Goal: Task Accomplishment & Management: Use online tool/utility

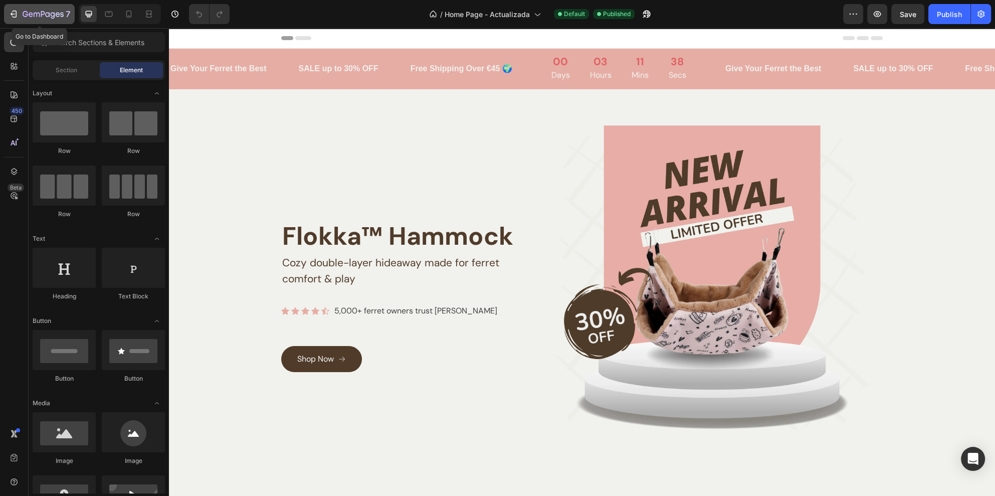
click at [64, 22] on button "7" at bounding box center [39, 14] width 71 height 20
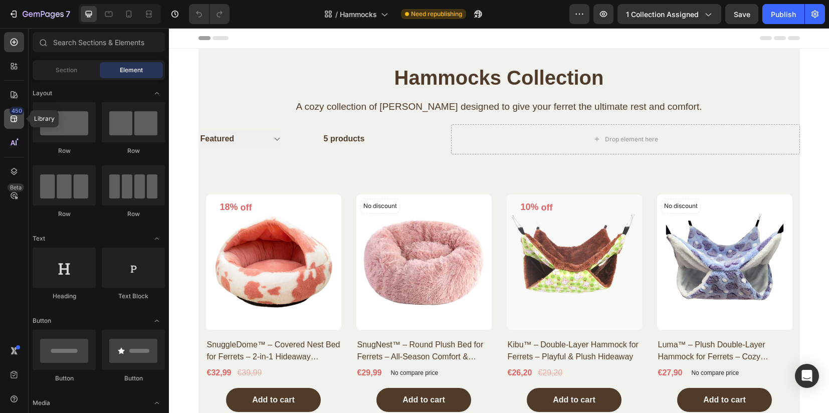
click at [19, 121] on icon at bounding box center [14, 119] width 10 height 10
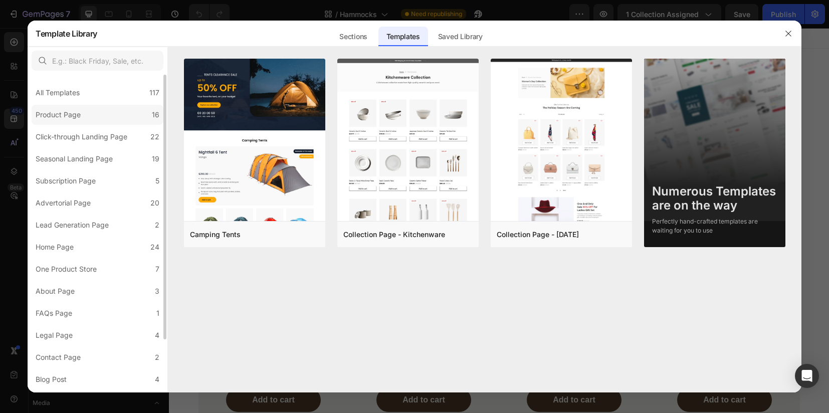
click at [87, 117] on label "Product Page 16" at bounding box center [98, 115] width 132 height 20
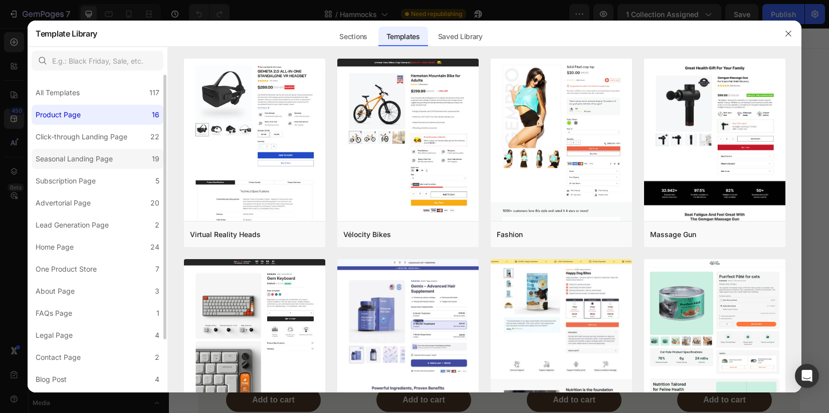
click at [87, 163] on div "Seasonal Landing Page" at bounding box center [74, 159] width 77 height 12
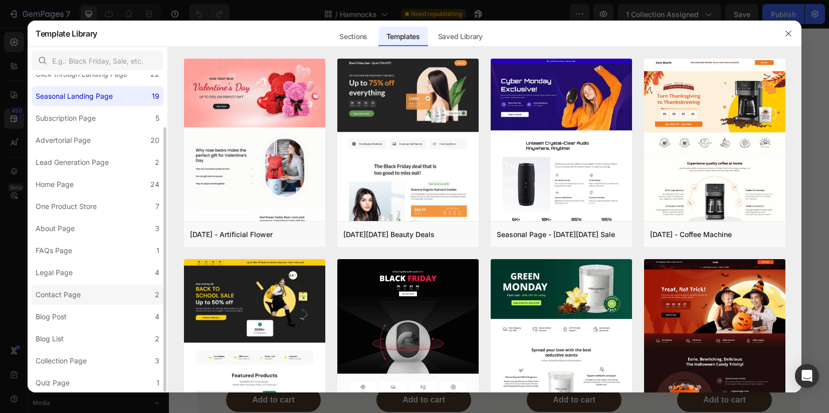
scroll to position [63, 0]
click at [63, 363] on div "Collection Page" at bounding box center [61, 360] width 51 height 12
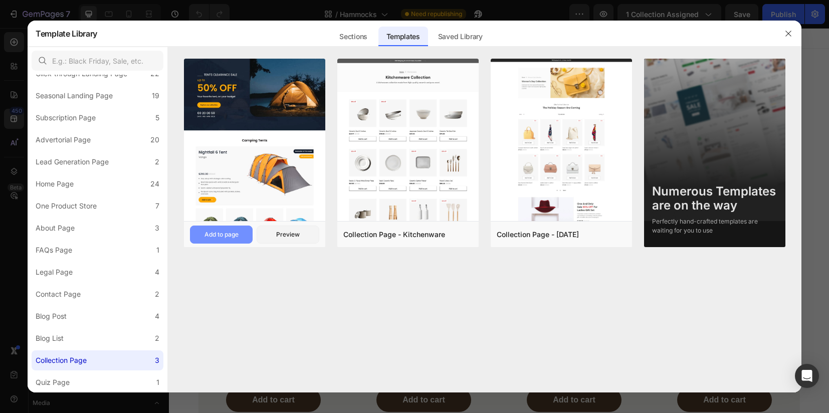
click at [233, 233] on div "Add to page" at bounding box center [221, 234] width 34 height 9
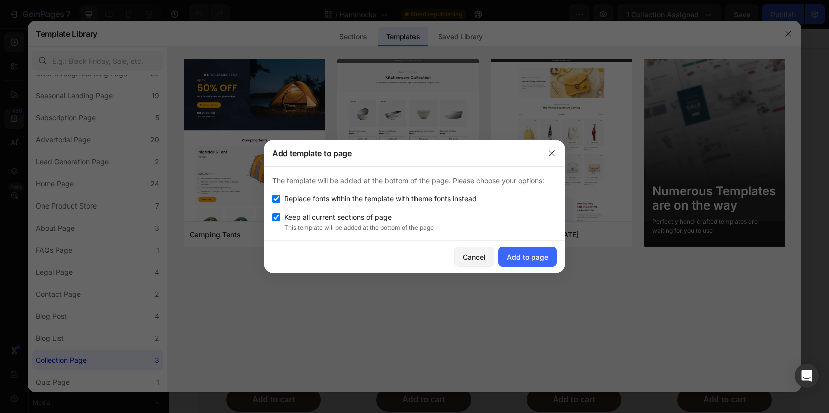
click at [286, 199] on span "Replace fonts within the template with theme fonts instead" at bounding box center [380, 199] width 192 height 12
checkbox input "false"
click at [514, 256] on div "Add to page" at bounding box center [528, 257] width 42 height 11
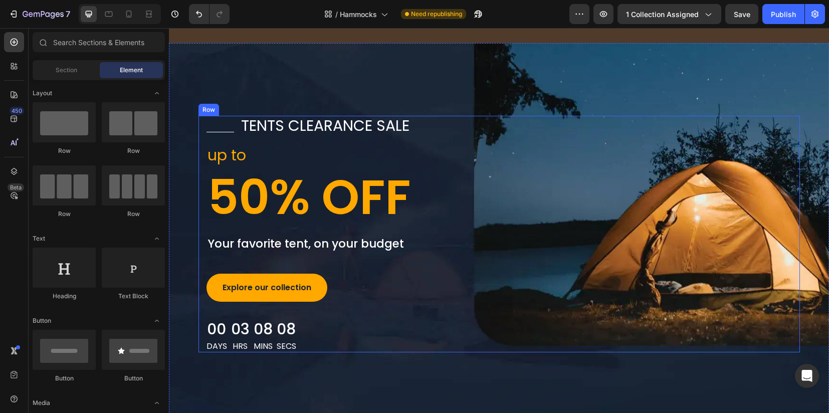
scroll to position [1252, 0]
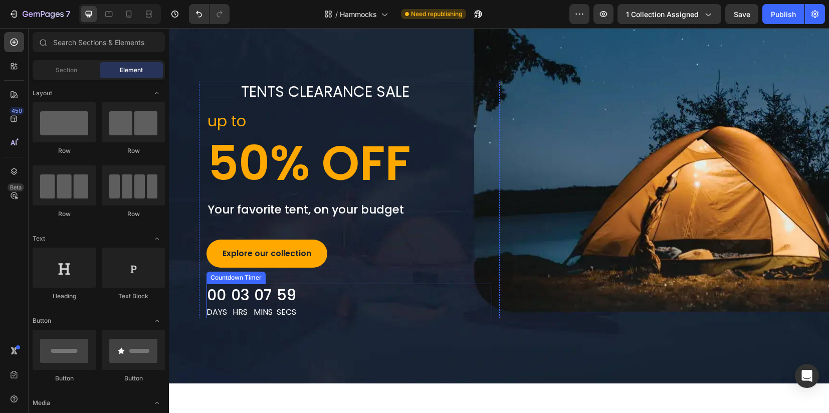
click at [271, 301] on div "00 Days 03 Hrs 07 Mins 59 Secs" at bounding box center [251, 301] width 90 height 35
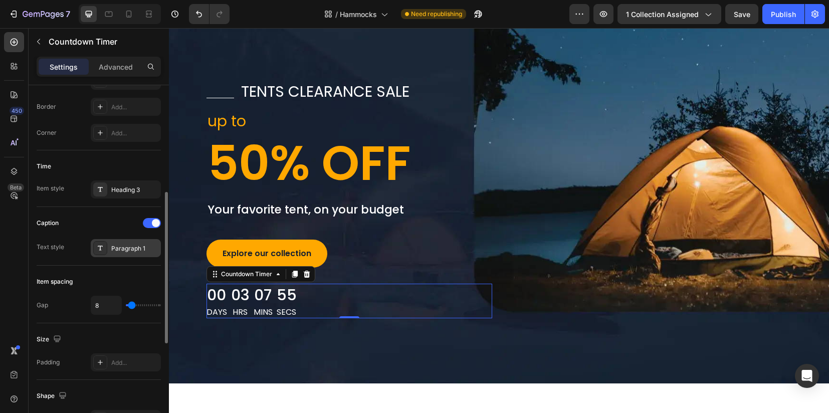
scroll to position [314, 0]
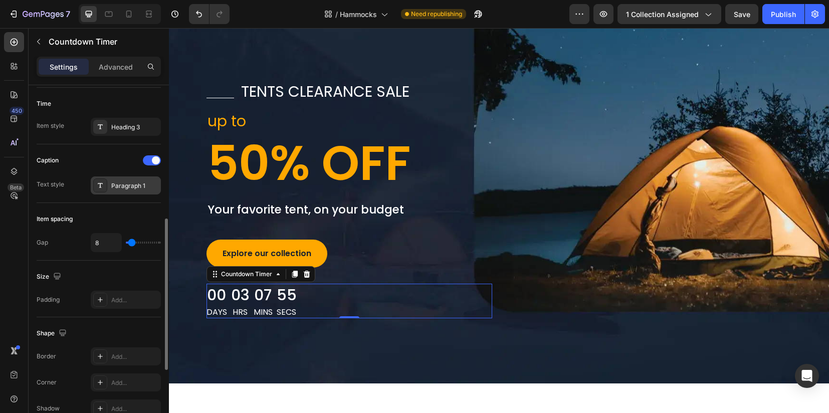
click at [105, 189] on div at bounding box center [100, 185] width 14 height 14
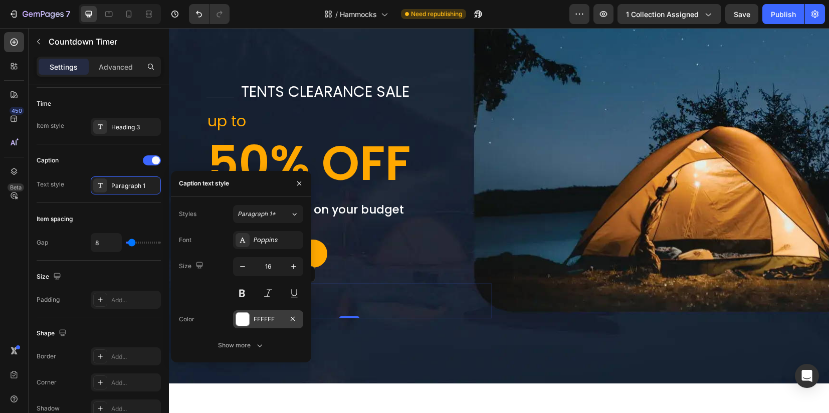
click at [249, 320] on div at bounding box center [242, 319] width 13 height 13
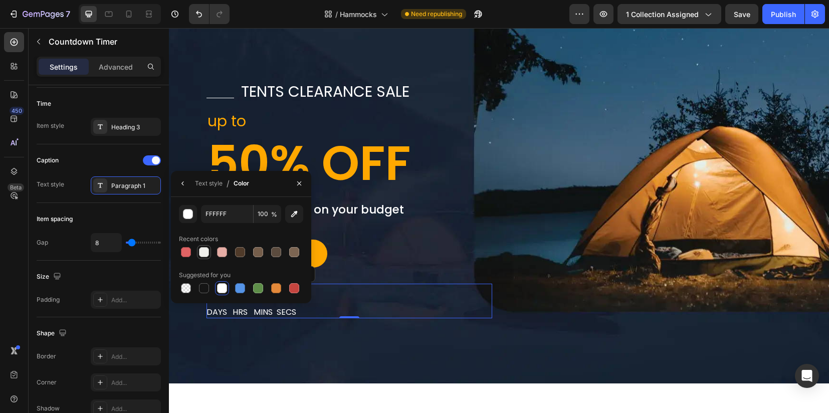
click at [205, 247] on div at bounding box center [204, 252] width 10 height 10
type input "F1F1ED"
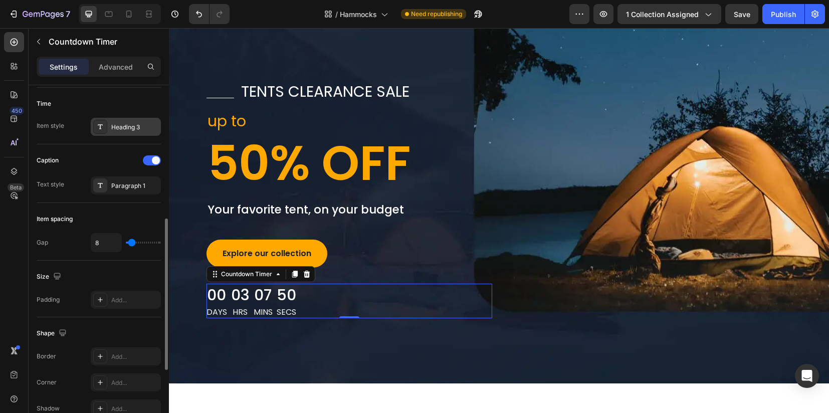
click at [107, 133] on div "Heading 3" at bounding box center [126, 127] width 70 height 18
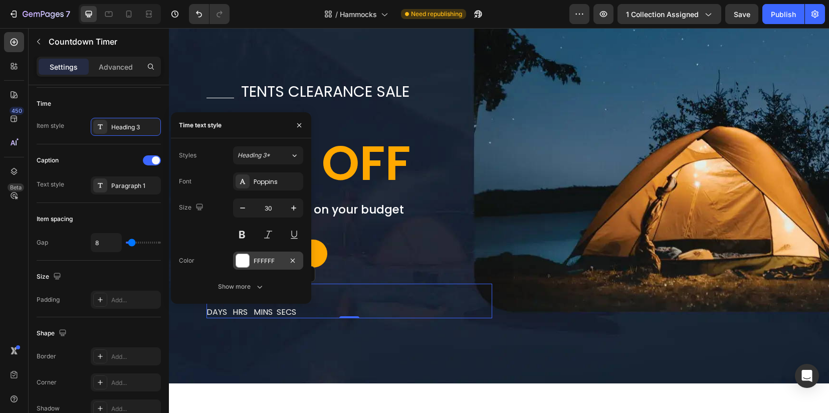
click at [245, 267] on div at bounding box center [242, 260] width 13 height 13
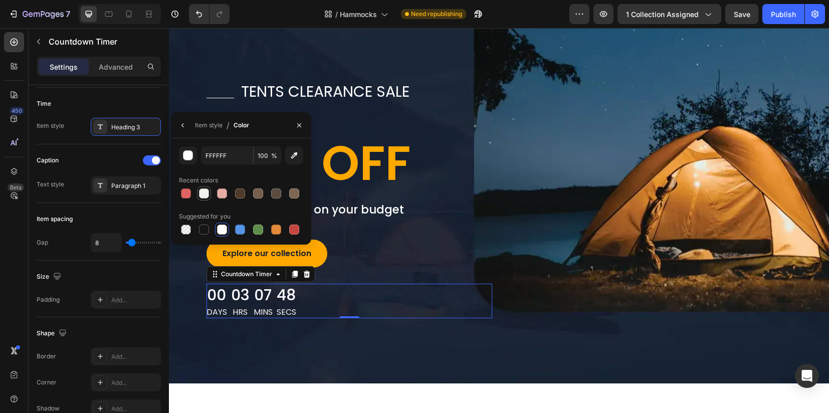
click at [207, 194] on div at bounding box center [204, 193] width 10 height 10
type input "F1F1ED"
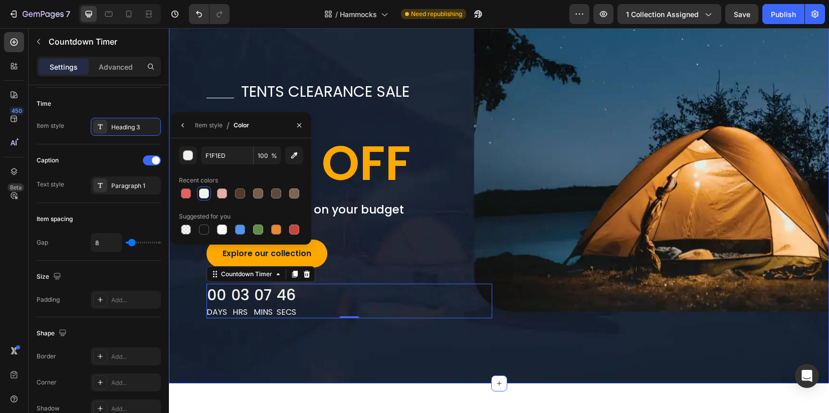
click at [283, 369] on div "Title Line tents clearance sale Text block Row up to Text block 50% OFF Heading…" at bounding box center [499, 196] width 660 height 374
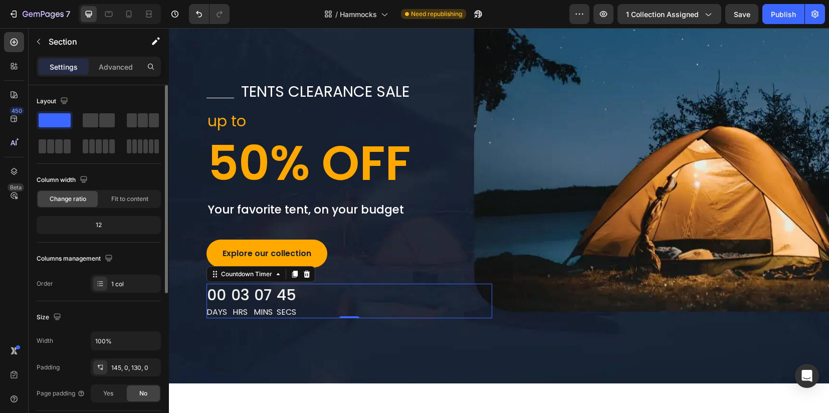
click at [246, 303] on div "00 Days 03 Hrs 07 Mins 45 Secs" at bounding box center [251, 301] width 90 height 35
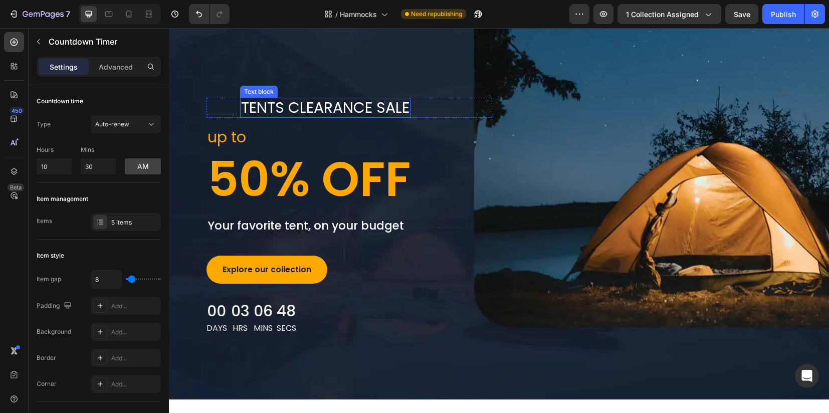
scroll to position [1253, 0]
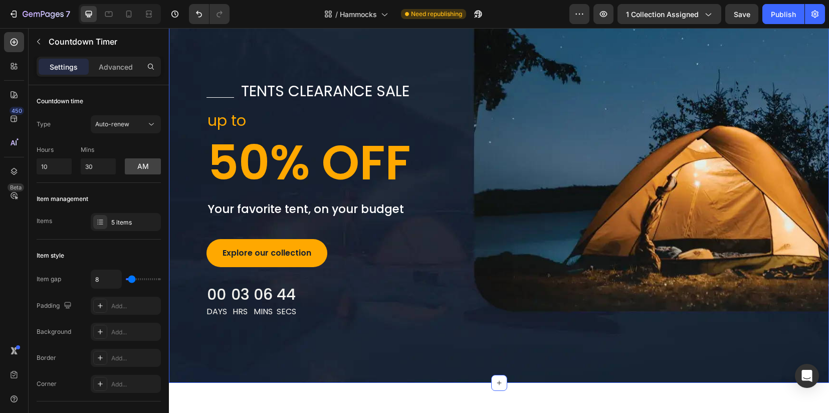
click at [422, 346] on div "Title Line tents clearance sale Text block Row up to Text block 50% OFF Heading…" at bounding box center [499, 196] width 660 height 374
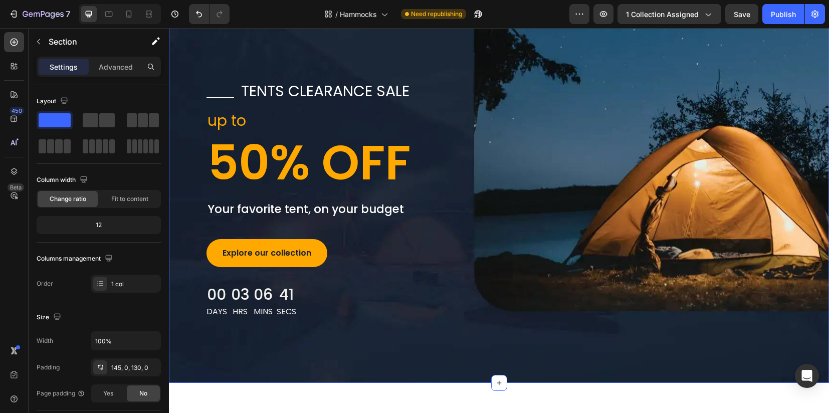
click at [261, 354] on div "Title Line tents clearance sale Text block Row up to Text block 50% OFF Heading…" at bounding box center [499, 196] width 660 height 374
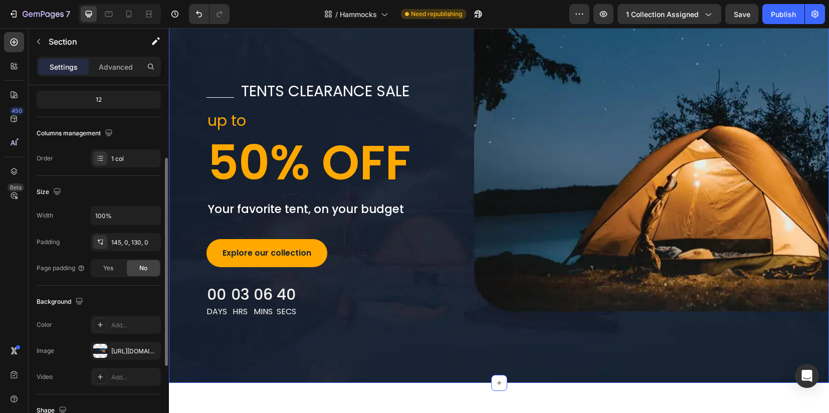
scroll to position [188, 0]
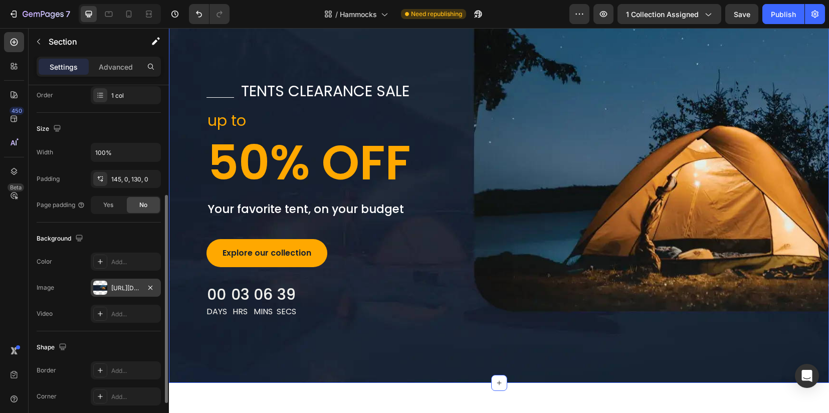
click at [99, 286] on div at bounding box center [100, 288] width 14 height 14
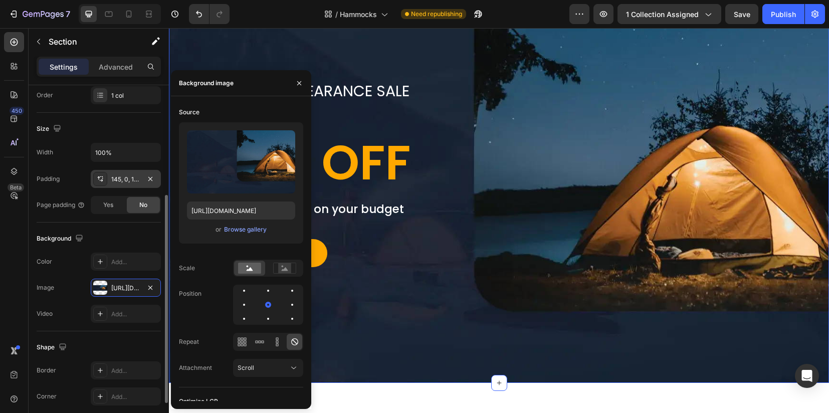
click at [104, 180] on icon at bounding box center [100, 179] width 8 height 8
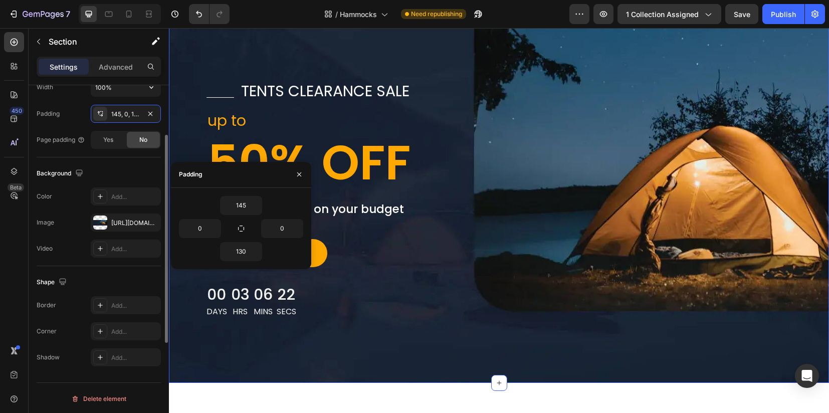
scroll to position [191, 0]
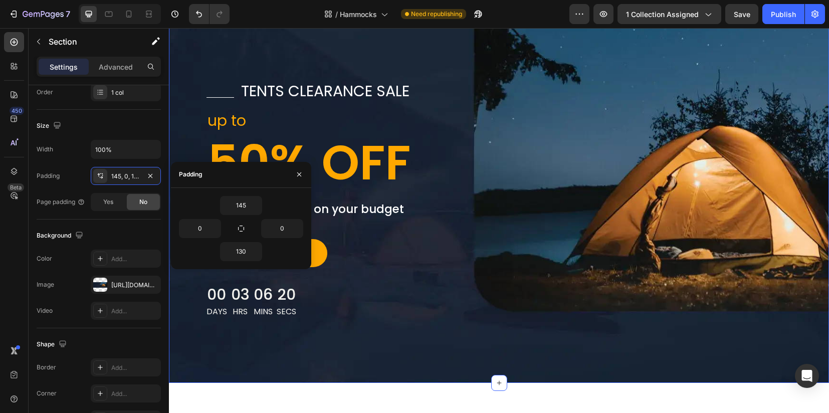
click at [268, 353] on div "Title Line tents clearance sale Text block Row up to Text block 50% OFF Heading…" at bounding box center [499, 196] width 660 height 374
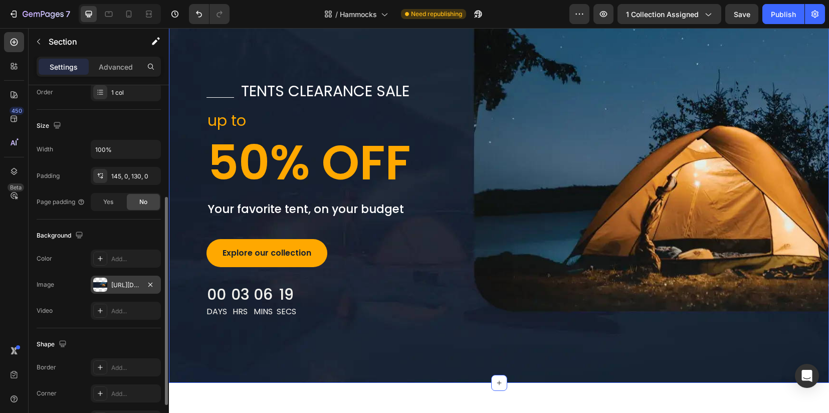
click at [101, 284] on div at bounding box center [100, 285] width 14 height 14
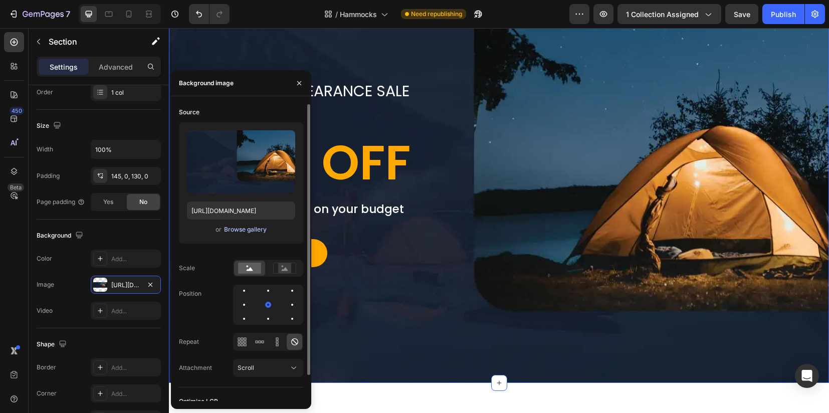
click at [236, 231] on div "Browse gallery" at bounding box center [245, 229] width 43 height 9
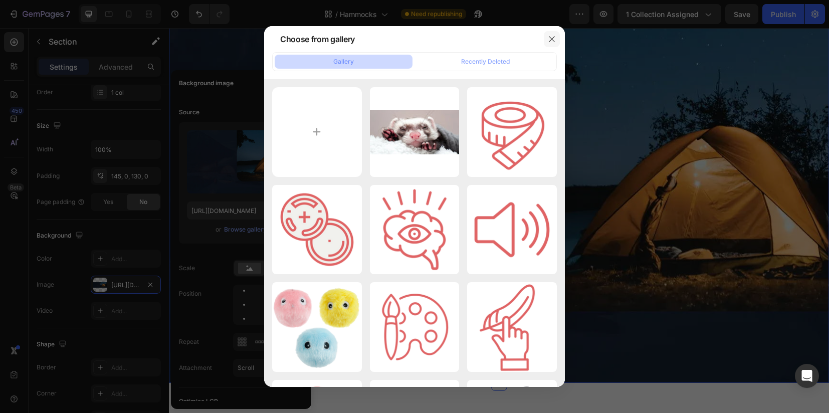
click at [554, 44] on button "button" at bounding box center [552, 39] width 16 height 16
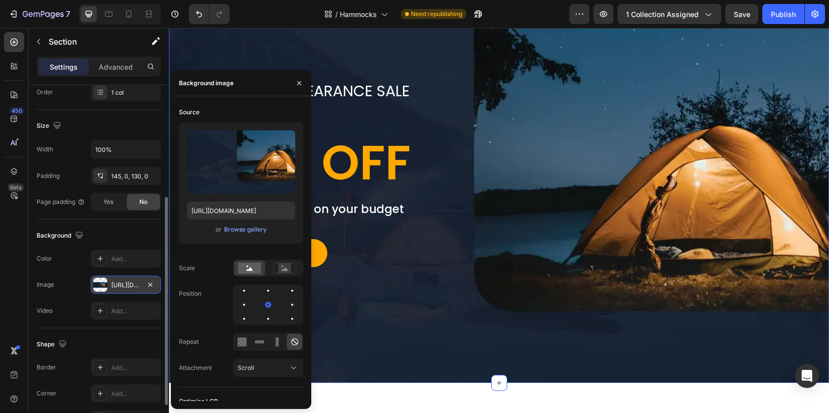
click at [109, 283] on div "[URL][DOMAIN_NAME]" at bounding box center [126, 285] width 70 height 18
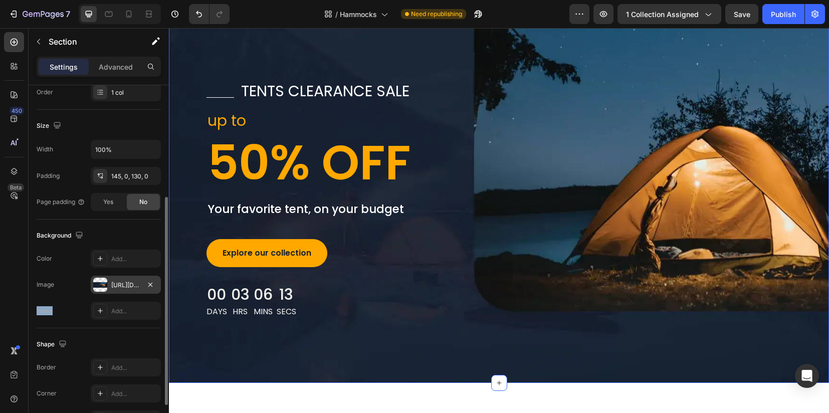
click at [109, 283] on div "[URL][DOMAIN_NAME]" at bounding box center [126, 285] width 70 height 18
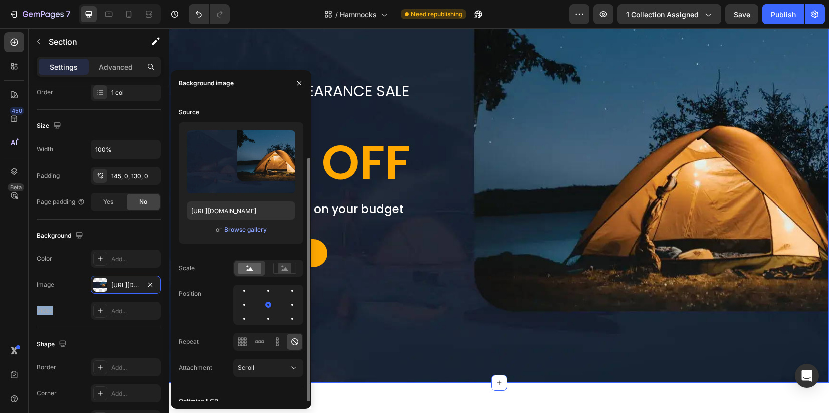
scroll to position [28, 0]
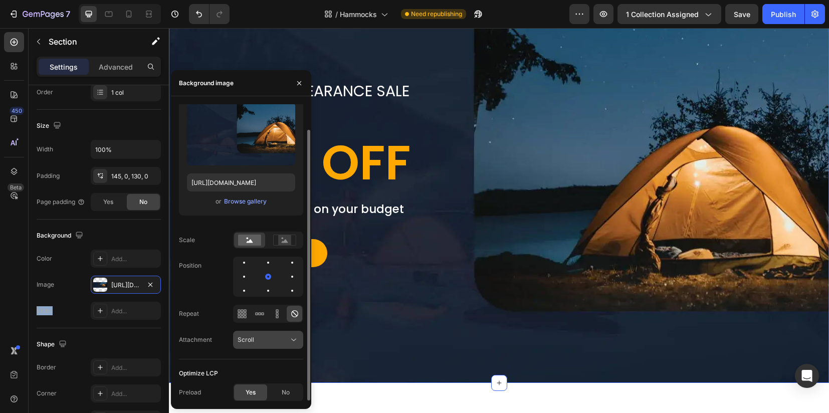
click at [260, 337] on div "Scroll" at bounding box center [263, 339] width 51 height 9
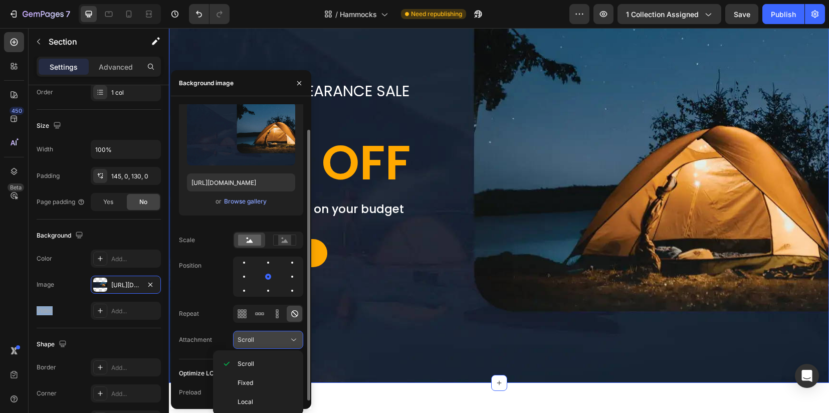
click at [260, 337] on div "Scroll" at bounding box center [263, 339] width 51 height 9
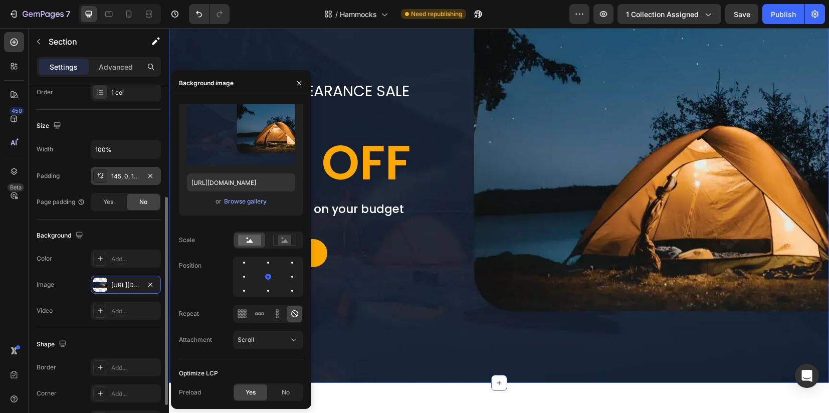
click at [99, 175] on icon at bounding box center [100, 176] width 8 height 8
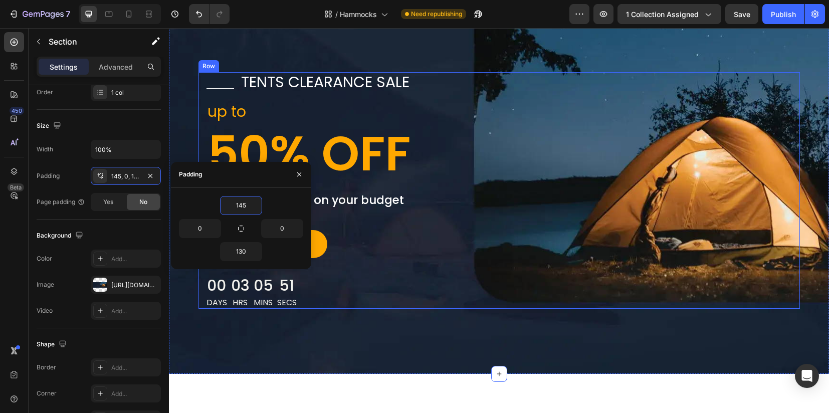
scroll to position [1128, 0]
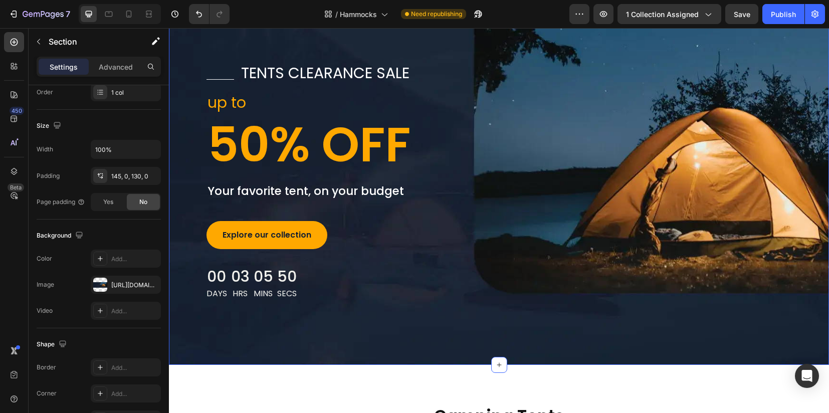
click at [276, 347] on div "Title Line tents clearance sale Text block Row up to Text block 50% OFF Heading…" at bounding box center [499, 177] width 660 height 374
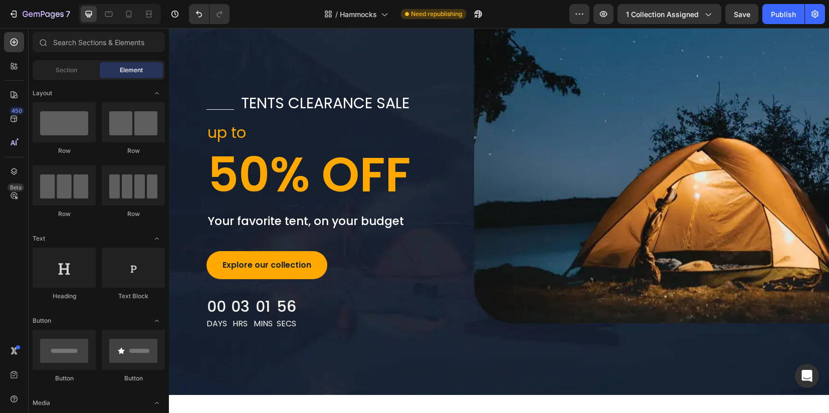
scroll to position [1084, 0]
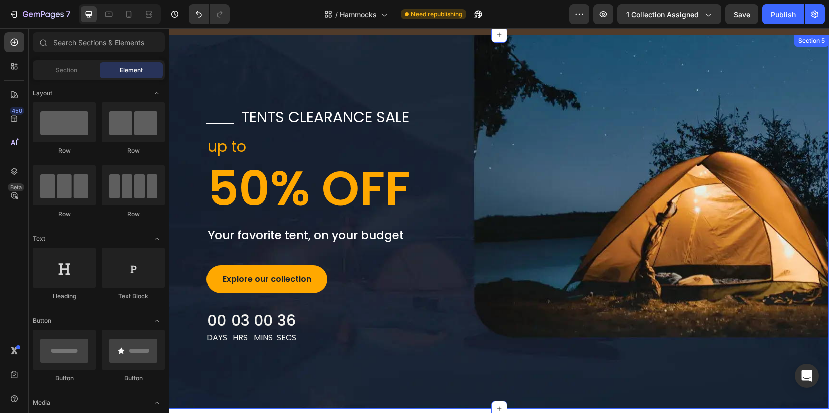
click at [426, 369] on div "Title Line tents clearance sale Text block Row up to Text block 50% OFF Heading…" at bounding box center [499, 222] width 660 height 374
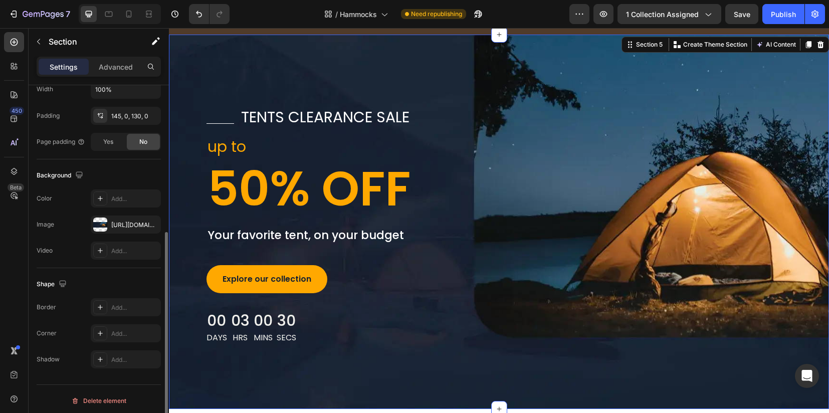
scroll to position [254, 0]
click at [97, 221] on div at bounding box center [100, 222] width 14 height 14
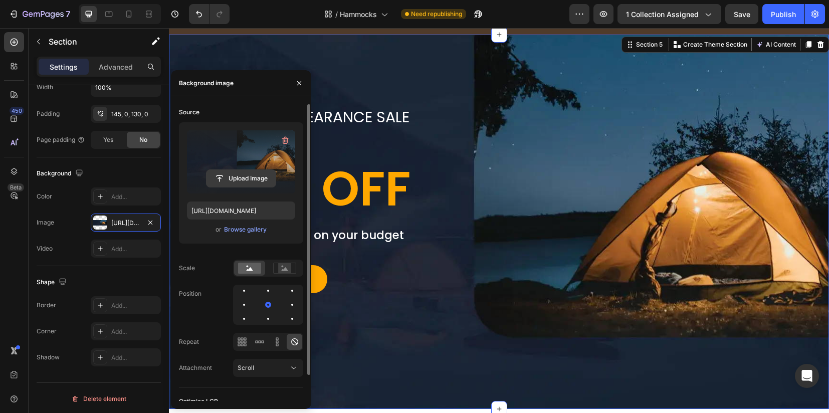
click at [228, 179] on input "file" at bounding box center [240, 178] width 69 height 17
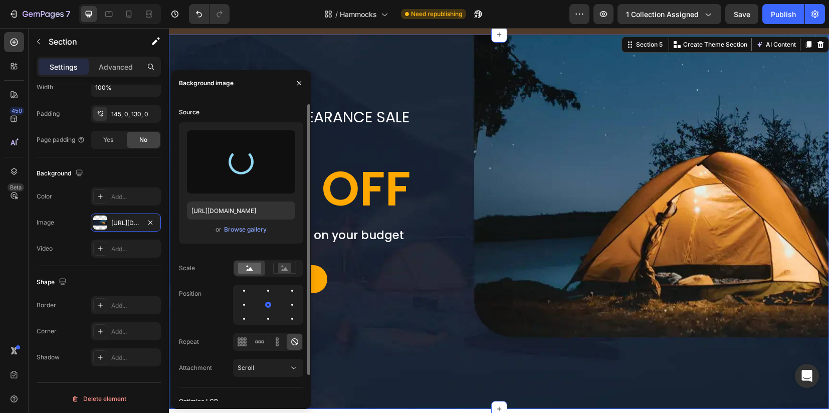
type input "[URL][DOMAIN_NAME]"
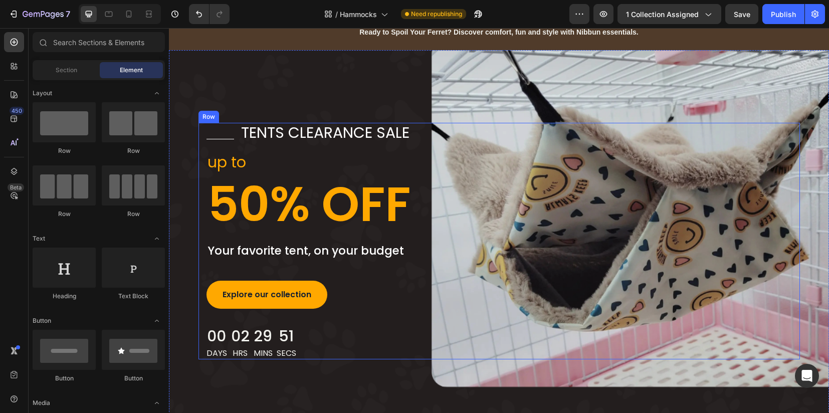
scroll to position [1131, 0]
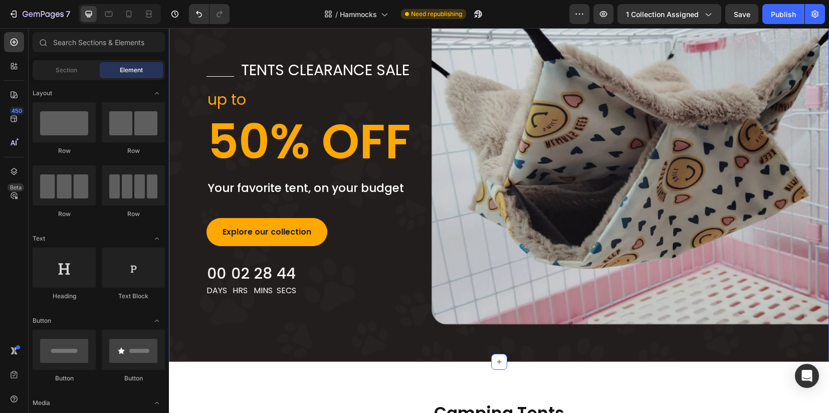
click at [413, 343] on div "Title Line tents clearance sale Text block Row up to Text block 50% OFF Heading…" at bounding box center [499, 174] width 660 height 374
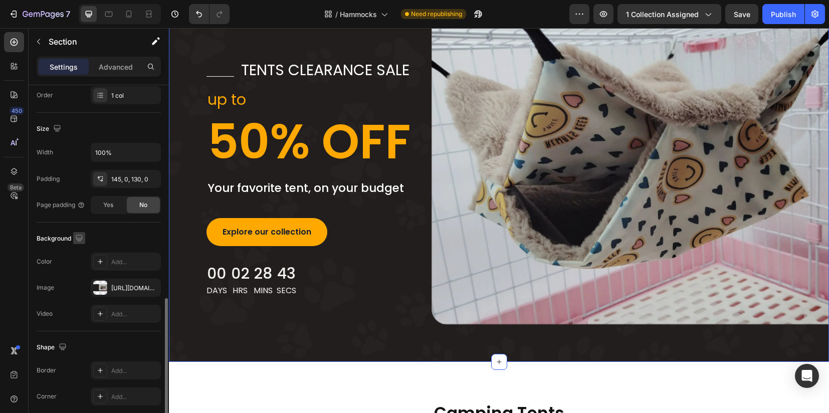
scroll to position [254, 0]
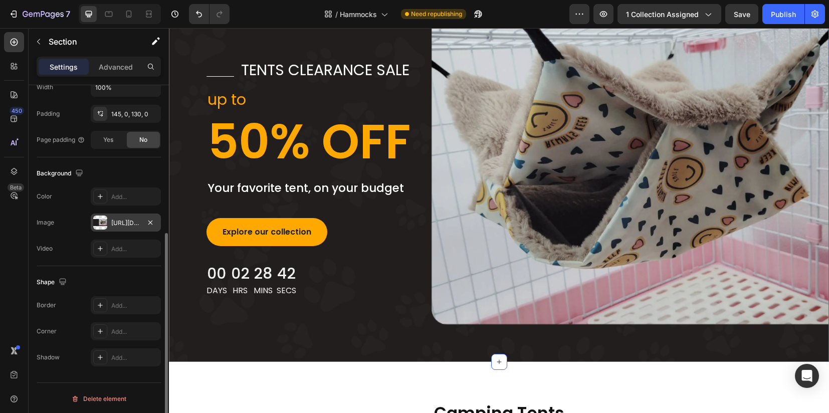
click at [97, 219] on div at bounding box center [100, 222] width 14 height 14
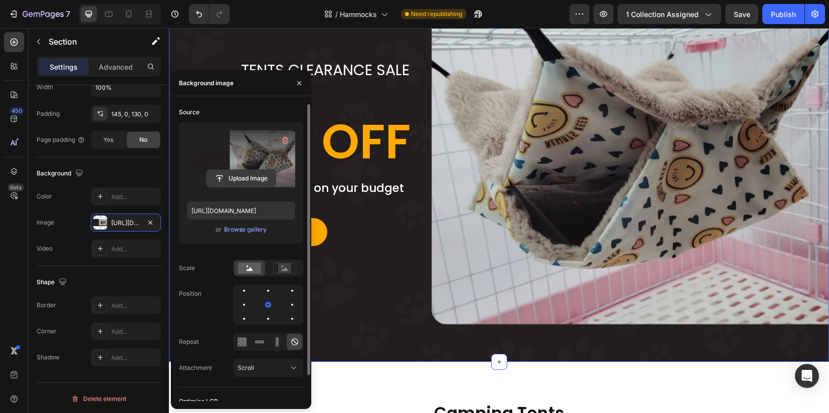
click at [236, 180] on input "file" at bounding box center [240, 178] width 69 height 17
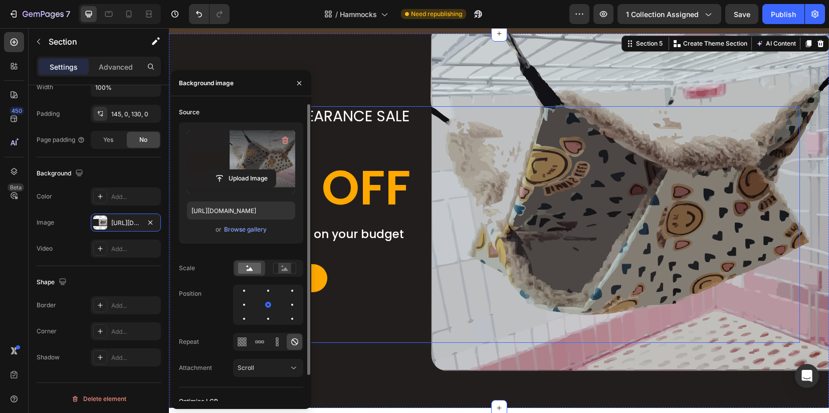
scroll to position [1068, 0]
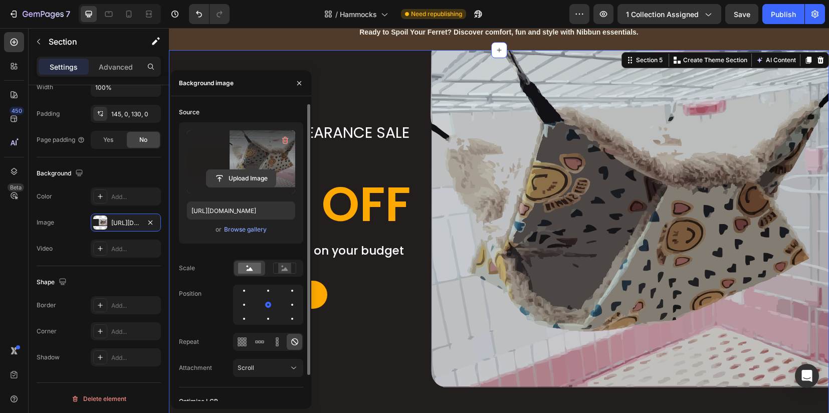
click at [224, 179] on input "file" at bounding box center [240, 178] width 69 height 17
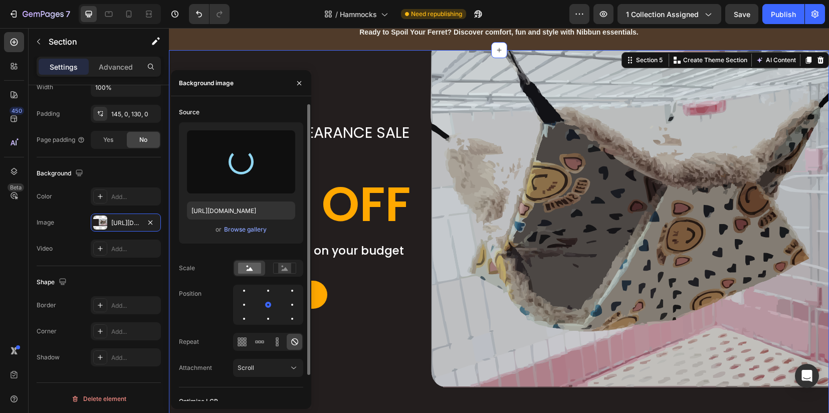
type input "[URL][DOMAIN_NAME]"
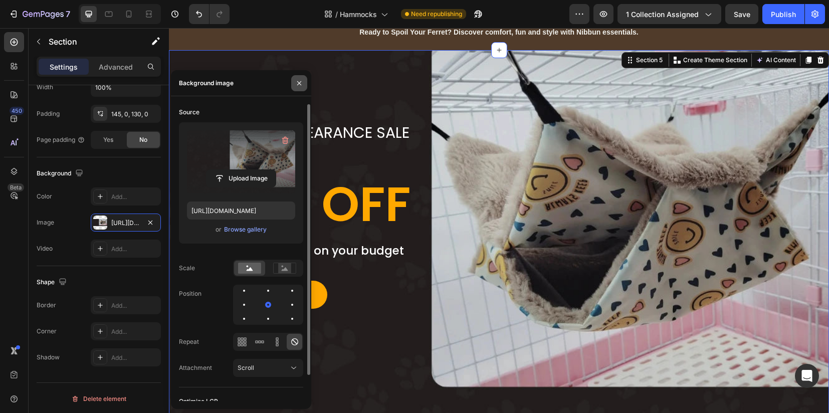
click at [302, 85] on icon "button" at bounding box center [299, 83] width 8 height 8
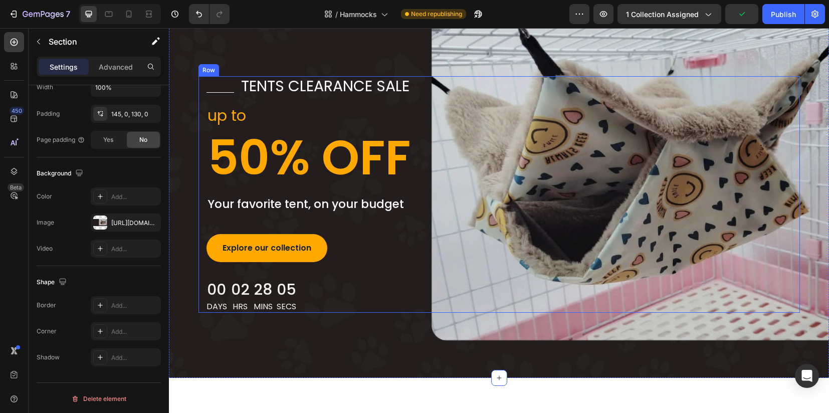
scroll to position [1131, 0]
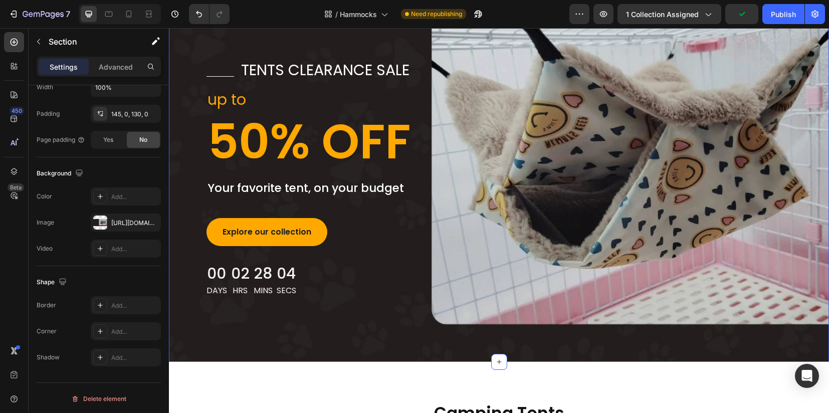
drag, startPoint x: 383, startPoint y: 349, endPoint x: 388, endPoint y: 348, distance: 5.0
click at [383, 349] on div "Title Line tents clearance sale Text block Row up to Text block 50% OFF Heading…" at bounding box center [499, 174] width 660 height 374
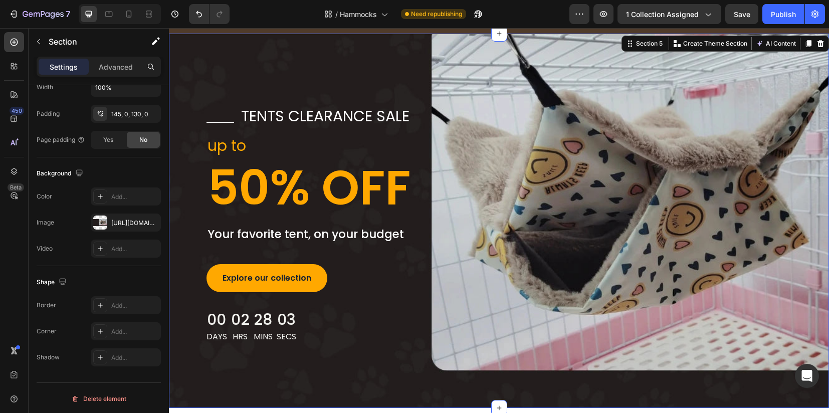
scroll to position [1068, 0]
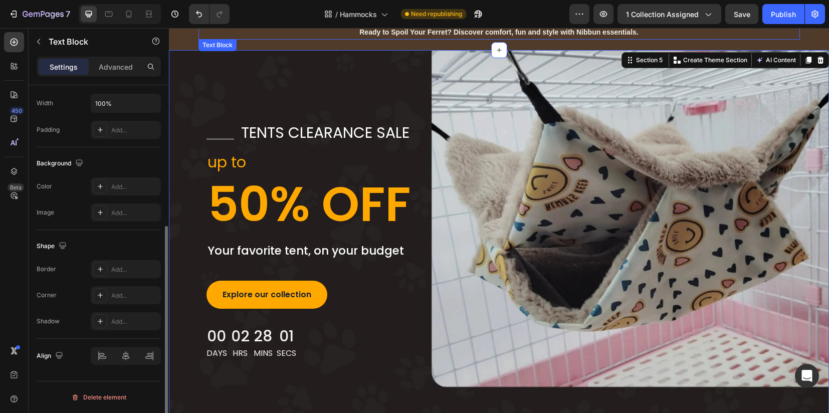
click at [269, 39] on div "Ready to Spoil Your Ferret? Discover comfort, fun and style with Nibbun essenti…" at bounding box center [498, 32] width 601 height 15
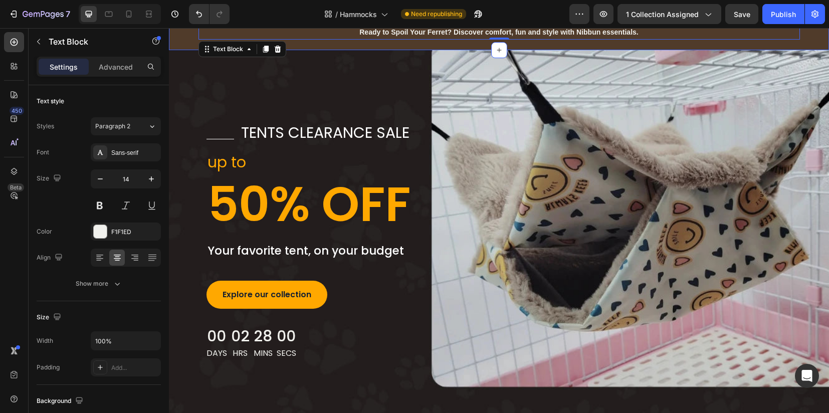
click at [180, 36] on div "Ready to Spoil Your Ferret? Discover comfort, fun and style with Nibbun essenti…" at bounding box center [499, 36] width 660 height 23
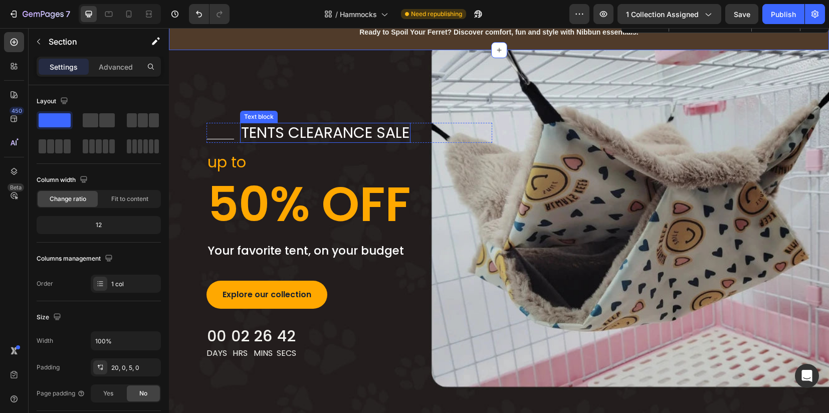
click at [355, 136] on p "tents clearance sale" at bounding box center [325, 133] width 168 height 18
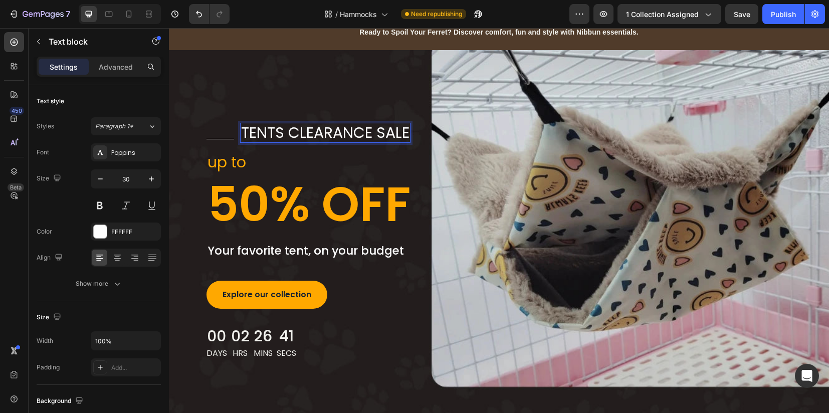
click at [355, 136] on p "tents clearance sale" at bounding box center [325, 133] width 168 height 18
click at [206, 137] on div "Title Line" at bounding box center [220, 137] width 28 height 12
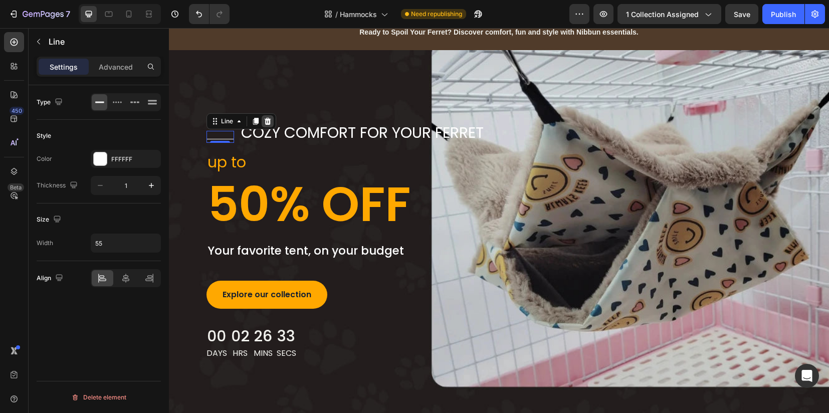
click at [264, 124] on icon at bounding box center [267, 121] width 7 height 7
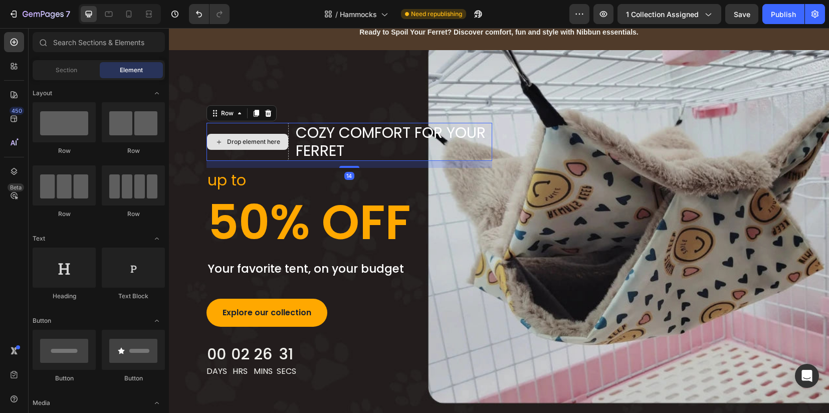
click at [278, 154] on div "Drop element here" at bounding box center [247, 142] width 82 height 38
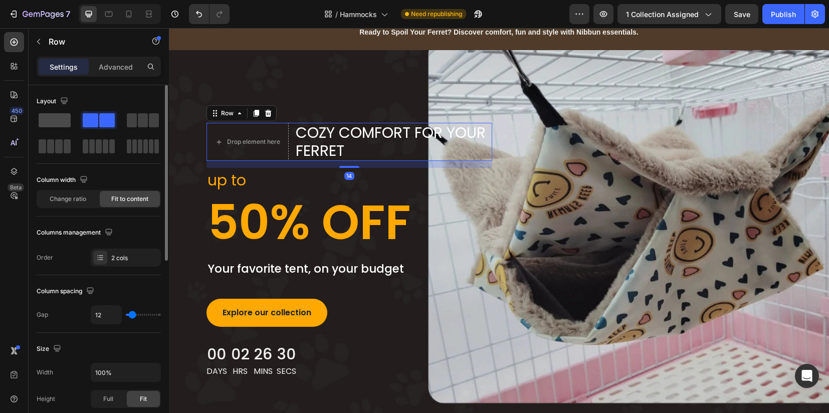
click at [60, 120] on span at bounding box center [55, 120] width 32 height 14
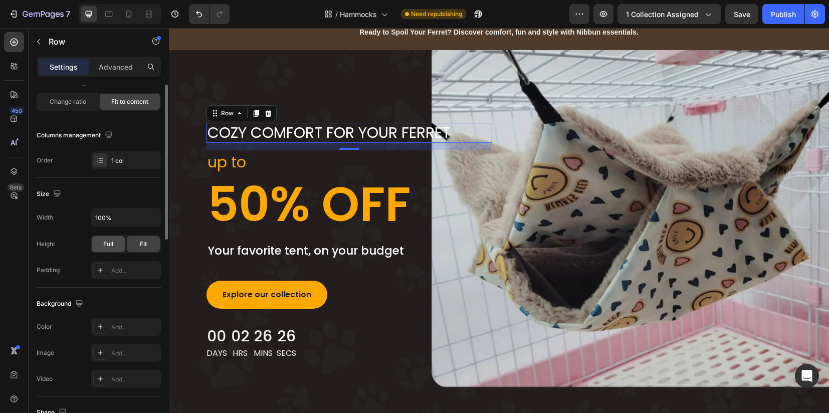
scroll to position [35, 0]
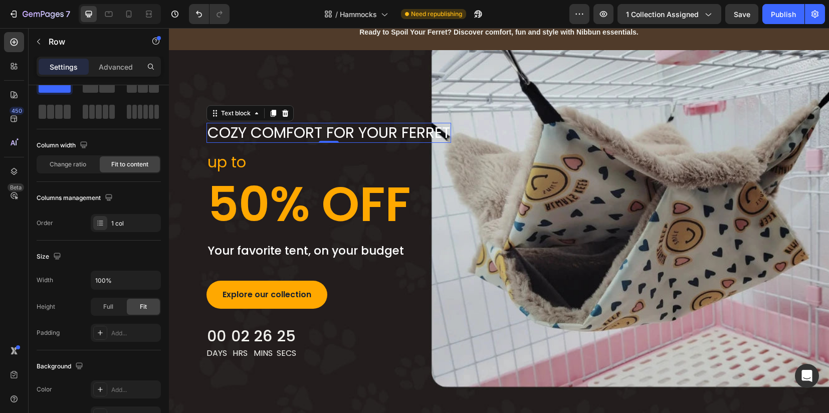
click at [273, 137] on p "Cozy Comfort for Your Ferret" at bounding box center [328, 133] width 243 height 18
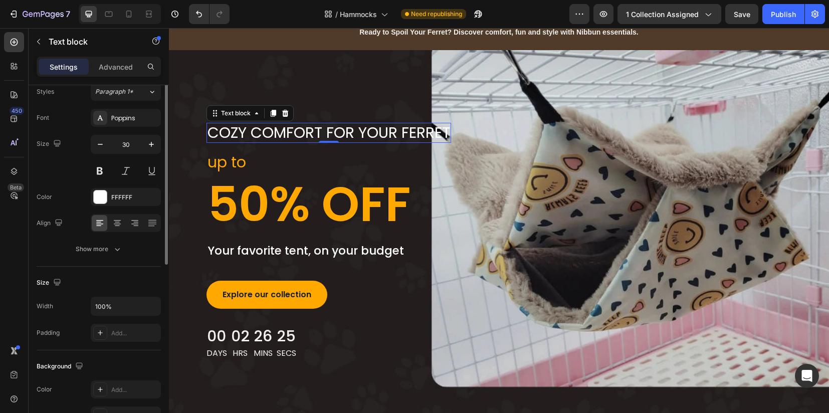
scroll to position [0, 0]
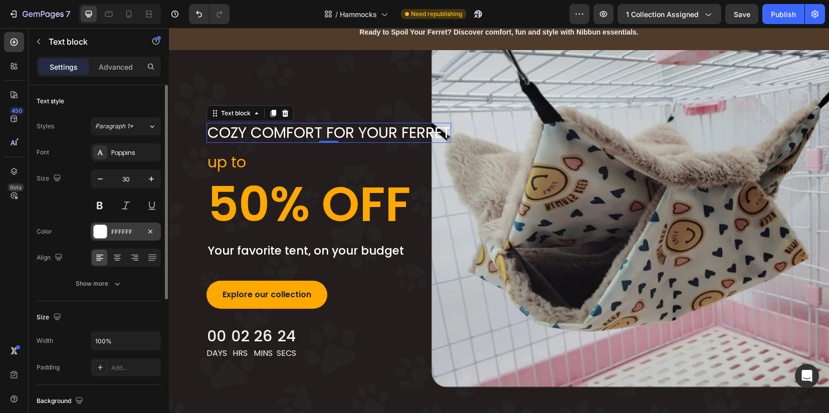
click at [105, 229] on div "FFFFFF" at bounding box center [126, 232] width 70 height 18
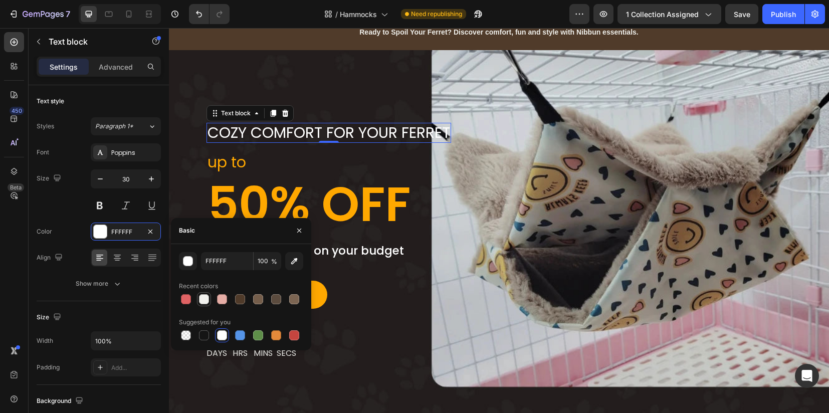
click at [204, 298] on div at bounding box center [204, 299] width 10 height 10
type input "F1F1ED"
click at [99, 181] on icon "button" at bounding box center [100, 179] width 10 height 10
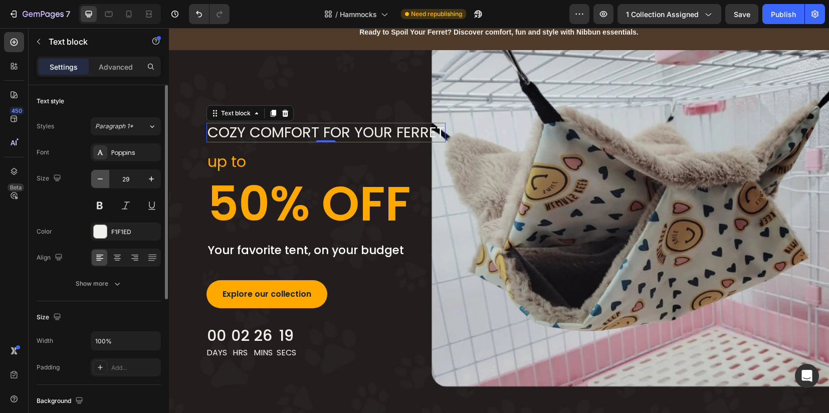
click at [99, 181] on icon "button" at bounding box center [100, 179] width 10 height 10
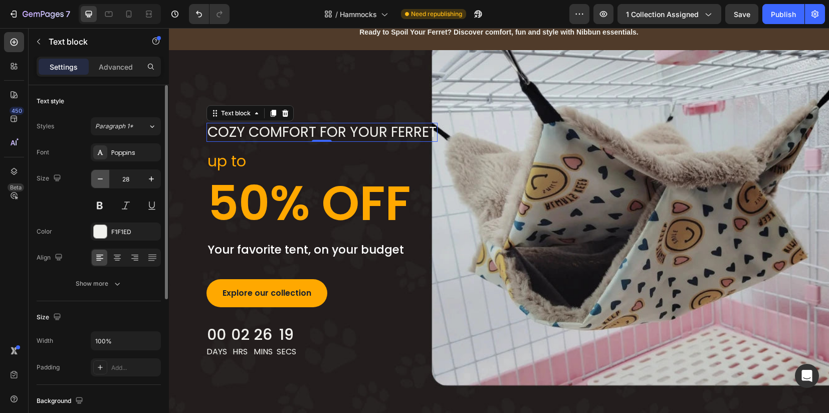
click at [99, 181] on icon "button" at bounding box center [100, 179] width 10 height 10
click at [99, 180] on icon "button" at bounding box center [100, 179] width 10 height 10
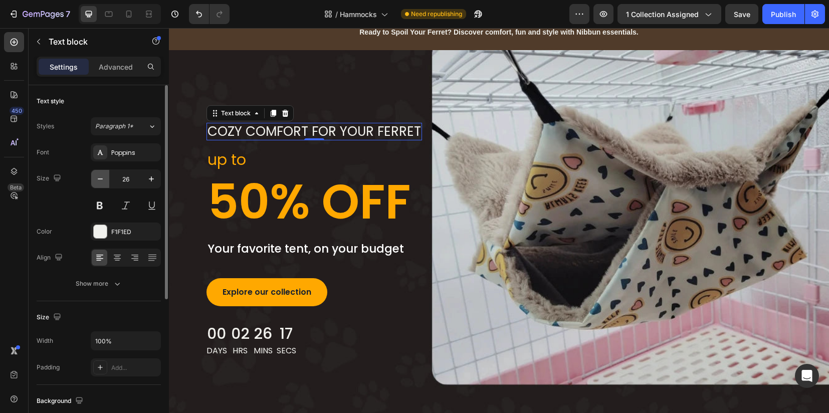
click at [99, 180] on icon "button" at bounding box center [100, 179] width 10 height 10
type input "24"
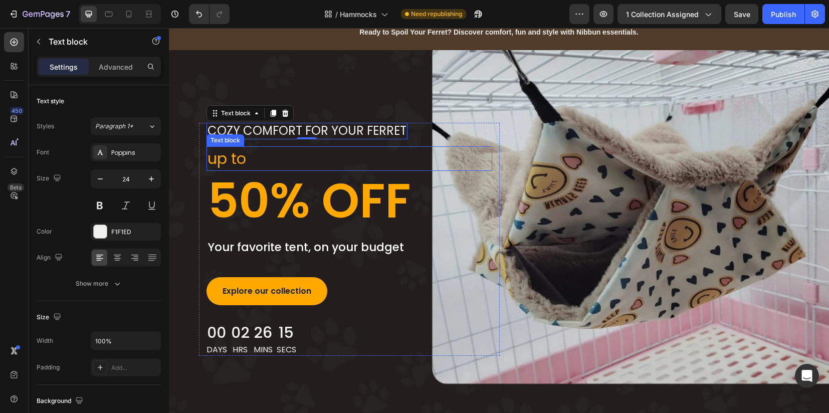
click at [226, 159] on p "up to" at bounding box center [349, 158] width 284 height 23
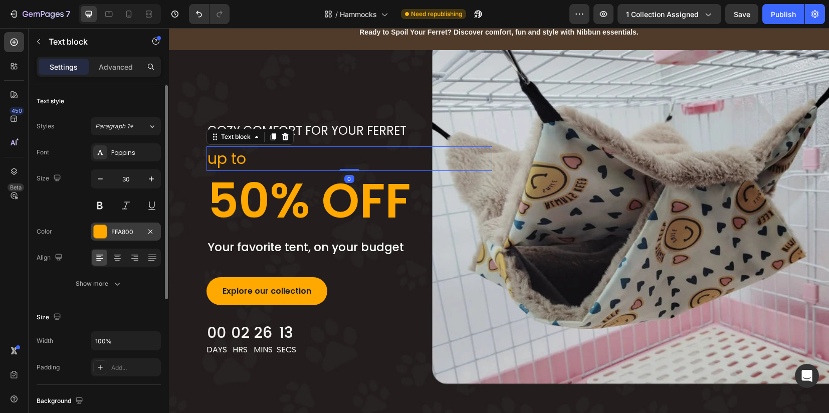
click at [98, 235] on div at bounding box center [100, 231] width 13 height 13
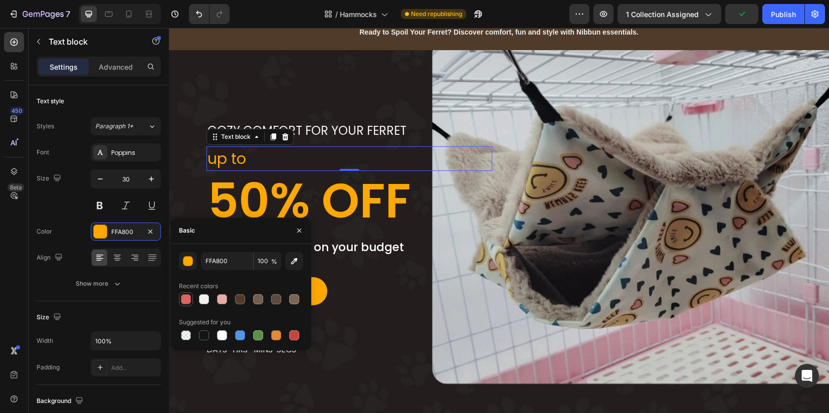
click at [187, 299] on div at bounding box center [186, 299] width 10 height 10
click at [217, 297] on div at bounding box center [222, 299] width 12 height 12
click at [188, 298] on div at bounding box center [186, 299] width 10 height 10
click at [224, 298] on div at bounding box center [222, 299] width 10 height 10
type input "E6ADA5"
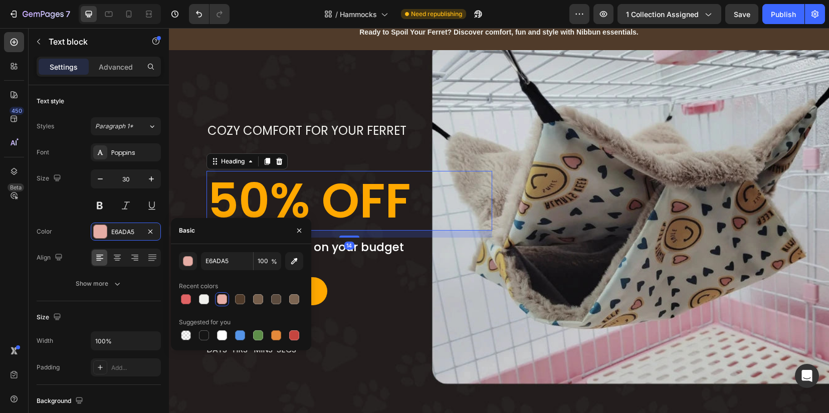
click at [264, 191] on p "50% OFF" at bounding box center [349, 201] width 284 height 58
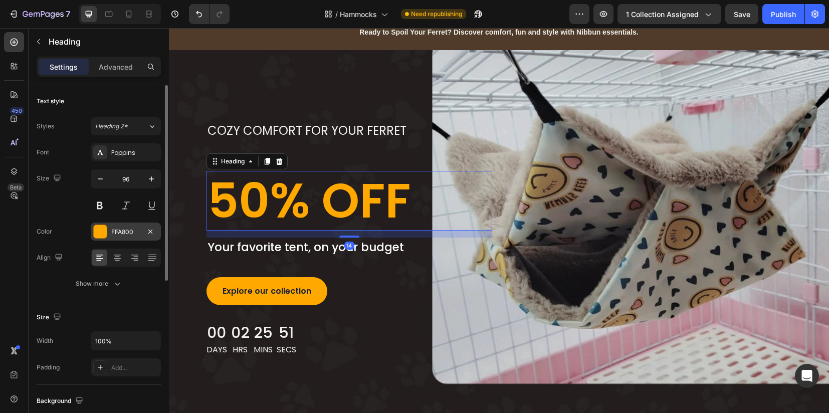
click at [104, 232] on div at bounding box center [100, 231] width 13 height 13
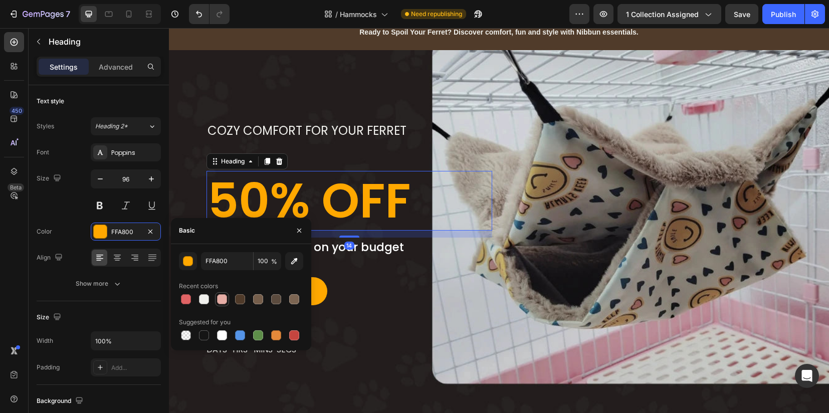
click at [221, 295] on div at bounding box center [222, 299] width 10 height 10
type input "E6ADA5"
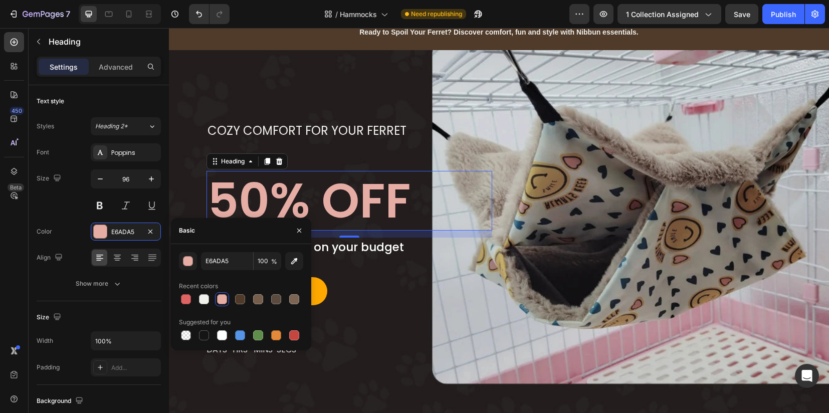
click at [276, 195] on p "50% OFF" at bounding box center [349, 201] width 284 height 58
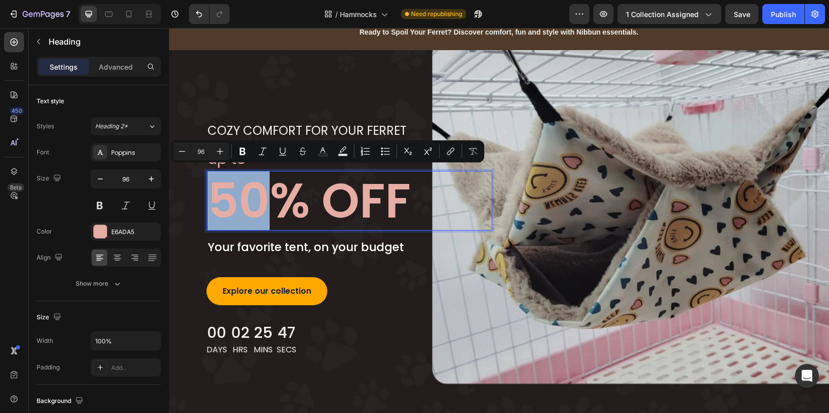
drag, startPoint x: 261, startPoint y: 195, endPoint x: 213, endPoint y: 199, distance: 47.2
click at [213, 199] on p "50% OFF" at bounding box center [349, 201] width 284 height 58
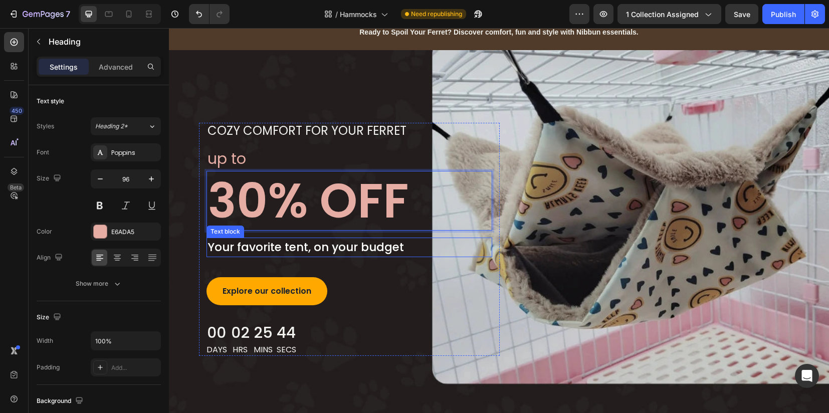
click at [232, 249] on p "Your favorite tent, on your budget" at bounding box center [349, 248] width 284 height 18
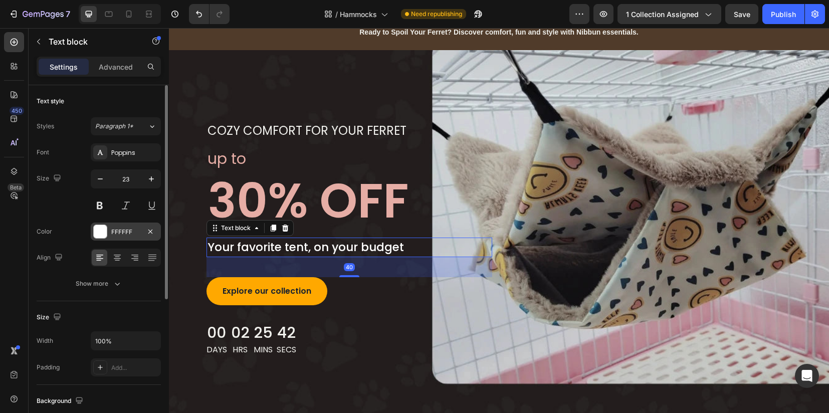
click at [97, 233] on div at bounding box center [100, 231] width 13 height 13
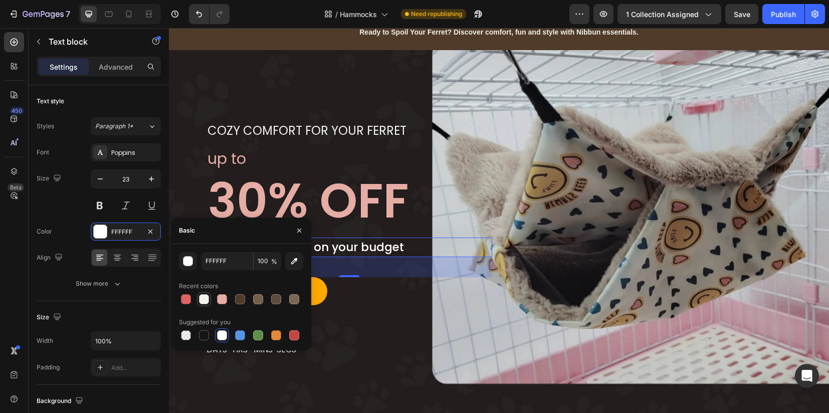
click at [205, 295] on div at bounding box center [204, 299] width 10 height 10
type input "F1F1ED"
click at [293, 132] on p "Cozy Comfort for Your Ferret" at bounding box center [306, 131] width 199 height 15
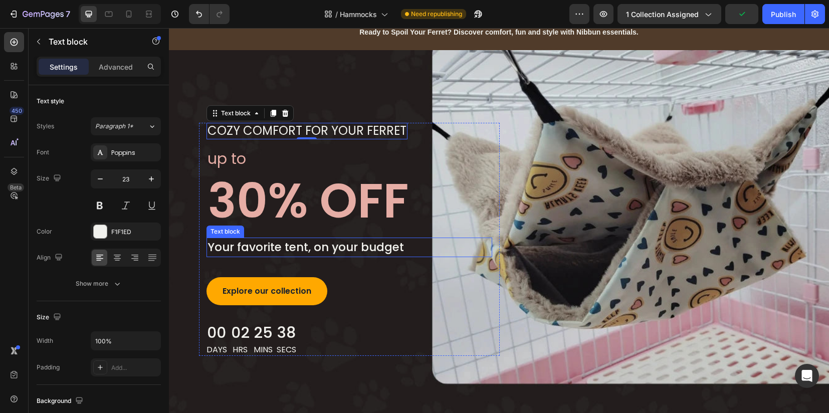
click at [305, 250] on p "Your favorite tent, on your budget" at bounding box center [349, 248] width 284 height 18
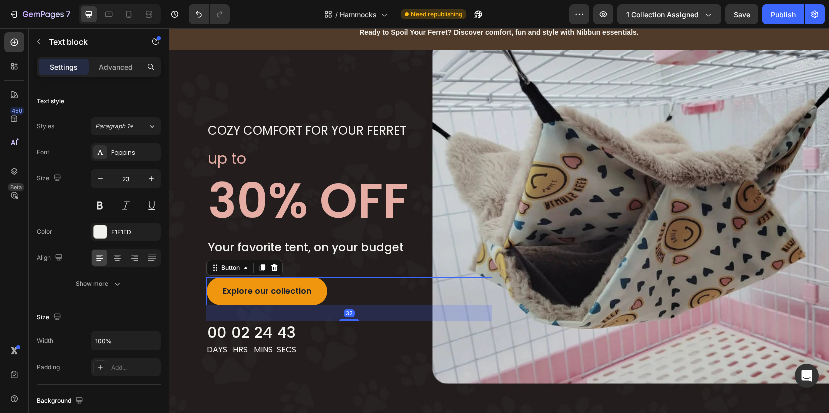
click at [284, 299] on button "Explore our collection" at bounding box center [266, 291] width 121 height 28
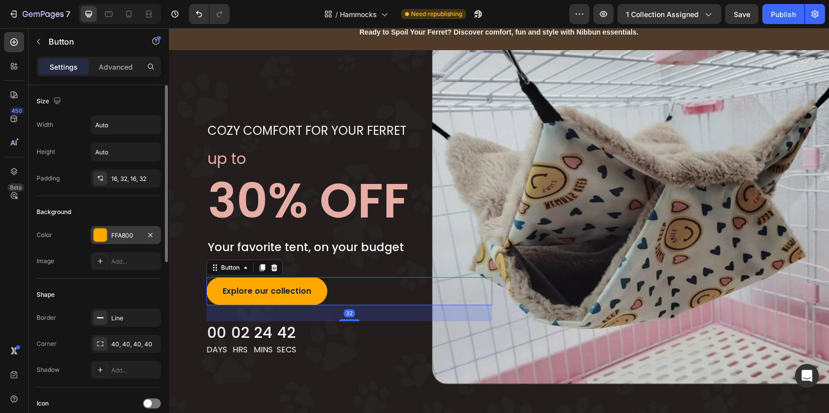
click at [104, 235] on div at bounding box center [100, 235] width 13 height 13
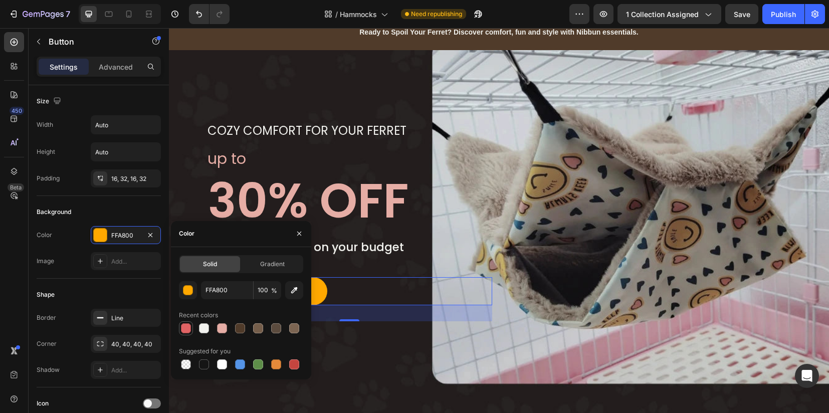
click at [188, 327] on div at bounding box center [186, 328] width 10 height 10
type input "E06364"
click at [154, 317] on icon "button" at bounding box center [150, 318] width 8 height 8
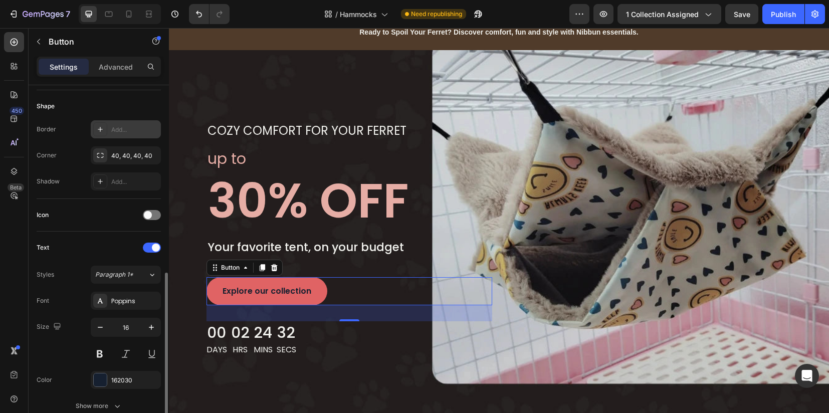
scroll to position [251, 0]
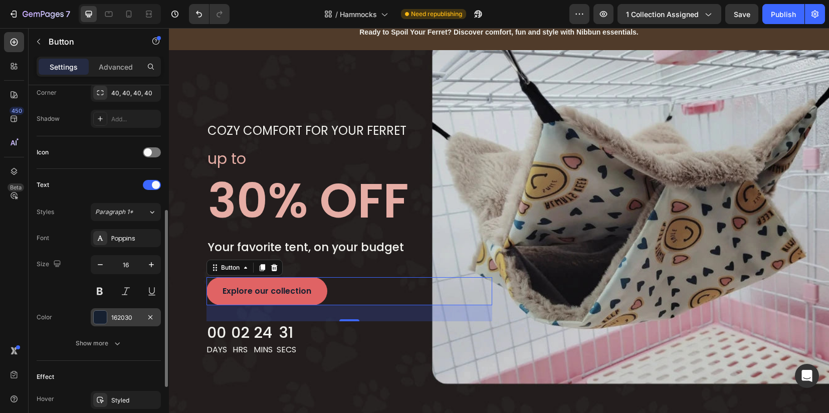
click at [100, 315] on div at bounding box center [100, 317] width 13 height 13
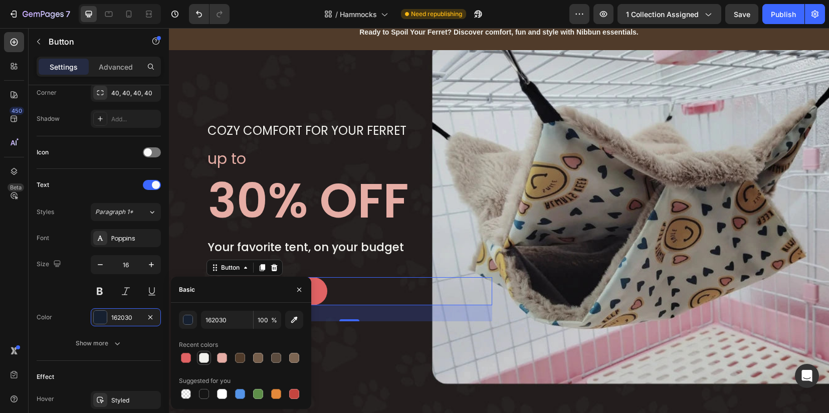
click at [207, 360] on div at bounding box center [204, 358] width 10 height 10
type input "F1F1ED"
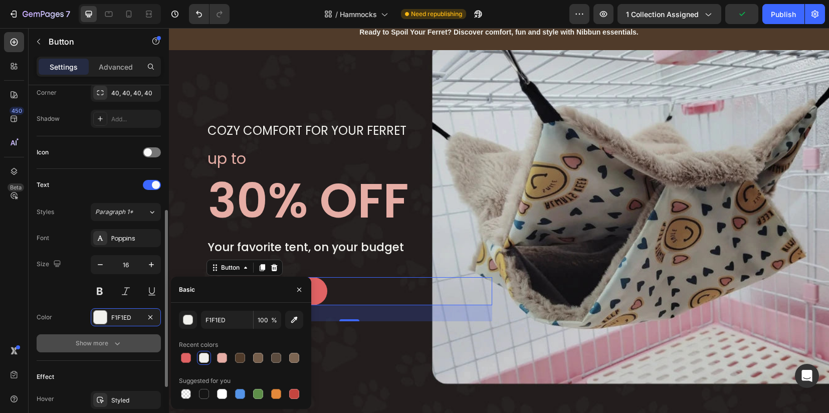
click at [112, 343] on icon "button" at bounding box center [117, 343] width 10 height 10
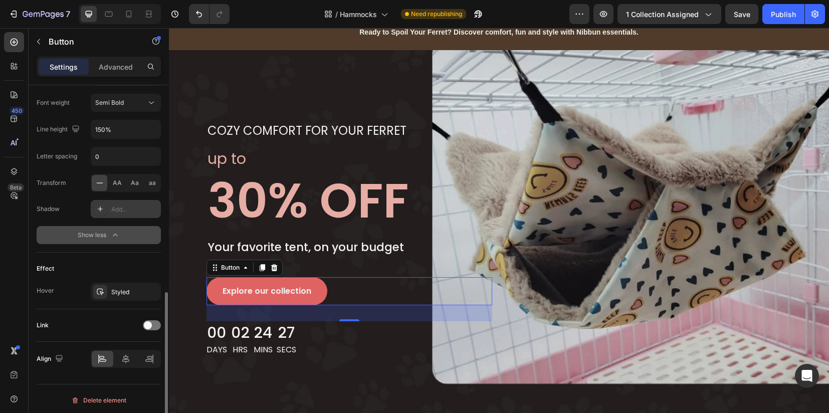
scroll to position [429, 0]
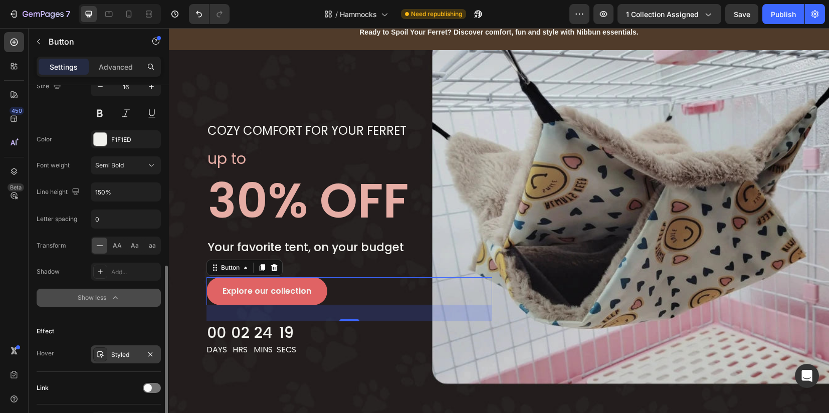
click at [100, 353] on icon at bounding box center [100, 354] width 8 height 8
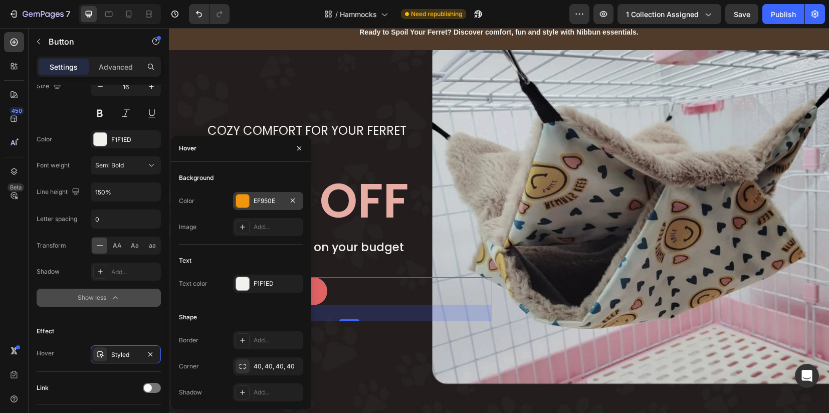
click at [250, 204] on div "EF950E" at bounding box center [268, 201] width 70 height 18
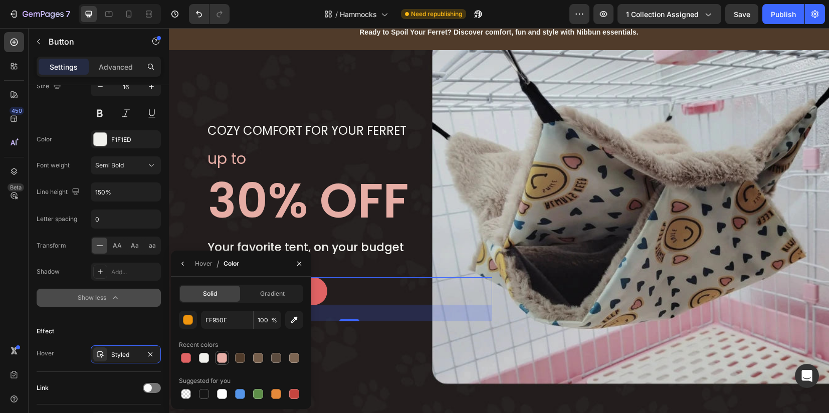
click at [220, 357] on div at bounding box center [222, 358] width 10 height 10
click at [185, 360] on div at bounding box center [186, 358] width 10 height 10
type input "E06364"
click at [198, 263] on div "Hover" at bounding box center [204, 263] width 18 height 9
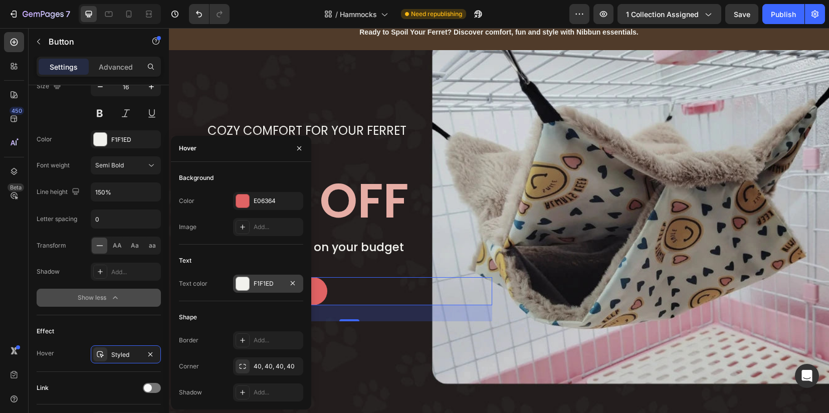
click at [247, 287] on div at bounding box center [242, 283] width 13 height 13
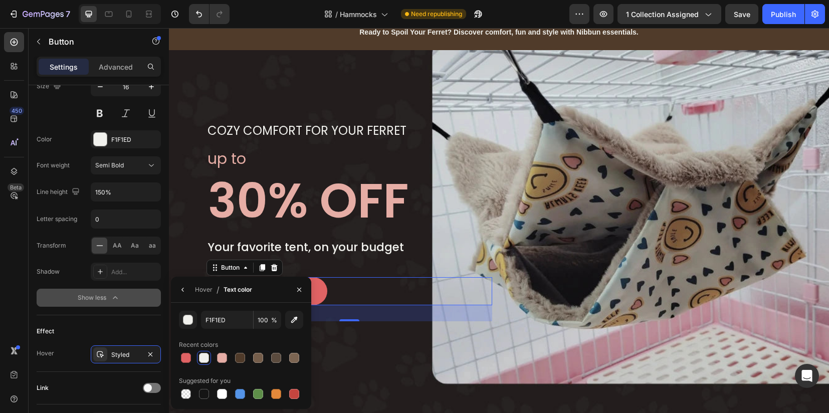
click at [205, 359] on div at bounding box center [204, 358] width 10 height 10
click at [206, 288] on div "Hover" at bounding box center [204, 289] width 18 height 9
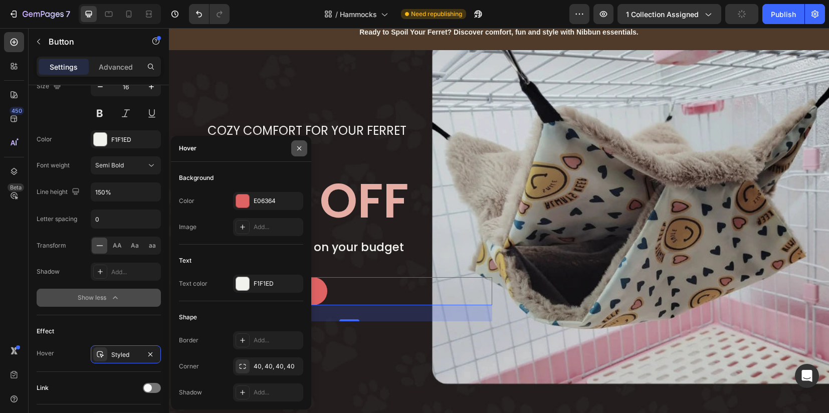
click at [300, 147] on icon "button" at bounding box center [299, 148] width 4 height 4
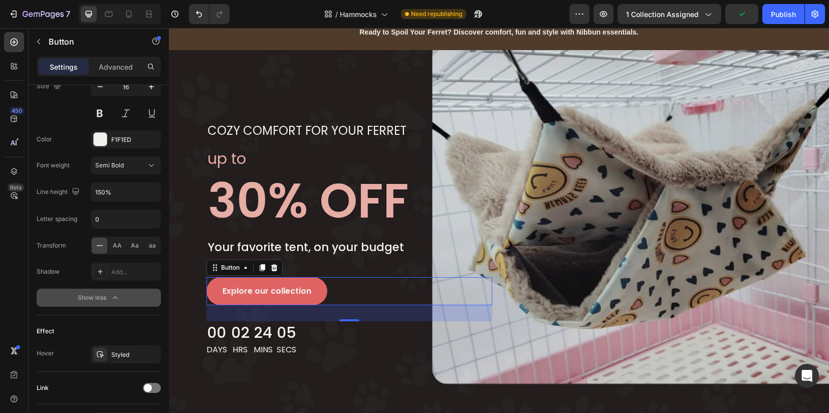
click at [215, 300] on button "Explore our collection" at bounding box center [266, 291] width 121 height 28
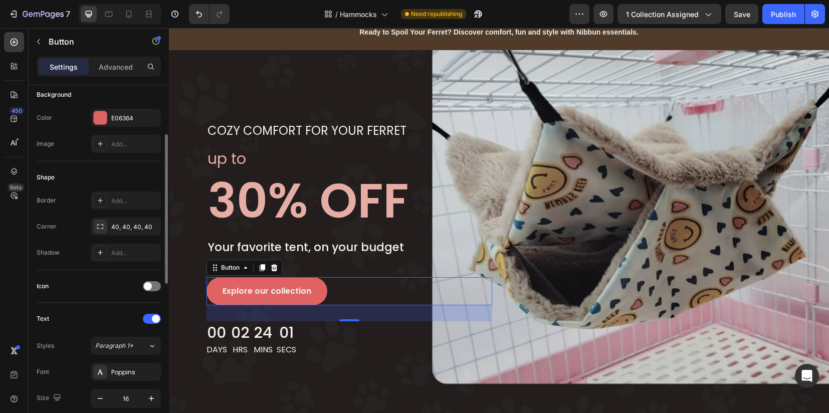
scroll to position [0, 0]
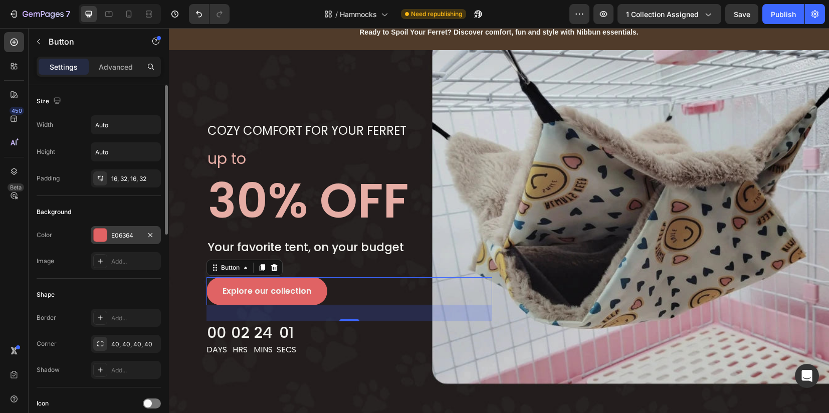
click at [101, 229] on div at bounding box center [100, 235] width 13 height 13
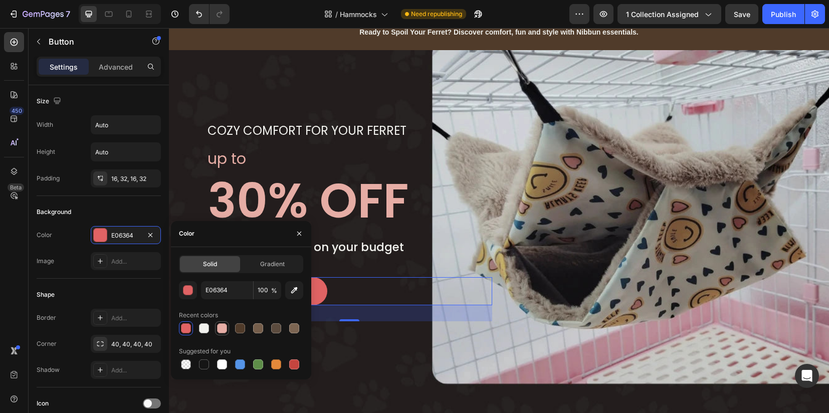
click at [223, 334] on div at bounding box center [222, 328] width 14 height 14
type input "E6ADA5"
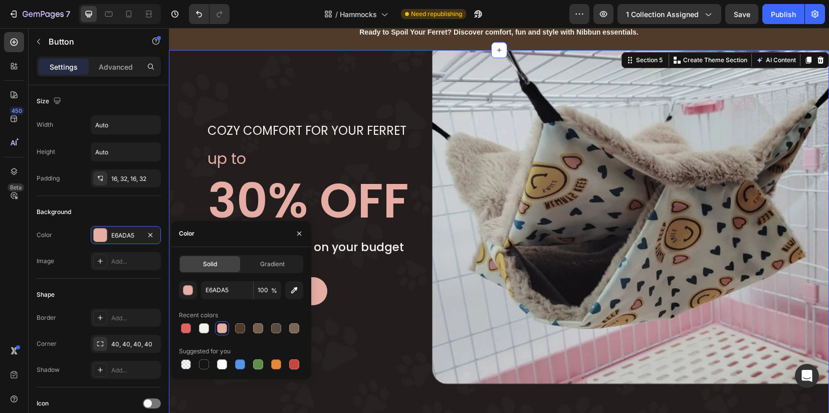
click at [361, 361] on div "Cozy Comfort for Your Ferret Text block Row up to Text block 30% OFF Heading Yo…" at bounding box center [499, 235] width 660 height 371
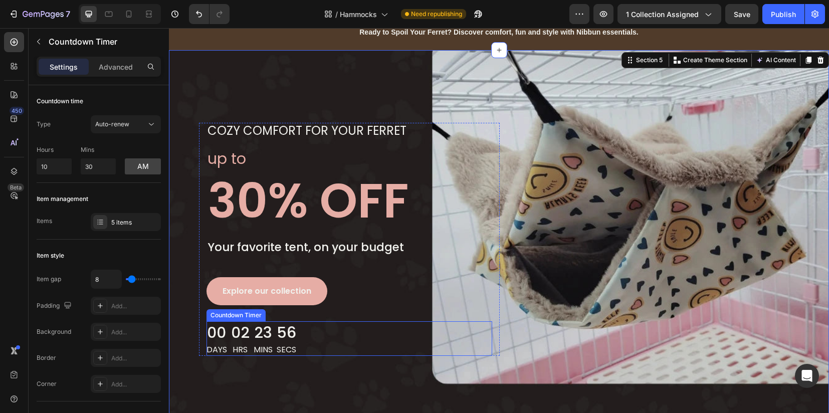
click at [293, 341] on div "00 Days 02 Hrs 23 Mins 56 Secs" at bounding box center [349, 338] width 286 height 35
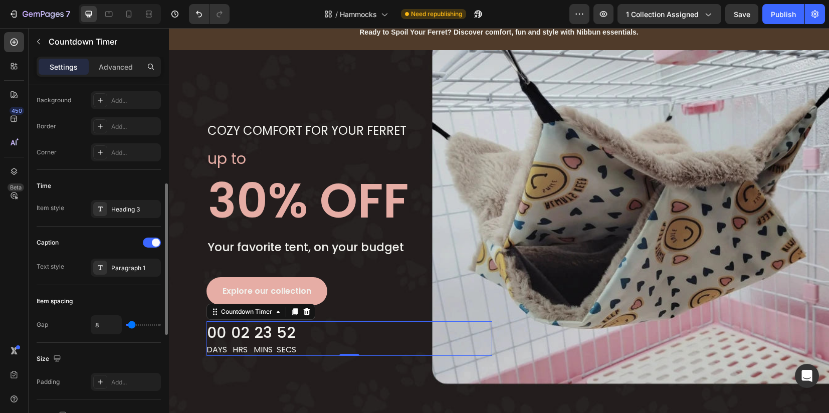
scroll to position [169, 0]
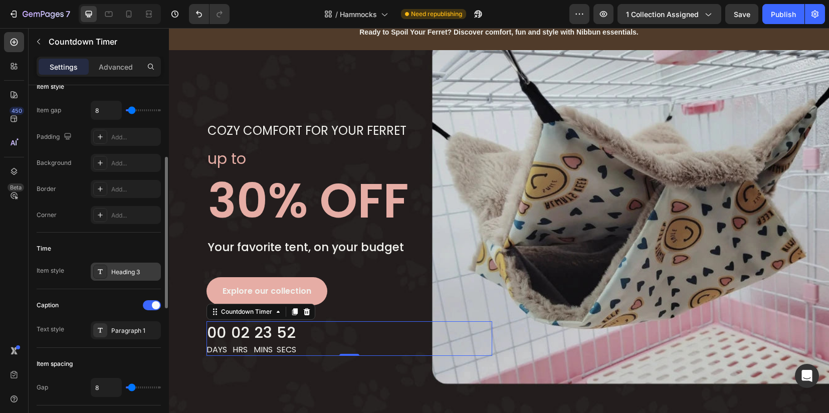
click at [97, 277] on div at bounding box center [100, 272] width 14 height 14
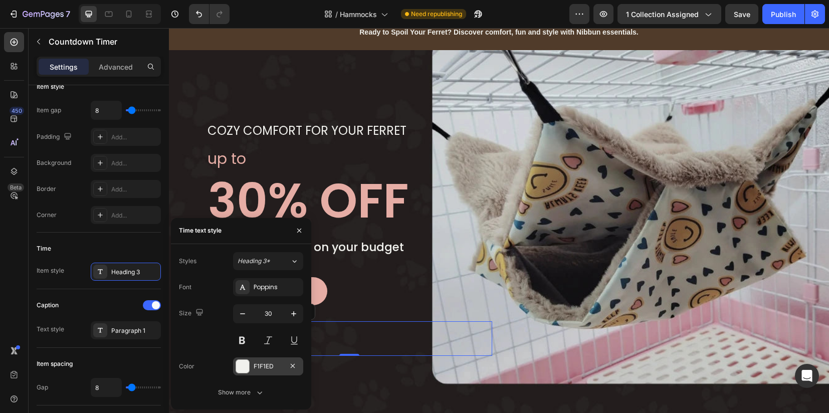
click at [246, 367] on div at bounding box center [242, 366] width 13 height 13
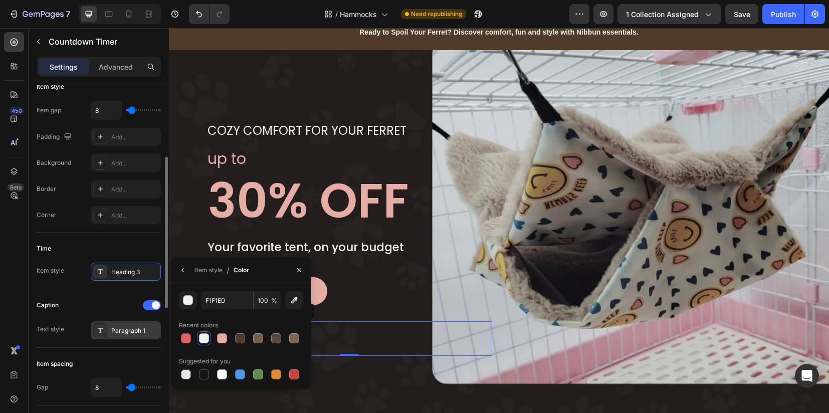
click at [108, 331] on div "Paragraph 1" at bounding box center [126, 330] width 70 height 18
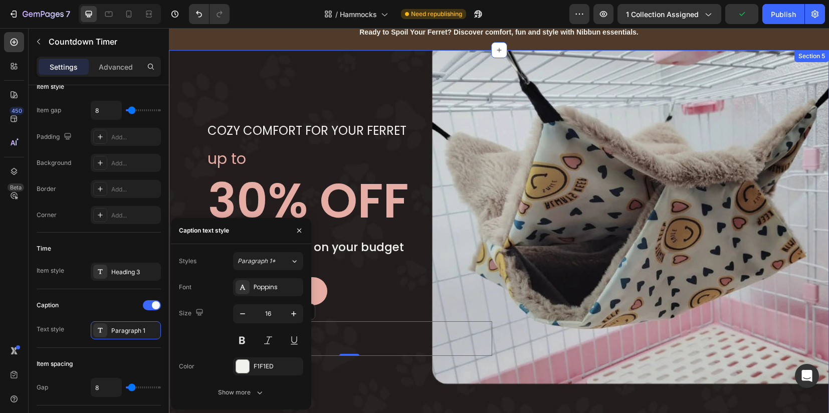
click at [372, 374] on div "Cozy Comfort for Your Ferret Text block Row up to Text block 30% OFF Heading Yo…" at bounding box center [499, 235] width 660 height 371
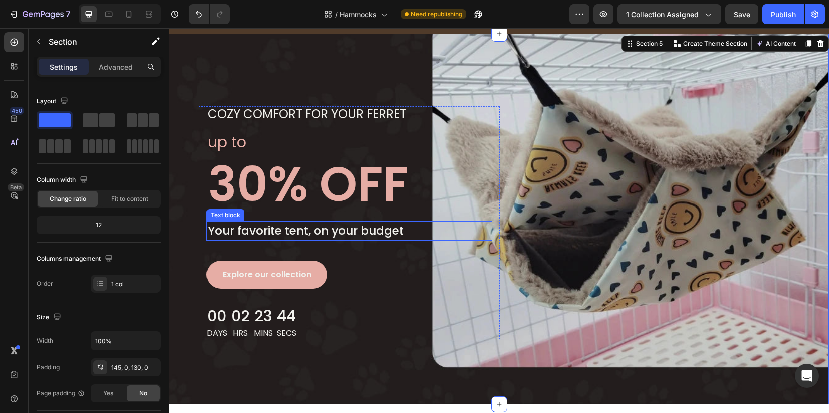
scroll to position [1068, 0]
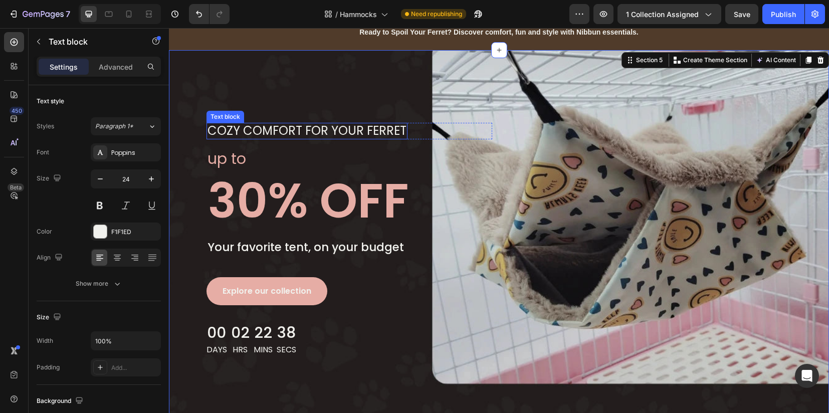
click at [288, 130] on p "Cozy Comfort for Your Ferret" at bounding box center [306, 131] width 199 height 15
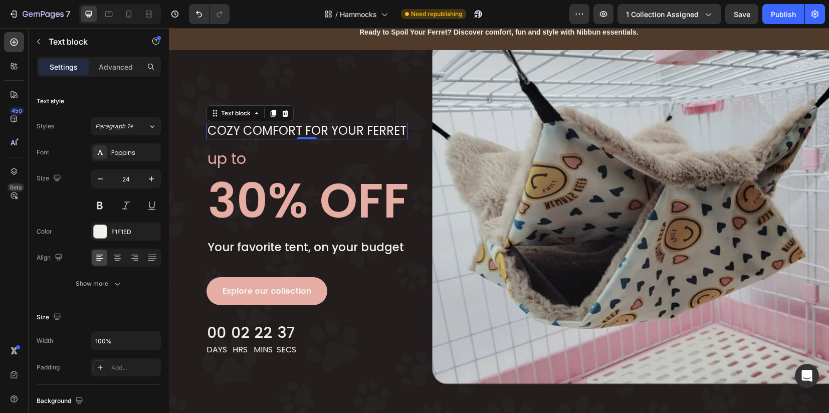
click at [288, 130] on p "Cozy Comfort for Your Ferret" at bounding box center [306, 131] width 199 height 15
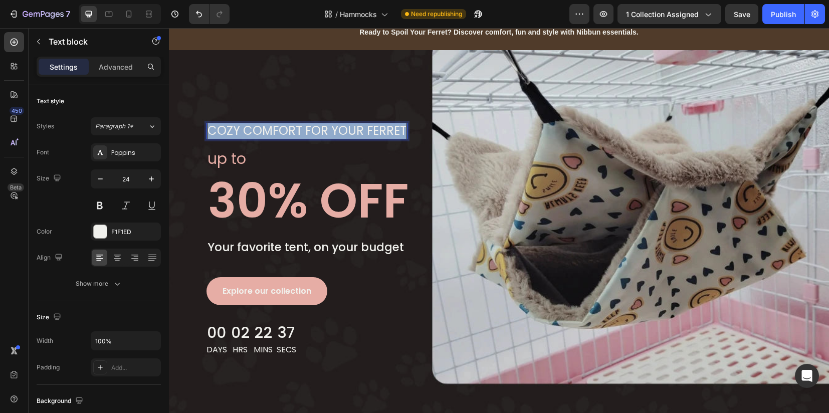
click at [288, 130] on p "Cozy Comfort for Your Ferret" at bounding box center [306, 131] width 199 height 15
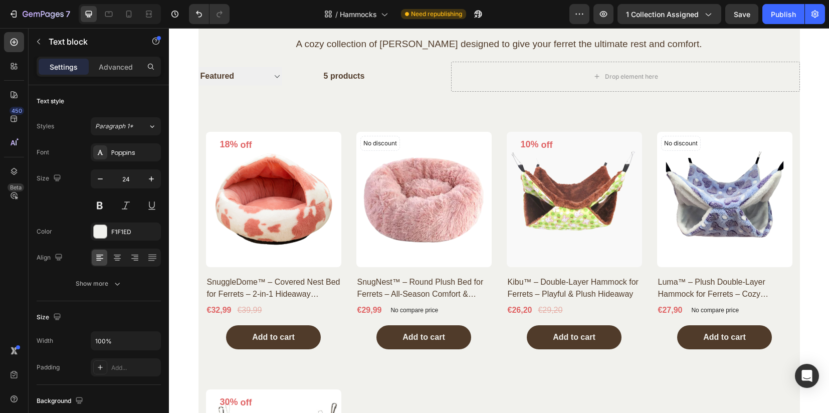
scroll to position [0, 0]
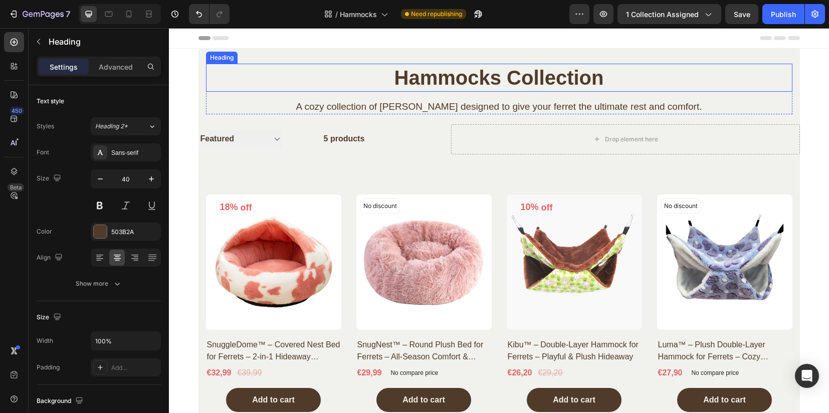
click at [513, 75] on h2 "Hammocks Collection" at bounding box center [499, 78] width 586 height 28
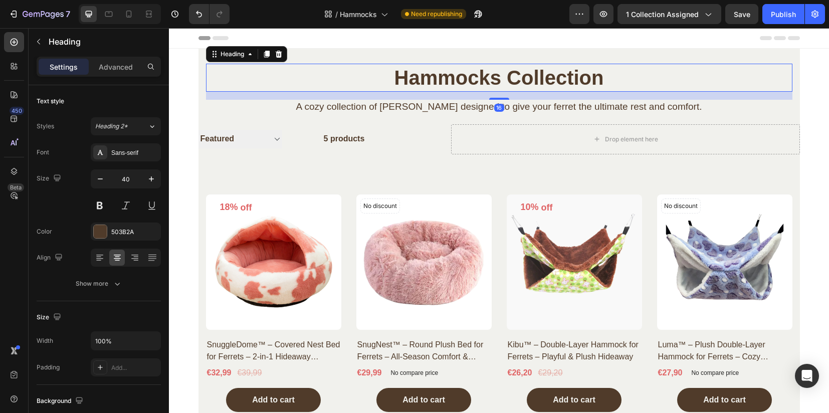
click at [507, 77] on h2 "Hammocks Collection" at bounding box center [499, 78] width 586 height 28
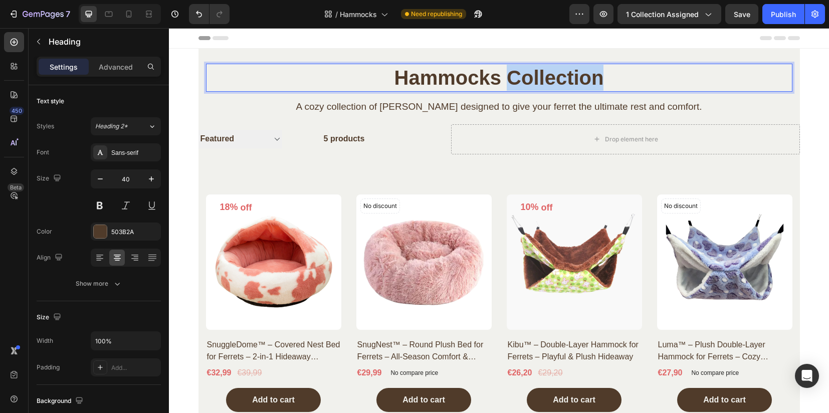
drag, startPoint x: 504, startPoint y: 78, endPoint x: 599, endPoint y: 80, distance: 95.3
click at [599, 80] on p "Hammocks Collection" at bounding box center [499, 78] width 584 height 26
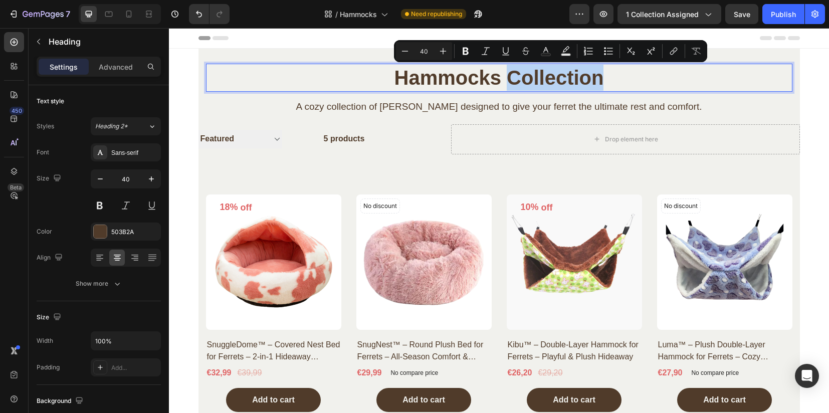
copy p "Collection"
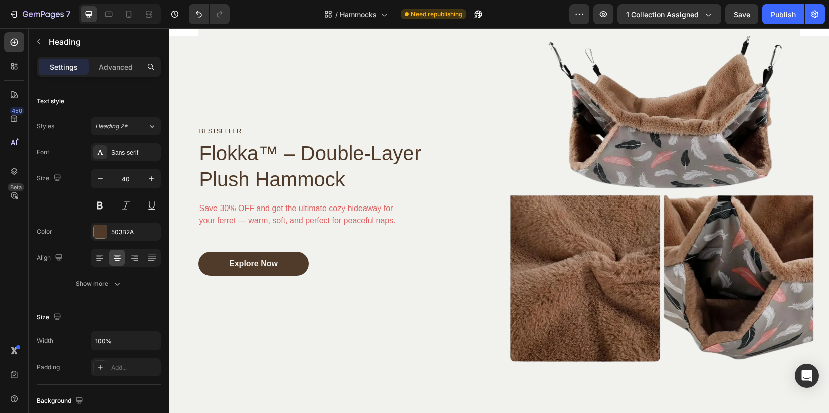
type input "16"
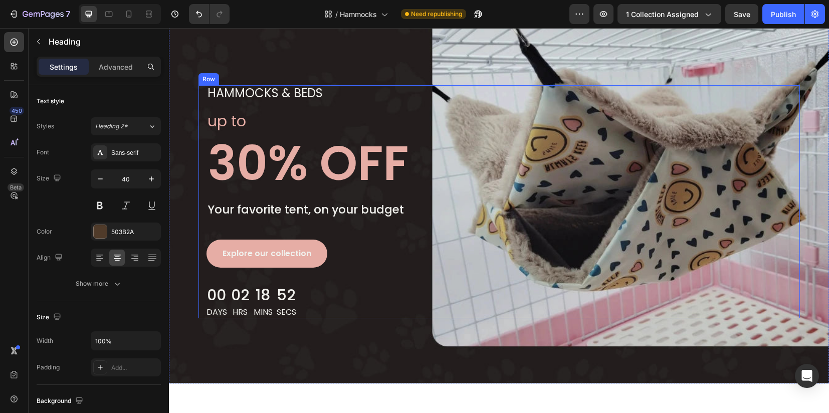
scroll to position [1253, 0]
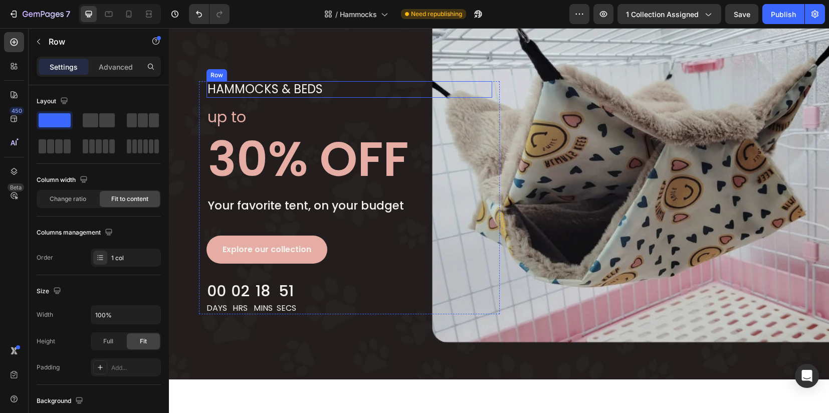
click at [319, 87] on div "HAMMOCKS & BEDS Text block Row" at bounding box center [349, 89] width 286 height 17
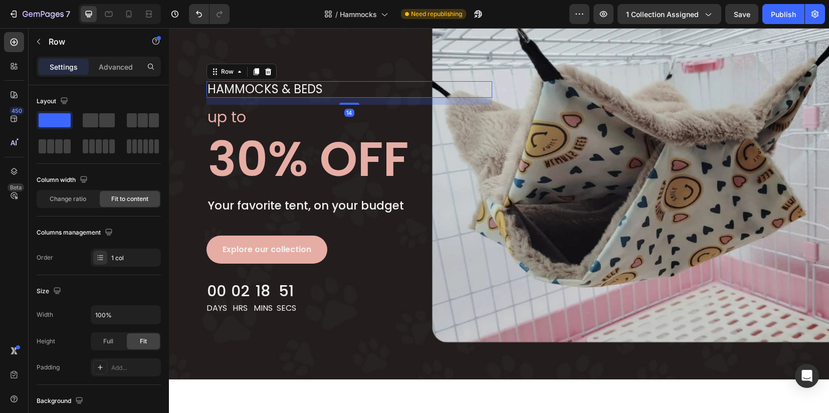
click at [319, 87] on div "HAMMOCKS & BEDS Text block Row 14" at bounding box center [349, 89] width 286 height 17
click at [314, 86] on p "HAMMOCKS & BEDS" at bounding box center [264, 89] width 115 height 15
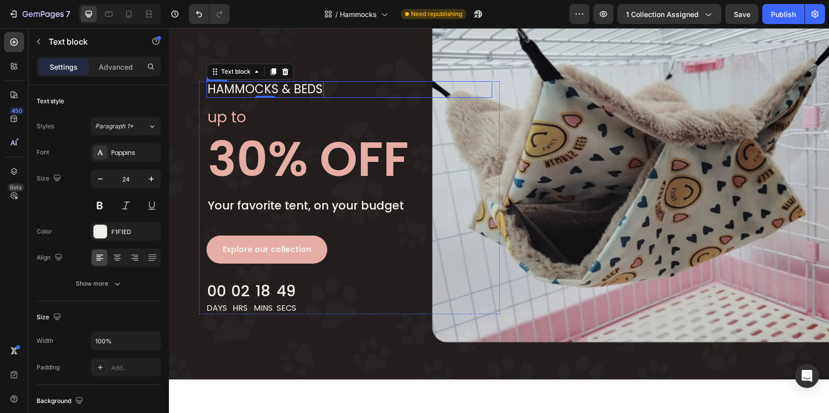
click at [314, 90] on p "HAMMOCKS & BEDS" at bounding box center [264, 89] width 115 height 15
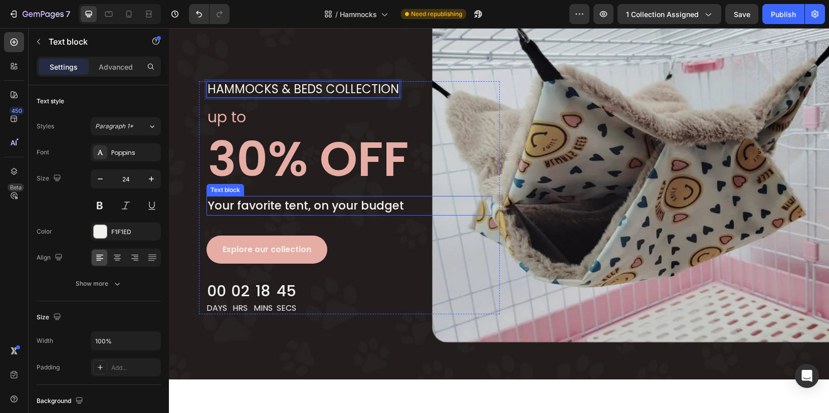
click at [350, 208] on p "Your favorite tent, on your budget" at bounding box center [349, 206] width 284 height 18
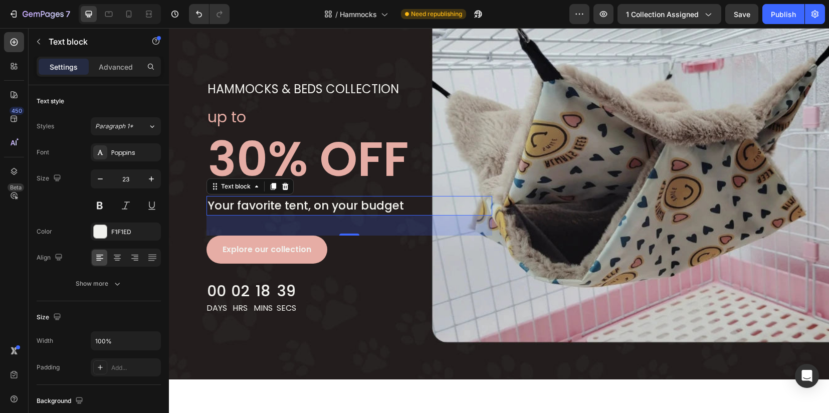
click at [294, 208] on p "Your favorite tent, on your budget" at bounding box center [349, 206] width 284 height 18
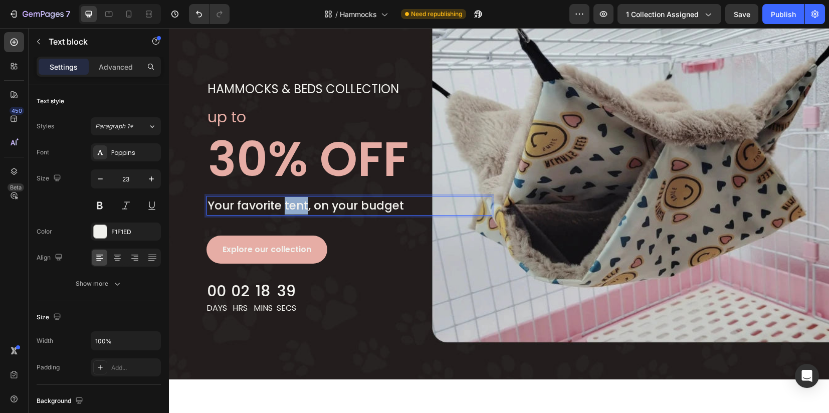
click at [294, 208] on p "Your favorite tent, on your budget" at bounding box center [349, 206] width 284 height 18
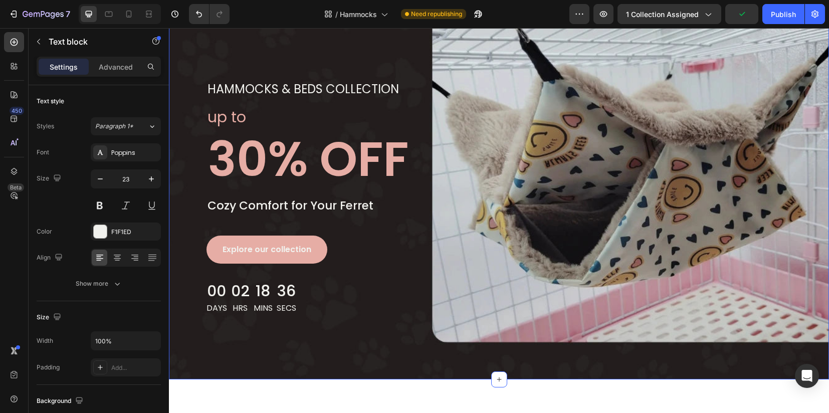
click at [358, 346] on div "HAMMOCKS & BEDS Collection Text block Row up to Text block 30% OFF Heading Cozy…" at bounding box center [499, 194] width 660 height 371
click at [260, 94] on p "HAMMOCKS & BEDS Collection" at bounding box center [302, 89] width 191 height 15
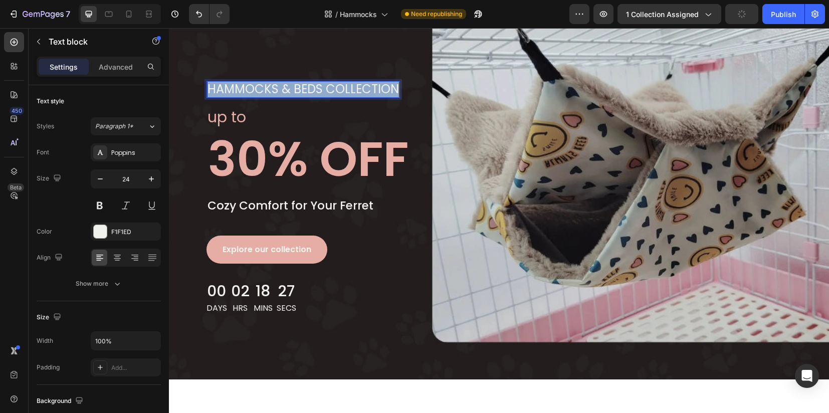
click at [260, 94] on p "HAMMOCKS & BEDS Collection" at bounding box center [302, 89] width 191 height 15
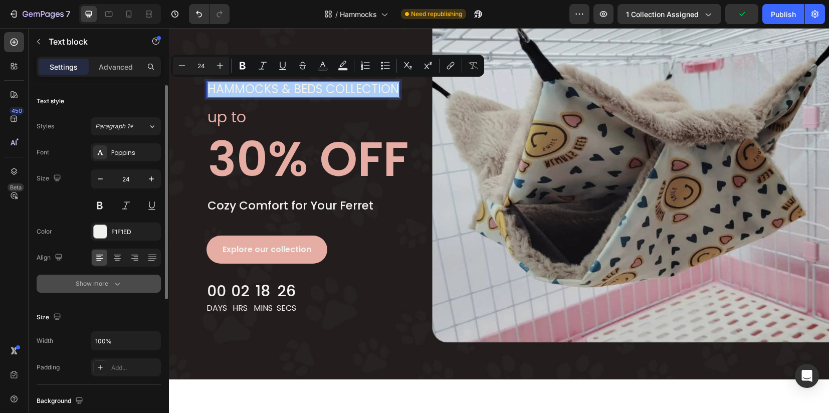
click at [101, 283] on div "Show more" at bounding box center [99, 284] width 47 height 10
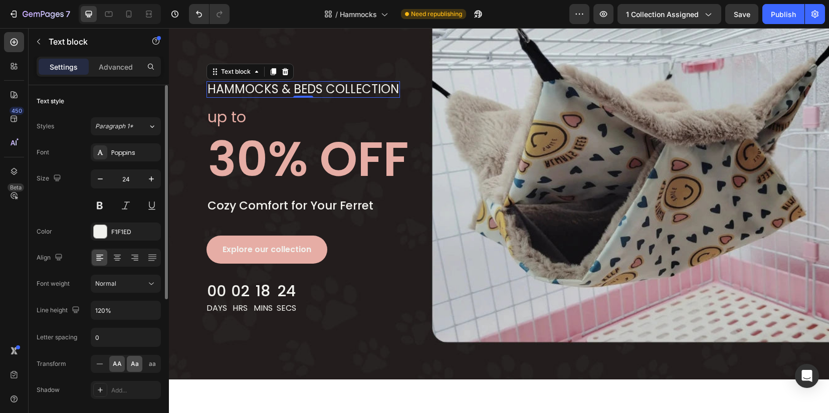
click at [134, 364] on span "Aa" at bounding box center [135, 363] width 8 height 9
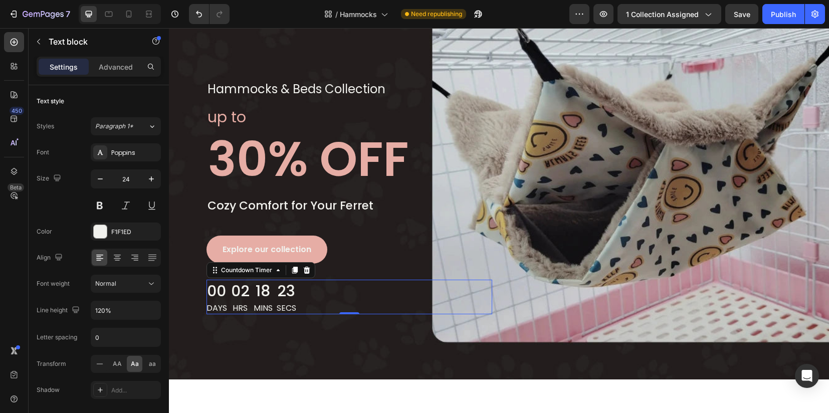
click at [354, 312] on div "00 Days 02 Hrs 18 Mins 23 Secs" at bounding box center [349, 297] width 286 height 35
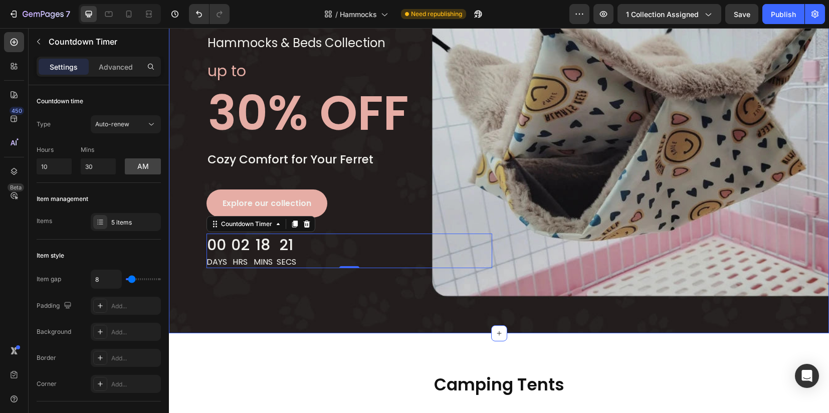
scroll to position [1316, 0]
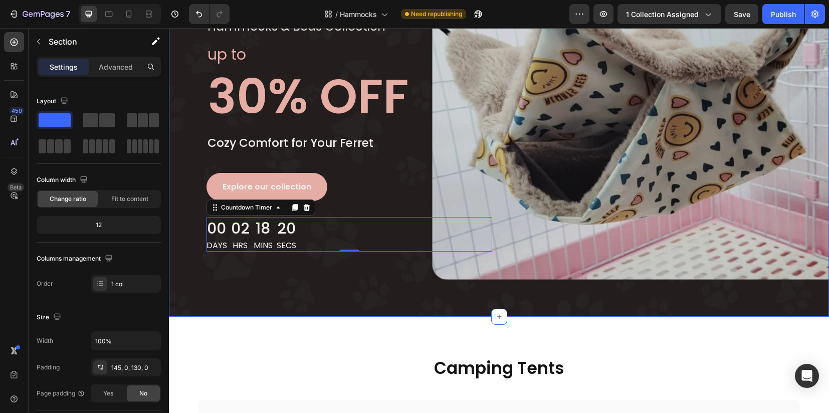
click at [333, 298] on div "hammocks & beds collection Text block Row up to Text block 30% OFF Heading Cozy…" at bounding box center [499, 131] width 660 height 371
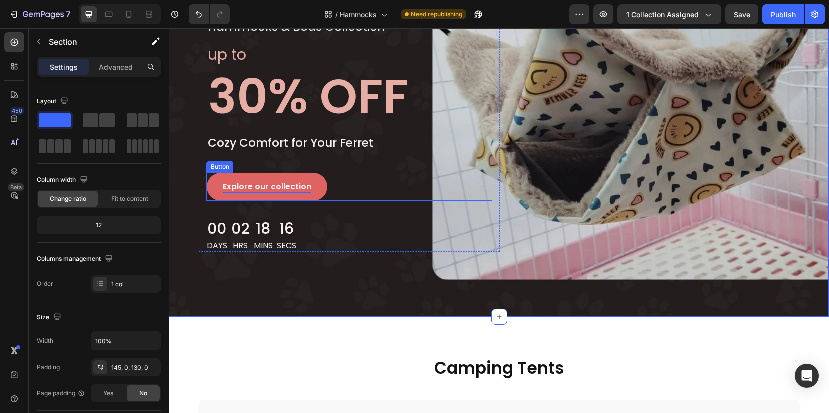
click at [267, 185] on div "Explore our collection" at bounding box center [267, 187] width 89 height 12
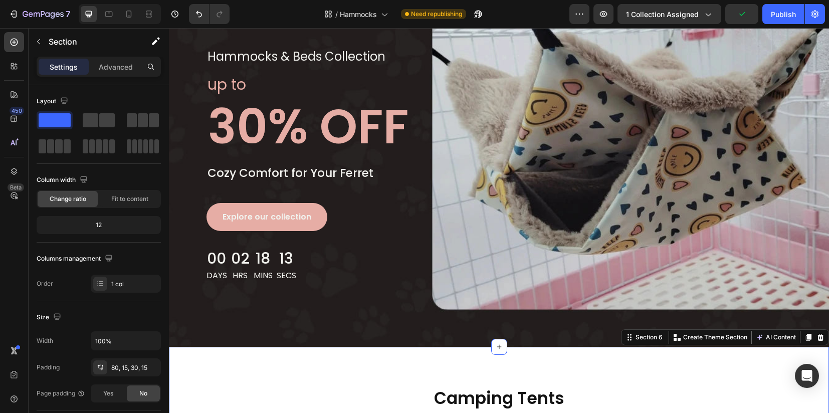
scroll to position [1253, 0]
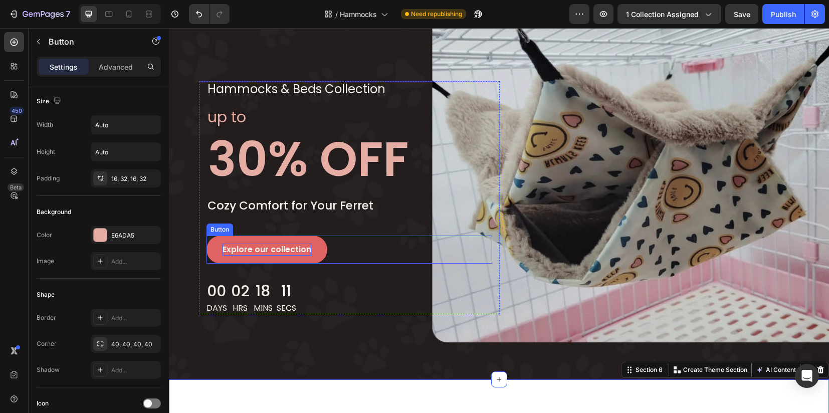
click at [285, 247] on div "Explore our collection" at bounding box center [267, 250] width 89 height 12
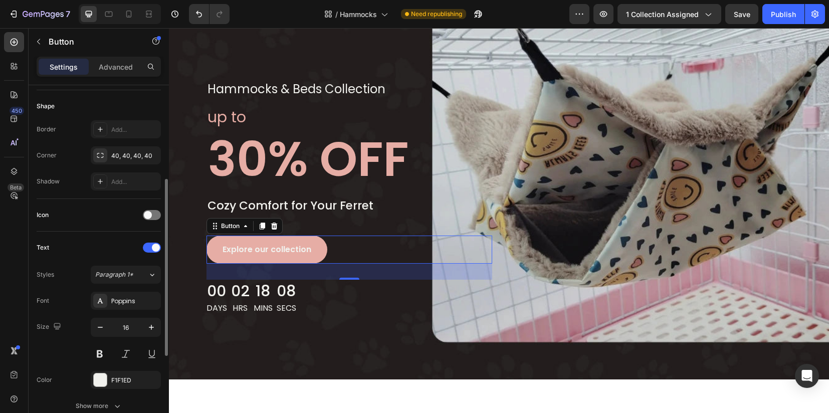
scroll to position [251, 0]
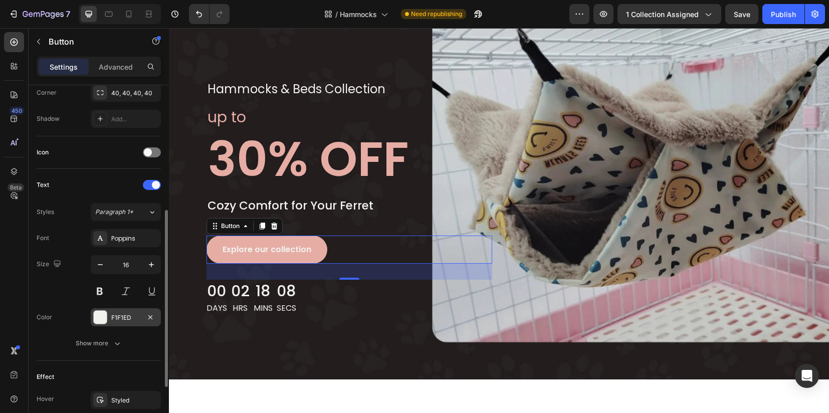
click at [105, 322] on div "F1F1ED" at bounding box center [126, 317] width 70 height 18
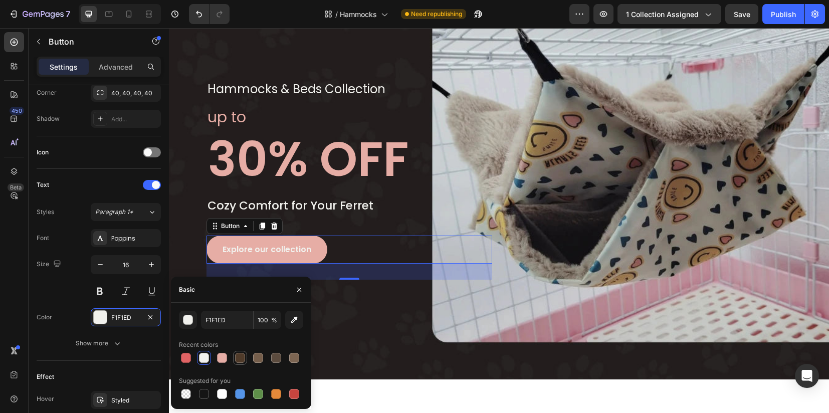
click at [240, 363] on div at bounding box center [240, 358] width 12 height 12
type input "503B2A"
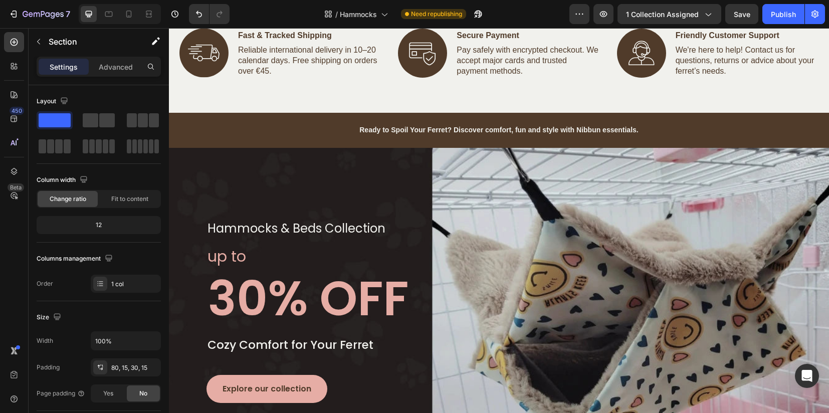
scroll to position [931, 0]
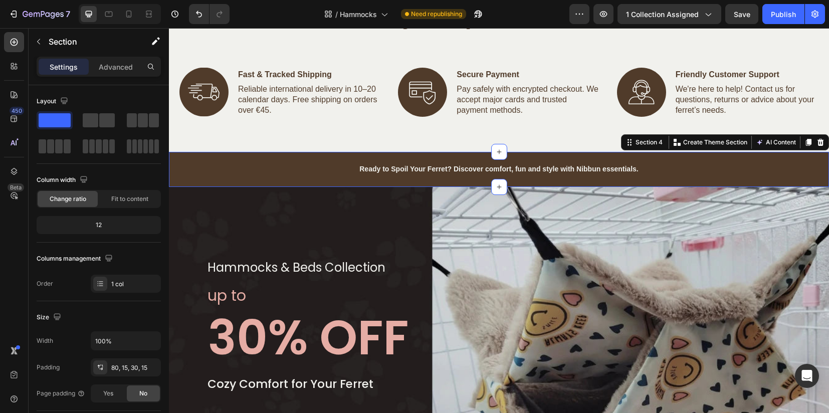
click at [282, 178] on div "Ready to Spoil Your Ferret? Discover comfort, fun and style with Nibbun essenti…" at bounding box center [499, 173] width 660 height 23
click at [817, 143] on icon at bounding box center [820, 142] width 7 height 7
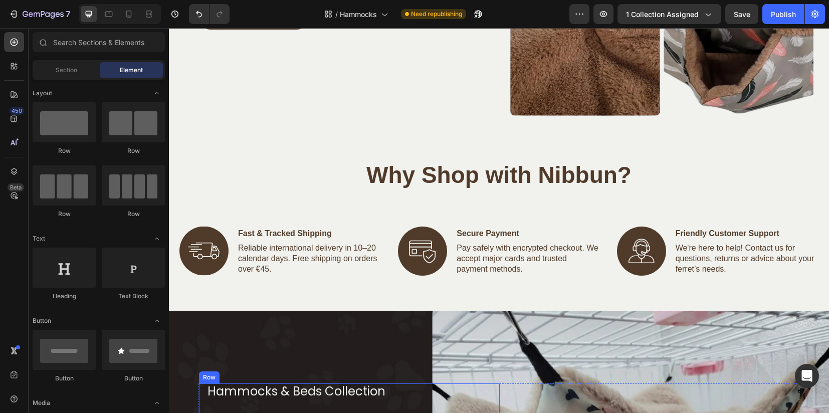
scroll to position [814, 0]
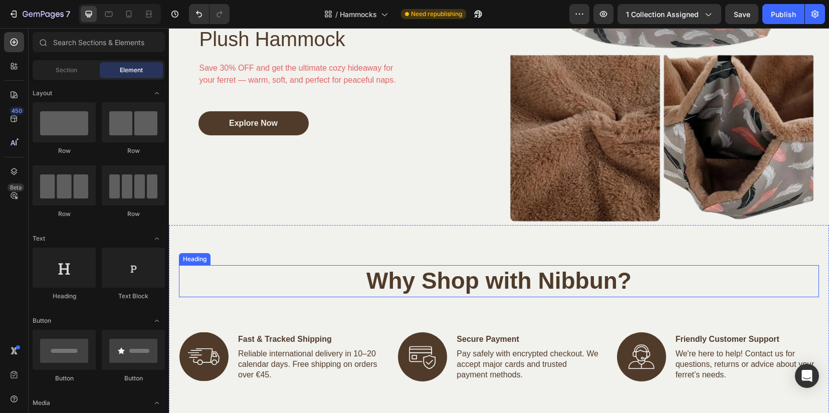
click at [446, 265] on h2 "Why Shop with Nibbun?" at bounding box center [499, 281] width 640 height 32
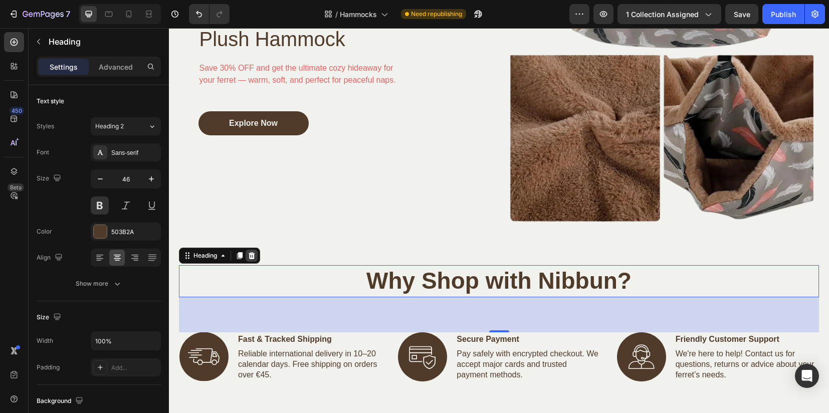
click at [254, 253] on icon at bounding box center [252, 255] width 7 height 7
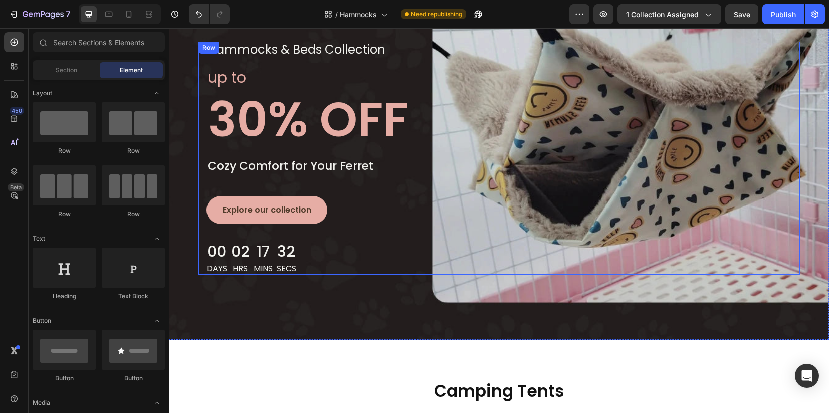
scroll to position [1128, 0]
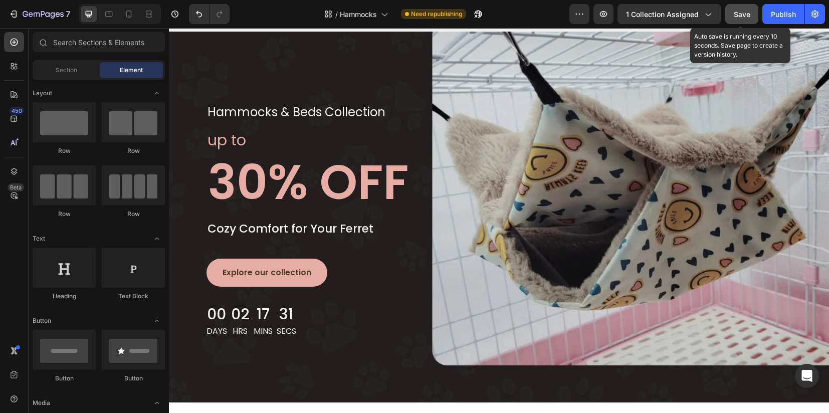
click at [751, 17] on button "Save" at bounding box center [741, 14] width 33 height 20
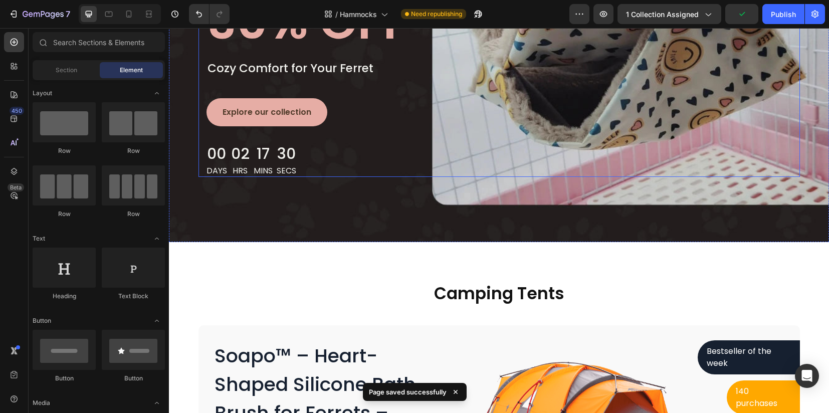
scroll to position [1378, 0]
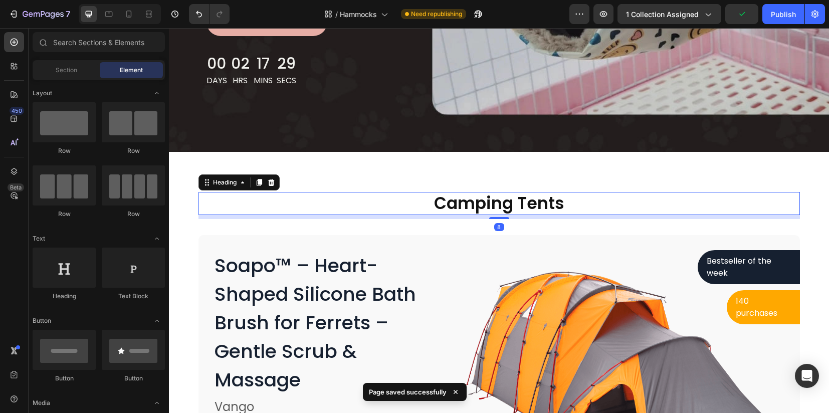
click at [491, 203] on p "Camping Tents" at bounding box center [498, 204] width 599 height 22
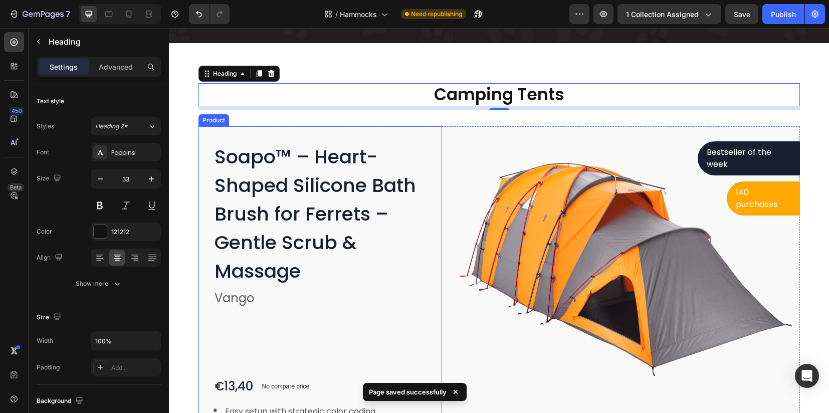
scroll to position [1503, 0]
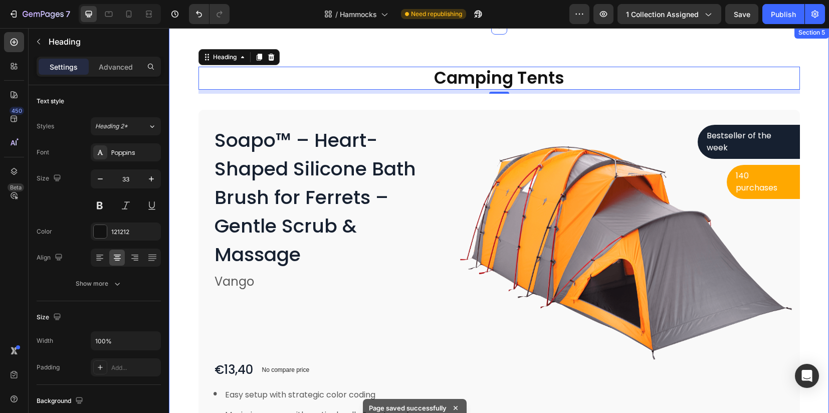
click at [812, 241] on div "Camping Tents Heading 8 Row Soapo™ – Heart-Shaped Silicone Bath Brush for Ferre…" at bounding box center [498, 303] width 645 height 473
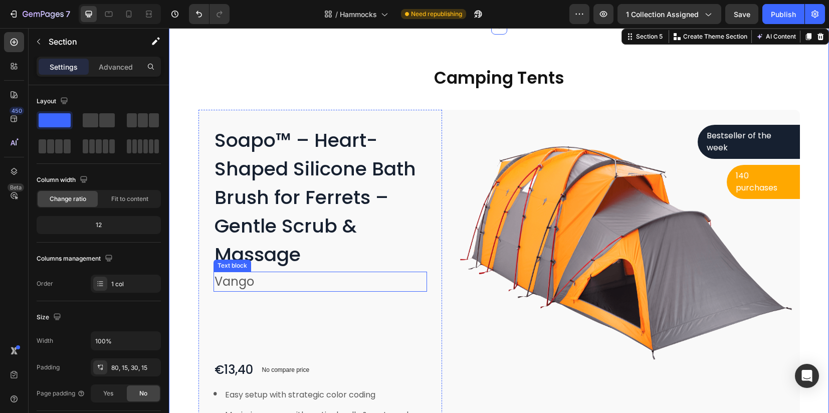
click at [243, 282] on p "Vango" at bounding box center [320, 282] width 212 height 18
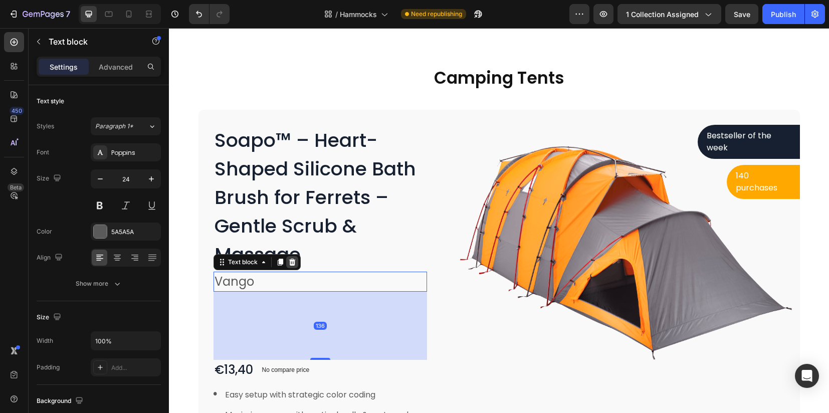
click at [288, 265] on icon at bounding box center [292, 262] width 8 height 8
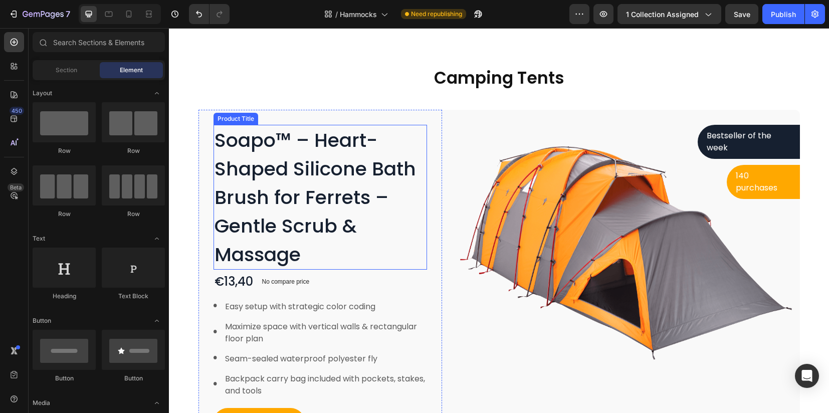
click at [312, 251] on h1 "Soapo™ – Heart-Shaped Silicone Bath Brush for Ferrets – Gentle Scrub & Massage" at bounding box center [320, 197] width 214 height 145
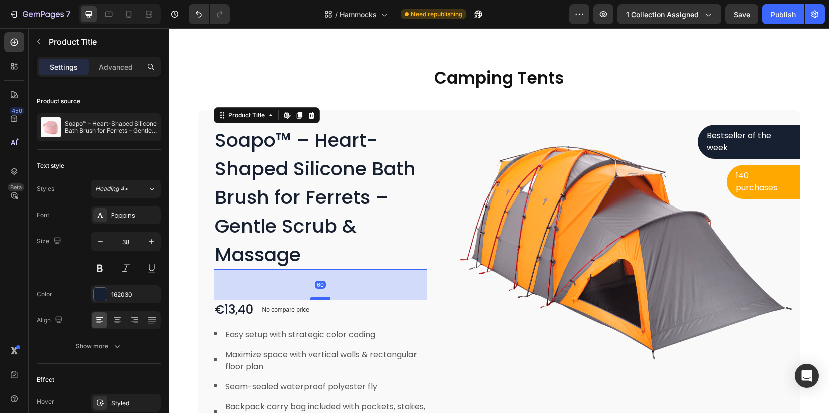
drag, startPoint x: 321, startPoint y: 270, endPoint x: 319, endPoint y: 298, distance: 28.1
click at [319, 298] on div at bounding box center [320, 298] width 20 height 3
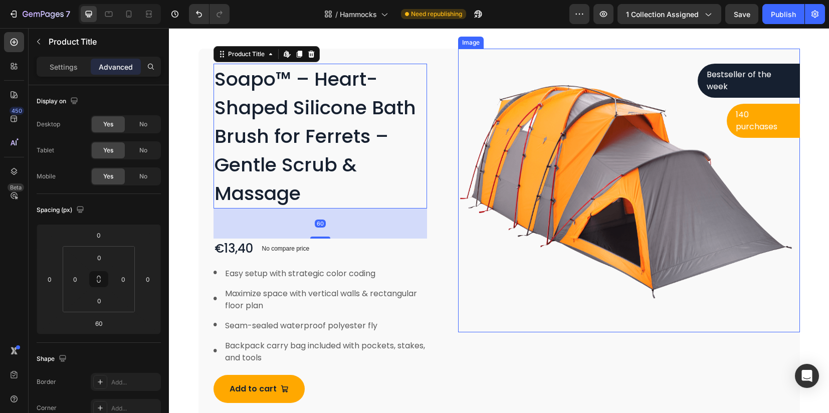
scroll to position [1566, 0]
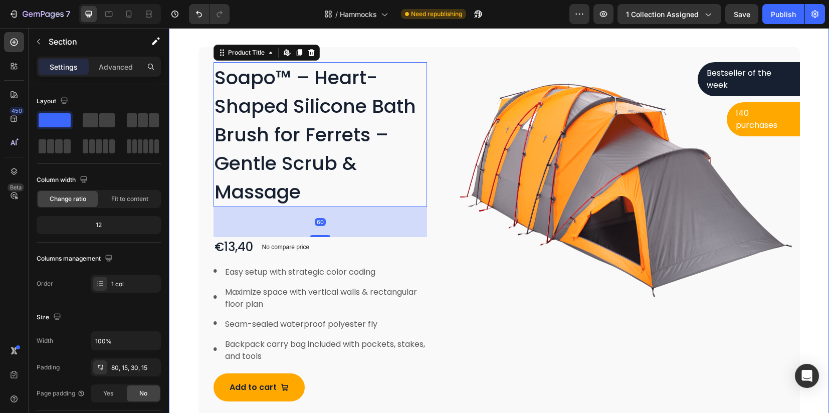
click at [810, 243] on div "Camping Tents Heading Row Soapo™ – Heart-Shaped Silicone Bath Brush for Ferrets…" at bounding box center [498, 210] width 645 height 412
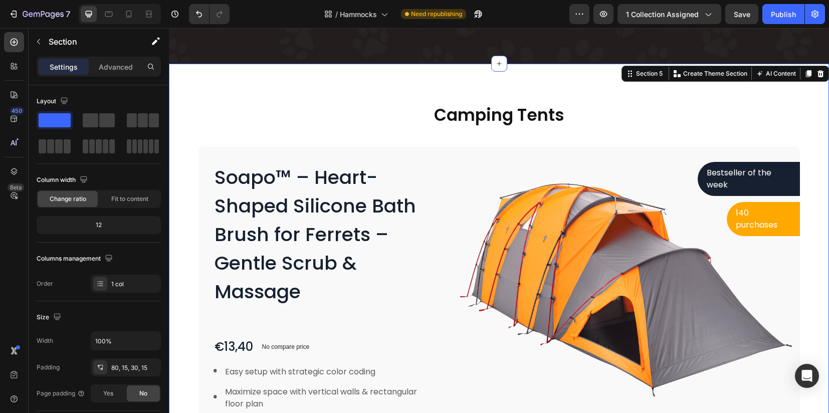
scroll to position [1441, 0]
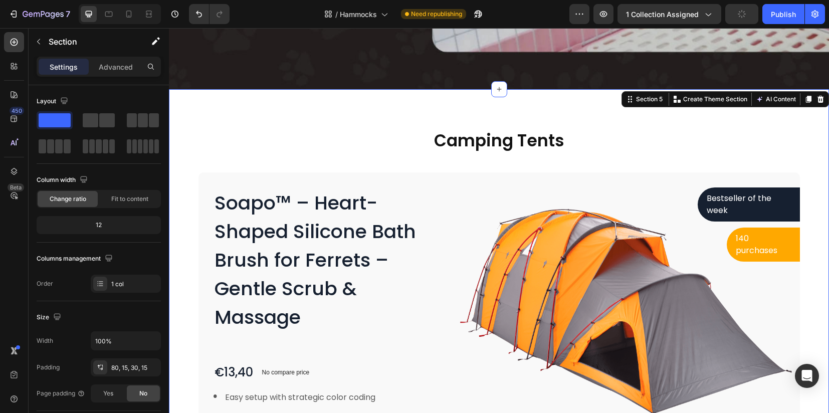
click at [230, 126] on div "Camping Tents Heading Row Soapo™ – Heart-Shaped Silicone Bath Brush for Ferrets…" at bounding box center [499, 323] width 660 height 468
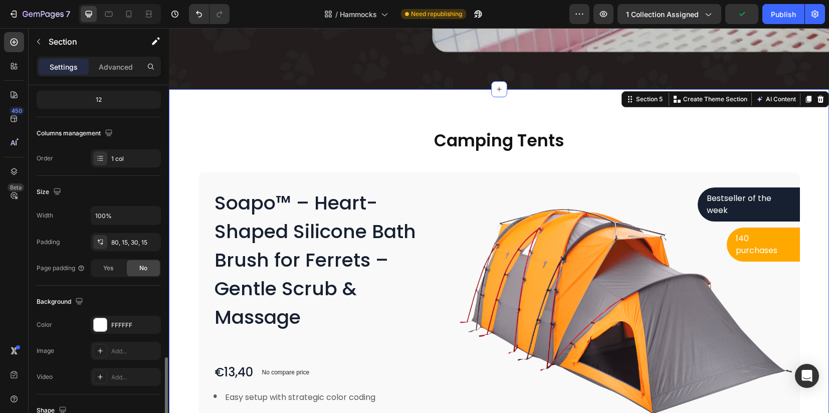
scroll to position [251, 0]
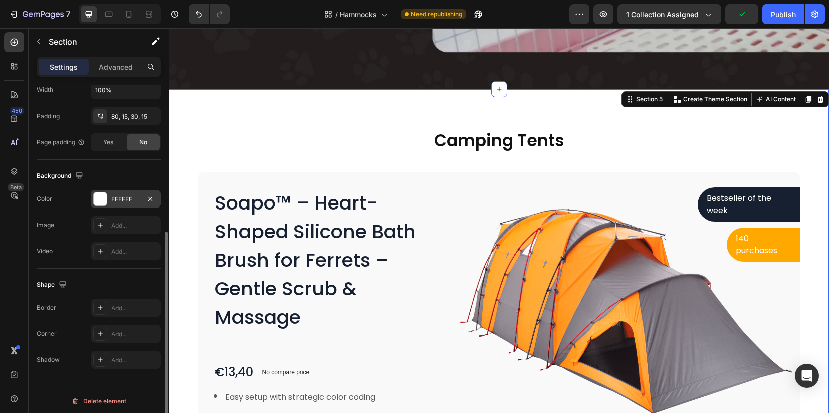
click at [107, 199] on div "FFFFFF" at bounding box center [126, 199] width 70 height 18
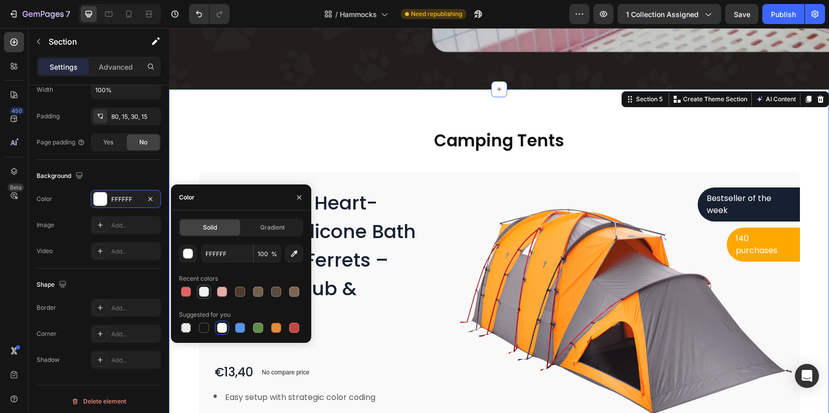
click at [202, 291] on div at bounding box center [204, 292] width 10 height 10
type input "F1F1ED"
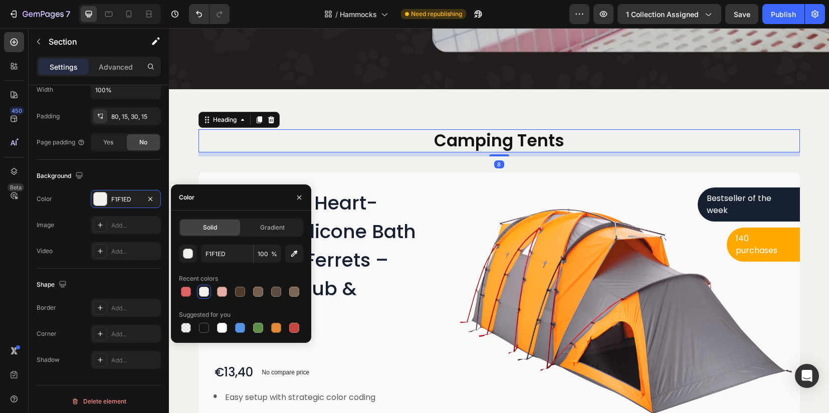
click at [445, 141] on p "Camping Tents" at bounding box center [498, 141] width 599 height 22
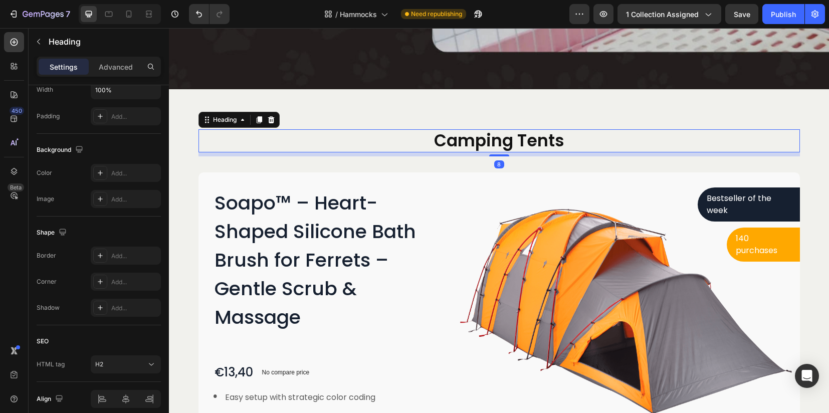
scroll to position [0, 0]
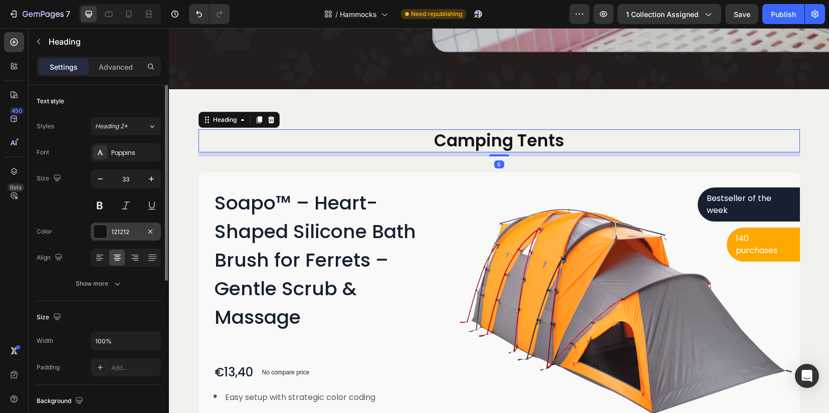
click at [99, 228] on div at bounding box center [100, 231] width 13 height 13
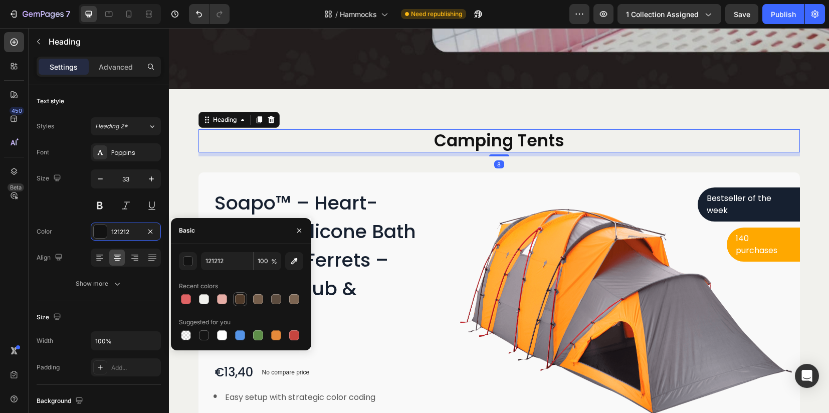
click at [242, 293] on div at bounding box center [240, 299] width 12 height 12
type input "503B2A"
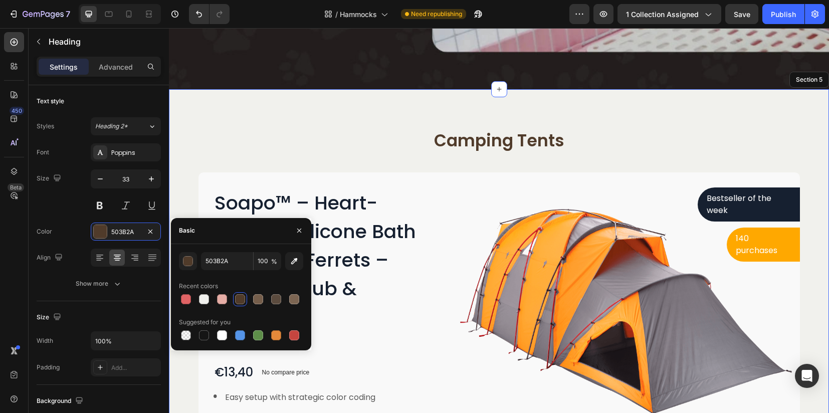
click at [714, 119] on div "Camping Tents Heading 8 Row Soapo™ – Heart-Shaped Silicone Bath Brush for Ferre…" at bounding box center [499, 323] width 660 height 468
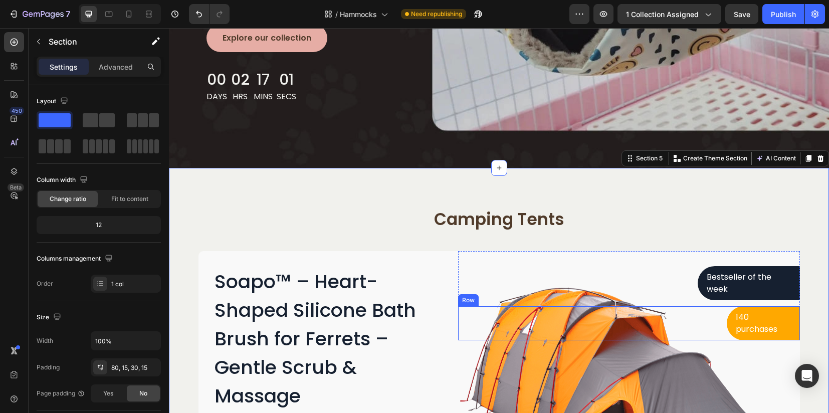
scroll to position [1441, 0]
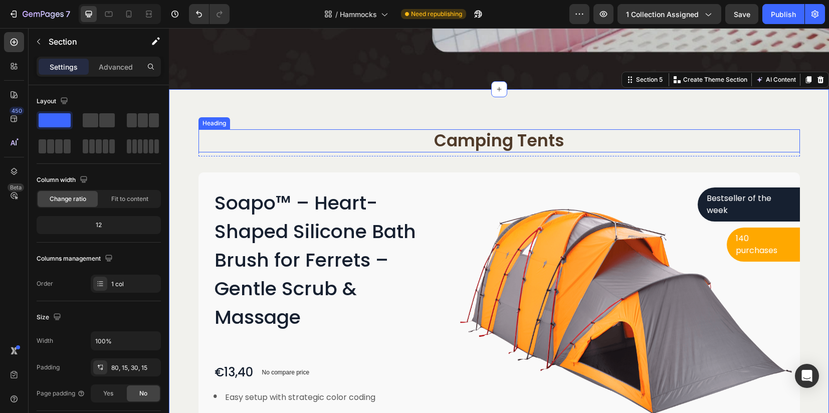
click at [498, 137] on p "Camping Tents" at bounding box center [498, 141] width 599 height 22
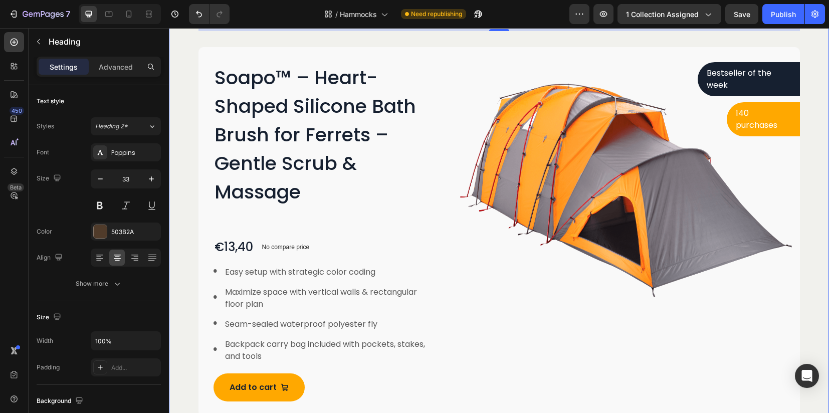
click at [808, 115] on div "Camping Tents Heading 8 Row Soapo™ – Heart-Shaped Silicone Bath Brush for Ferre…" at bounding box center [498, 210] width 645 height 412
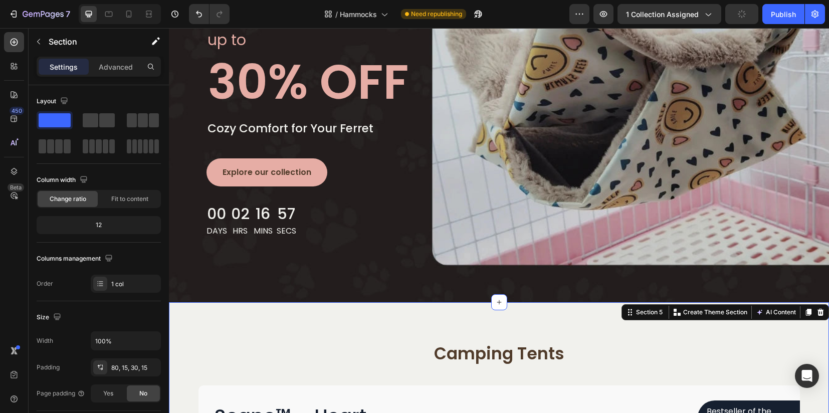
scroll to position [1253, 0]
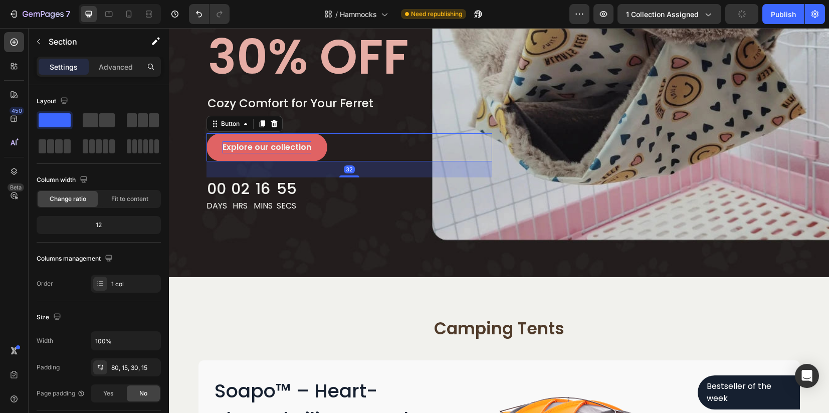
click at [267, 147] on div "Explore our collection" at bounding box center [267, 147] width 89 height 12
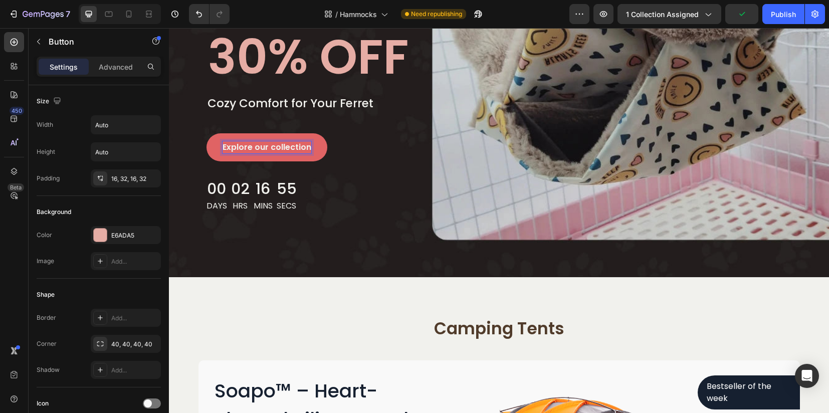
click at [267, 147] on div "Explore our collection" at bounding box center [267, 147] width 89 height 12
drag, startPoint x: 218, startPoint y: 145, endPoint x: 247, endPoint y: 150, distance: 29.5
click at [247, 150] on p "Explore our collection" at bounding box center [267, 147] width 89 height 12
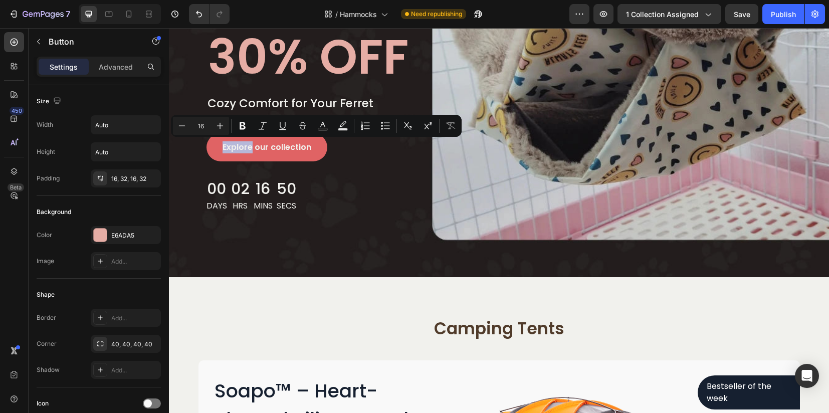
click at [292, 157] on button "Explore our collection" at bounding box center [266, 147] width 121 height 28
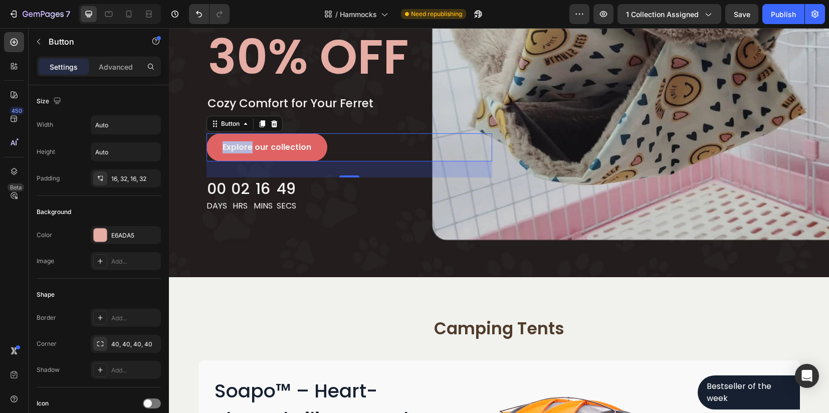
click at [279, 153] on button "Explore our collection" at bounding box center [266, 147] width 121 height 28
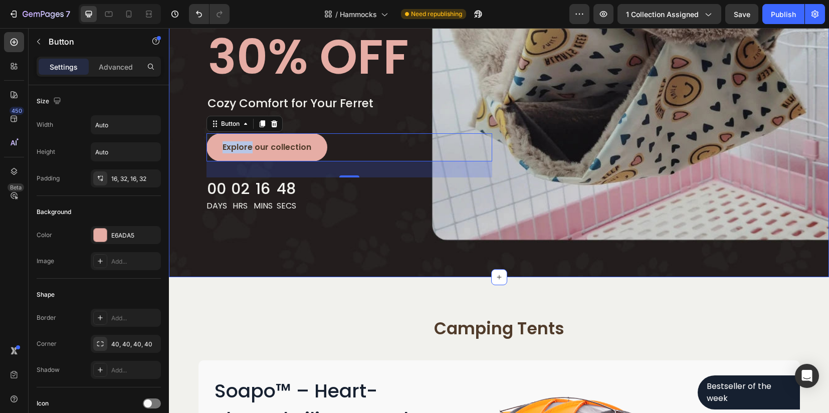
click at [323, 234] on div "hammocks & beds collection Text block Row up to Text block 30% OFF Heading Cozy…" at bounding box center [499, 91] width 660 height 371
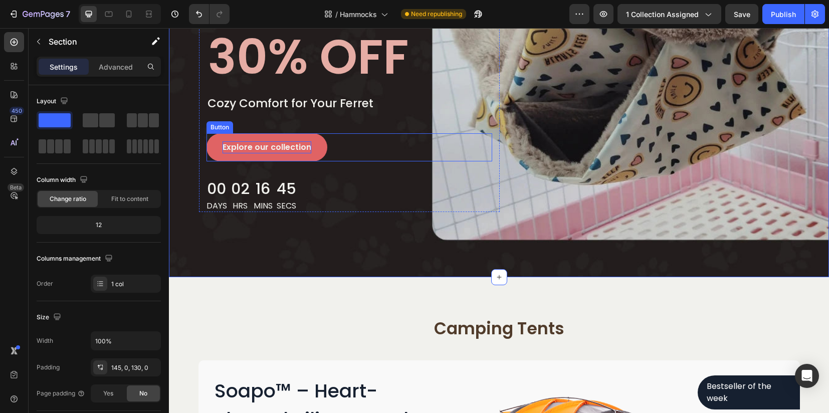
click at [253, 146] on p "Explore our collection" at bounding box center [267, 147] width 89 height 12
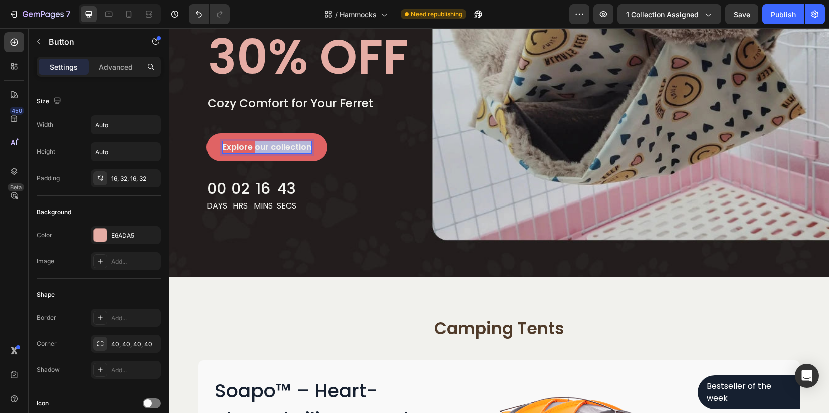
drag, startPoint x: 249, startPoint y: 146, endPoint x: 313, endPoint y: 147, distance: 63.6
click at [313, 147] on button "Explore our collection" at bounding box center [266, 147] width 121 height 28
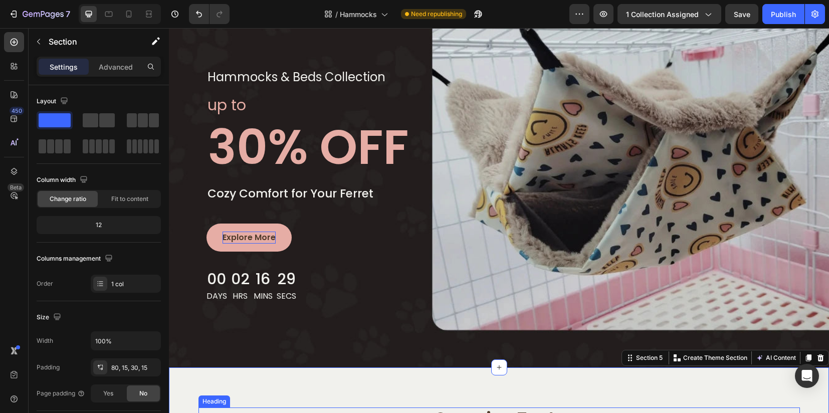
scroll to position [1128, 0]
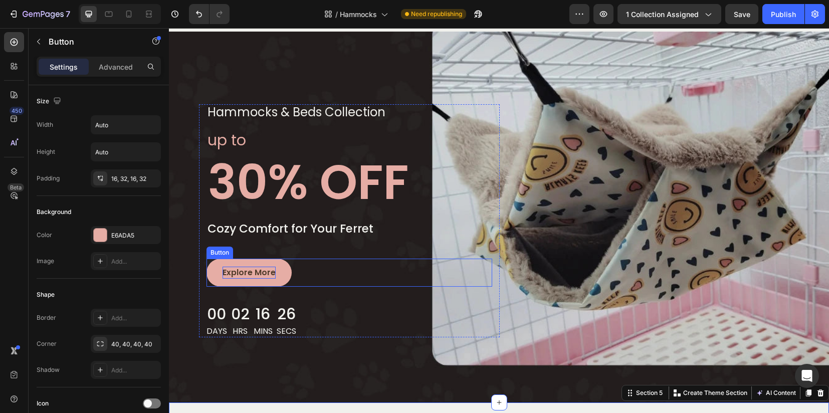
click at [256, 270] on p "Explore More" at bounding box center [249, 273] width 53 height 12
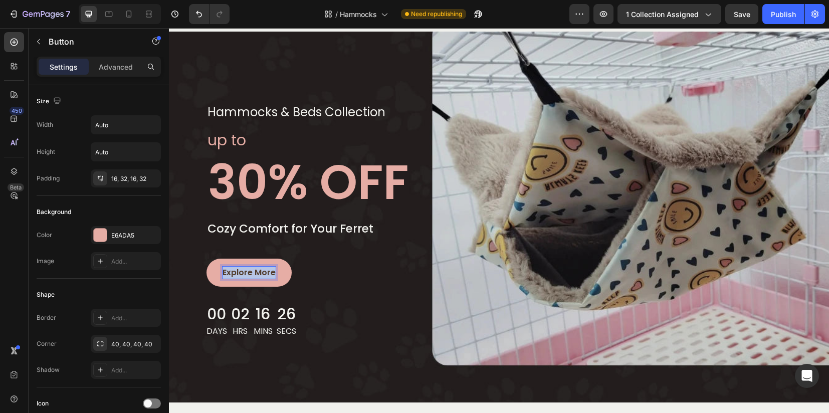
click at [256, 270] on p "Explore More" at bounding box center [249, 273] width 53 height 12
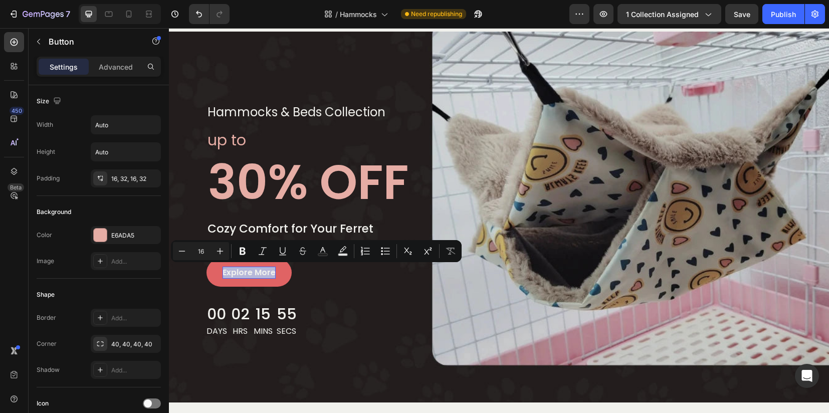
click at [278, 273] on button "Explore More" at bounding box center [248, 273] width 85 height 28
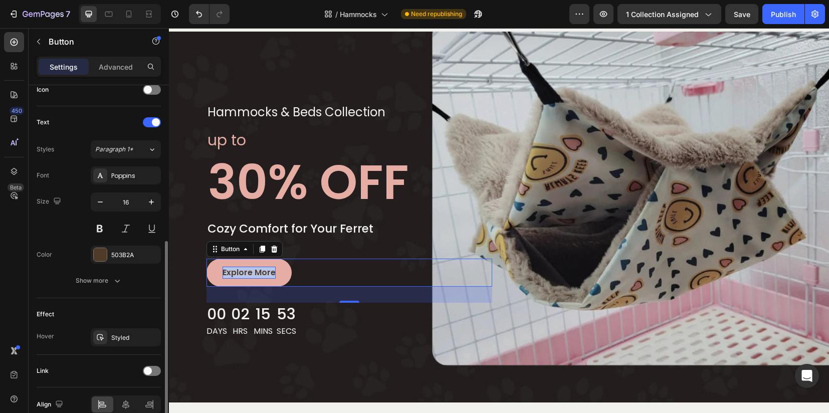
scroll to position [360, 0]
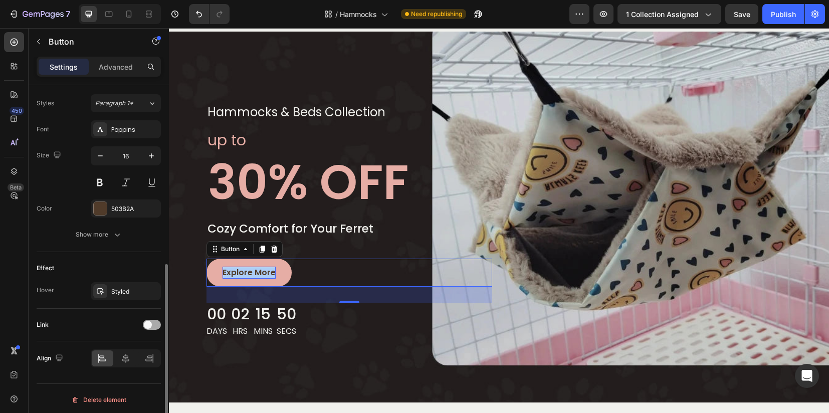
click at [152, 323] on div at bounding box center [152, 325] width 18 height 10
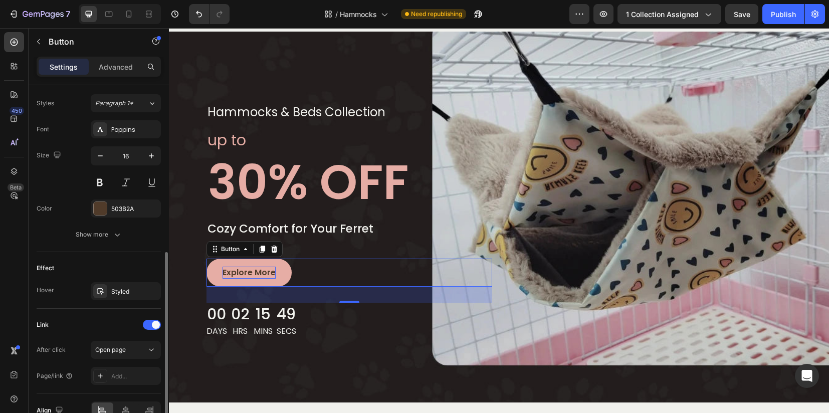
scroll to position [412, 0]
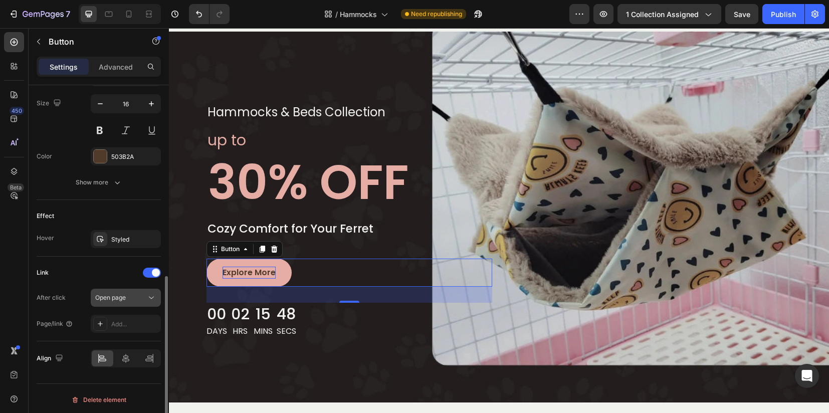
click at [115, 299] on span "Open page" at bounding box center [110, 297] width 31 height 9
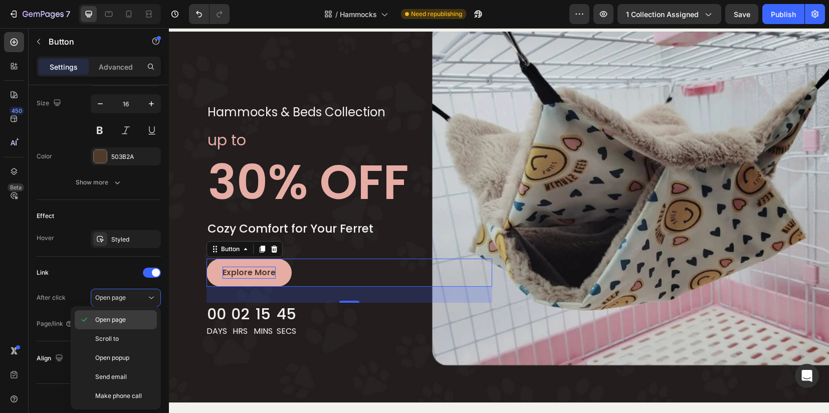
click at [128, 318] on p "Open page" at bounding box center [123, 319] width 57 height 9
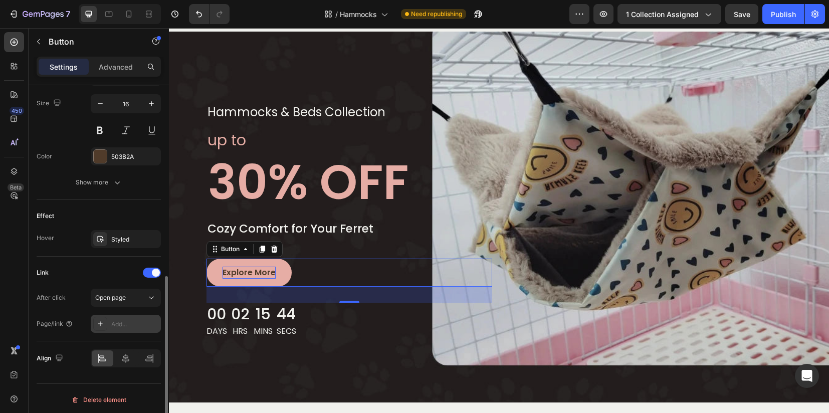
click at [104, 324] on icon at bounding box center [100, 324] width 8 height 8
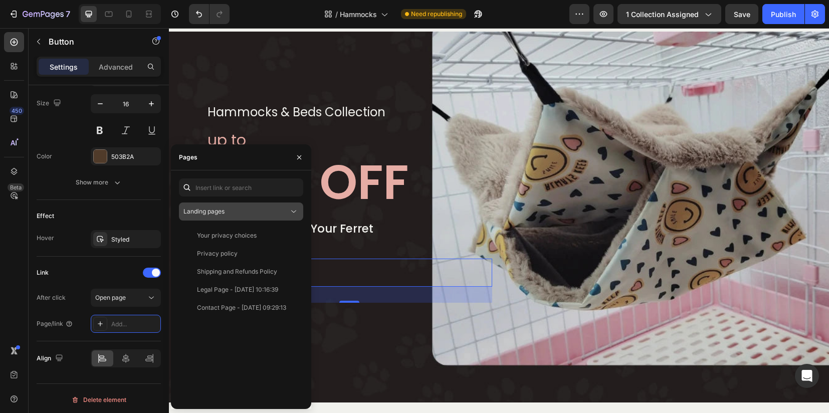
click at [224, 212] on span "Landing pages" at bounding box center [203, 211] width 41 height 8
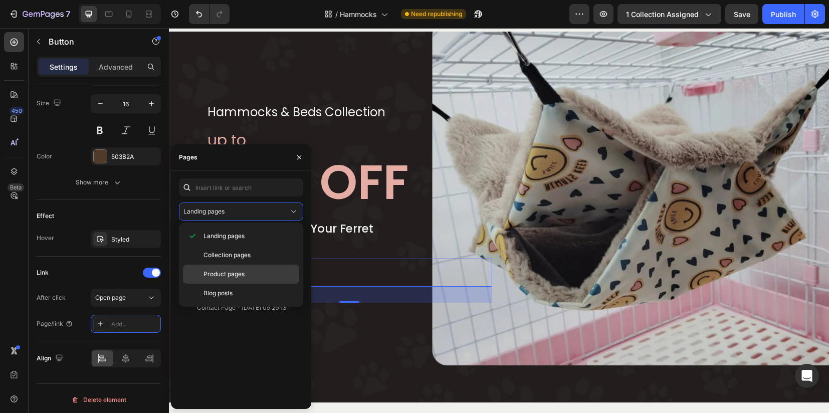
click at [220, 271] on span "Product pages" at bounding box center [223, 274] width 41 height 9
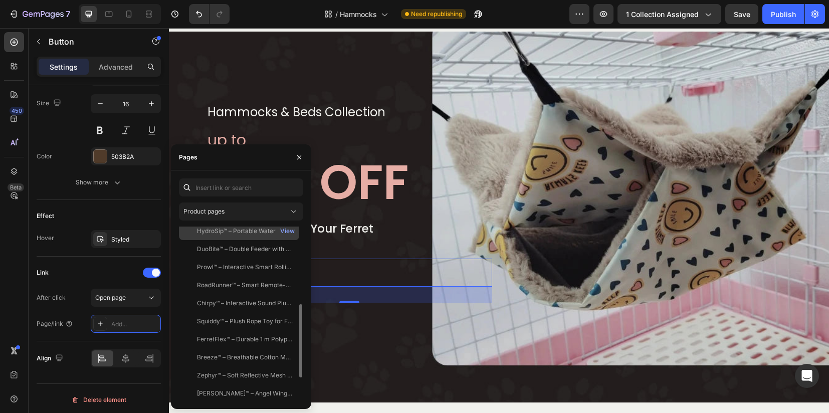
scroll to position [241, 0]
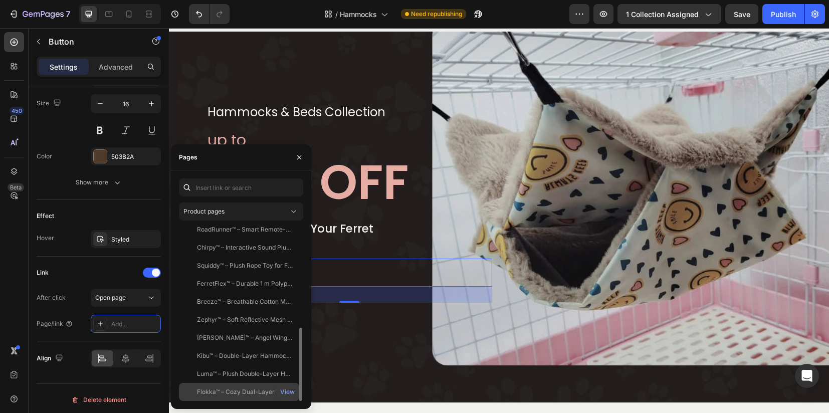
click at [226, 389] on div "Flokka™ – Cozy Dual-Layer Hammock for Ferrets – Softness Meets Adventure" at bounding box center [245, 391] width 96 height 9
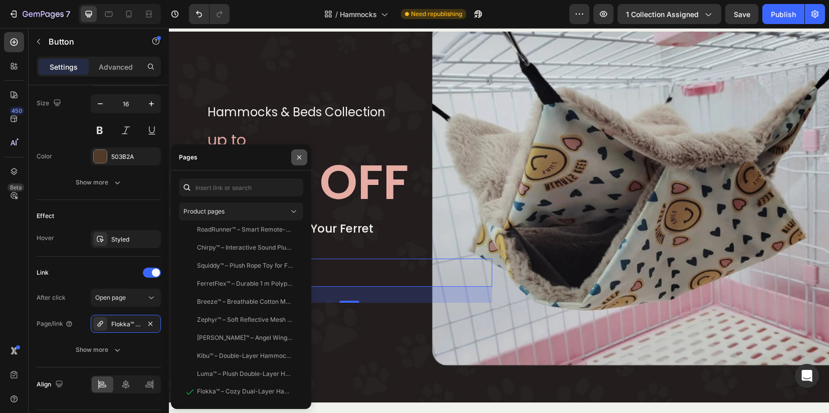
drag, startPoint x: 297, startPoint y: 157, endPoint x: 408, endPoint y: 72, distance: 140.1
click at [297, 157] on icon "button" at bounding box center [299, 157] width 8 height 8
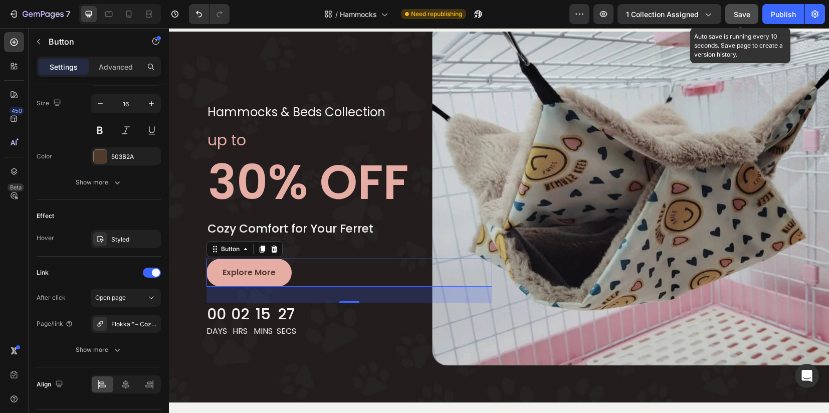
click at [751, 12] on button "Save" at bounding box center [741, 14] width 33 height 20
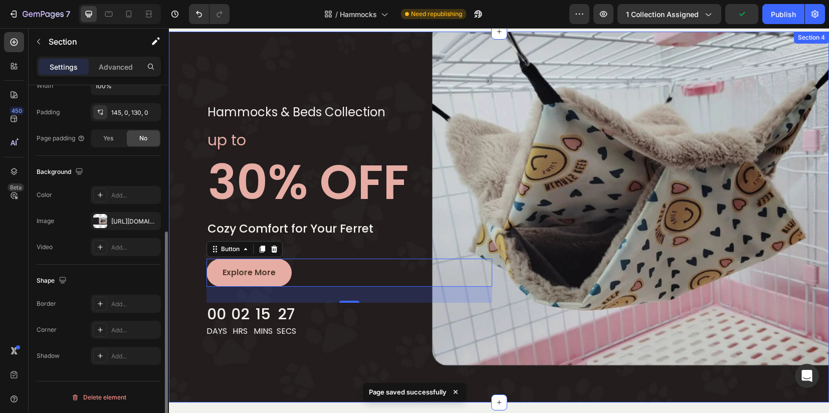
click at [323, 358] on div "hammocks & beds collection Text block Row up to Text block 30% OFF Heading Cozy…" at bounding box center [499, 217] width 660 height 371
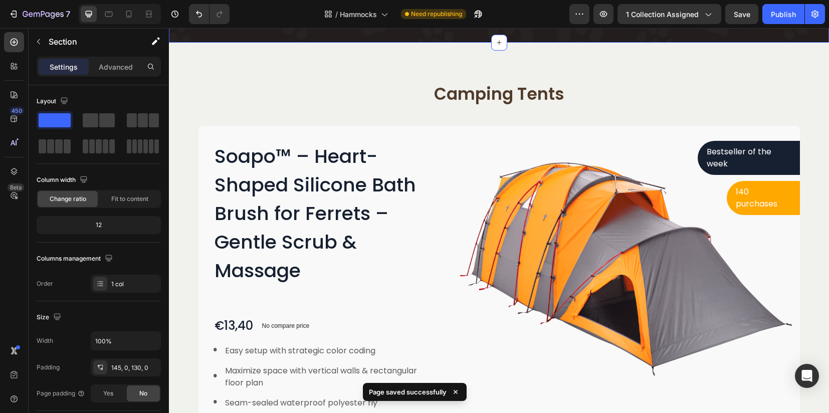
scroll to position [1503, 0]
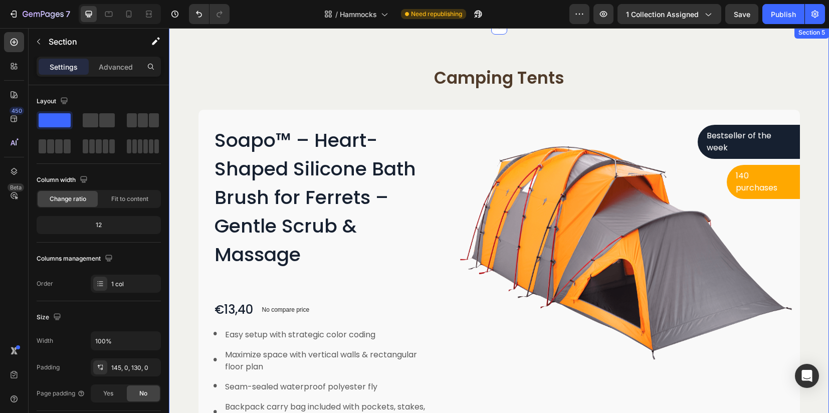
click at [808, 209] on div "Camping Tents Heading Row Soapo™ – Heart-Shaped Silicone Bath Brush for Ferrets…" at bounding box center [498, 273] width 645 height 412
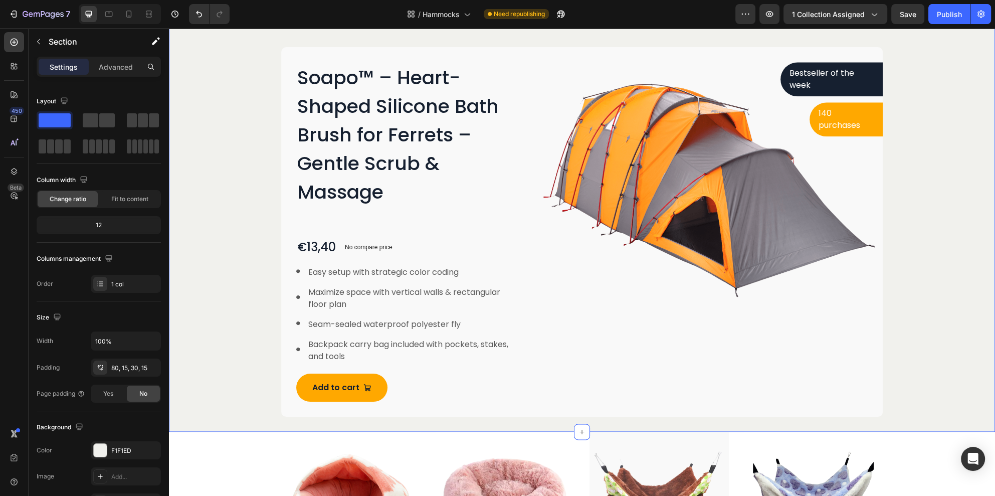
scroll to position [1491, 0]
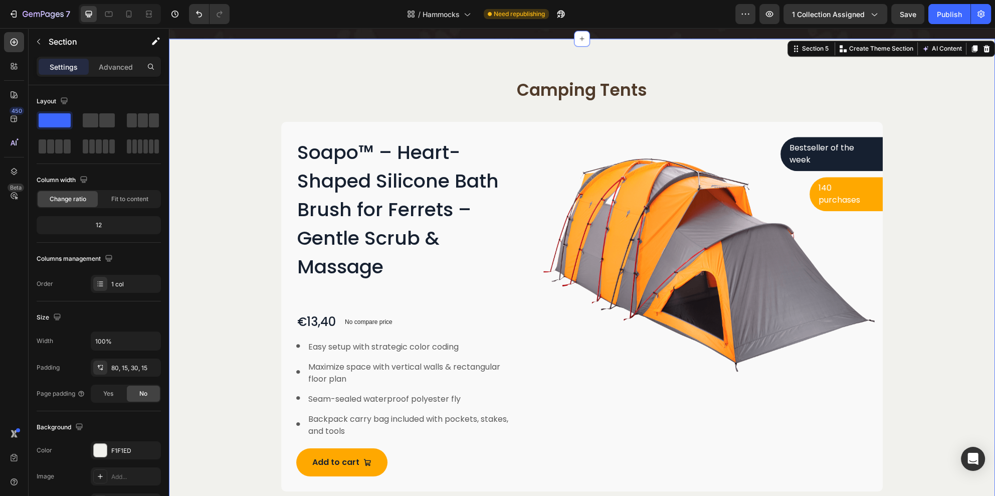
click at [953, 242] on div "Camping Tents Heading Row Soapo™ – Heart-Shaped Silicone Bath Brush for Ferrets…" at bounding box center [581, 285] width 811 height 412
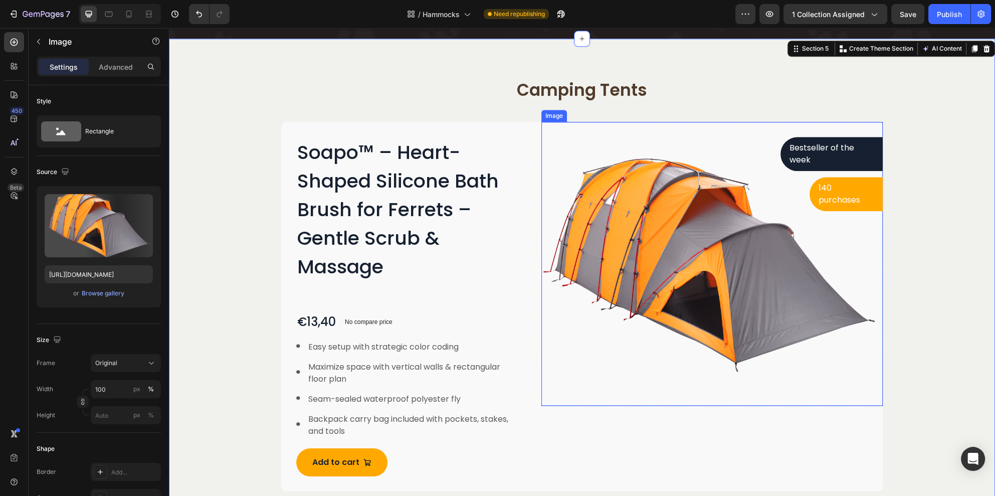
click at [711, 242] on img at bounding box center [711, 263] width 341 height 283
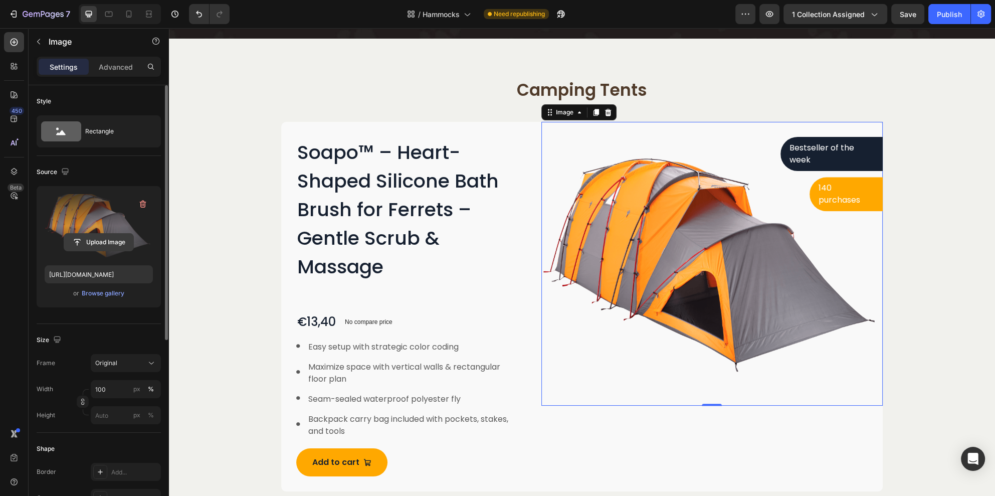
click at [96, 242] on input "file" at bounding box center [98, 242] width 69 height 17
click at [110, 240] on input "file" at bounding box center [98, 242] width 69 height 17
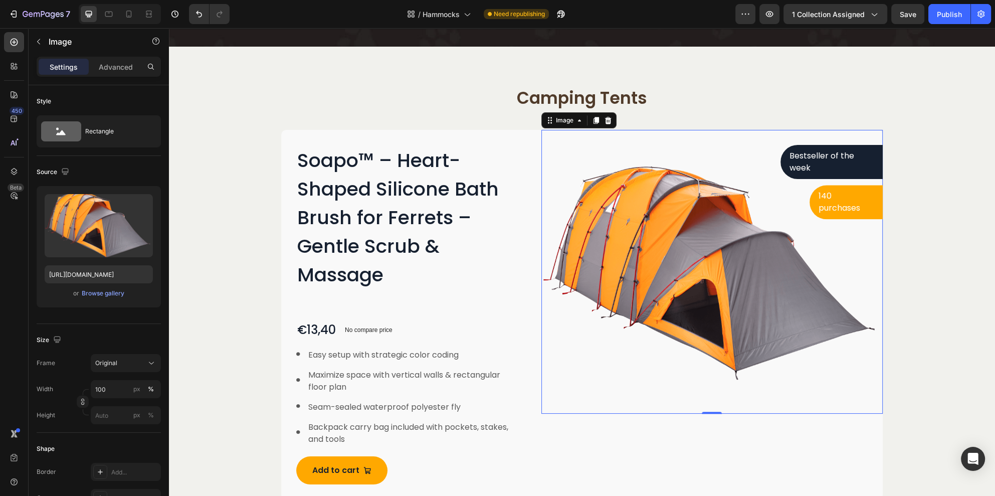
scroll to position [1566, 0]
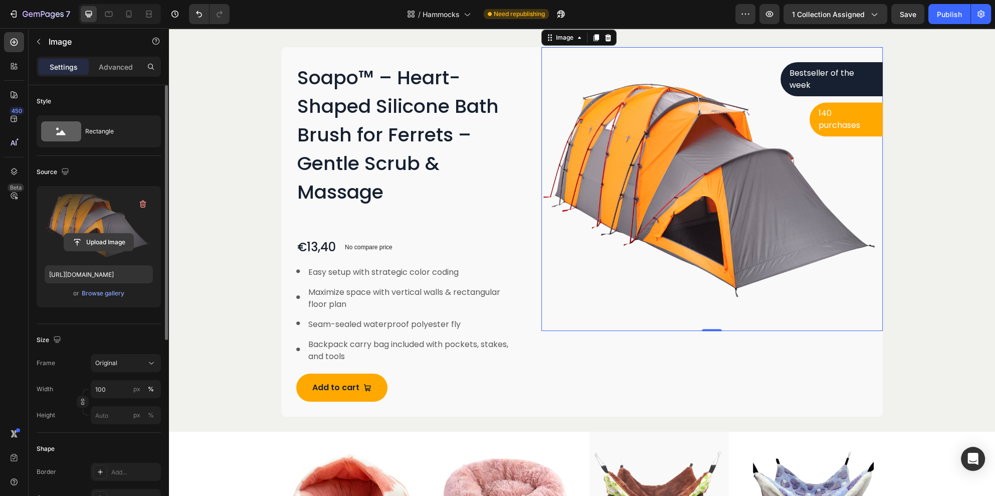
click at [85, 238] on input "file" at bounding box center [98, 242] width 69 height 17
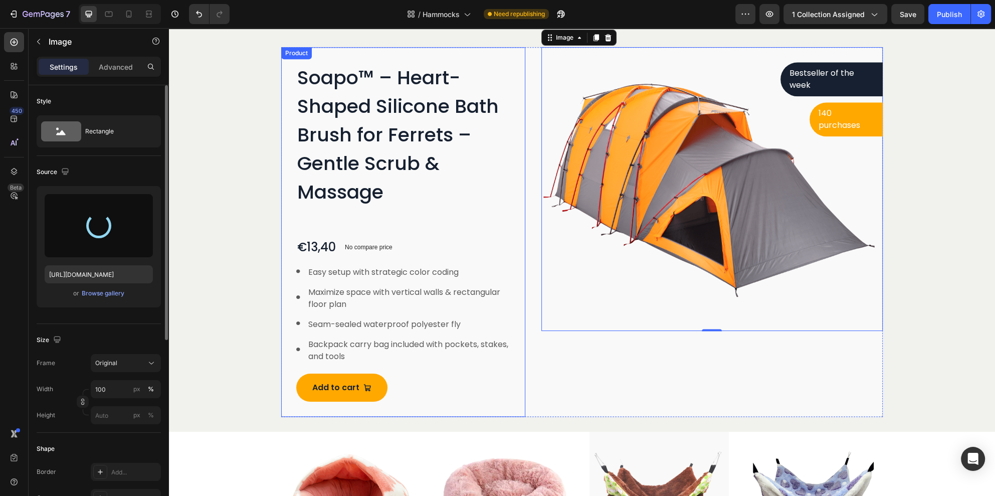
type input "[URL][DOMAIN_NAME]"
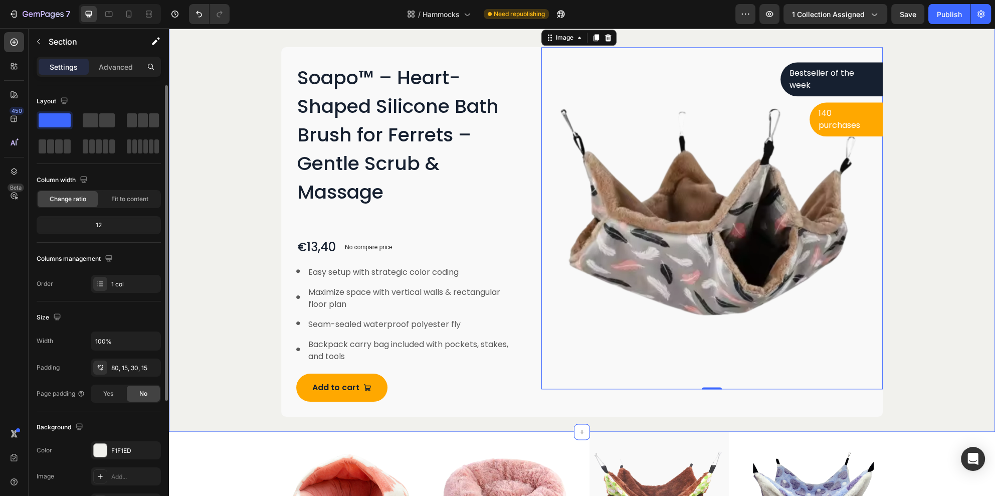
click at [972, 245] on div "Camping Tents Heading Row Soapo™ – Heart-Shaped Silicone Bath Brush for Ferrets…" at bounding box center [581, 210] width 811 height 412
click at [710, 270] on img at bounding box center [711, 217] width 341 height 341
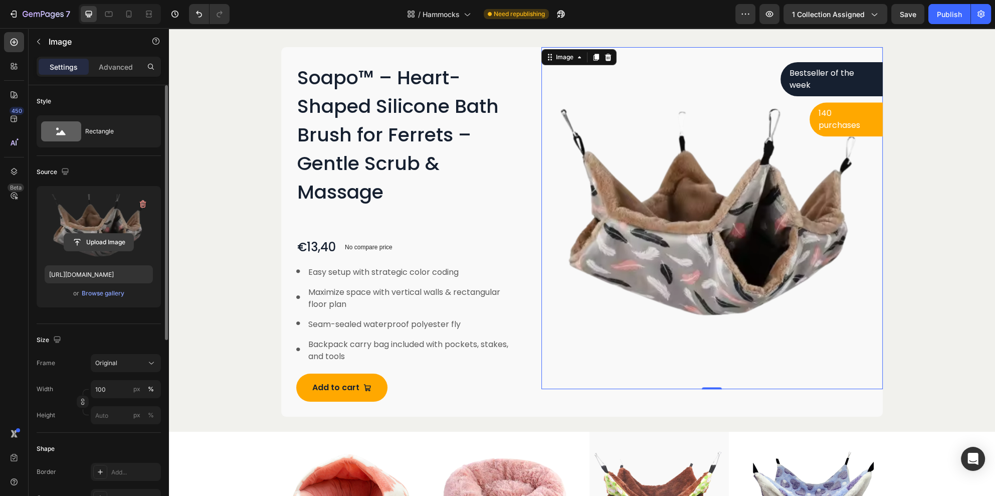
click at [86, 246] on input "file" at bounding box center [98, 242] width 69 height 17
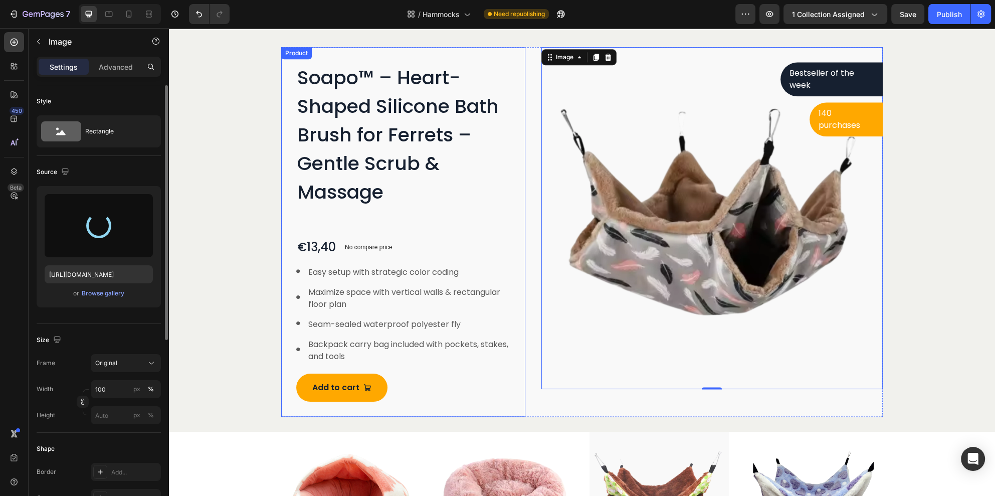
type input "[URL][DOMAIN_NAME]"
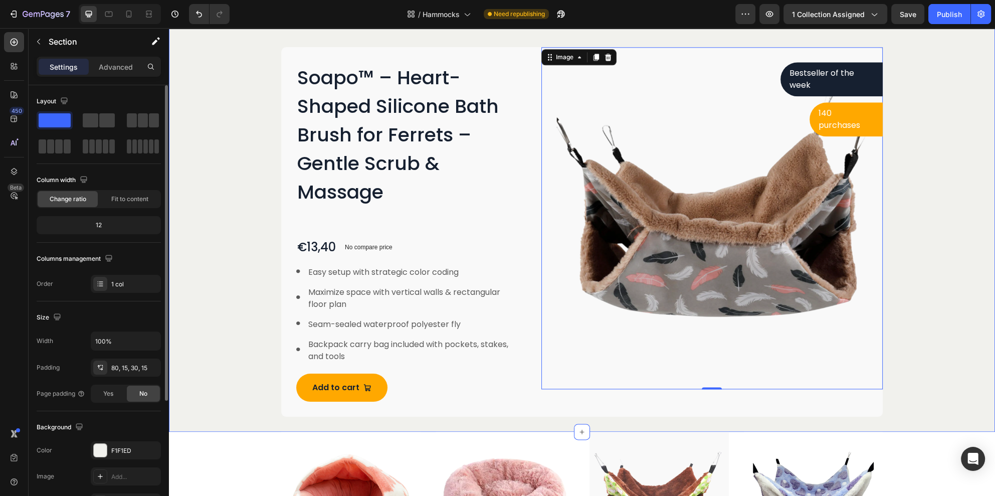
click at [980, 239] on div "Camping Tents Heading Row Soapo™ – Heart-Shaped Silicone Bath Brush for Ferrets…" at bounding box center [582, 198] width 826 height 468
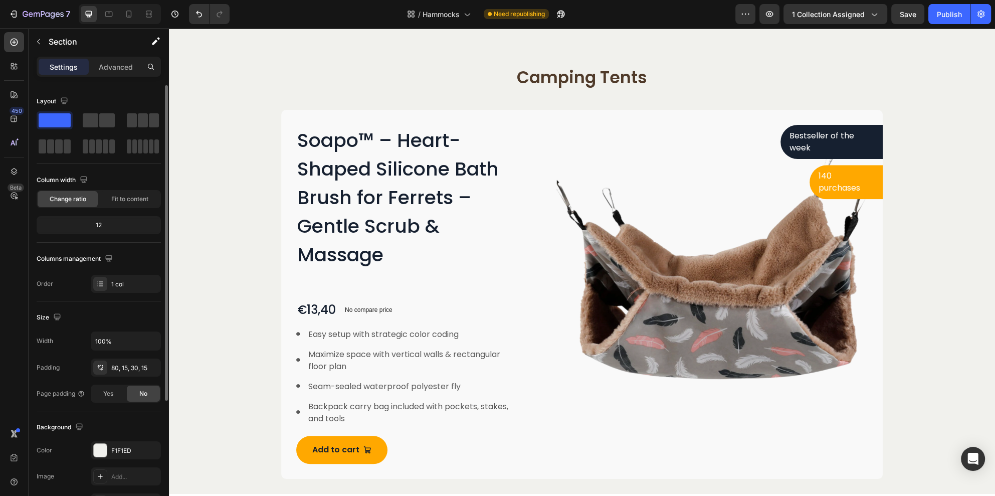
scroll to position [1341, 0]
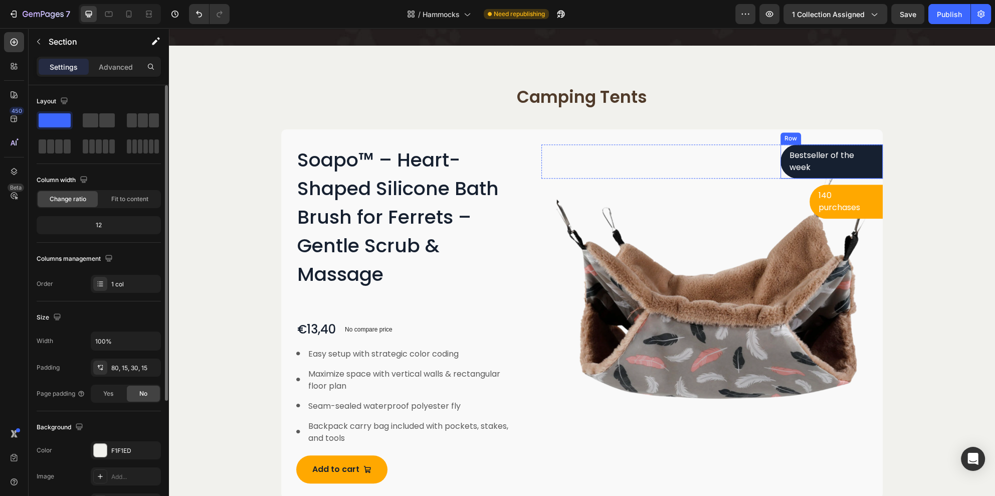
click at [874, 162] on div "Bestseller of the week Text block Row" at bounding box center [831, 161] width 102 height 34
click at [103, 450] on div at bounding box center [100, 450] width 13 height 13
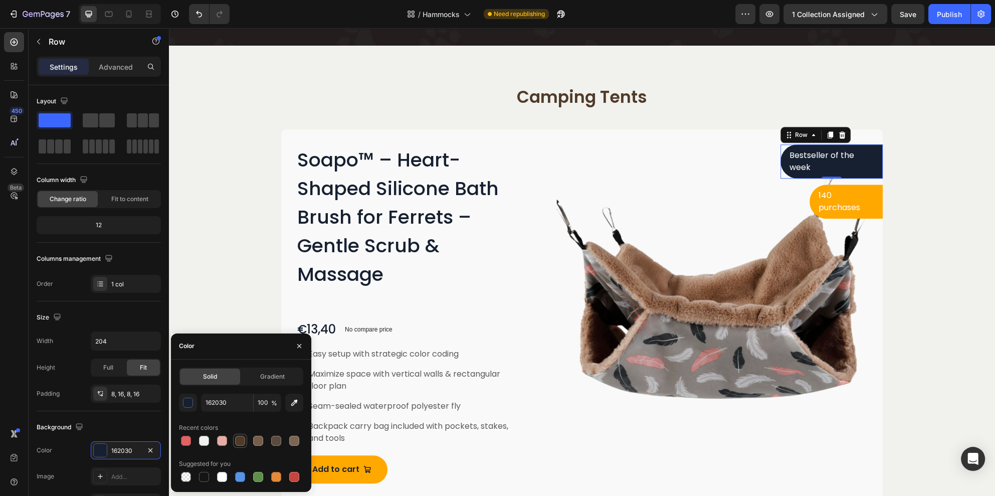
click at [243, 441] on div at bounding box center [240, 441] width 10 height 10
type input "503B2A"
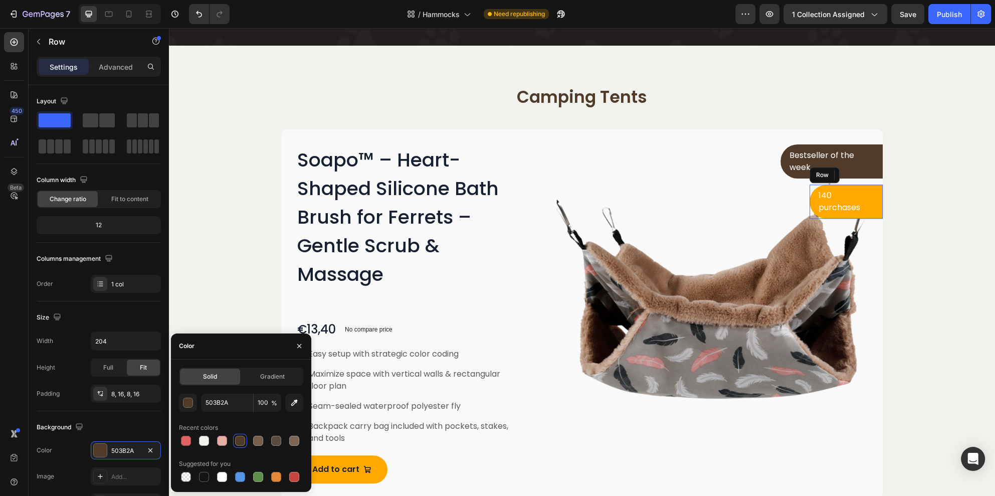
click at [873, 211] on div "140 purchases Text block Row" at bounding box center [845, 201] width 73 height 34
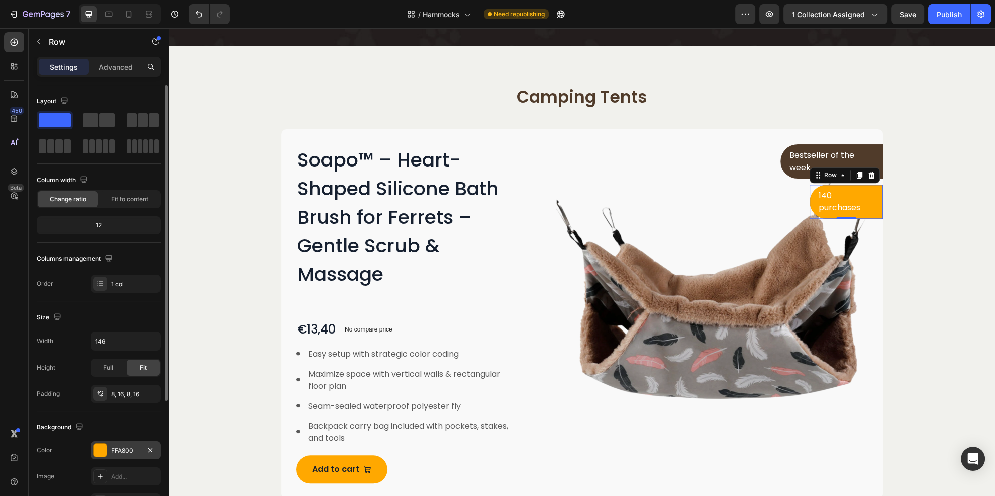
click at [99, 446] on div at bounding box center [100, 450] width 13 height 13
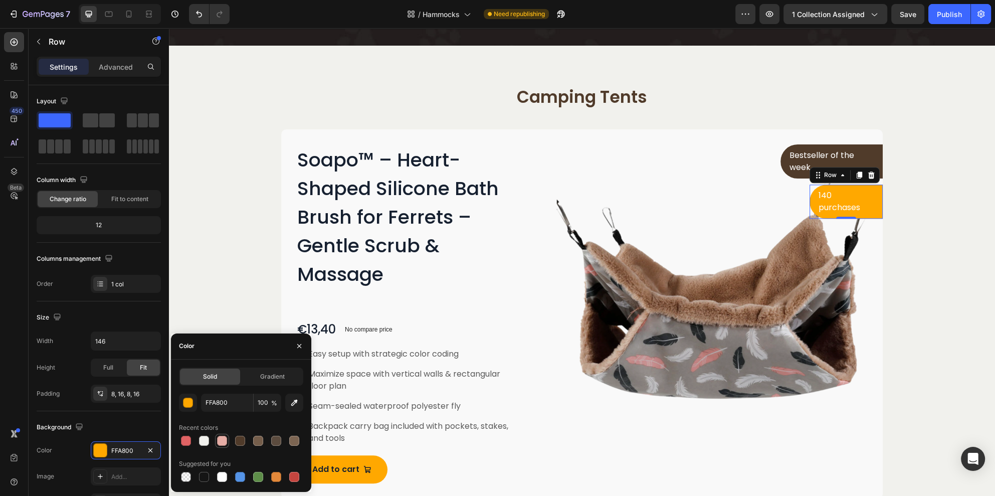
click at [222, 438] on div at bounding box center [222, 441] width 10 height 10
type input "E6ADA5"
click at [796, 160] on p "Bestseller of the week" at bounding box center [831, 161] width 84 height 24
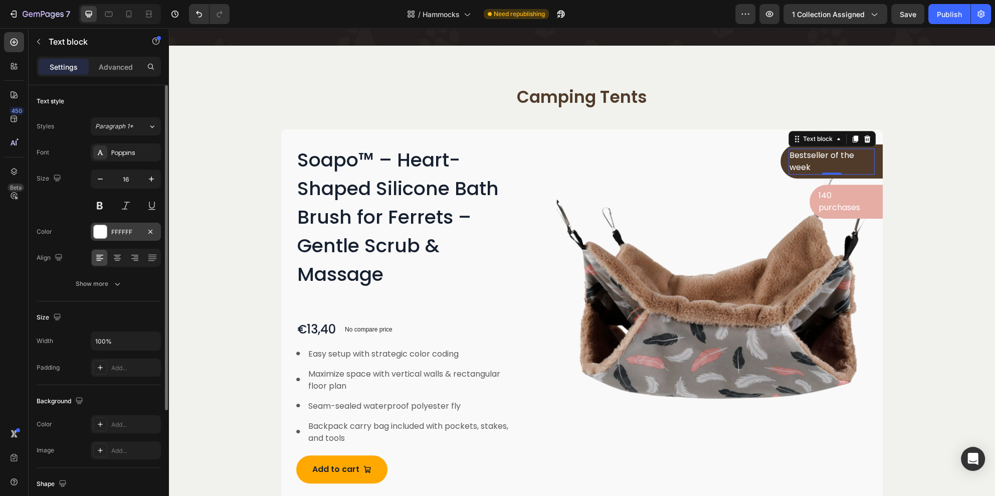
click at [99, 237] on div at bounding box center [100, 231] width 13 height 13
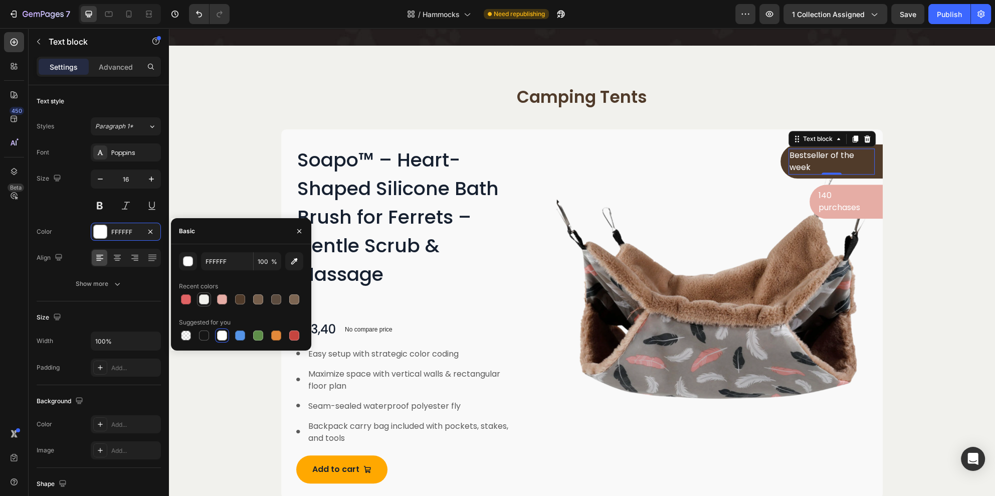
click at [202, 302] on div at bounding box center [204, 299] width 10 height 10
type input "F1F1ED"
click at [828, 209] on p "140 purchases" at bounding box center [845, 201] width 55 height 24
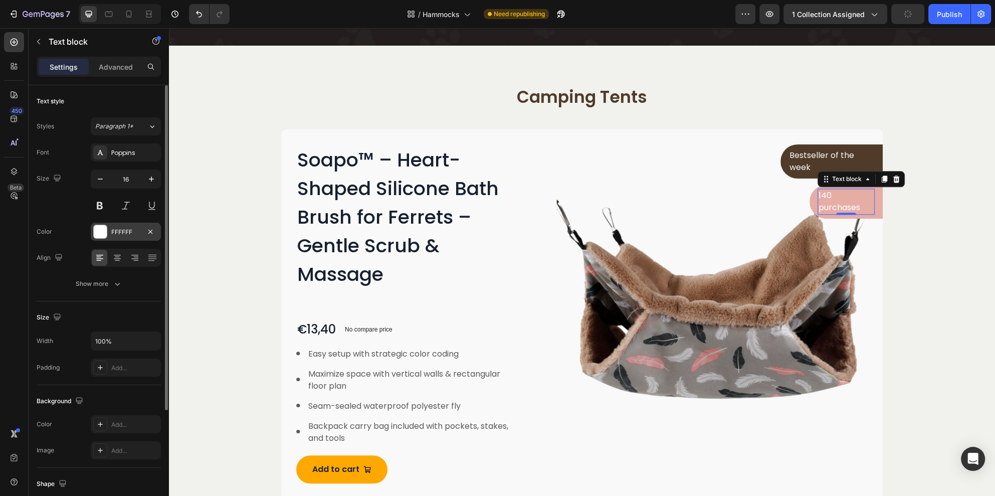
click at [103, 229] on div at bounding box center [100, 231] width 13 height 13
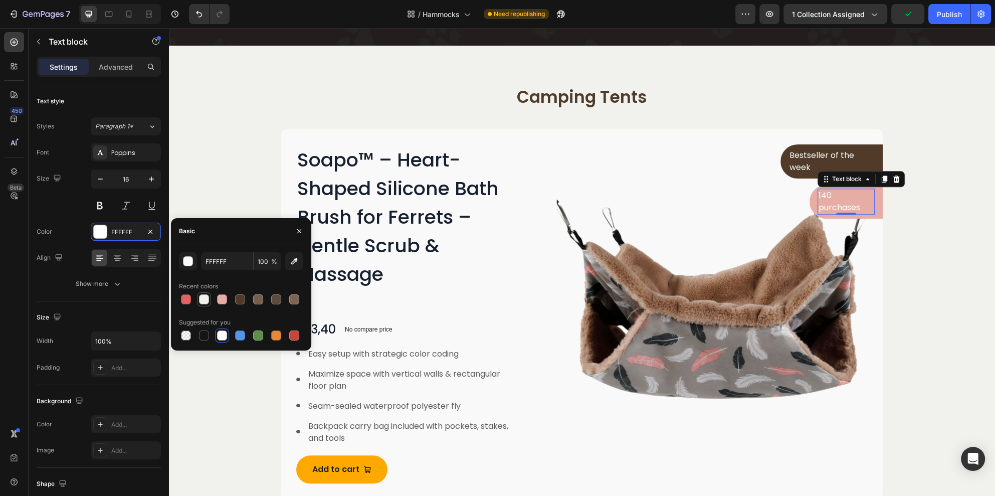
click at [200, 296] on div at bounding box center [204, 299] width 10 height 10
type input "F1F1ED"
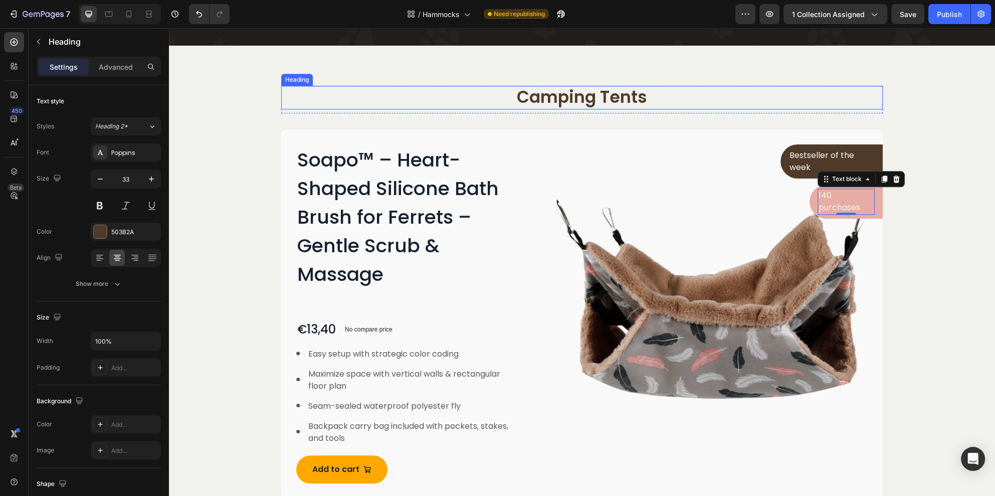
click at [571, 106] on p "Camping Tents" at bounding box center [581, 98] width 599 height 22
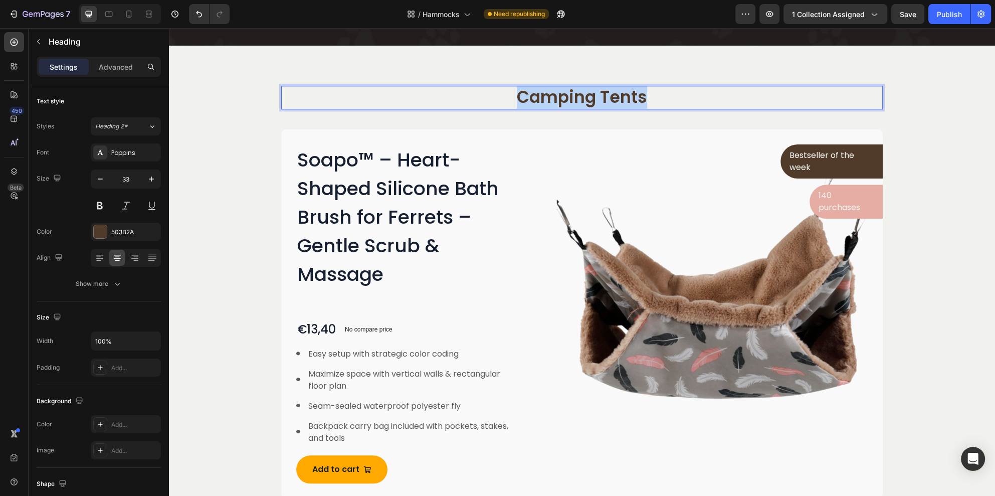
click at [570, 106] on p "Camping Tents" at bounding box center [581, 98] width 599 height 22
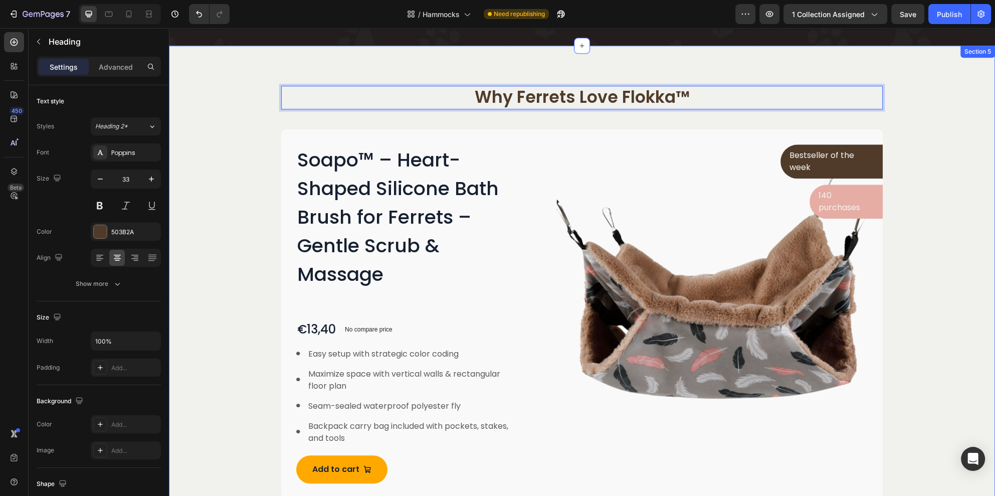
click at [921, 116] on div "Why Ferrets Love Flokka™ Heading 8 Row Soapo™ – Heart-Shaped Silicone Bath Brus…" at bounding box center [581, 292] width 811 height 412
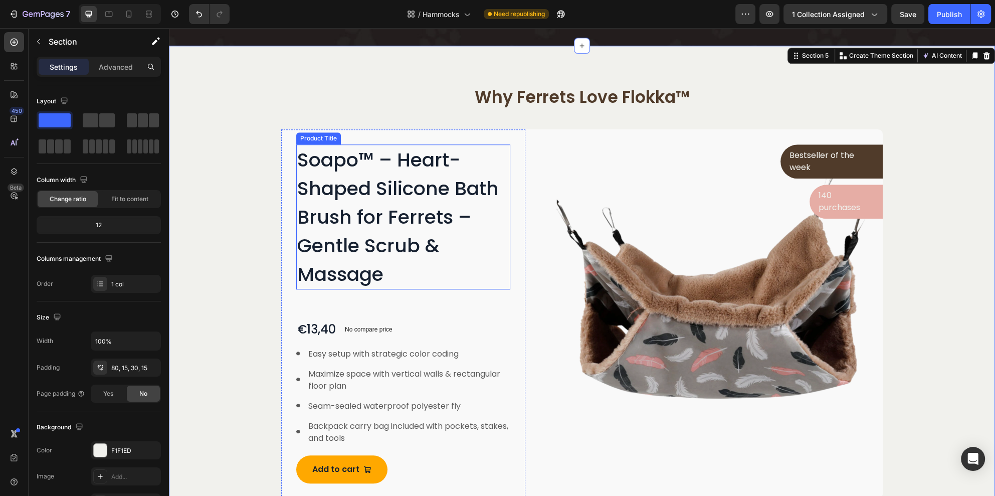
click at [361, 263] on h1 "Soapo™ – Heart-Shaped Silicone Bath Brush for Ferrets – Gentle Scrub & Massage" at bounding box center [403, 216] width 214 height 145
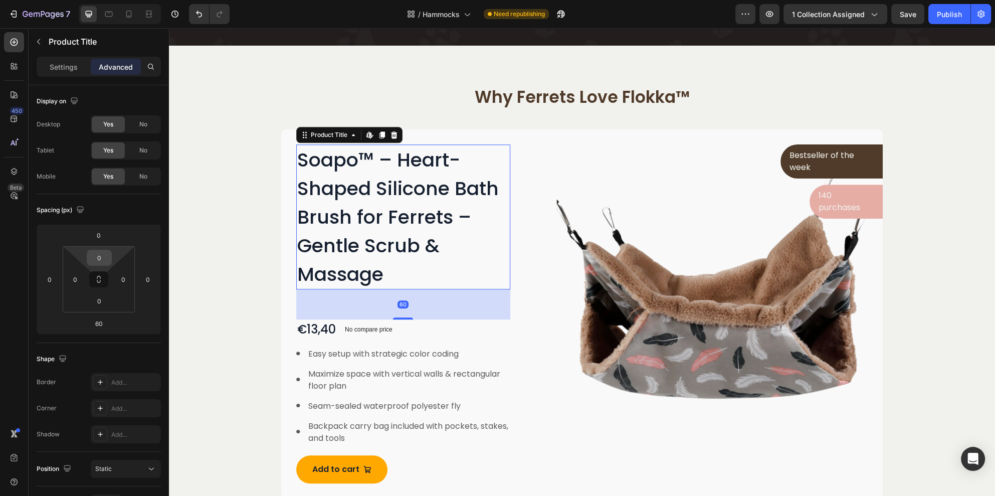
scroll to position [75, 0]
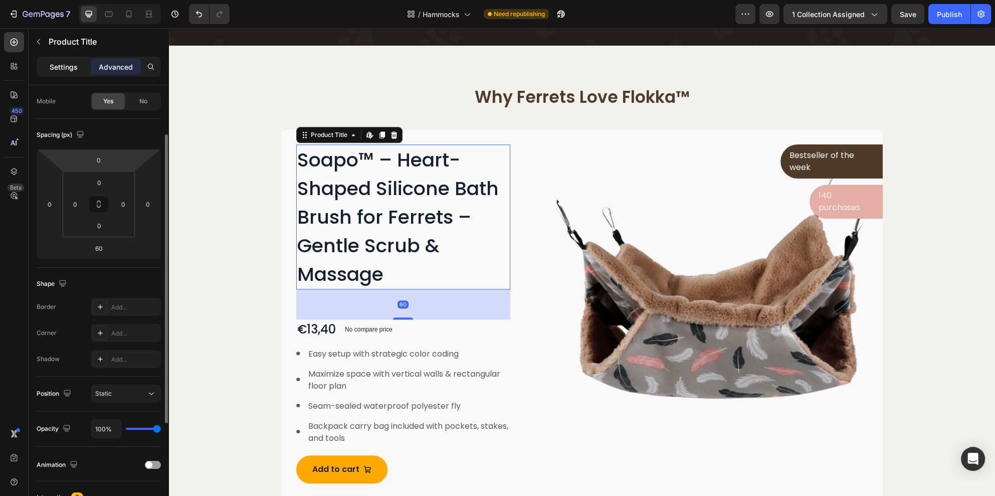
click at [70, 71] on p "Settings" at bounding box center [64, 67] width 28 height 11
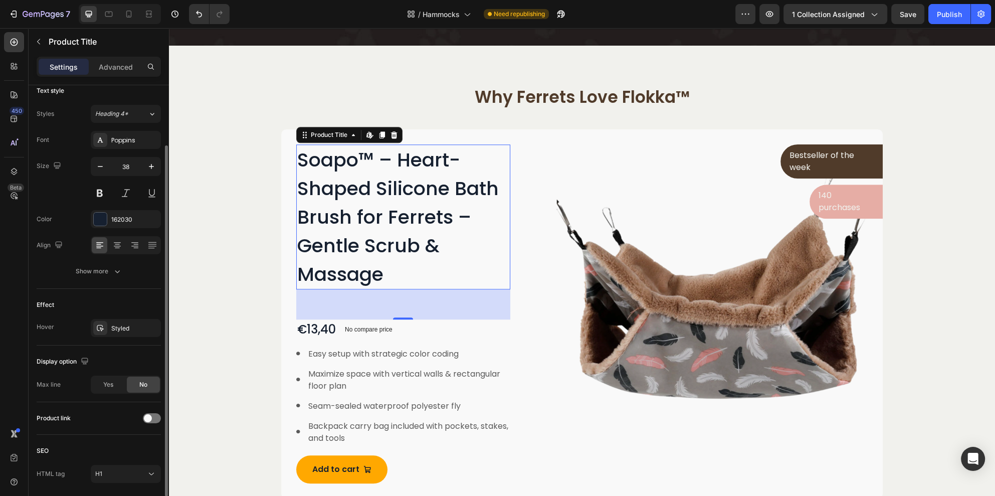
scroll to position [0, 0]
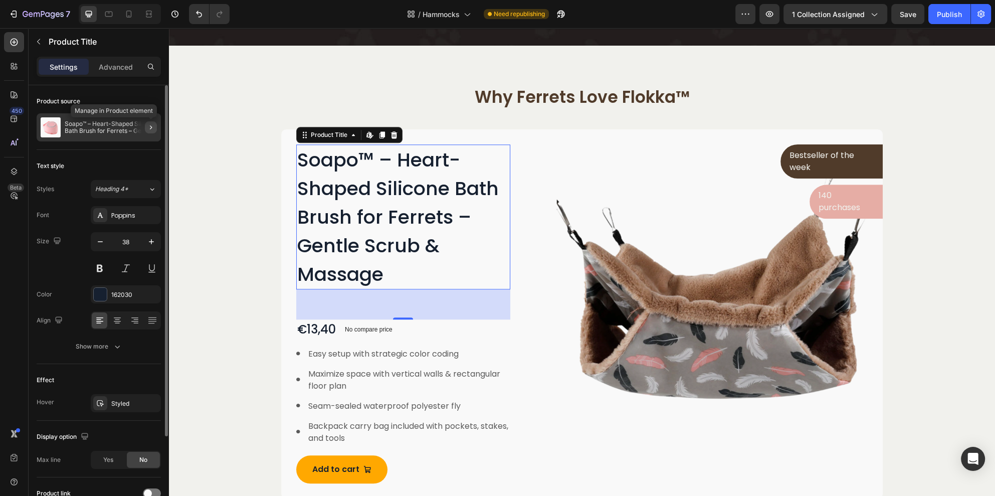
click at [148, 132] on button "button" at bounding box center [151, 127] width 12 height 12
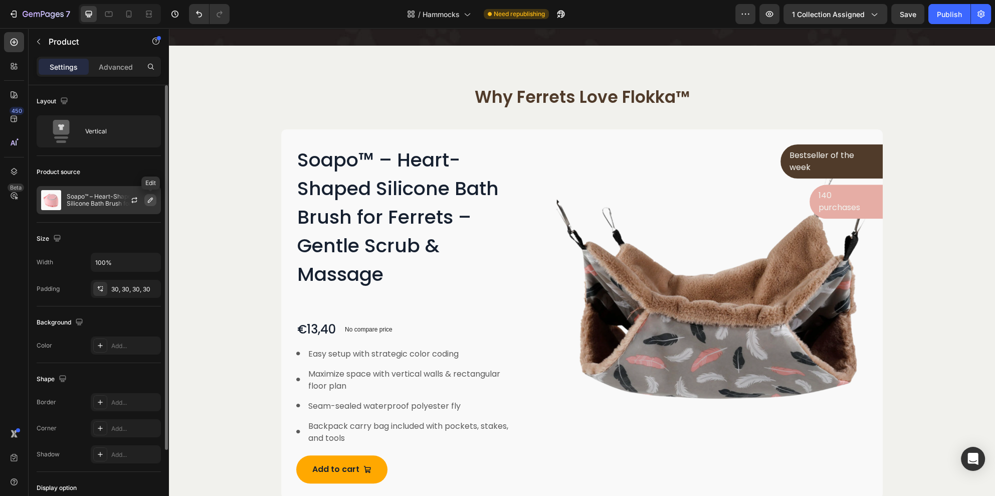
click at [147, 201] on icon "button" at bounding box center [150, 200] width 8 height 8
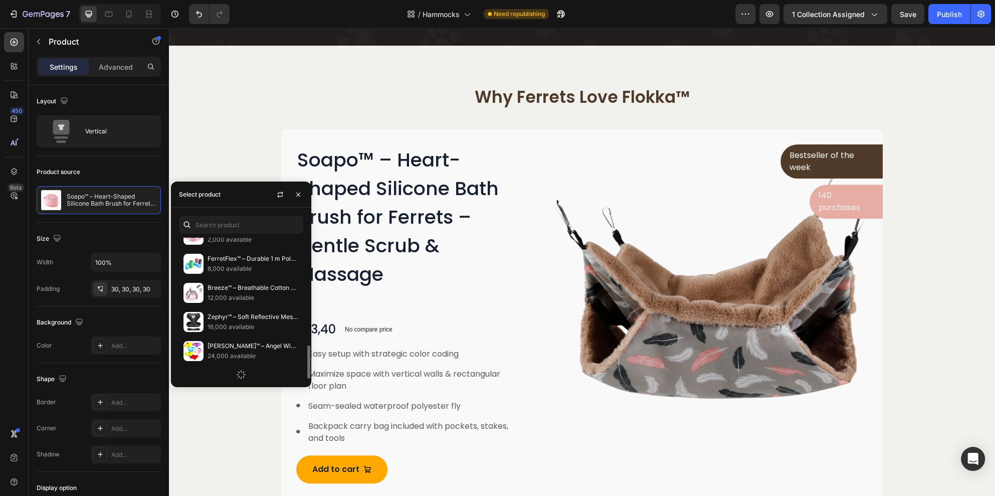
scroll to position [522, 0]
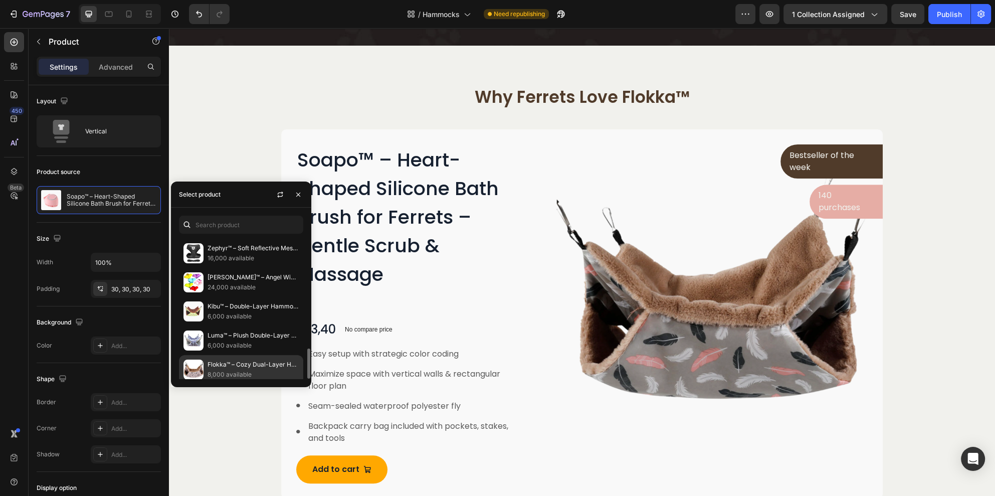
click at [231, 363] on p "Flokka™ – Cozy Dual-Layer Hammock for Ferrets – Softness Meets Adventure" at bounding box center [252, 364] width 91 height 10
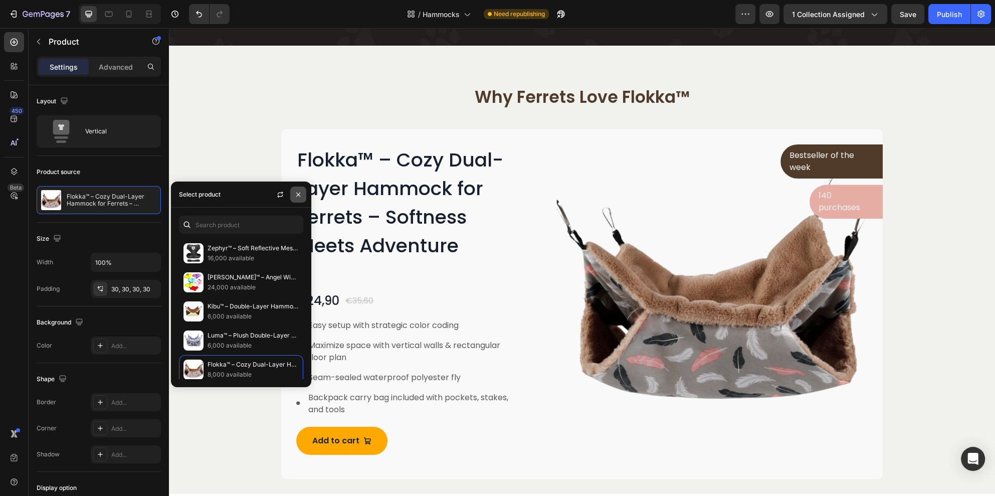
click at [297, 193] on icon "button" at bounding box center [298, 194] width 8 height 8
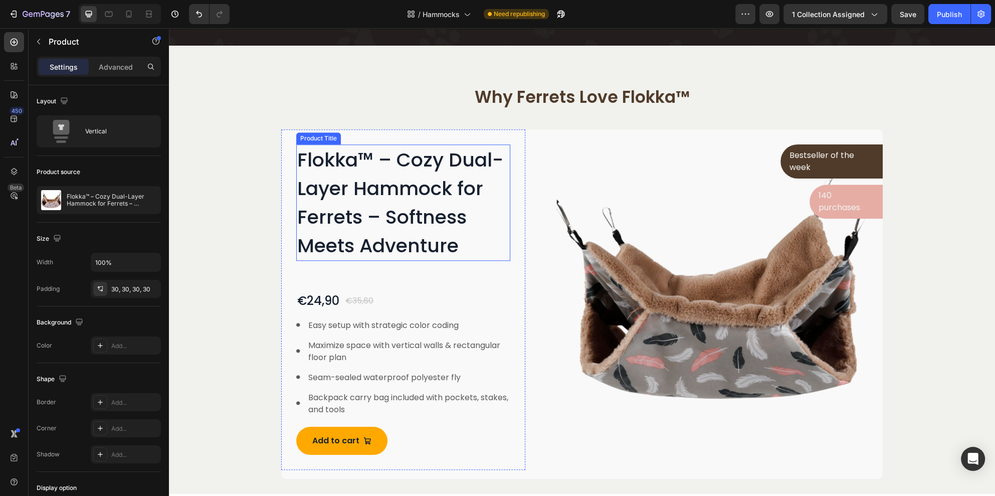
click at [374, 214] on h1 "Flokka™ – Cozy Dual-Layer Hammock for Ferrets – Softness Meets Adventure" at bounding box center [403, 202] width 214 height 116
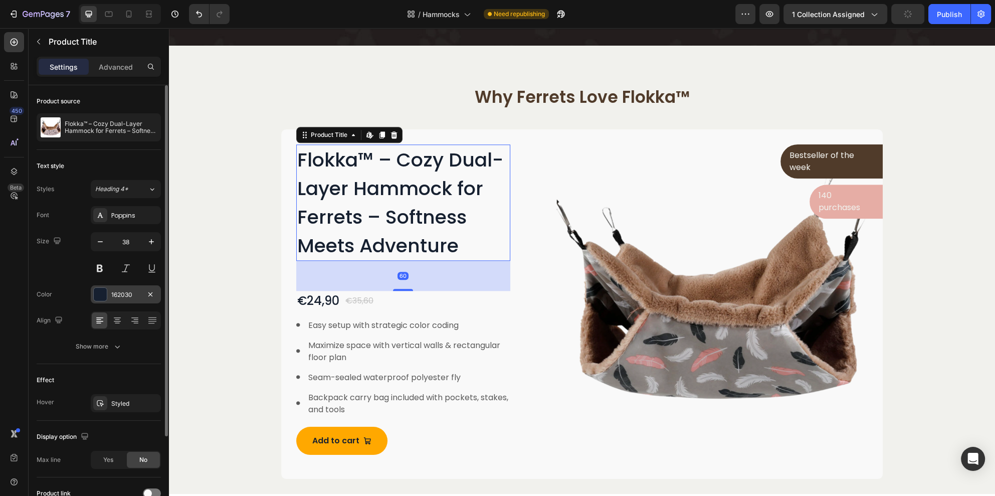
click at [102, 292] on div at bounding box center [100, 294] width 13 height 13
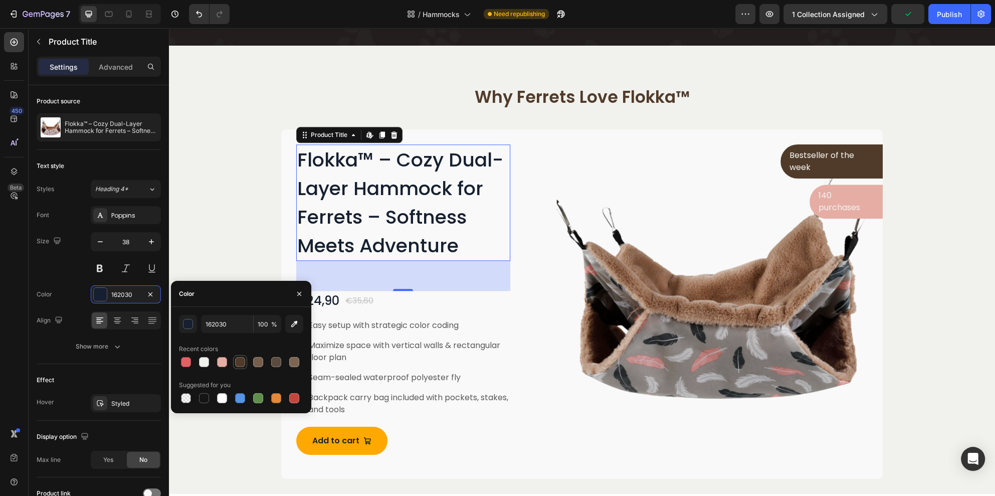
click at [237, 360] on div at bounding box center [240, 362] width 10 height 10
type input "503B2A"
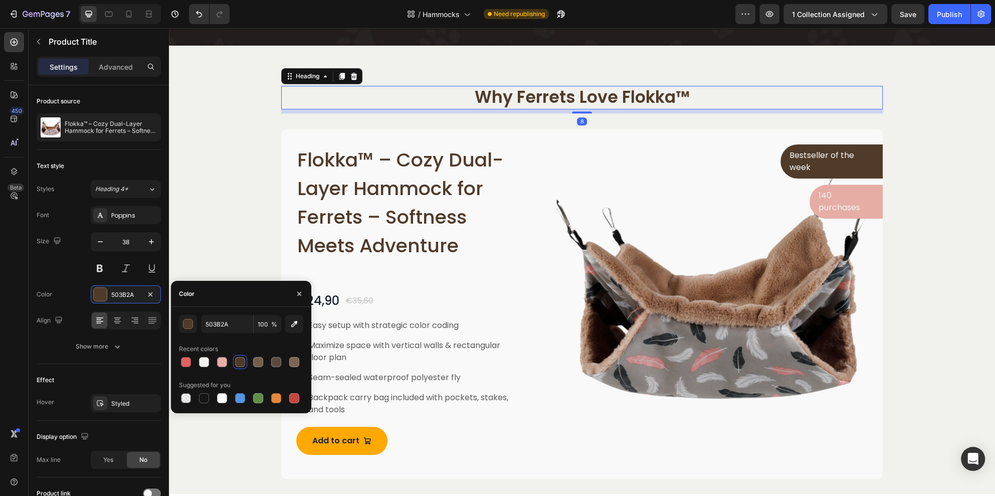
click at [616, 95] on p "Why Ferrets Love Flokka™" at bounding box center [581, 98] width 599 height 22
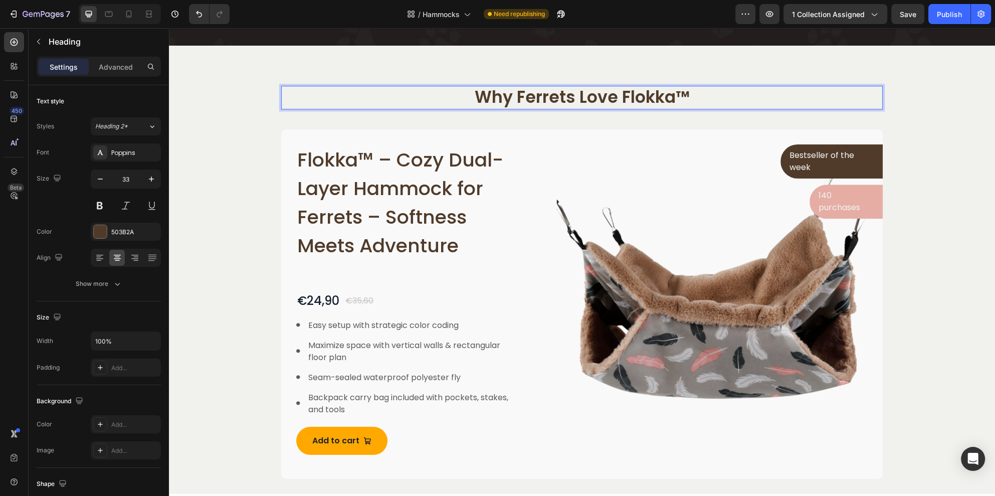
click at [616, 95] on p "Why Ferrets Love Flokka™" at bounding box center [581, 98] width 599 height 22
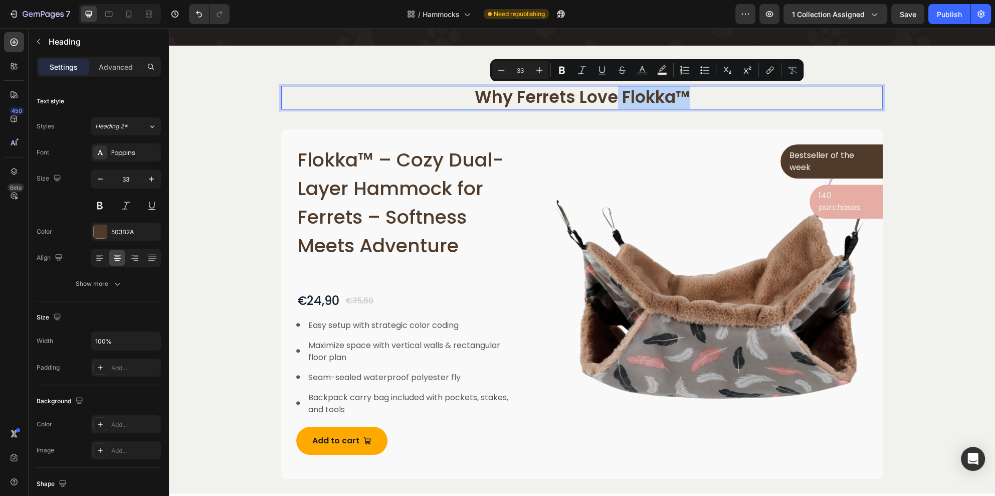
drag, startPoint x: 610, startPoint y: 98, endPoint x: 736, endPoint y: 94, distance: 125.9
click at [736, 94] on p "Why Ferrets Love Flokka™" at bounding box center [581, 98] width 599 height 22
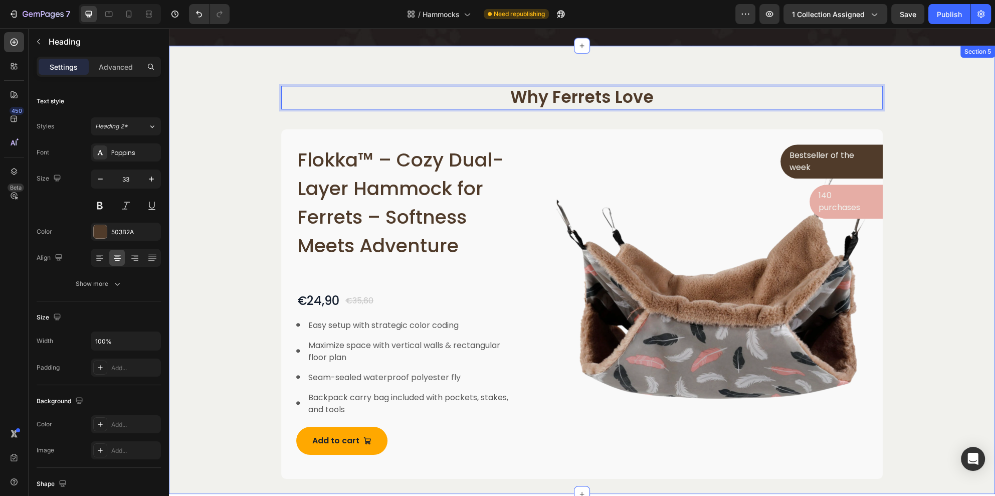
click at [934, 102] on div "Why Ferrets Love Heading 8 Row Flokka™ – Cozy Dual-Layer Hammock for Ferrets – …" at bounding box center [581, 282] width 811 height 393
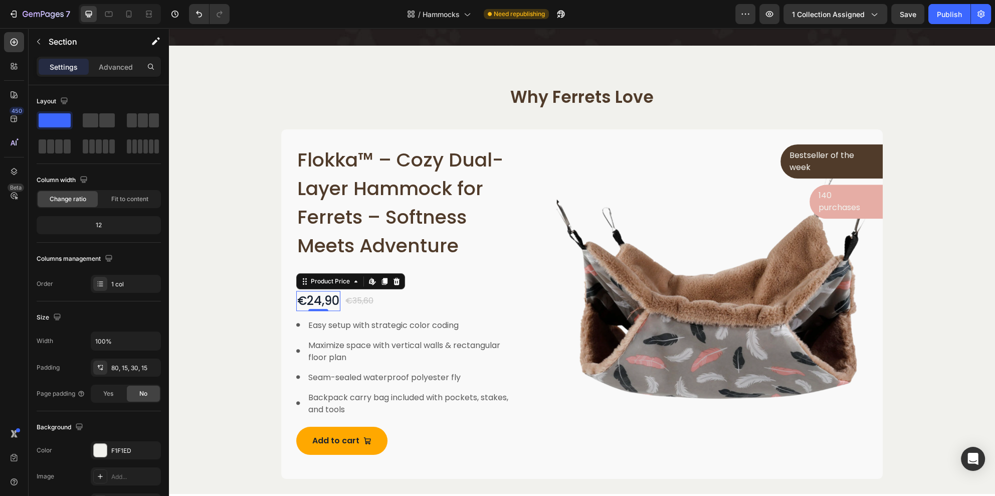
click at [313, 299] on div "€24,90" at bounding box center [318, 301] width 44 height 20
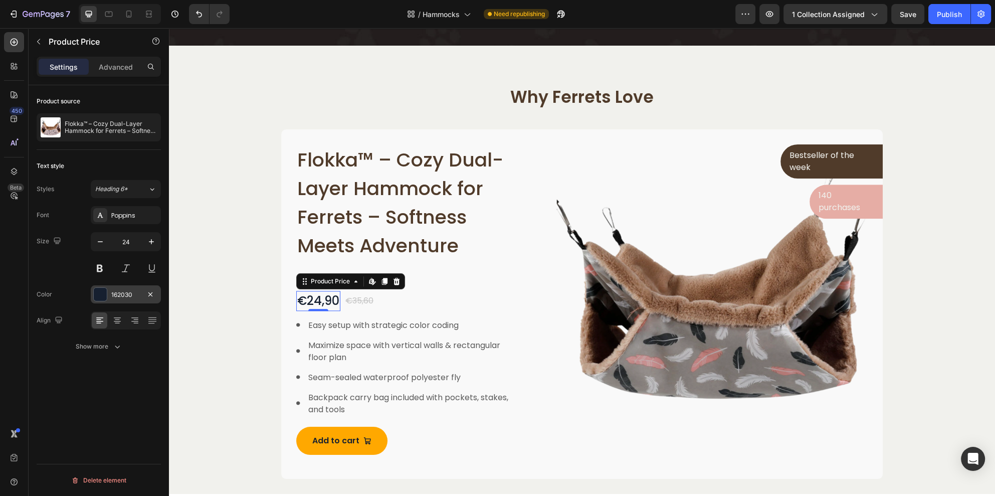
click at [102, 295] on div at bounding box center [100, 294] width 13 height 13
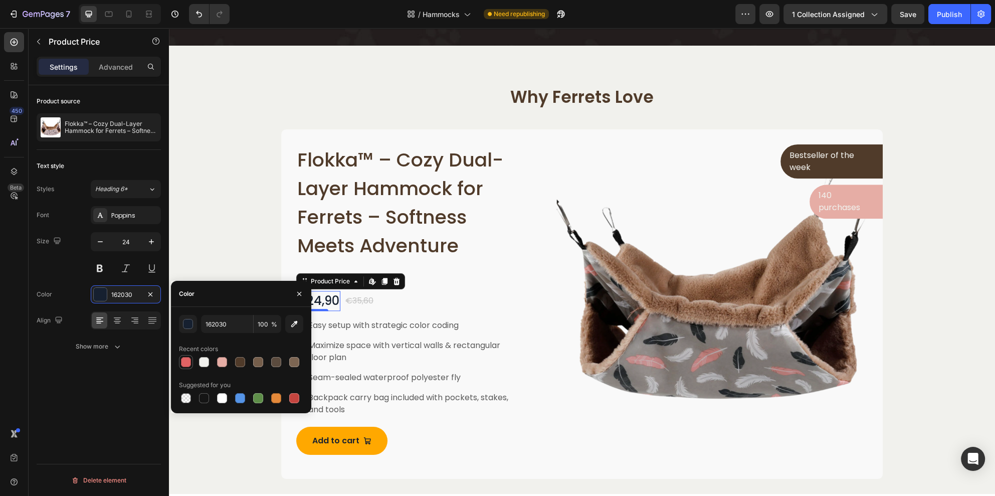
click at [187, 362] on div at bounding box center [186, 362] width 10 height 10
type input "E06364"
click at [357, 298] on div "€35,60" at bounding box center [359, 301] width 30 height 14
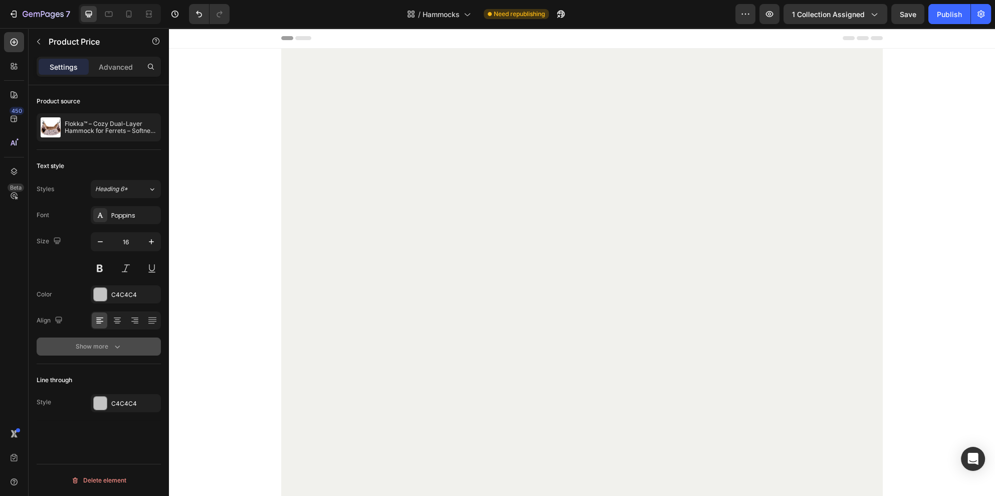
scroll to position [1341, 0]
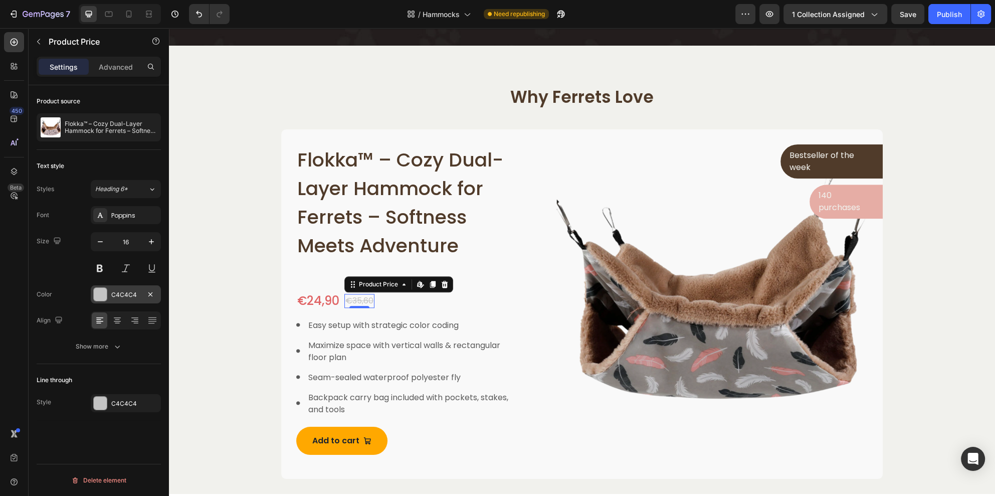
click at [106, 296] on div at bounding box center [100, 294] width 13 height 13
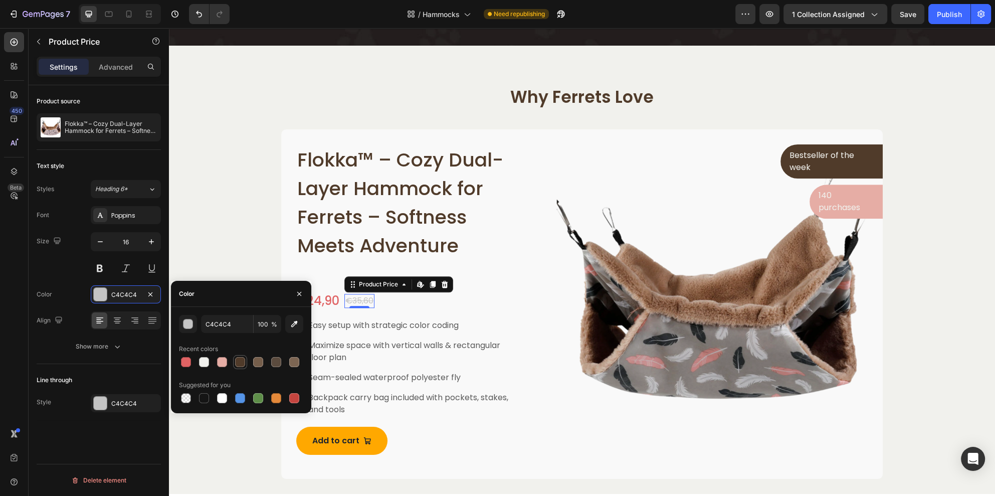
click at [239, 359] on div at bounding box center [240, 362] width 10 height 10
type input "503B2A"
click at [108, 404] on div "C4C4C4" at bounding box center [126, 403] width 70 height 18
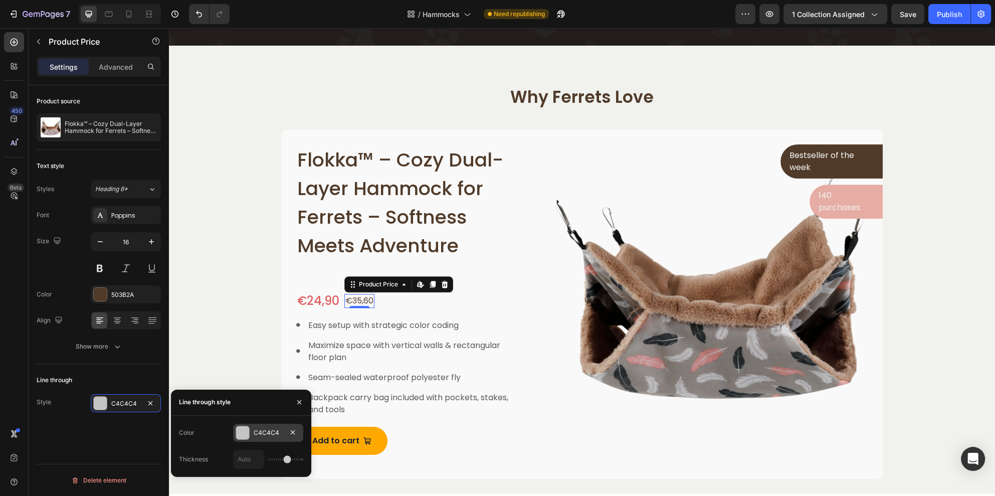
click at [245, 430] on div at bounding box center [242, 432] width 13 height 13
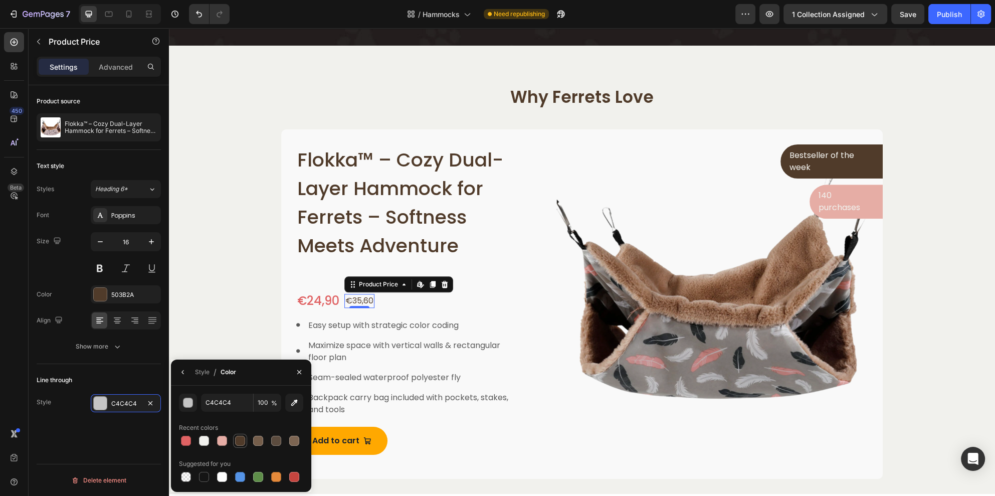
click at [236, 438] on div at bounding box center [240, 441] width 10 height 10
type input "503B2A"
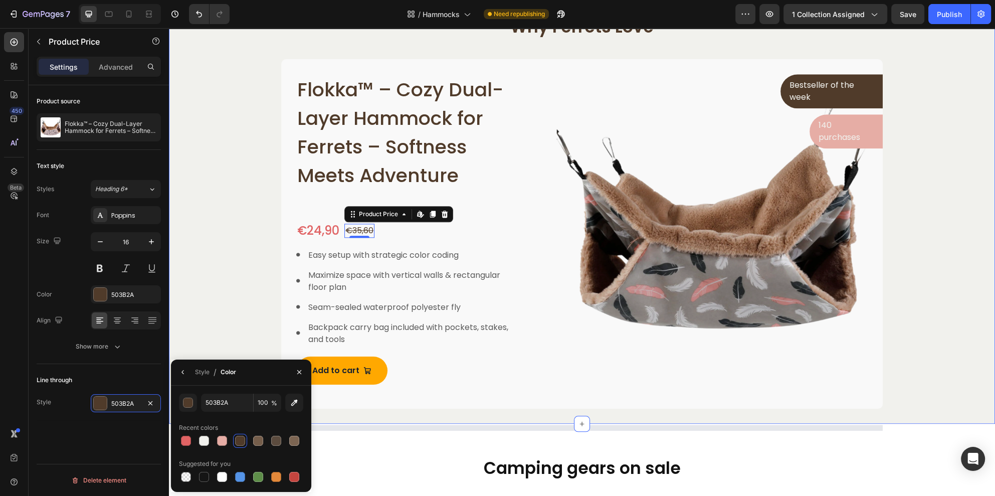
scroll to position [1416, 0]
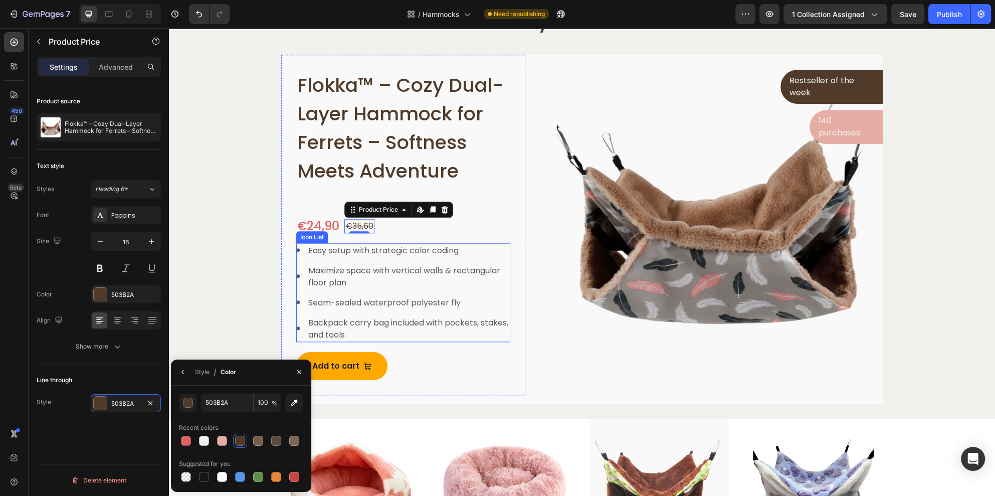
click at [299, 259] on ul "Image Easy setup with strategic color coding Text block Image Maximize space wi…" at bounding box center [403, 293] width 214 height 98
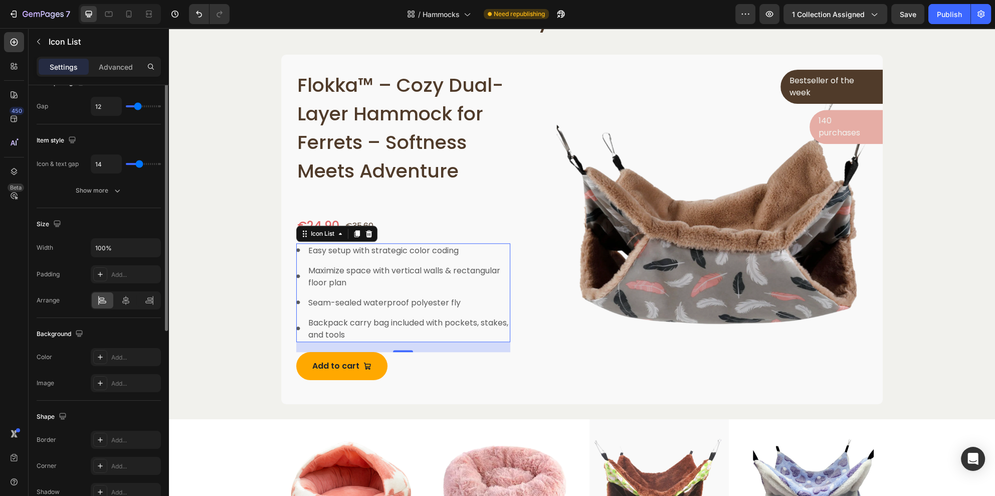
scroll to position [0, 0]
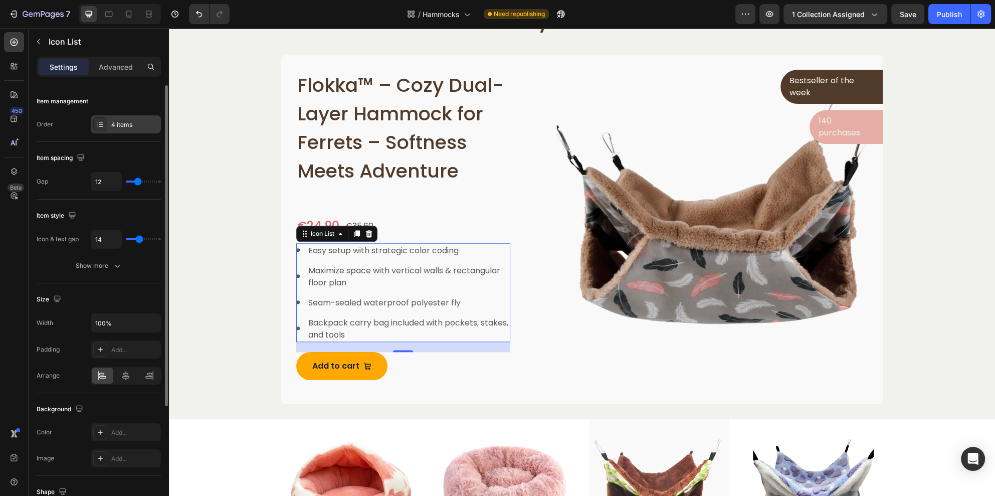
click at [101, 122] on icon at bounding box center [100, 124] width 8 height 8
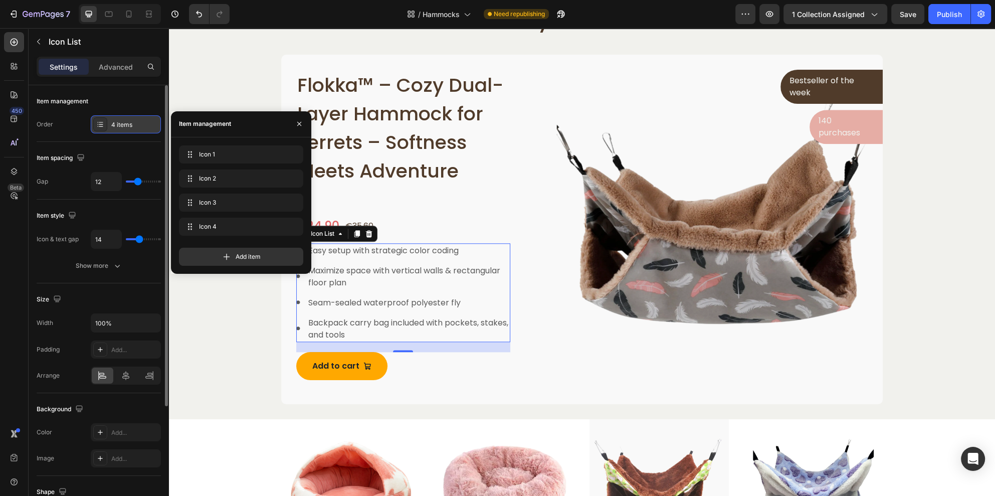
click at [102, 122] on icon at bounding box center [100, 124] width 8 height 8
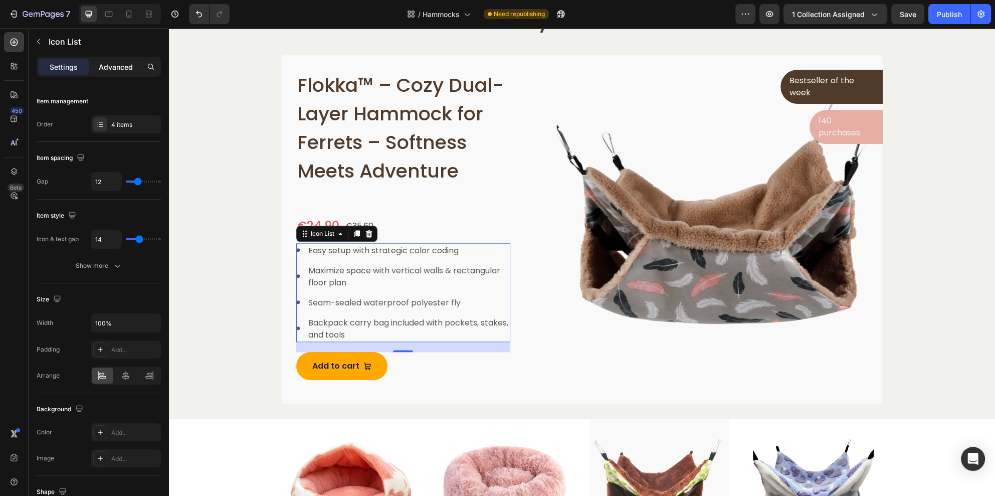
click at [108, 71] on p "Advanced" at bounding box center [116, 67] width 34 height 11
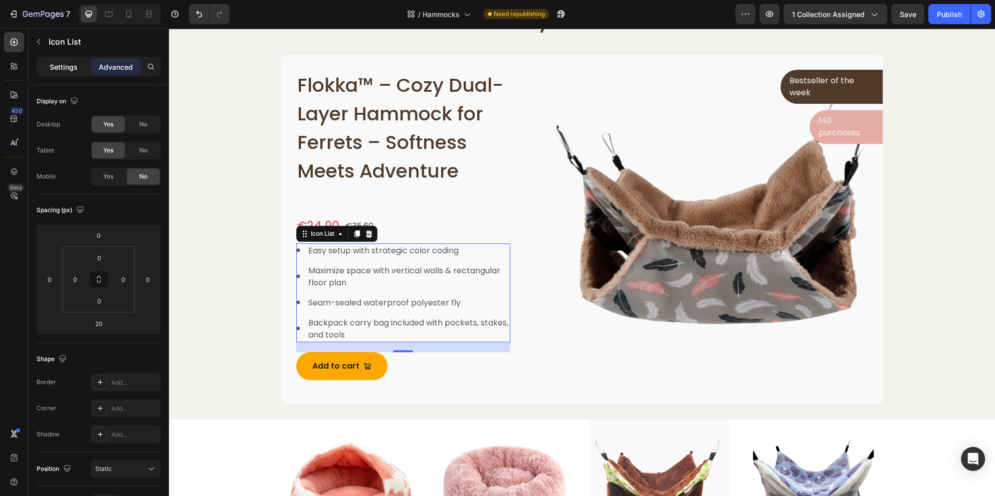
drag, startPoint x: 82, startPoint y: 64, endPoint x: 121, endPoint y: 83, distance: 43.5
click at [82, 64] on div "Settings" at bounding box center [64, 67] width 50 height 16
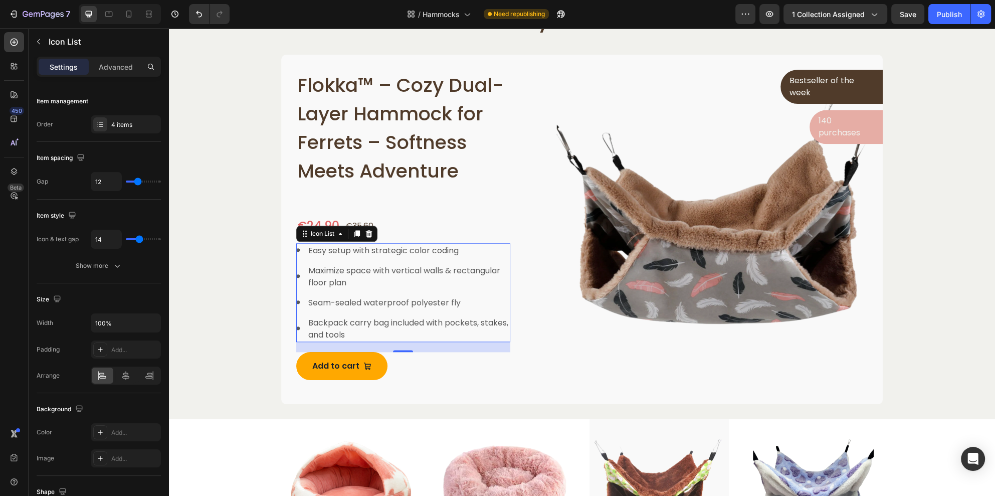
click at [296, 250] on div "Image" at bounding box center [298, 250] width 4 height 4
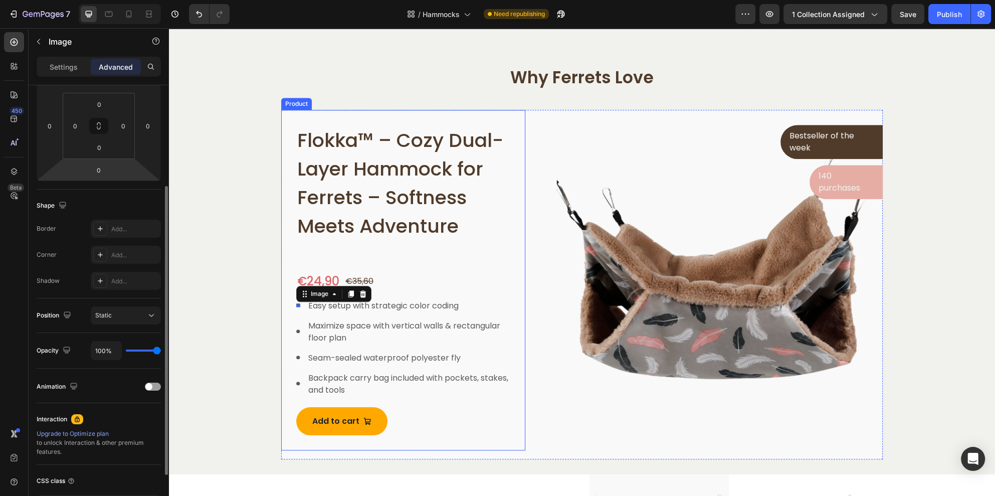
scroll to position [1341, 0]
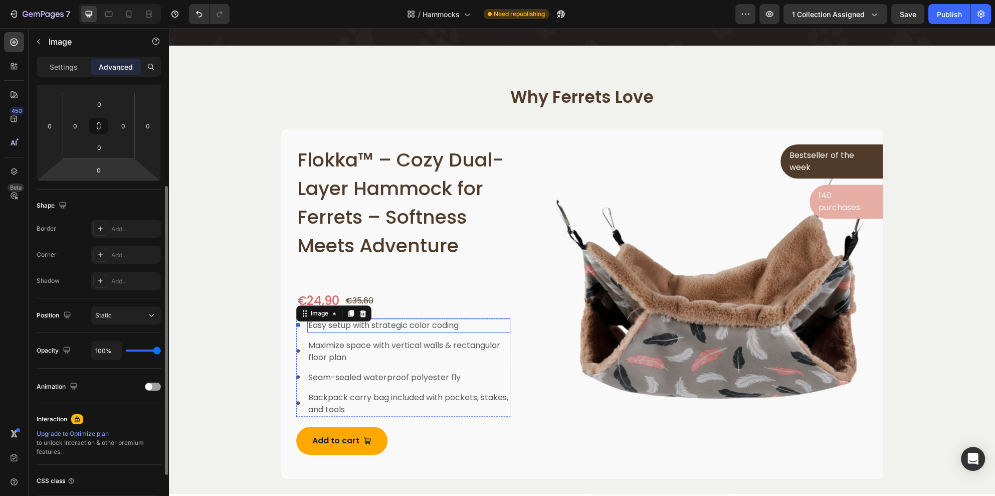
click at [343, 328] on p "Easy setup with strategic color coding" at bounding box center [408, 325] width 201 height 12
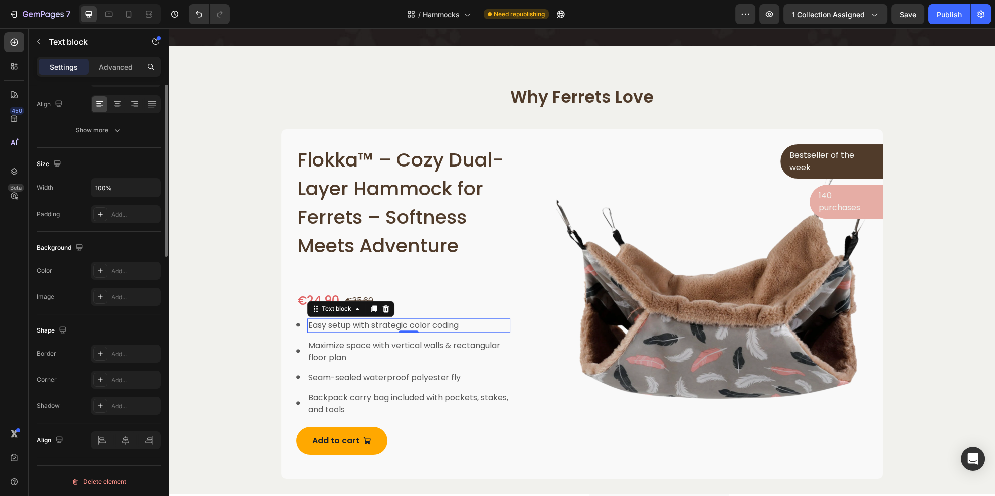
scroll to position [0, 0]
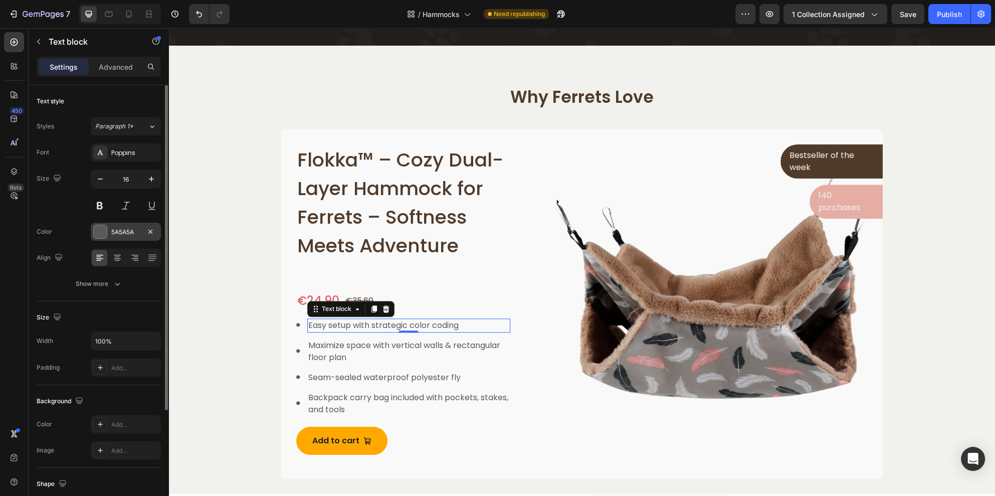
click at [111, 230] on div "5A5A5A" at bounding box center [125, 232] width 29 height 9
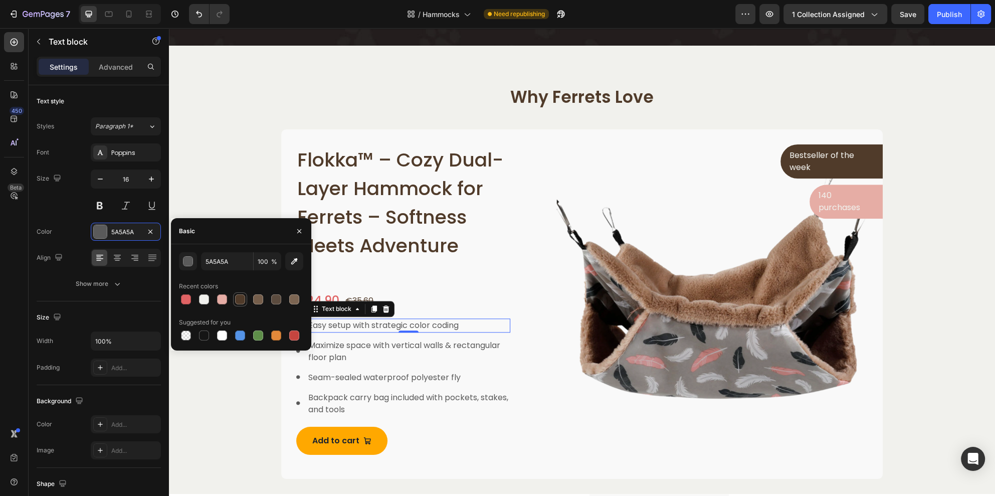
click at [237, 301] on div at bounding box center [240, 299] width 10 height 10
type input "503B2A"
click at [349, 345] on p "Maximize space with vertical walls & rectangular floor plan" at bounding box center [408, 351] width 201 height 24
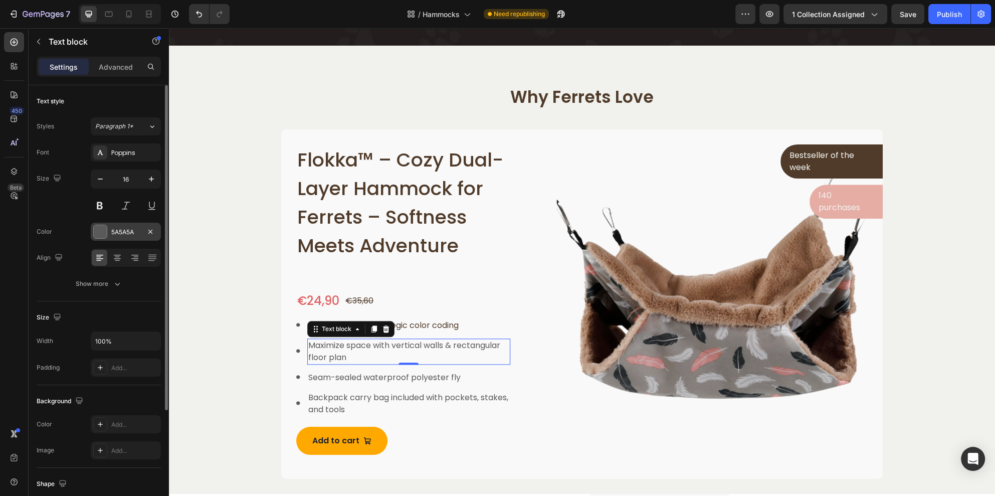
click at [101, 236] on div at bounding box center [100, 231] width 13 height 13
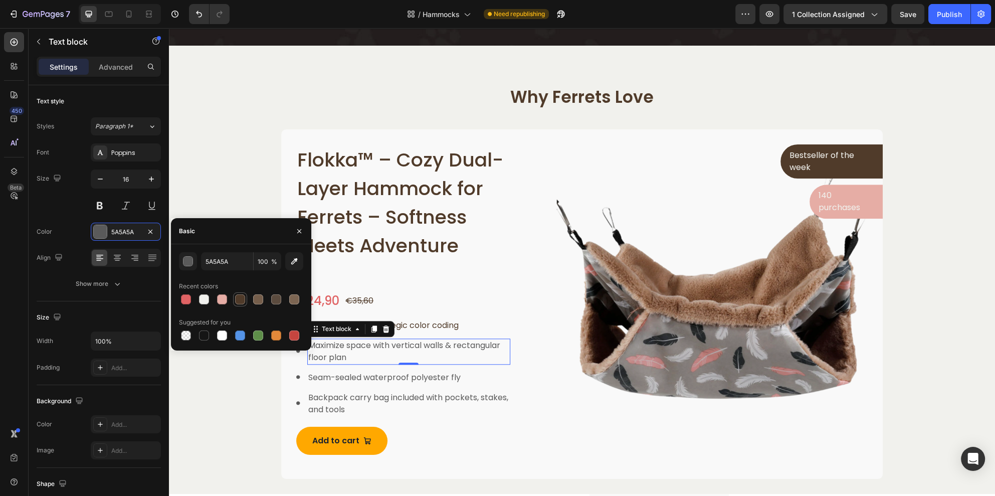
click at [239, 300] on div at bounding box center [240, 299] width 10 height 10
type input "503B2A"
click at [327, 381] on p "Seam-sealed waterproof polyester fly" at bounding box center [408, 377] width 201 height 12
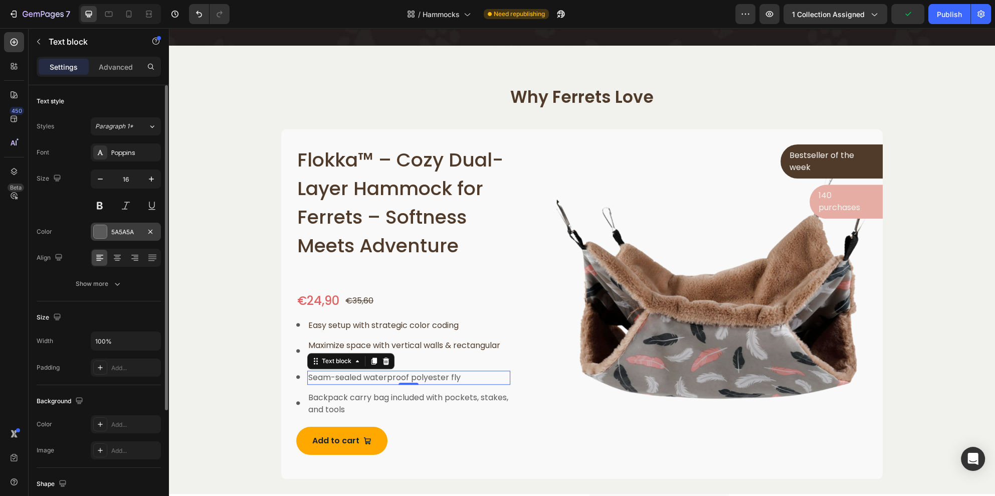
click at [98, 230] on div at bounding box center [100, 231] width 13 height 13
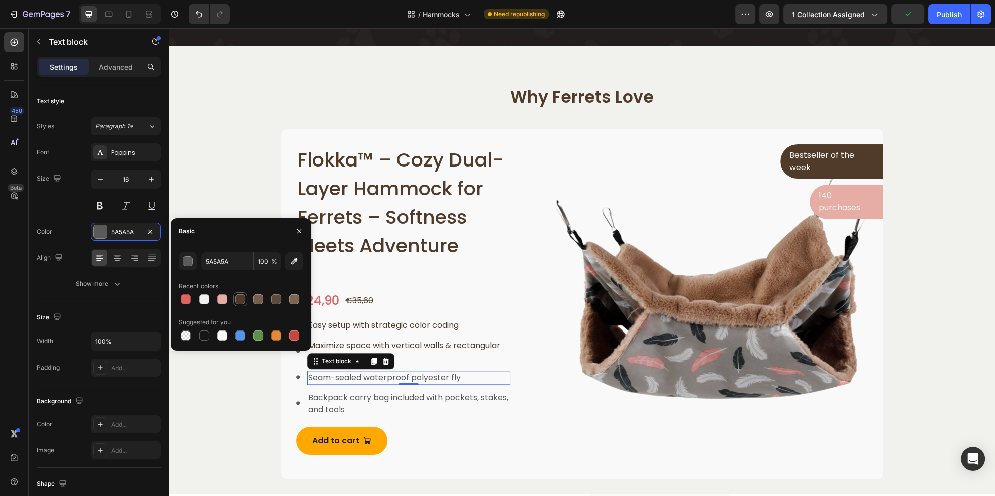
click at [242, 303] on div at bounding box center [240, 299] width 10 height 10
type input "503B2A"
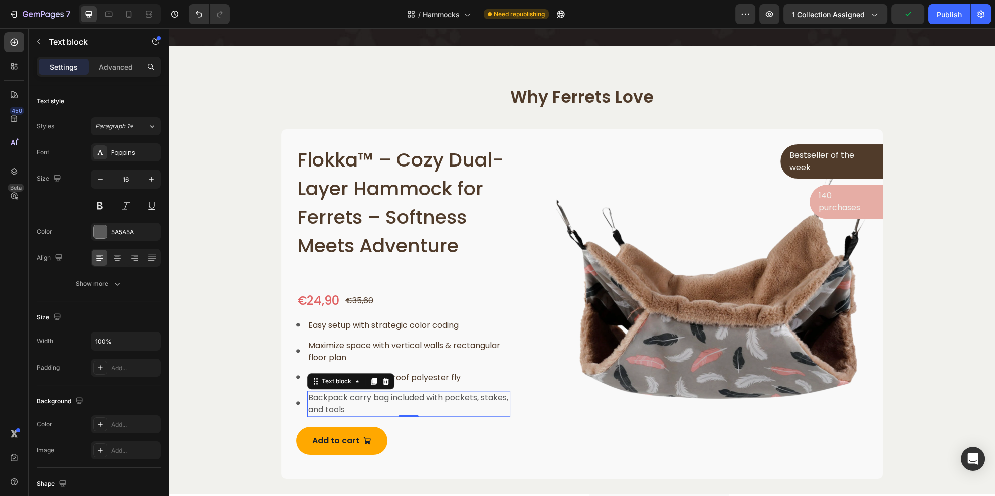
click at [339, 400] on p "Backpack carry bag included with pockets, stakes, and tools" at bounding box center [408, 403] width 201 height 24
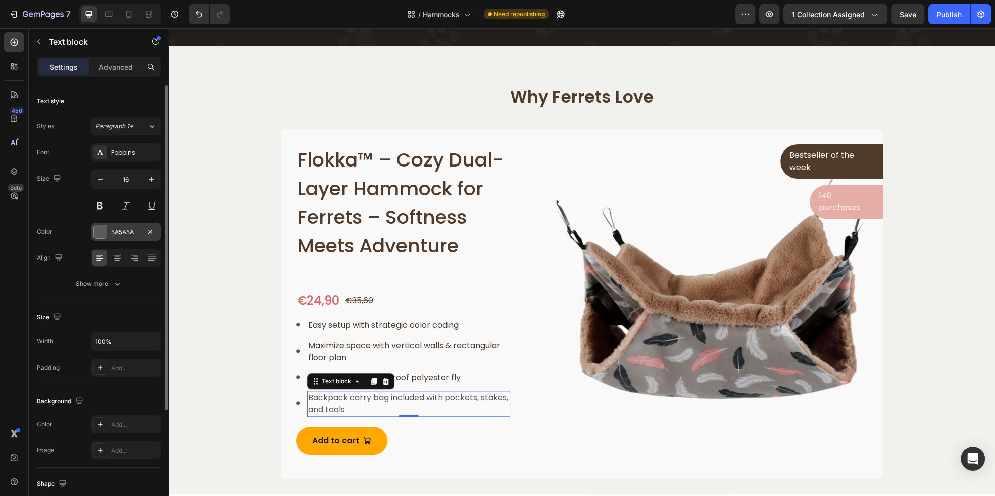
click at [95, 232] on div at bounding box center [100, 231] width 13 height 13
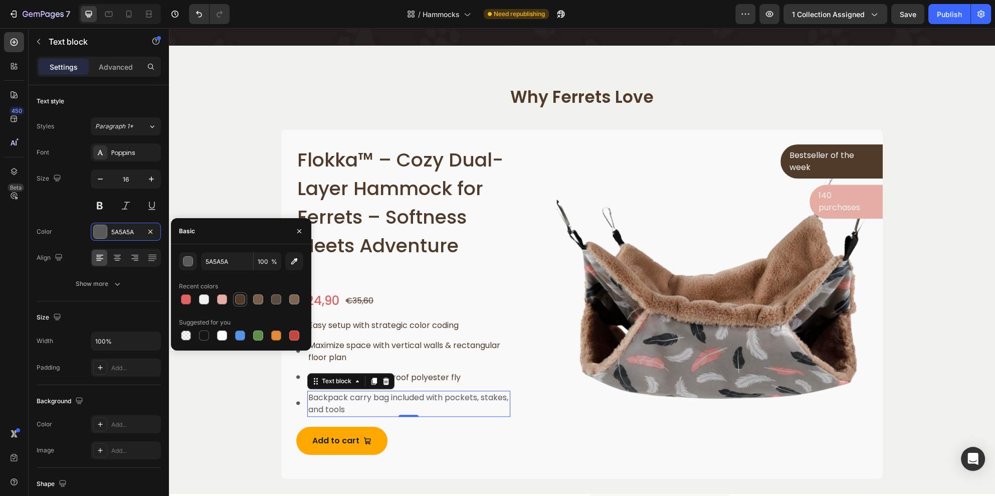
click at [238, 300] on div at bounding box center [240, 299] width 10 height 10
type input "503B2A"
click at [389, 325] on p "Easy setup with strategic color coding" at bounding box center [408, 325] width 201 height 12
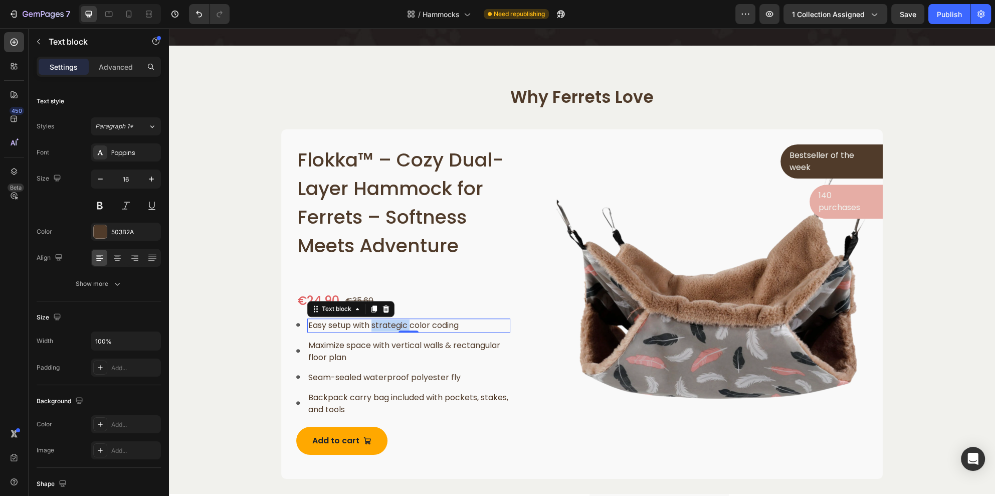
click at [389, 325] on p "Easy setup with strategic color coding" at bounding box center [408, 325] width 201 height 12
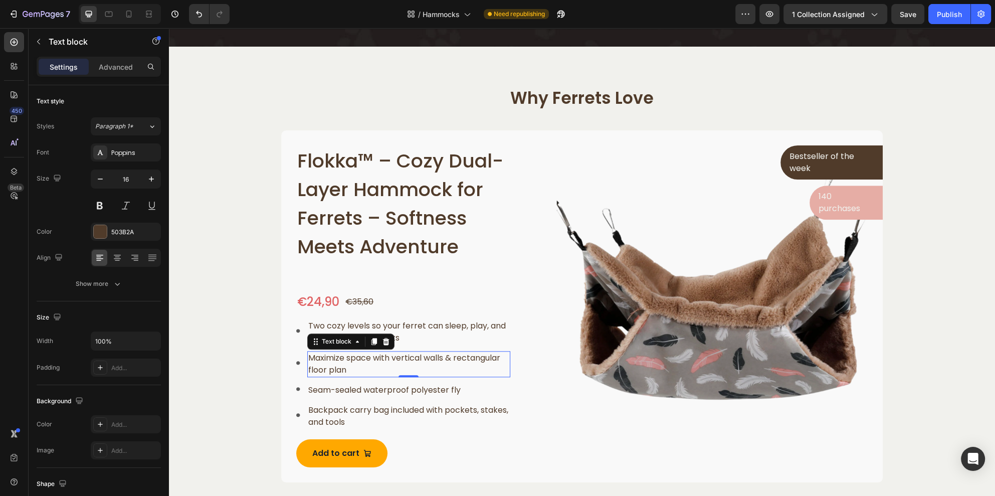
click at [322, 355] on p "Maximize space with vertical walls & rectangular floor plan" at bounding box center [408, 364] width 201 height 24
click at [323, 354] on p "Maximize space with vertical walls & rectangular floor plan" at bounding box center [408, 364] width 201 height 24
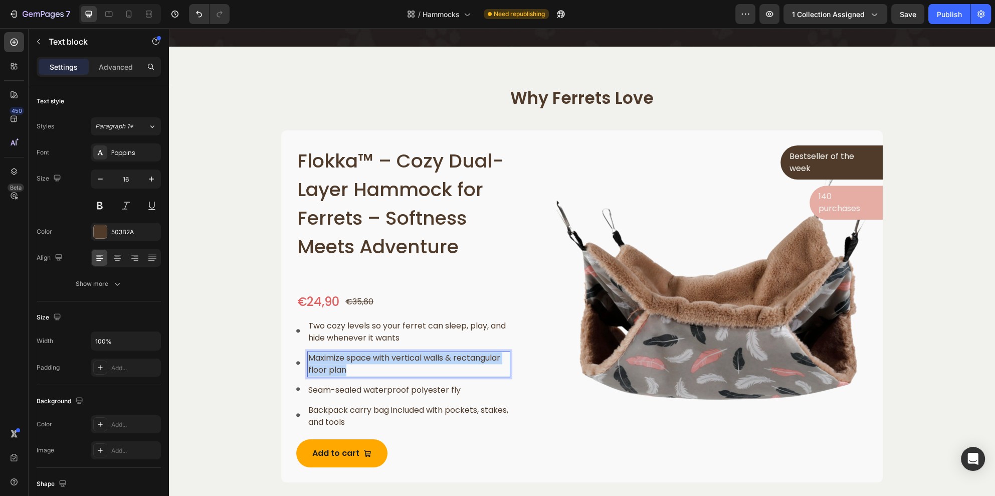
click at [323, 354] on p "Maximize space with vertical walls & rectangular floor plan" at bounding box center [408, 364] width 201 height 24
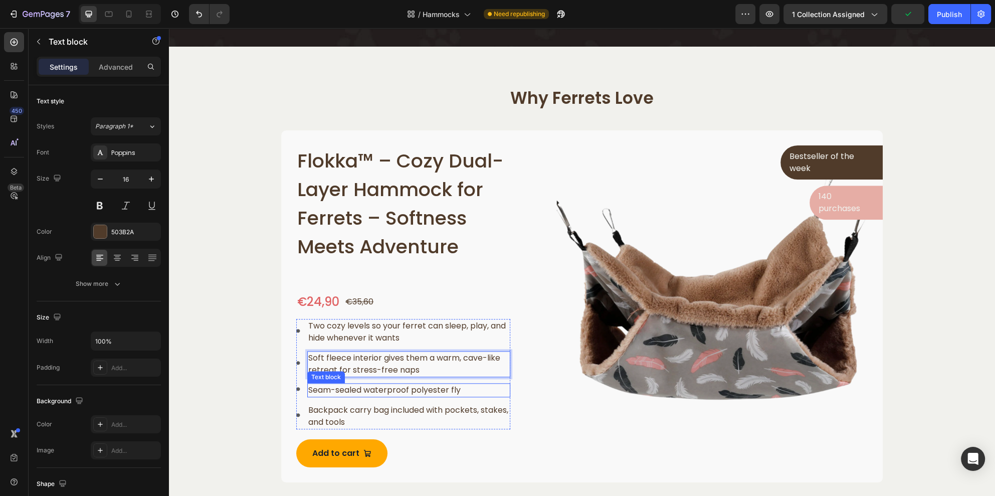
click at [370, 386] on p "Seam-sealed waterproof polyester fly" at bounding box center [408, 390] width 201 height 12
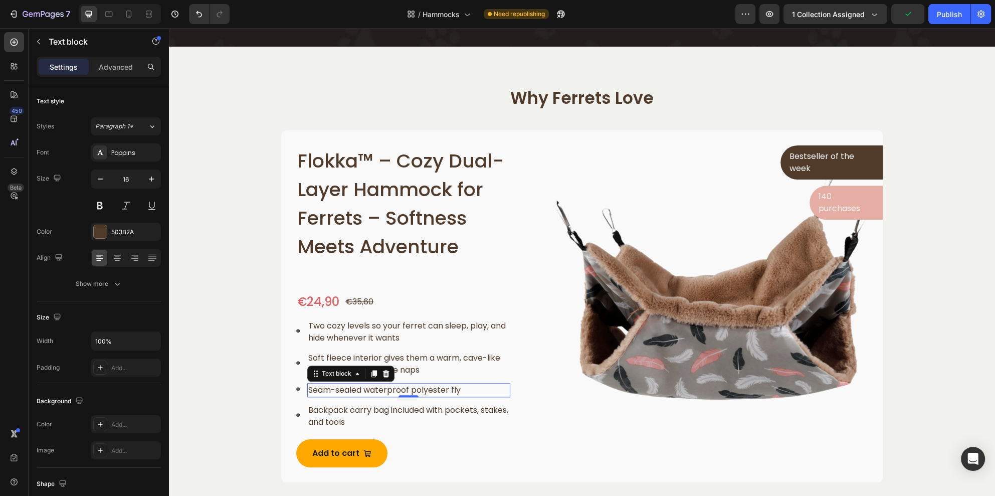
click at [370, 386] on p "Seam-sealed waterproof polyester fly" at bounding box center [408, 390] width 201 height 12
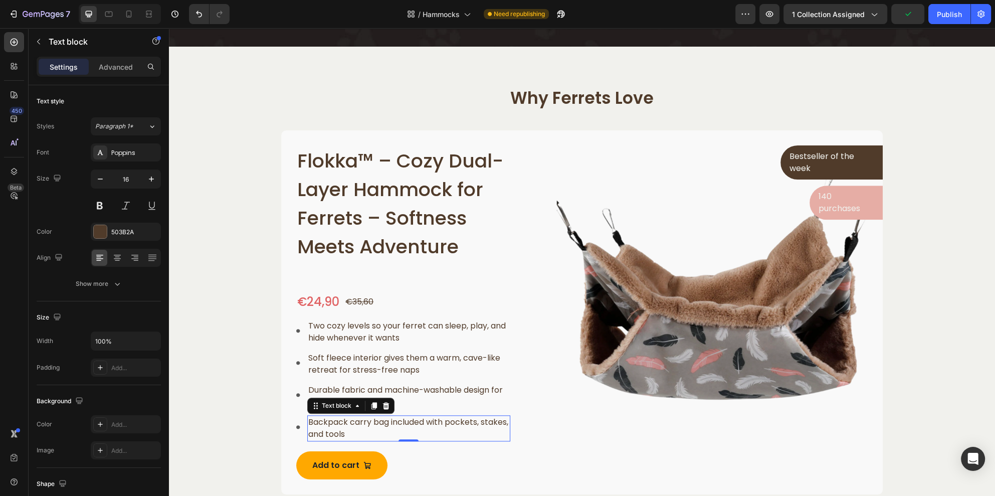
click at [339, 426] on p "Backpack carry bag included with pockets, stakes, and tools" at bounding box center [408, 428] width 201 height 24
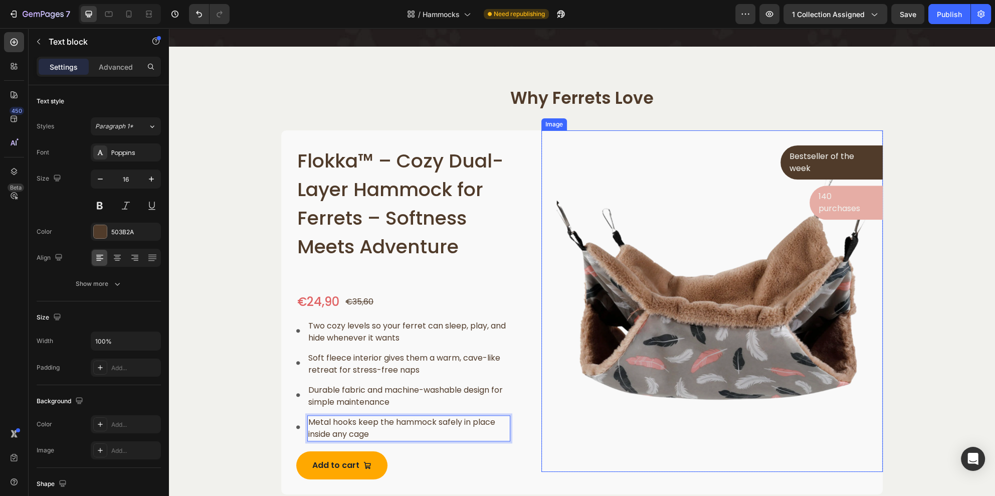
click at [562, 433] on img at bounding box center [711, 300] width 341 height 341
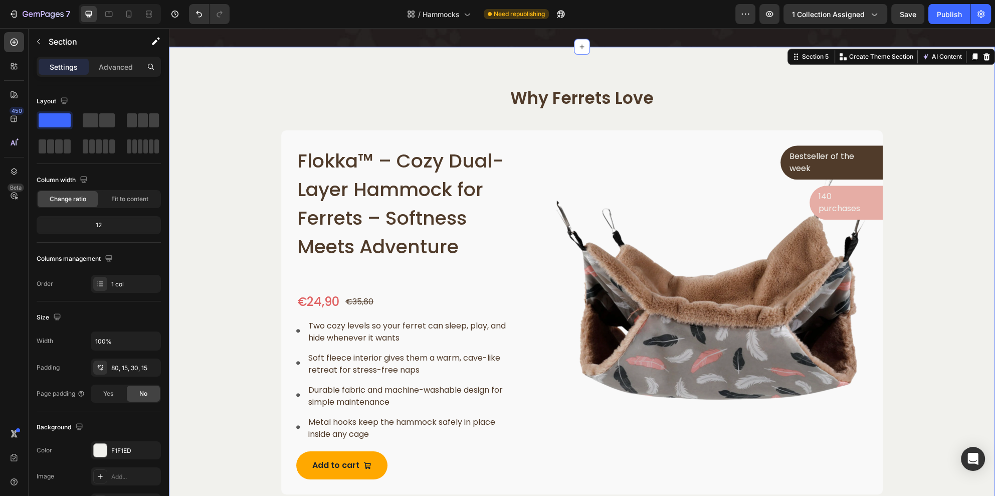
click at [946, 295] on div "Why Ferrets Love Heading Row Flokka™ – Cozy Dual-Layer Hammock for Ferrets – So…" at bounding box center [581, 290] width 811 height 407
click at [818, 195] on p "140 purchases" at bounding box center [845, 202] width 55 height 24
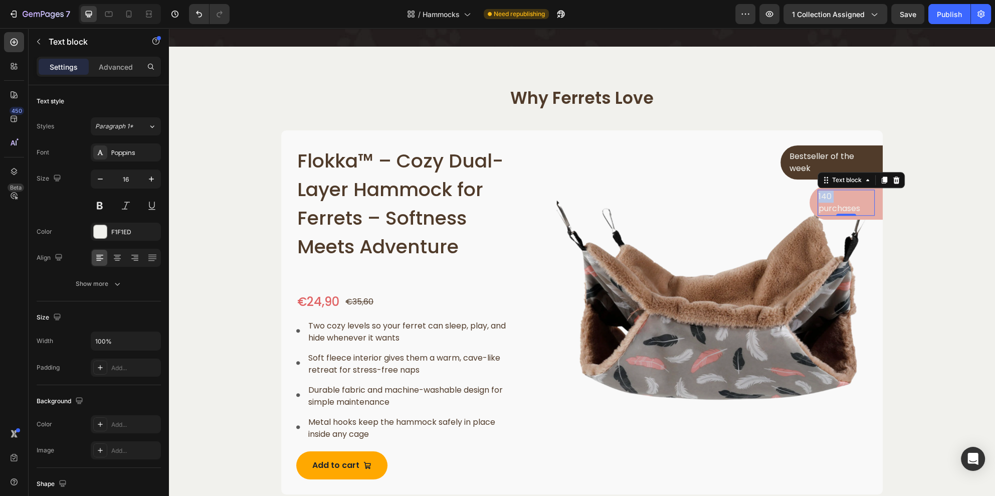
click at [818, 195] on p "140 purchases" at bounding box center [845, 202] width 55 height 24
click at [818, 195] on p "250 purchases" at bounding box center [845, 202] width 55 height 24
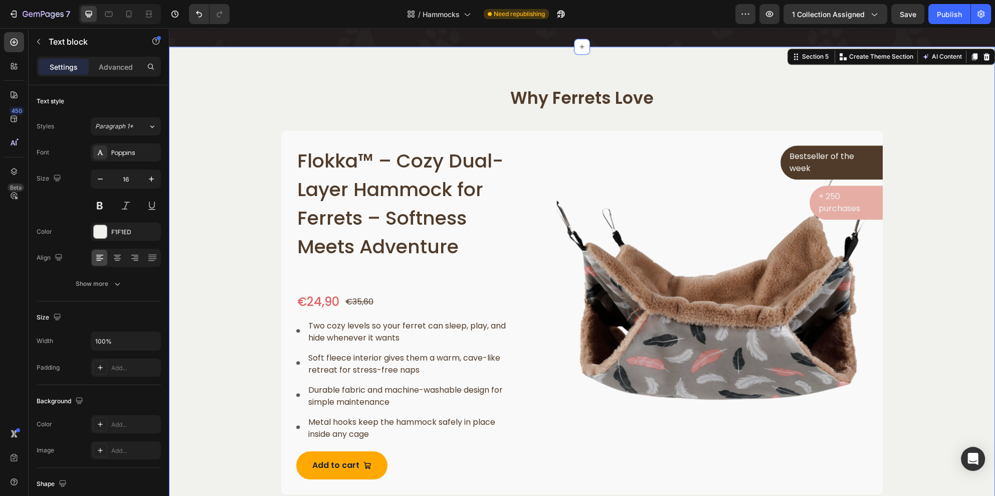
click at [967, 234] on div "Why Ferrets Love Heading Row Flokka™ – Cozy Dual-Layer Hammock for Ferrets – So…" at bounding box center [581, 290] width 811 height 407
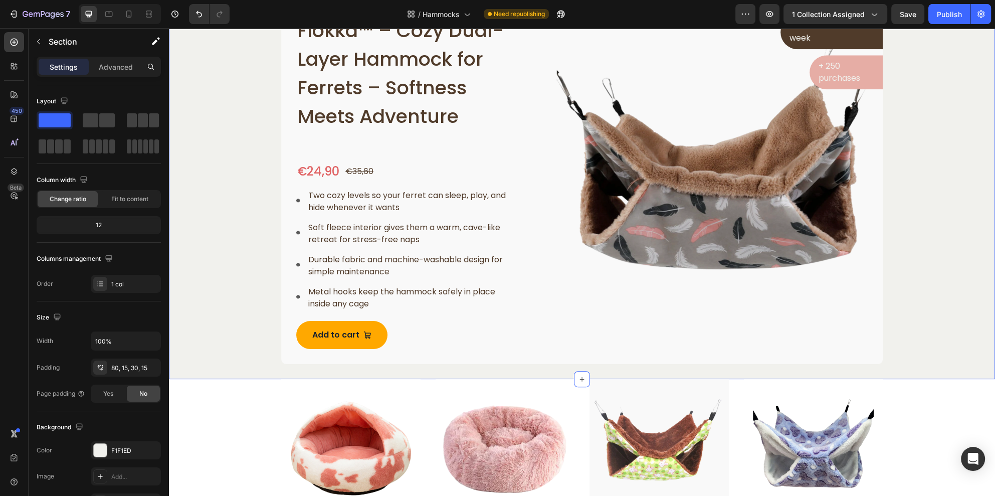
scroll to position [1490, 0]
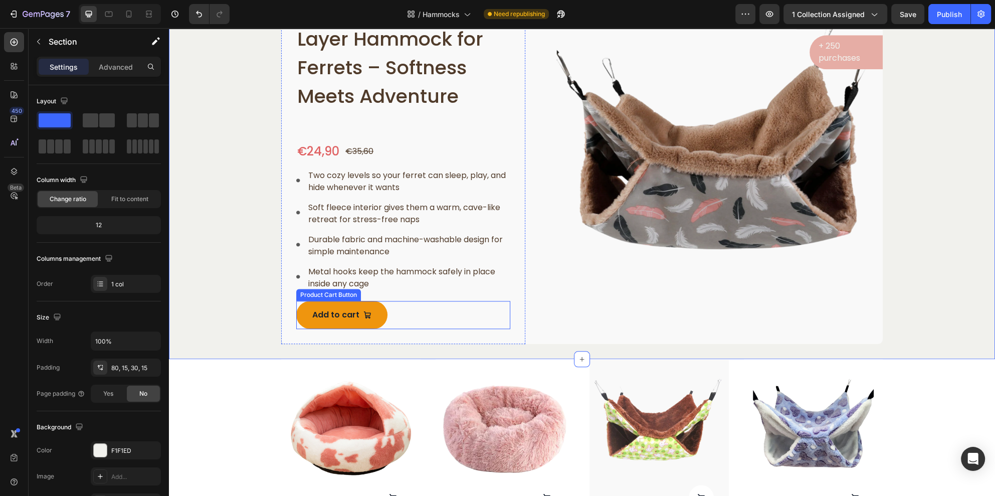
click at [364, 321] on button "Add to cart" at bounding box center [341, 315] width 91 height 28
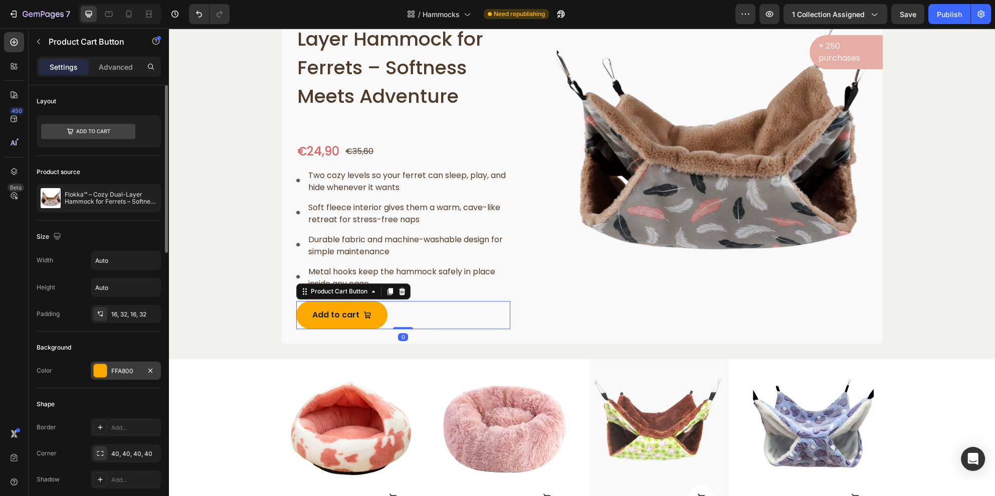
click at [108, 369] on div "FFA800" at bounding box center [126, 370] width 70 height 18
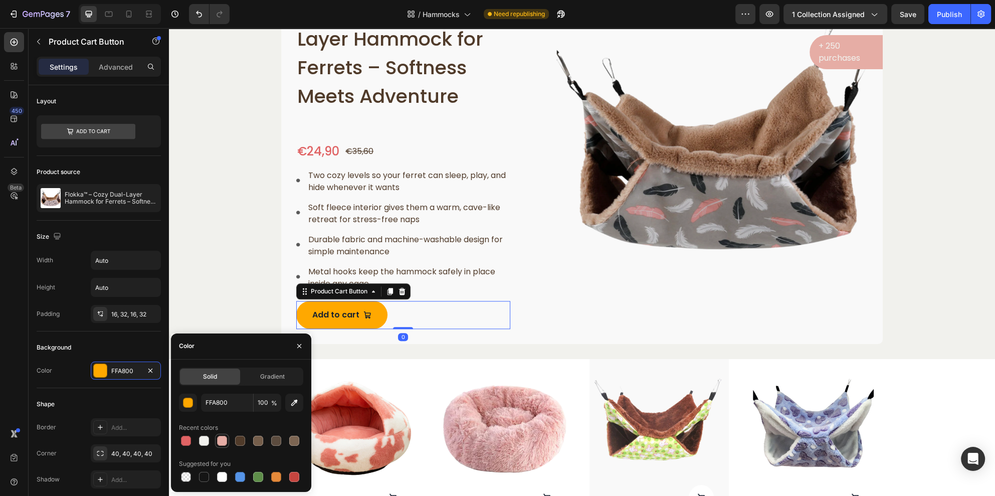
click at [224, 441] on div at bounding box center [222, 441] width 10 height 10
type input "E6ADA5"
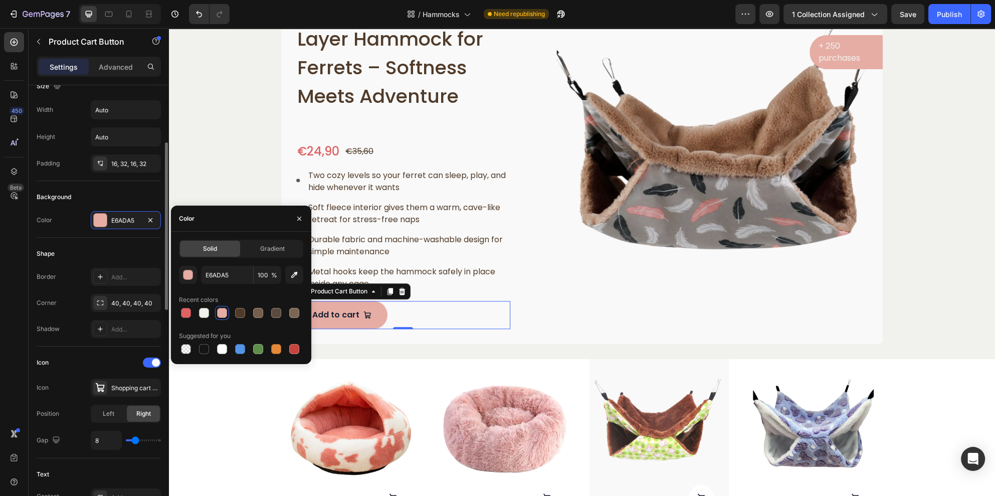
scroll to position [226, 0]
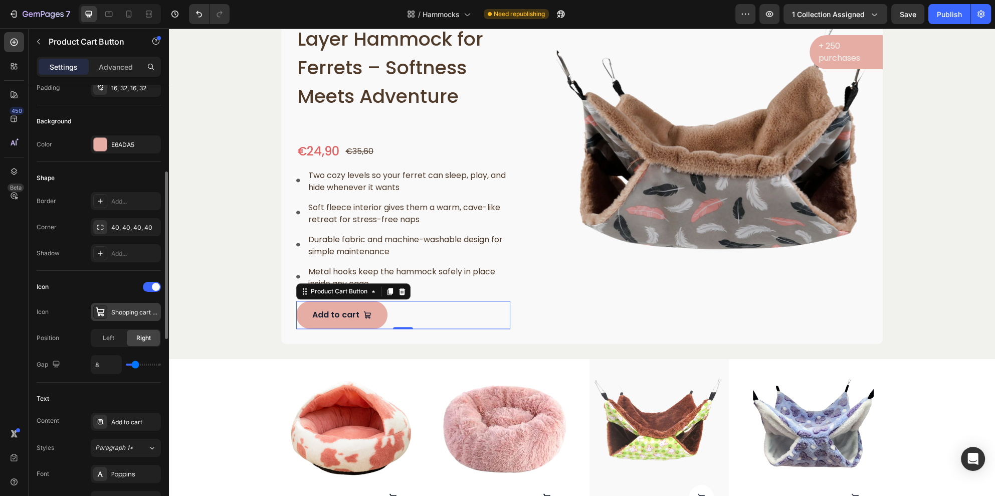
click at [105, 314] on div at bounding box center [100, 312] width 14 height 14
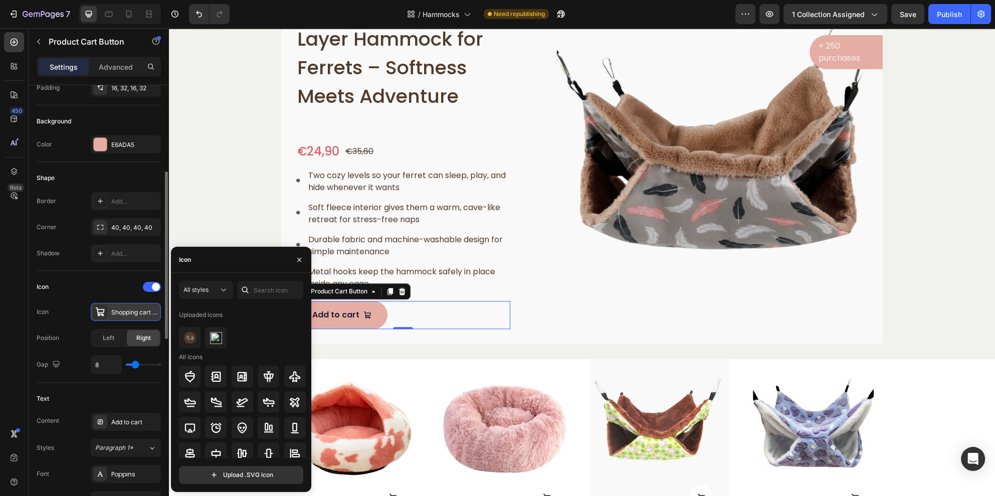
click at [105, 314] on div at bounding box center [100, 312] width 14 height 14
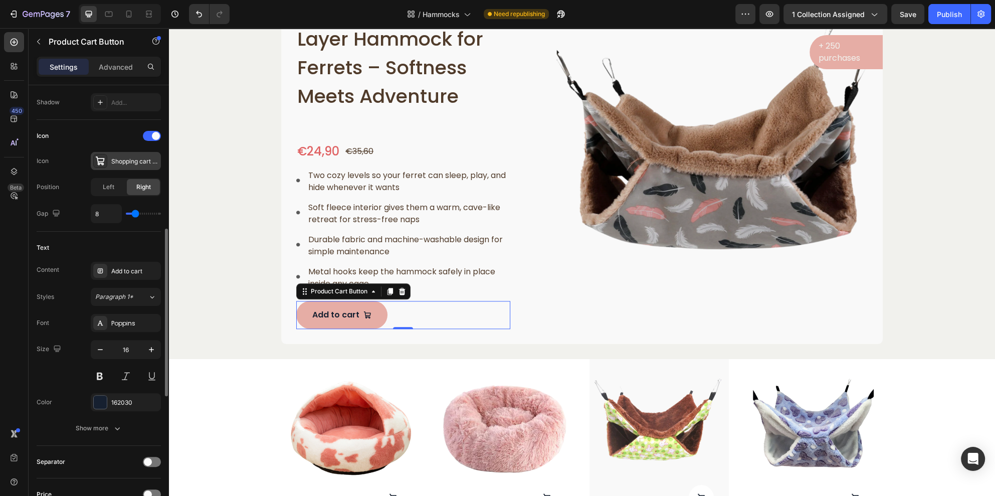
scroll to position [527, 0]
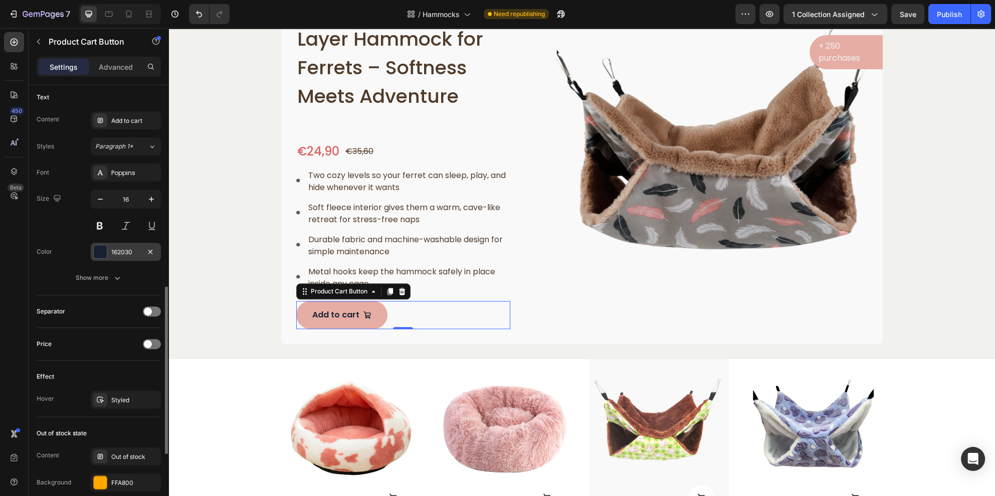
click at [105, 252] on div at bounding box center [100, 251] width 13 height 13
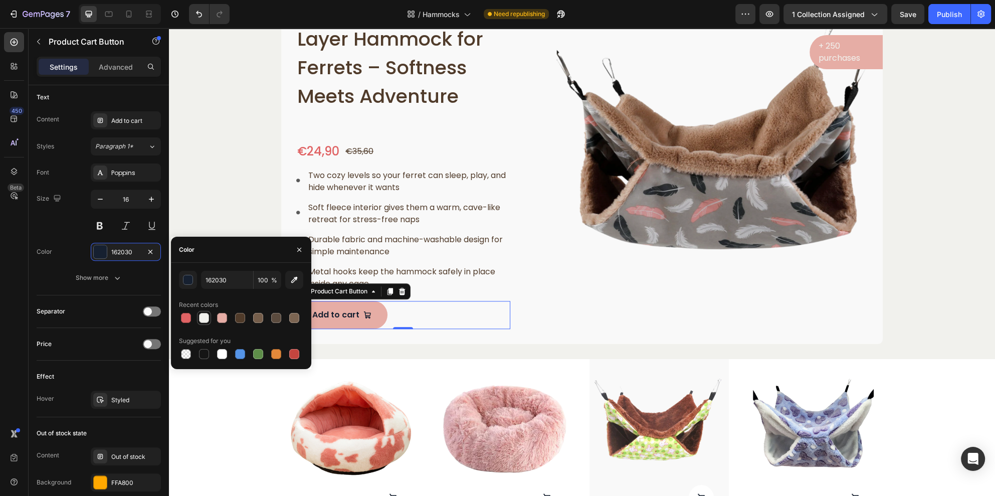
click at [202, 315] on div at bounding box center [204, 318] width 10 height 10
type input "F1F1ED"
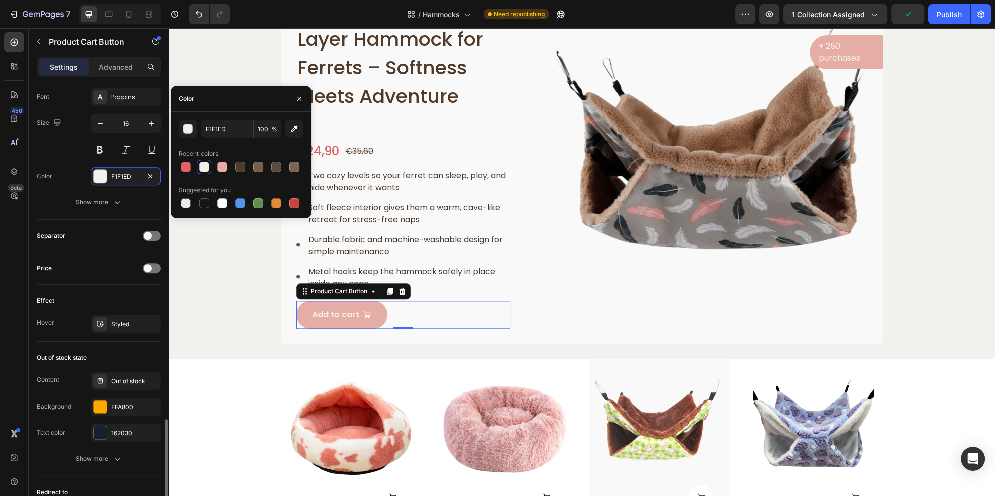
scroll to position [678, 0]
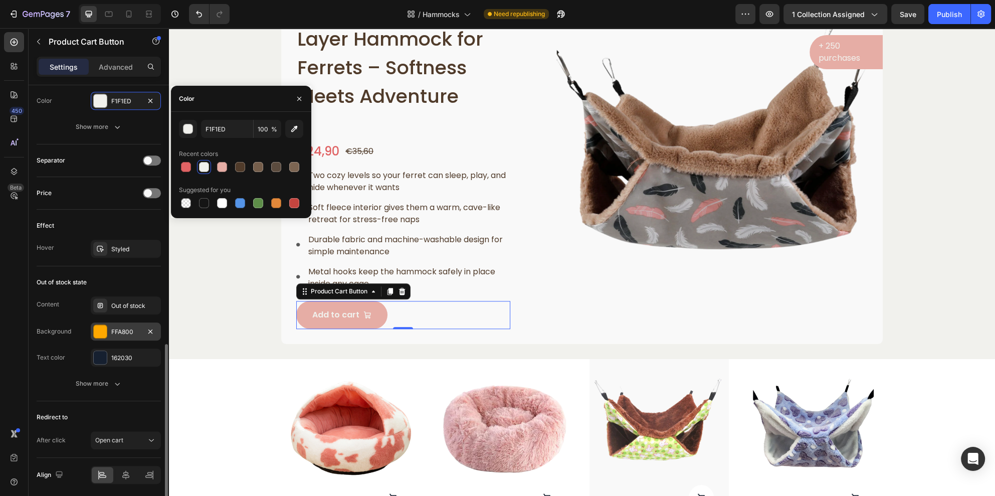
click at [111, 336] on div "FFA800" at bounding box center [126, 331] width 70 height 18
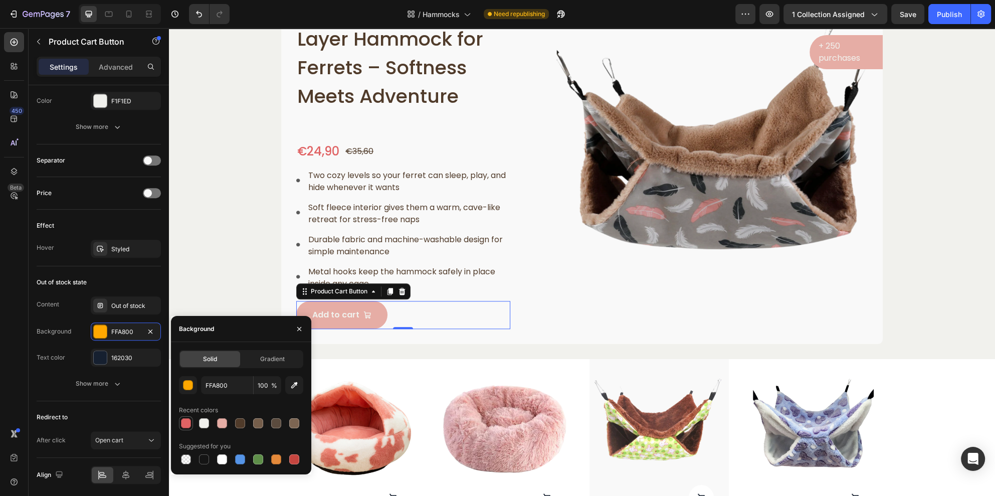
click at [188, 419] on div at bounding box center [186, 423] width 10 height 10
type input "E06364"
click at [94, 352] on div at bounding box center [100, 357] width 13 height 13
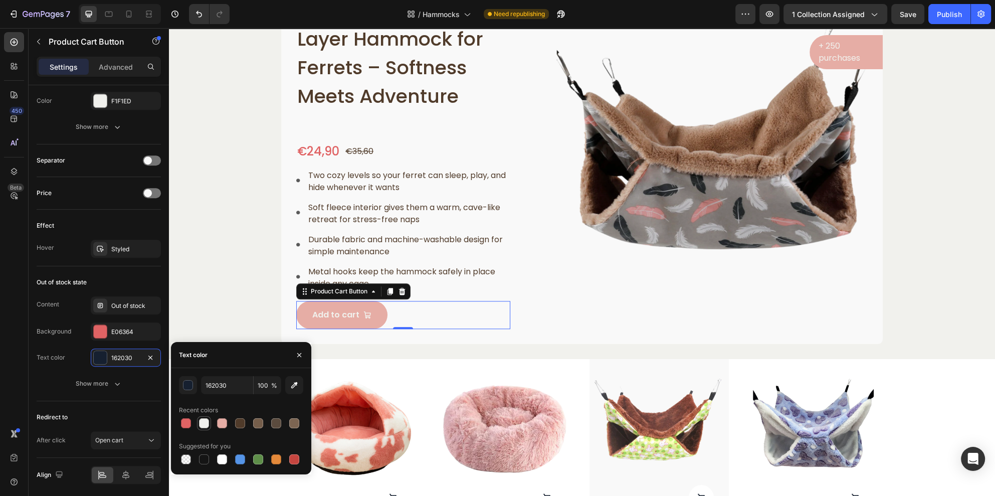
click at [204, 424] on div at bounding box center [204, 423] width 10 height 10
type input "F1F1ED"
click at [96, 383] on div "Show more" at bounding box center [99, 383] width 47 height 10
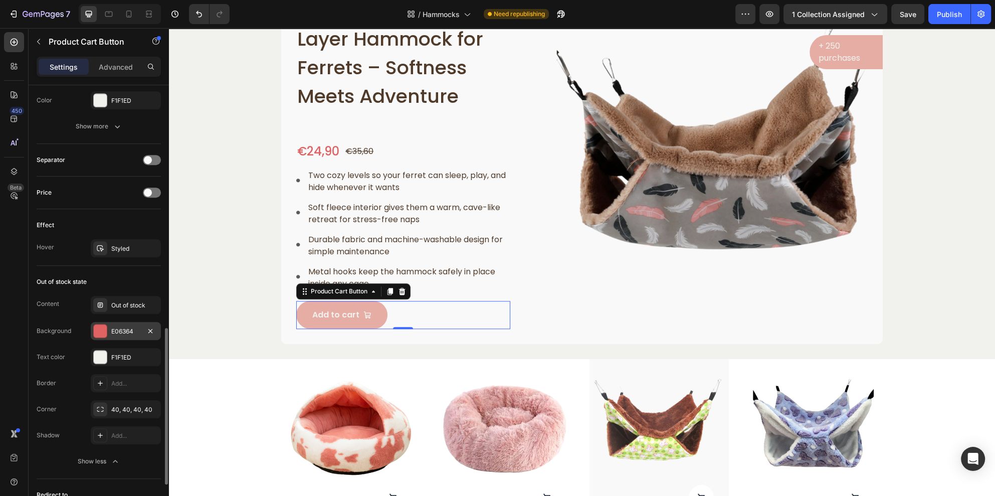
scroll to position [603, 0]
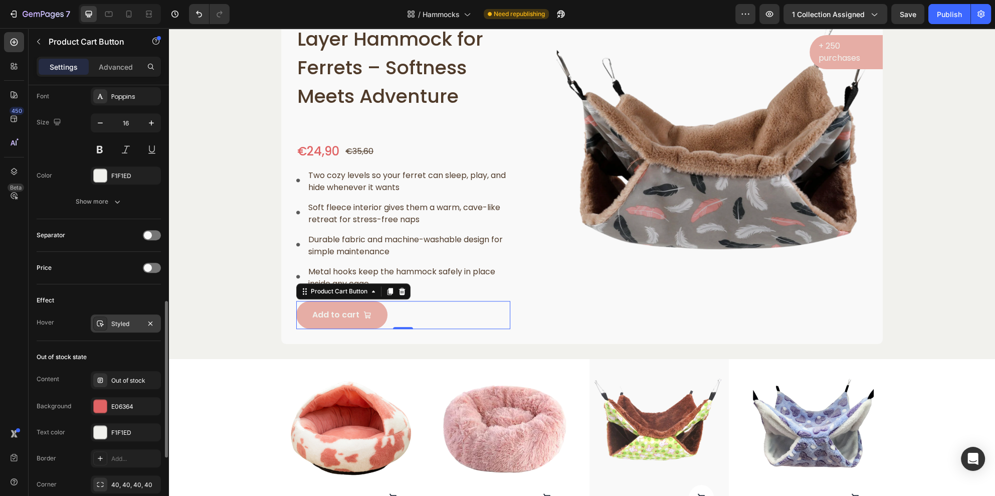
click at [95, 327] on div at bounding box center [100, 323] width 14 height 14
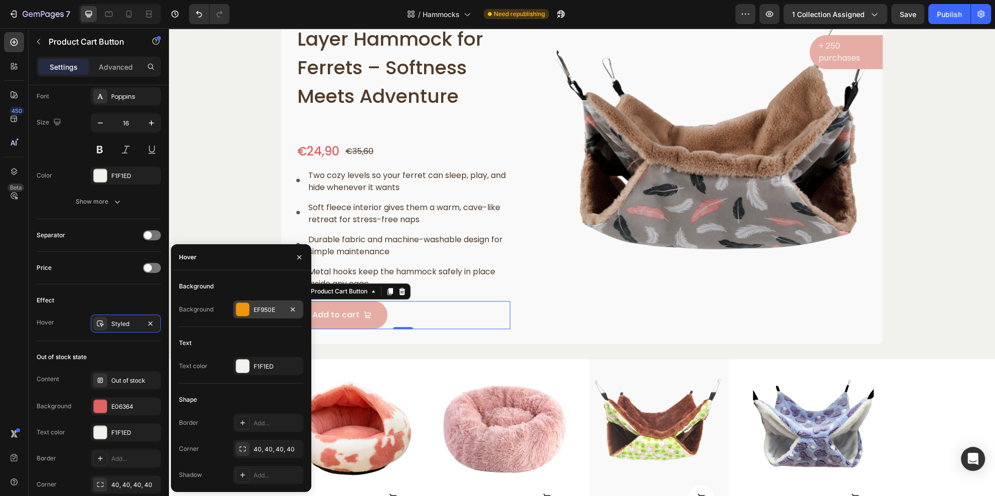
click at [243, 311] on div at bounding box center [242, 309] width 13 height 13
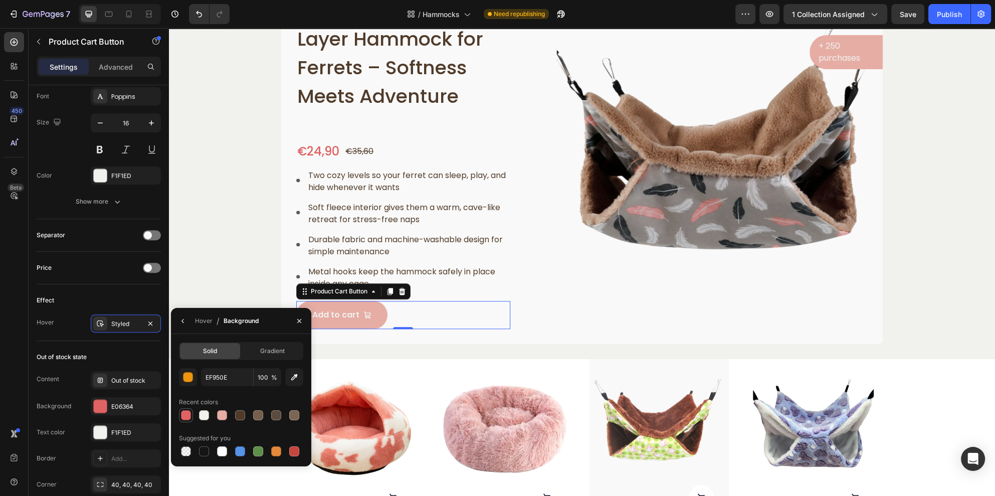
click at [191, 414] on div at bounding box center [186, 415] width 12 height 12
type input "E06364"
click at [200, 322] on div "Hover" at bounding box center [204, 320] width 18 height 9
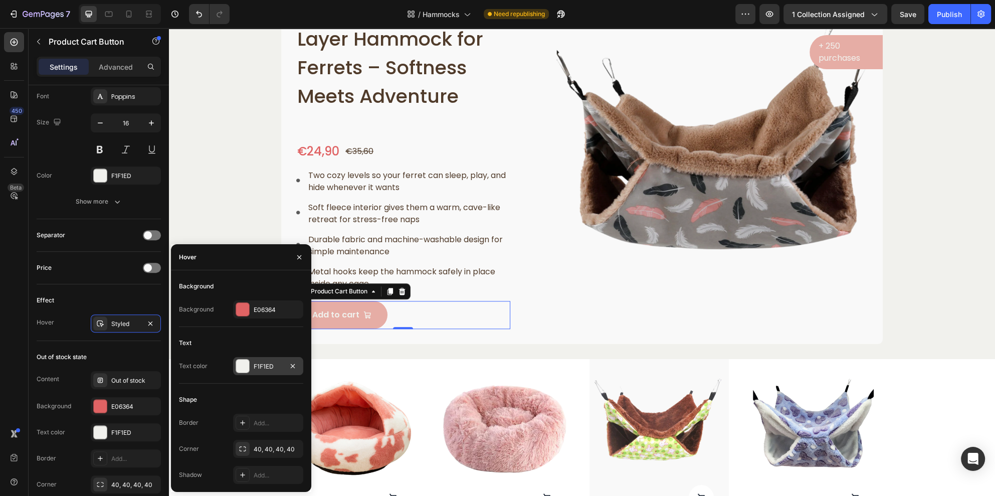
click at [247, 372] on div at bounding box center [243, 366] width 14 height 14
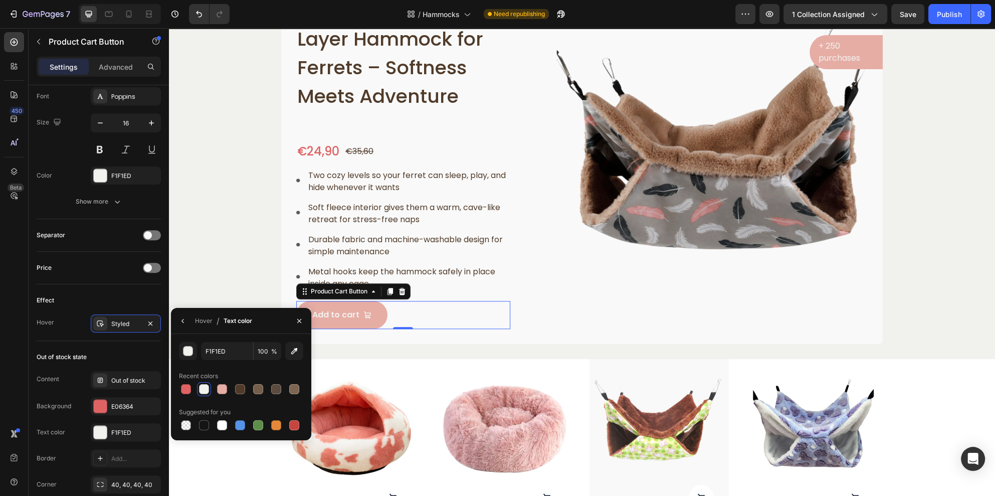
click at [202, 387] on div at bounding box center [204, 389] width 10 height 10
click at [600, 318] on img at bounding box center [711, 150] width 341 height 341
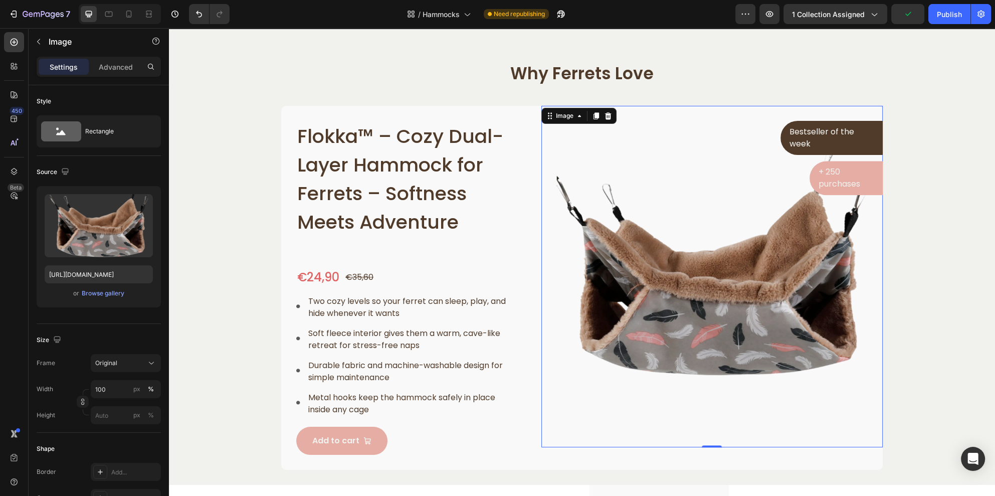
scroll to position [1340, 0]
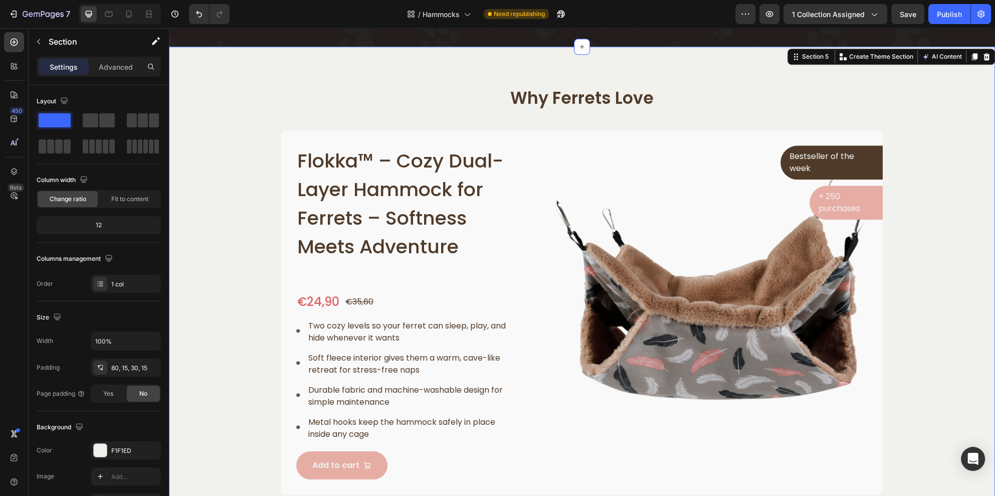
click at [942, 302] on div "Why Ferrets Love Heading Row Flokka™ – Cozy Dual-Layer Hammock for Ferrets – So…" at bounding box center [581, 290] width 811 height 407
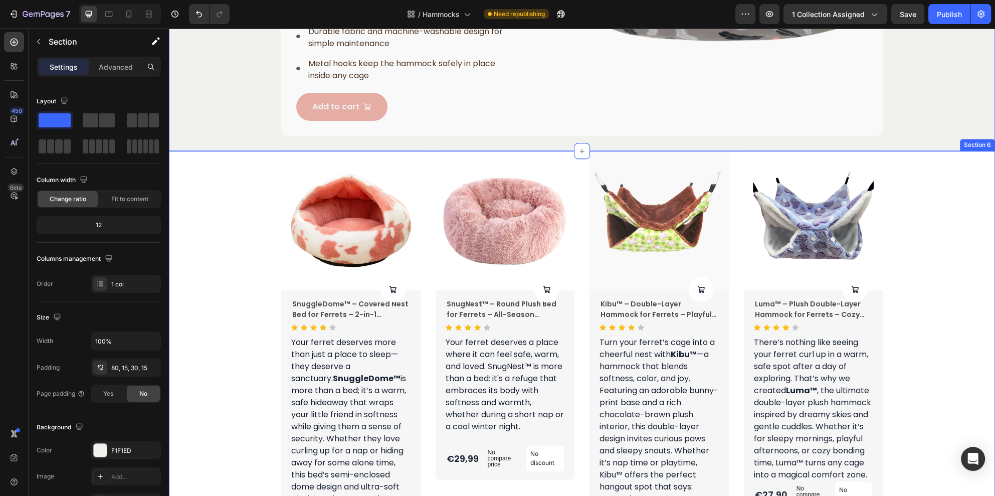
scroll to position [1716, 0]
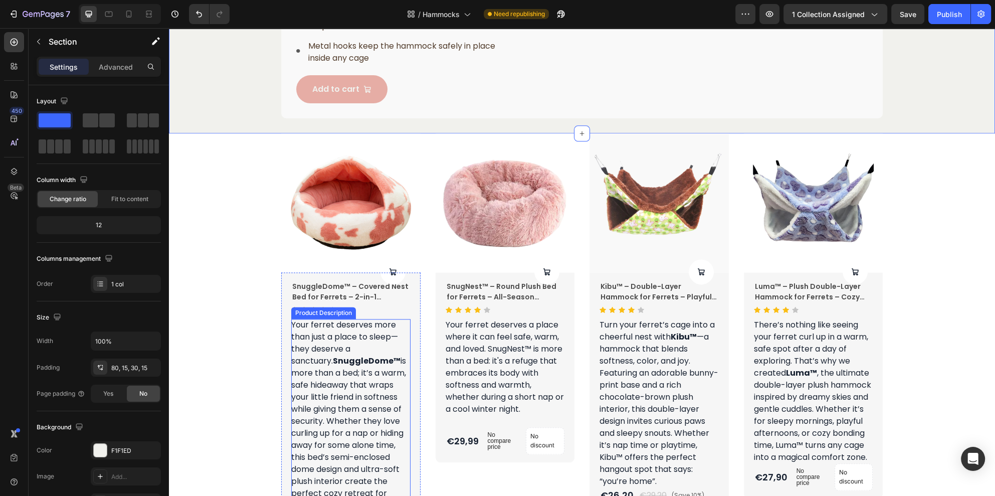
click at [337, 368] on p "Your ferret deserves more than just a place to sleep—they deserve a sanctuary. …" at bounding box center [348, 415] width 115 height 192
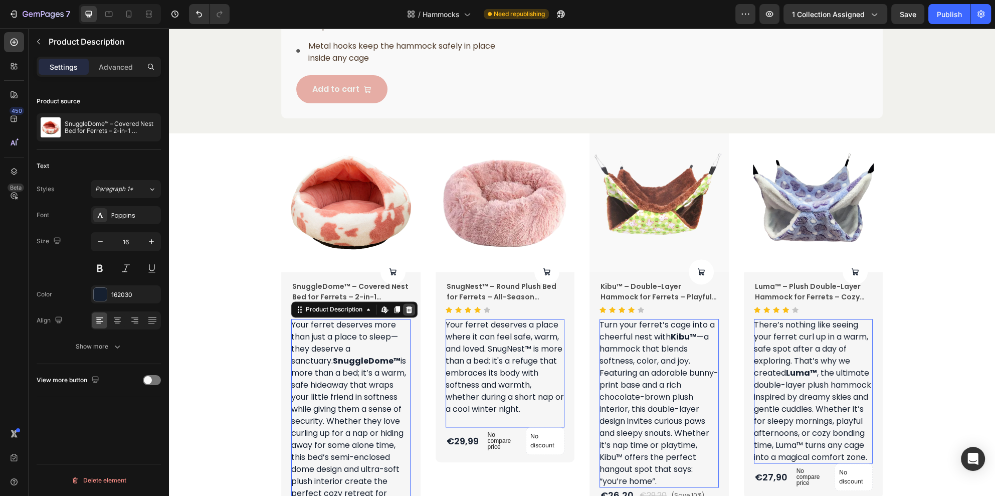
click at [406, 310] on icon at bounding box center [409, 309] width 7 height 7
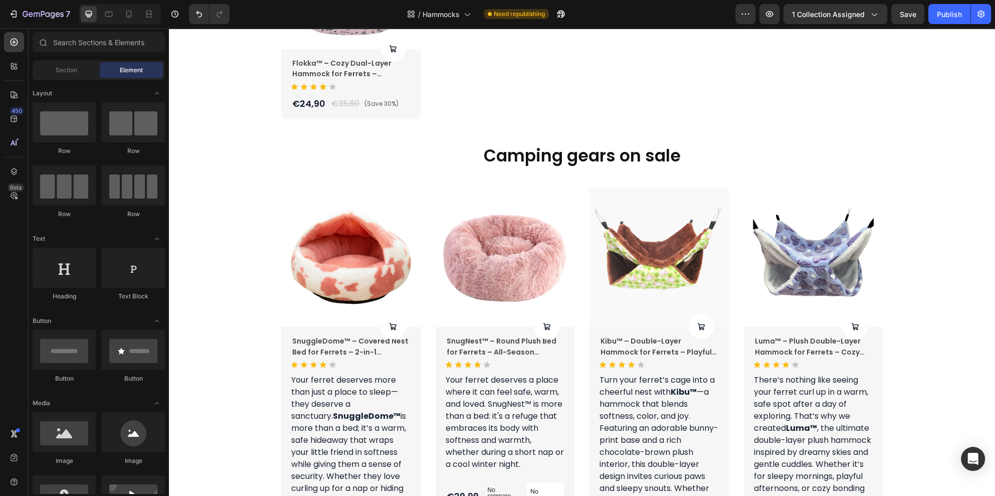
scroll to position [2167, 0]
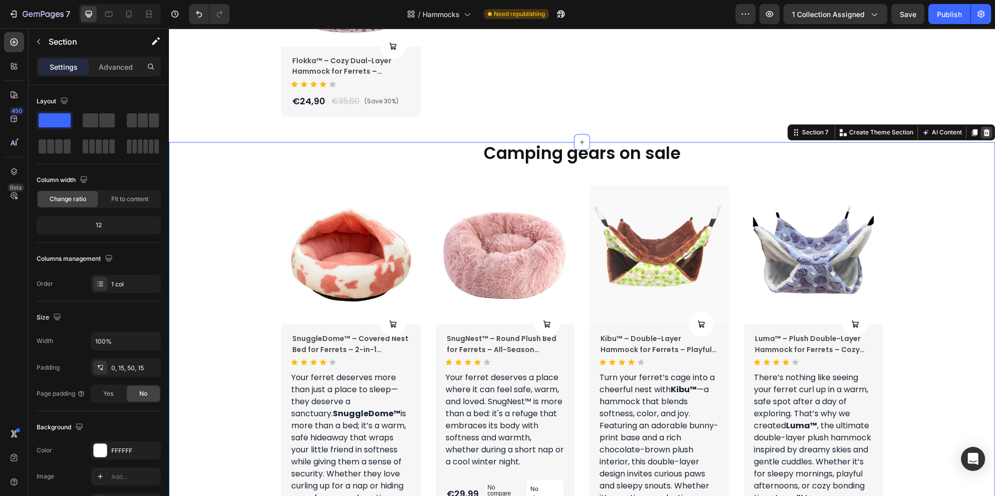
click at [983, 134] on icon at bounding box center [986, 132] width 7 height 7
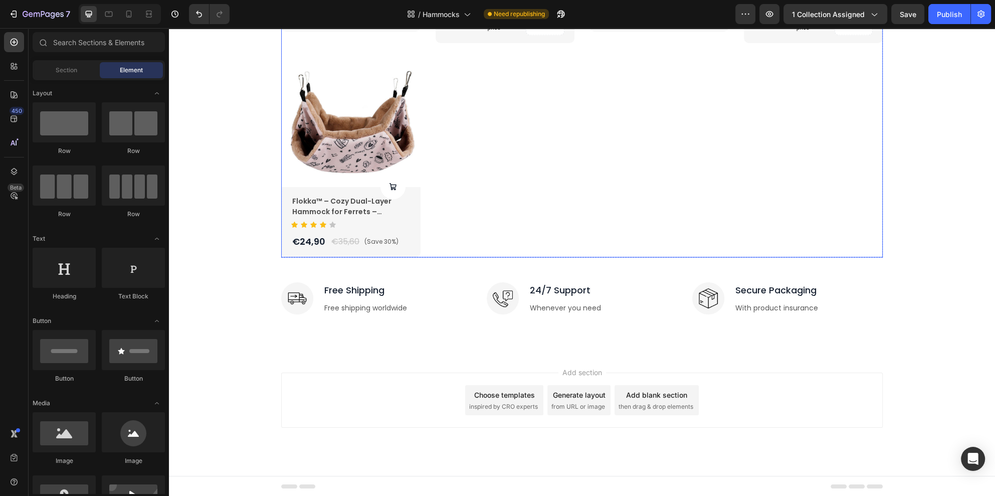
click at [540, 214] on div "Product Images Product Cart Button SnuggleDome™ – Covered Nest Bed for Ferrets …" at bounding box center [581, 40] width 601 height 435
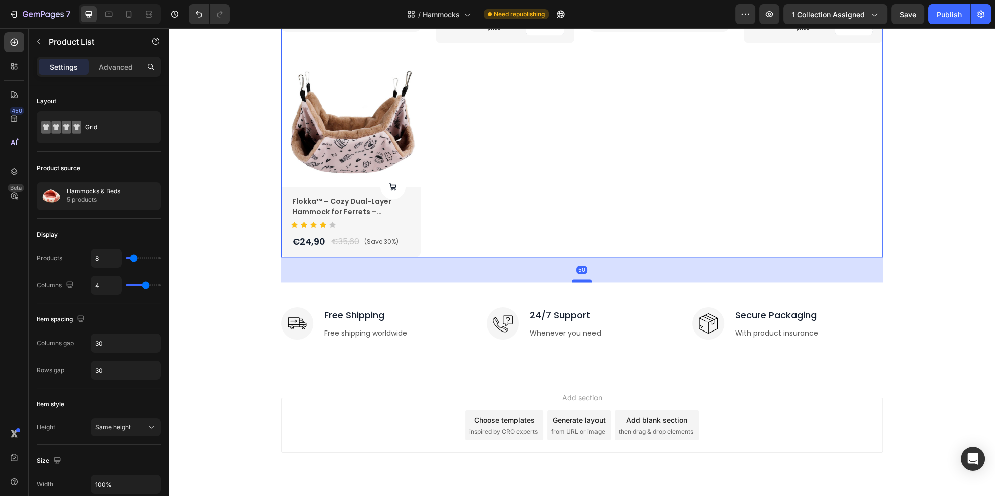
drag, startPoint x: 582, startPoint y: 256, endPoint x: 585, endPoint y: 281, distance: 25.2
click at [585, 281] on div at bounding box center [582, 280] width 20 height 3
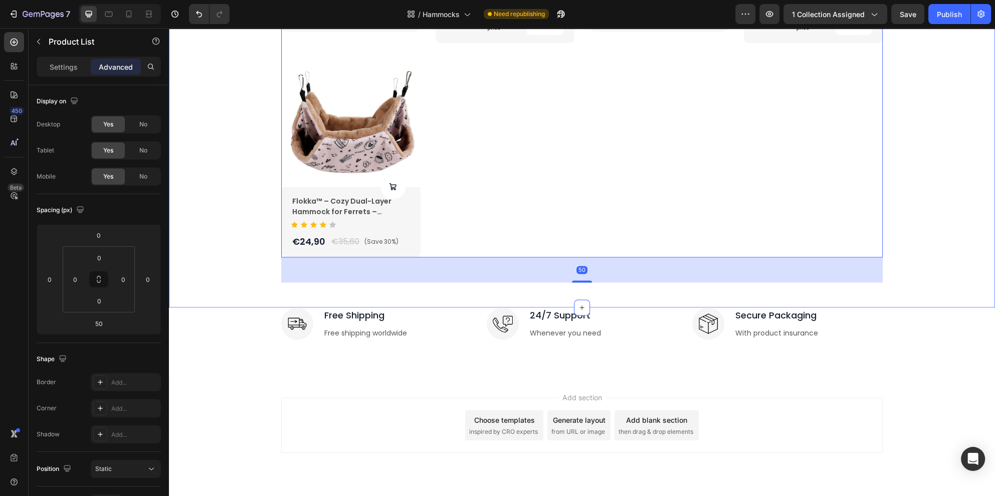
click at [927, 294] on div "Product Images Product Cart Button SnuggleDome™ – Covered Nest Bed for Ferrets …" at bounding box center [582, 65] width 826 height 485
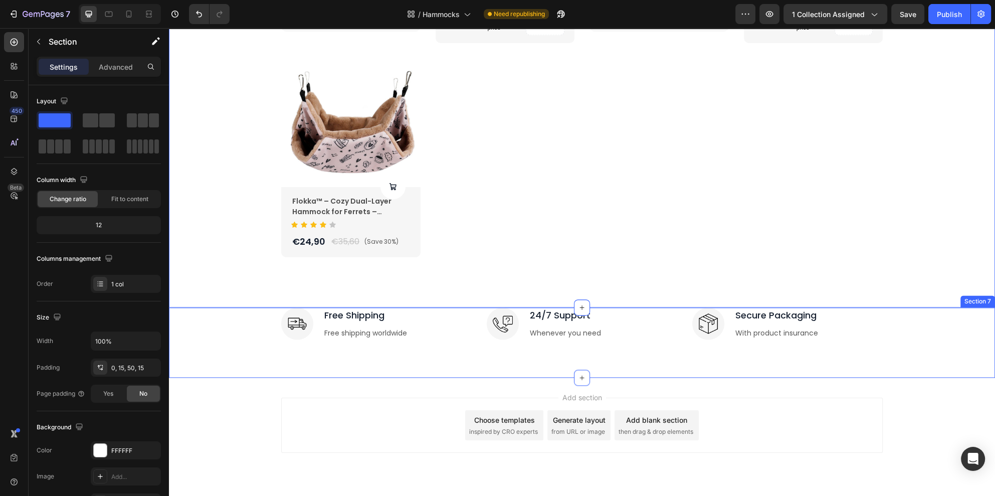
click at [972, 352] on div "Image Free Shipping Text block Free shipping worldwide Text block Row Image 24/…" at bounding box center [582, 342] width 826 height 70
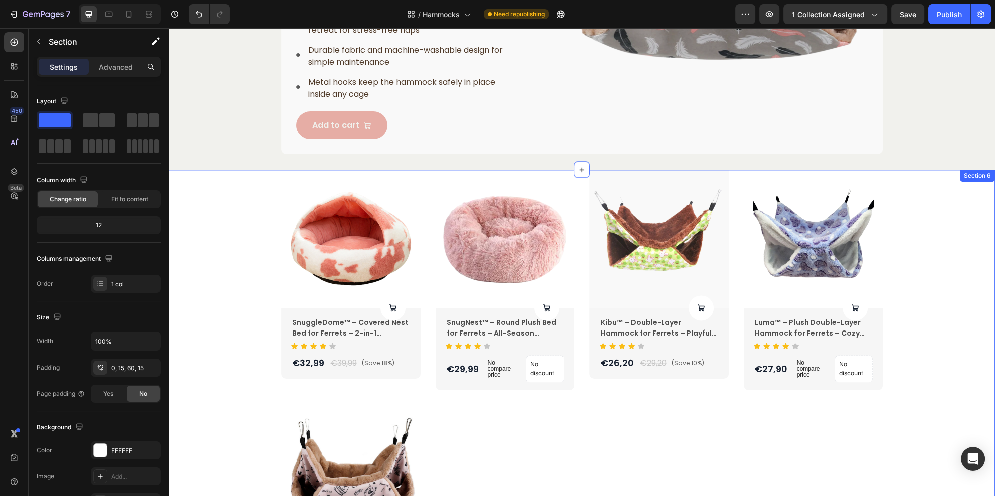
scroll to position [1651, 0]
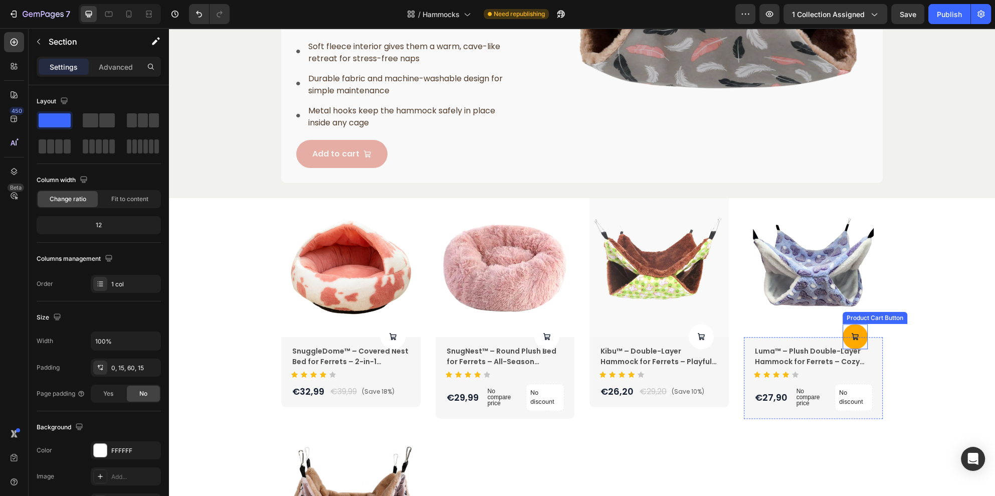
click at [397, 337] on icon at bounding box center [393, 336] width 8 height 8
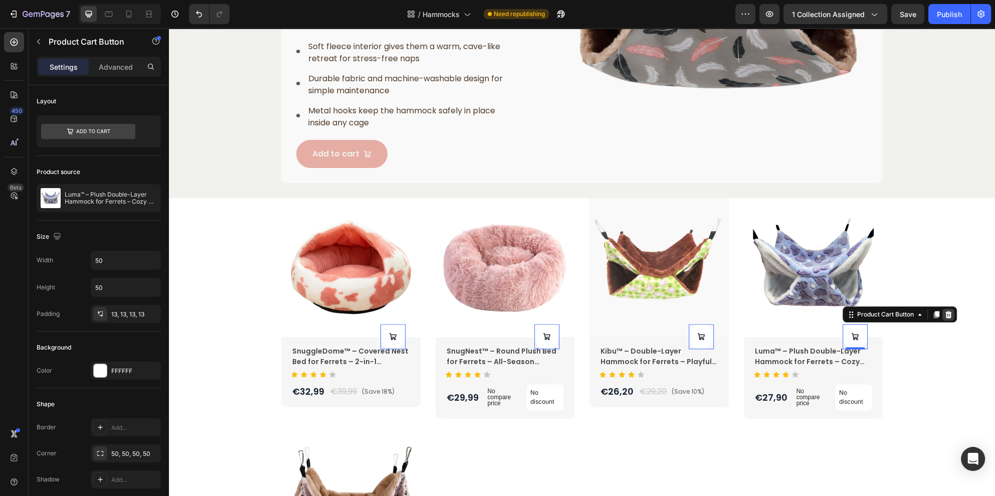
click at [169, 28] on icon at bounding box center [169, 28] width 0 height 0
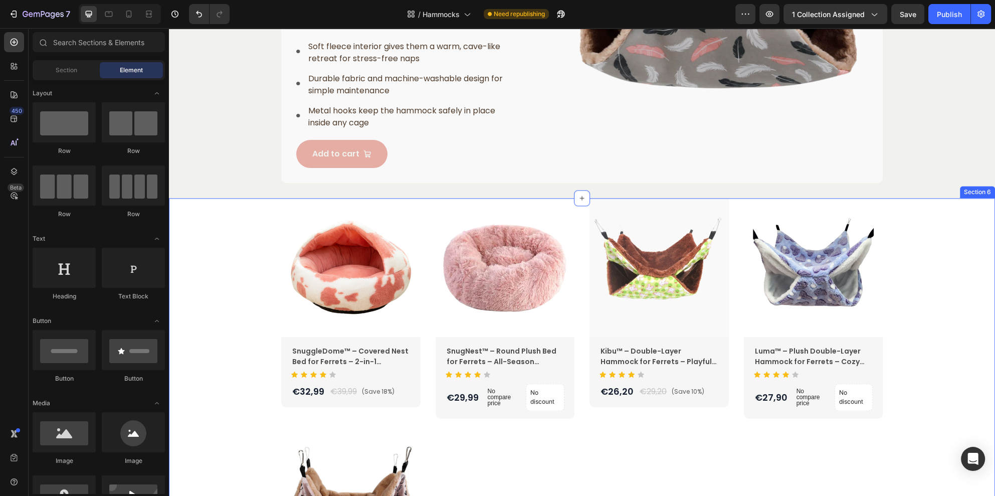
click at [214, 268] on div "Product Images SnuggleDome™ – Covered Nest Bed for Ferrets – 2-in-1 Hideaway Co…" at bounding box center [581, 428] width 811 height 460
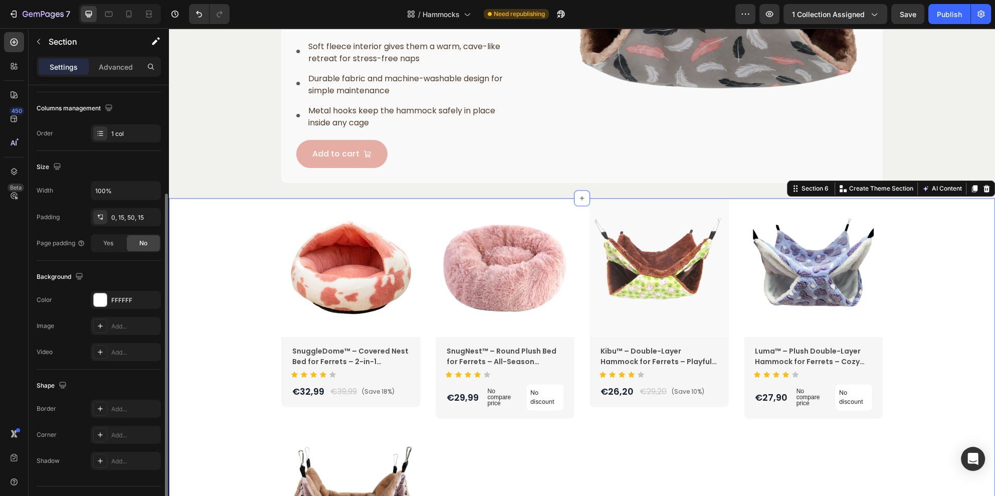
scroll to position [171, 0]
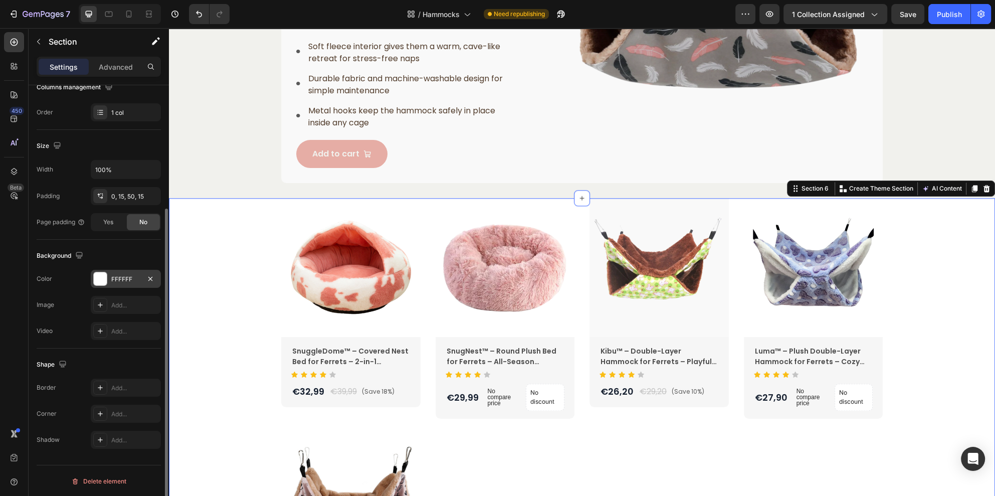
click at [104, 274] on div at bounding box center [100, 278] width 13 height 13
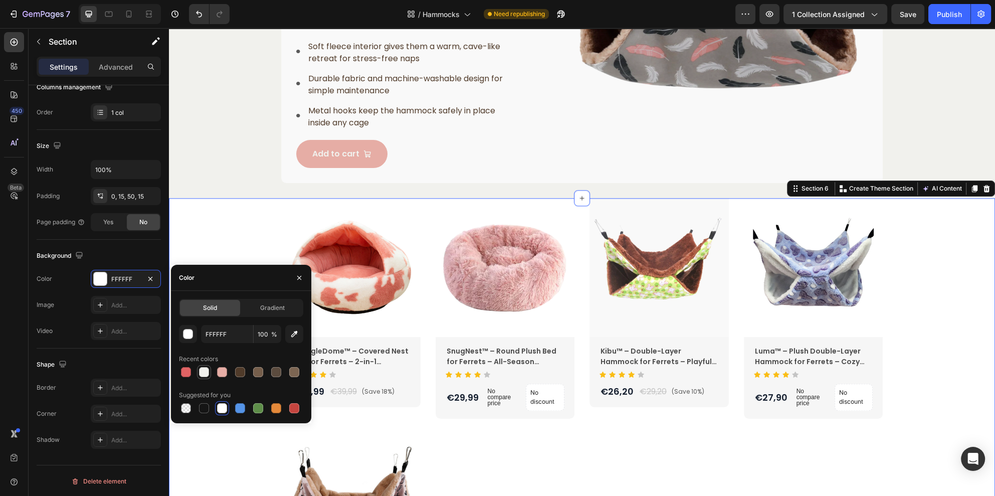
click at [200, 371] on div at bounding box center [204, 372] width 10 height 10
type input "F1F1ED"
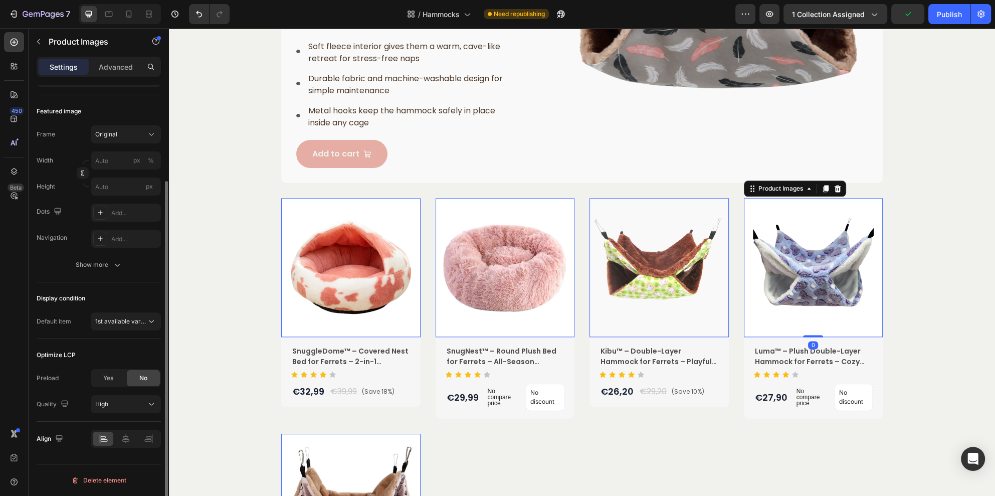
click at [858, 325] on img at bounding box center [813, 267] width 139 height 139
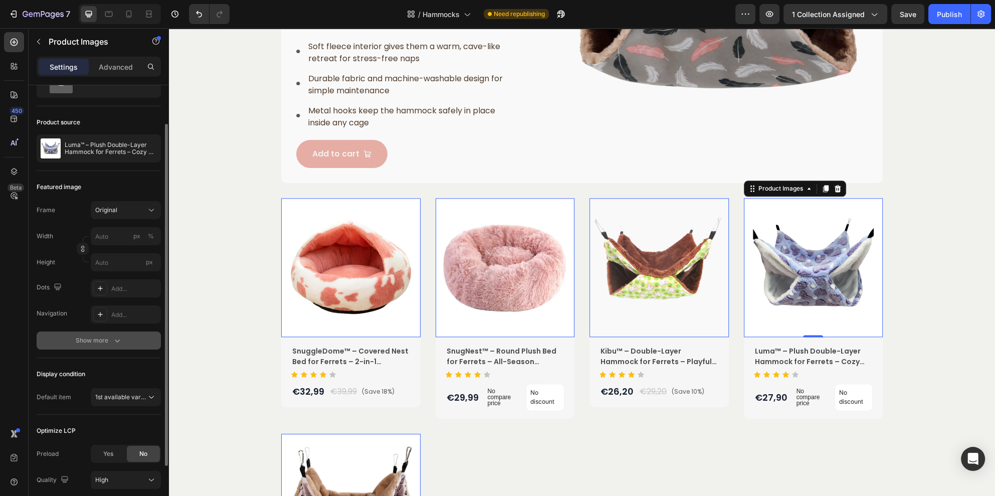
click at [81, 340] on div "Show more" at bounding box center [99, 340] width 47 height 10
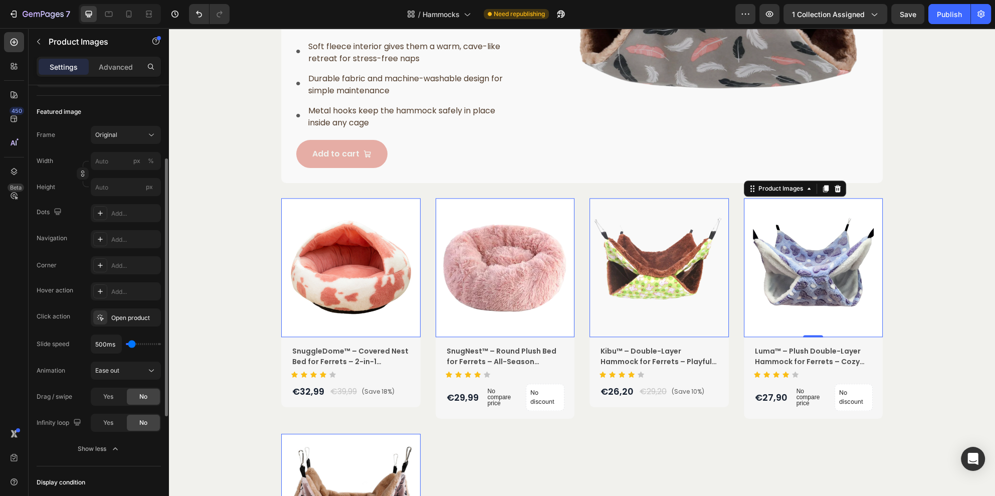
scroll to position [50, 0]
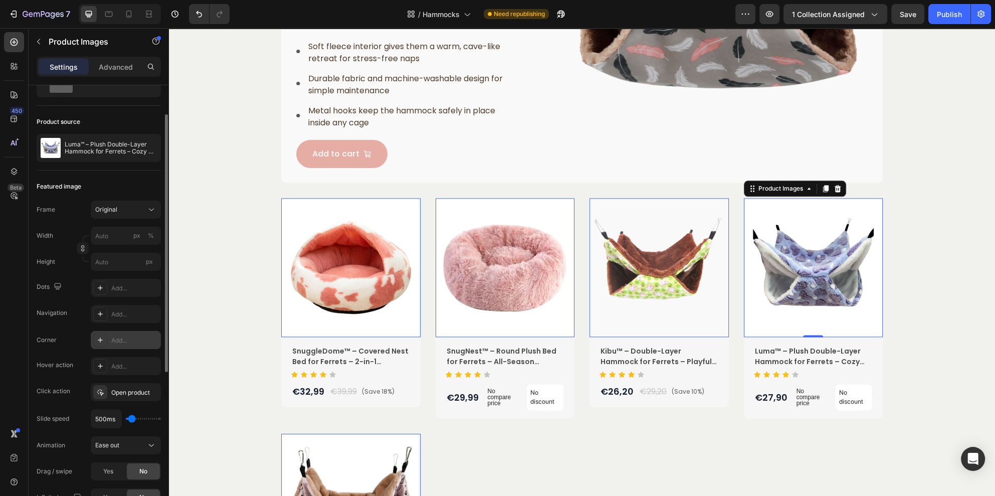
click at [98, 340] on icon at bounding box center [100, 340] width 8 height 8
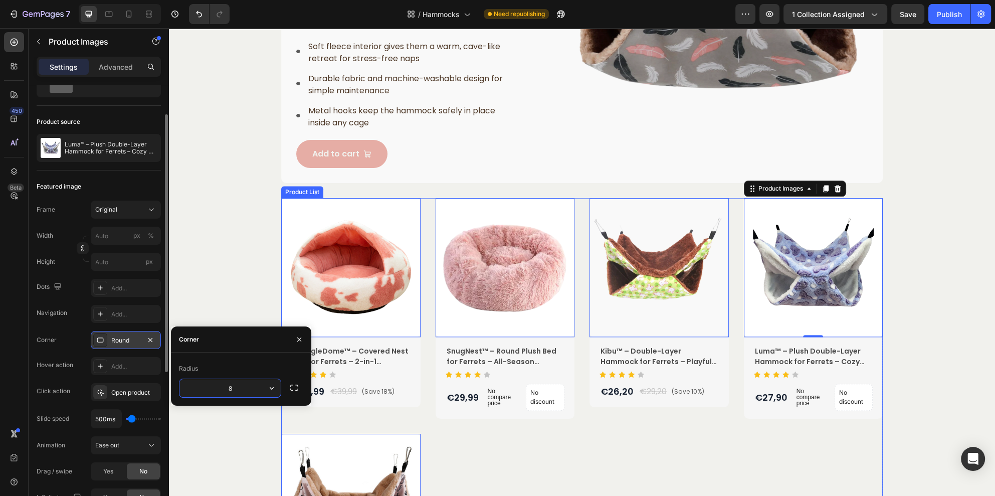
click at [660, 458] on div "Product Images 0 SnuggleDome™ – Covered Nest Bed for Ferrets – 2-in-1 Hideaway …" at bounding box center [581, 415] width 601 height 435
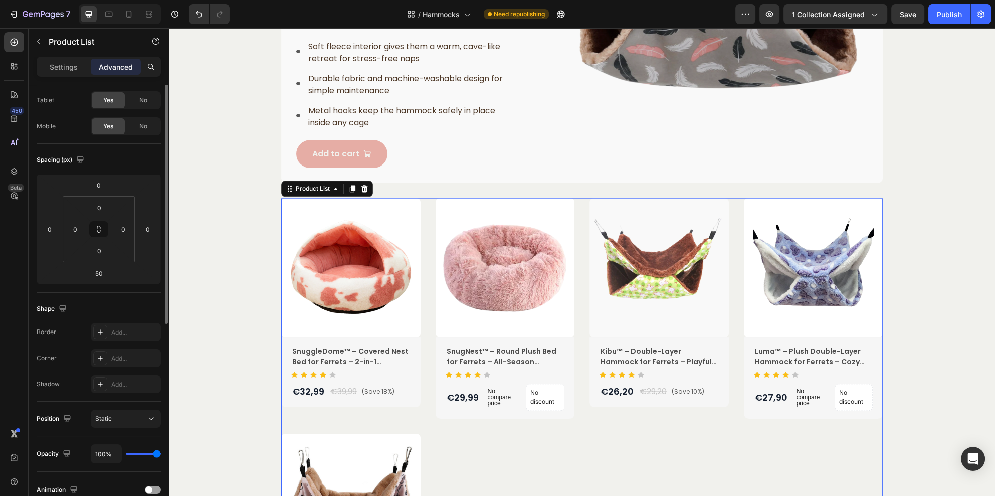
scroll to position [0, 0]
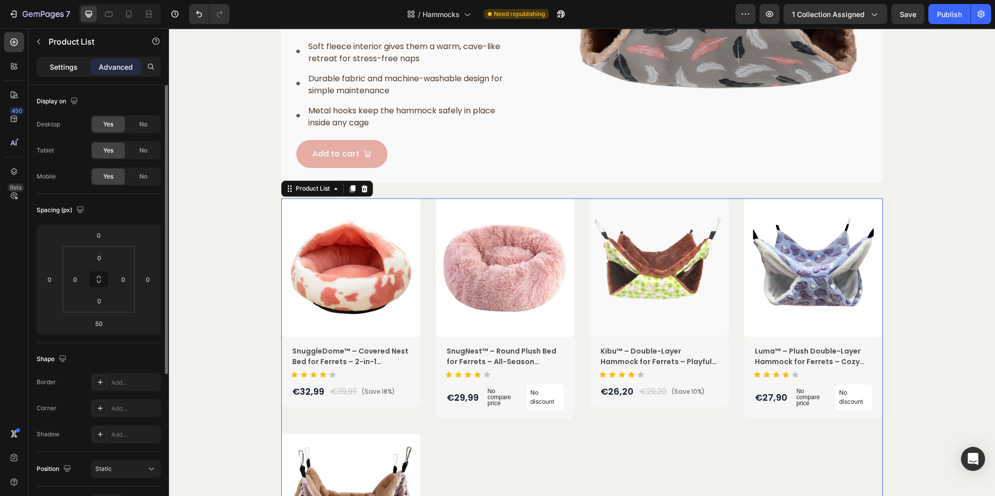
click at [63, 68] on p "Settings" at bounding box center [64, 67] width 28 height 11
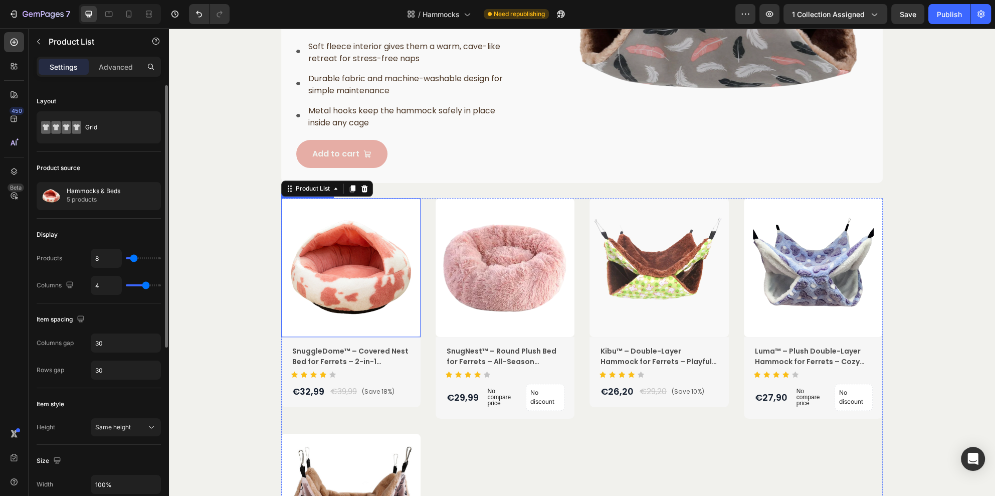
click at [337, 322] on img at bounding box center [350, 267] width 139 height 139
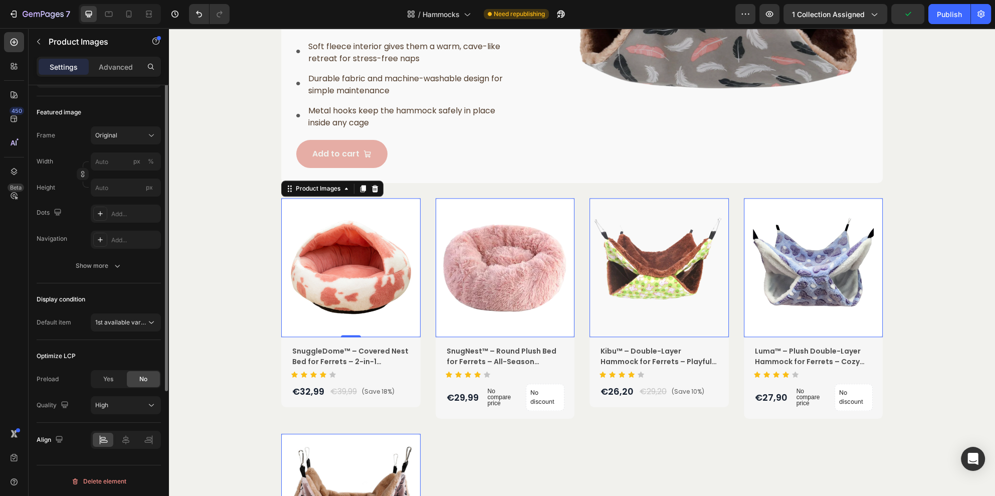
scroll to position [50, 0]
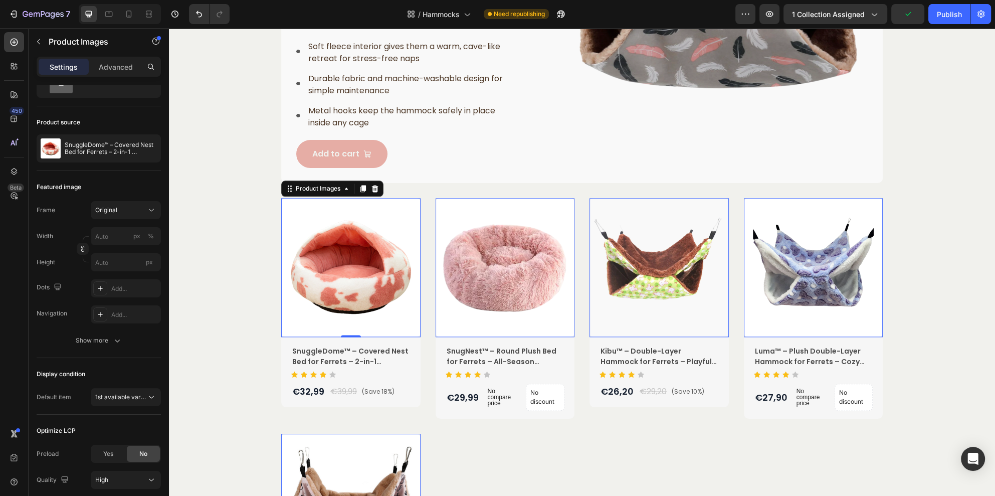
click at [520, 332] on img at bounding box center [505, 267] width 139 height 139
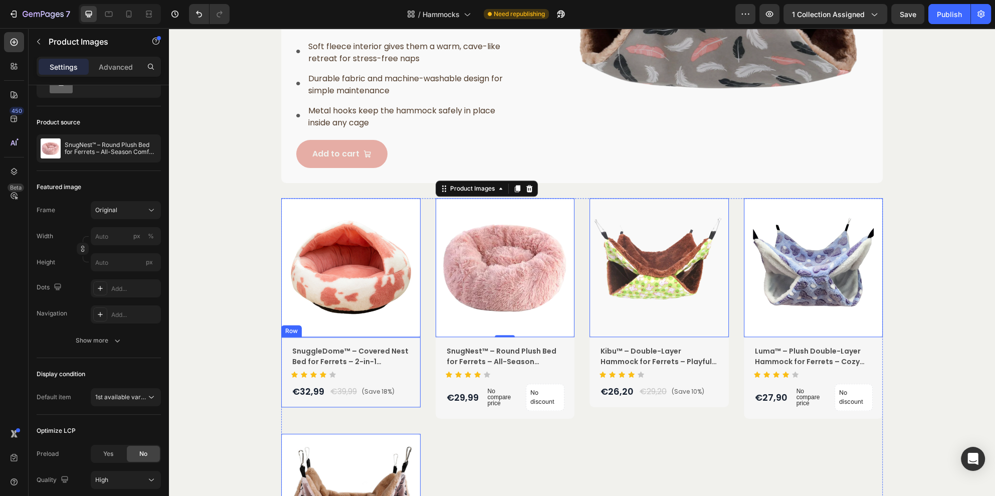
click at [281, 356] on div "SnuggleDome™ – Covered Nest Bed for Ferrets – 2-in-1 Hideaway Comfort Product T…" at bounding box center [350, 372] width 139 height 70
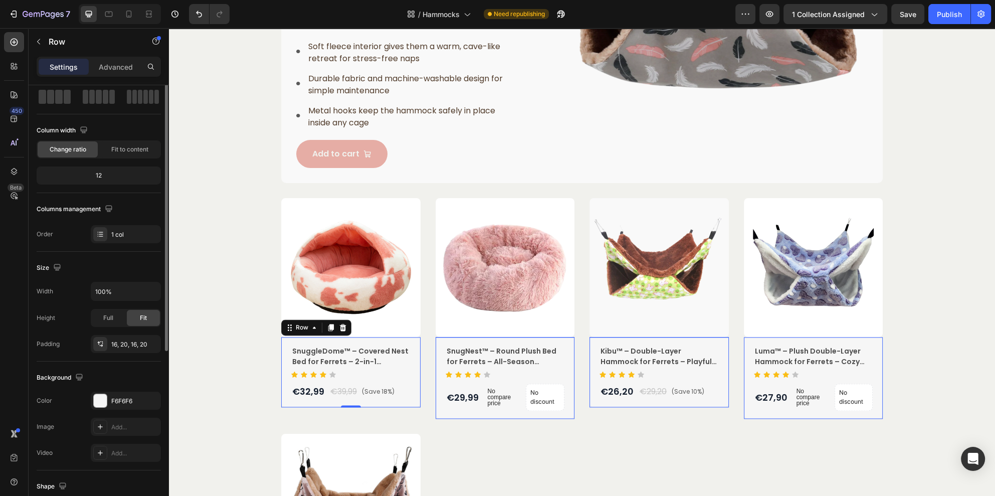
scroll to position [0, 0]
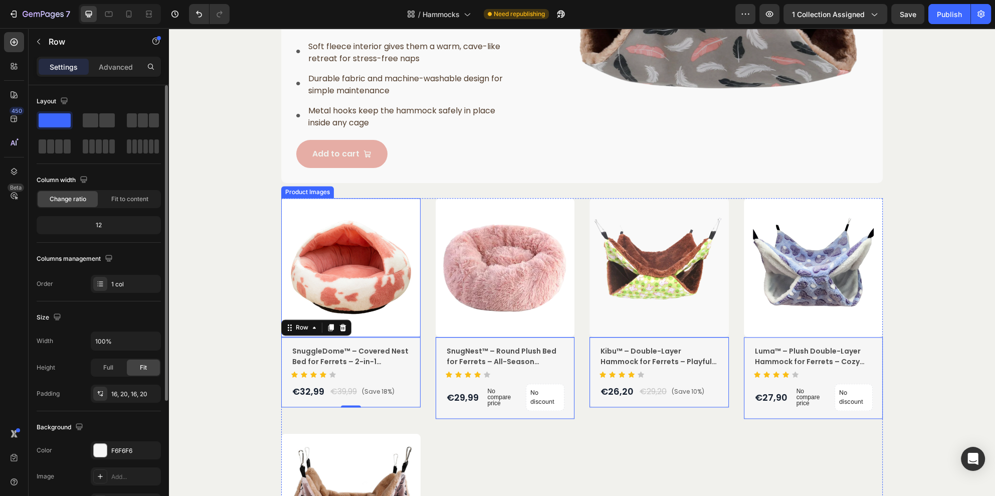
click at [287, 287] on img at bounding box center [350, 267] width 139 height 139
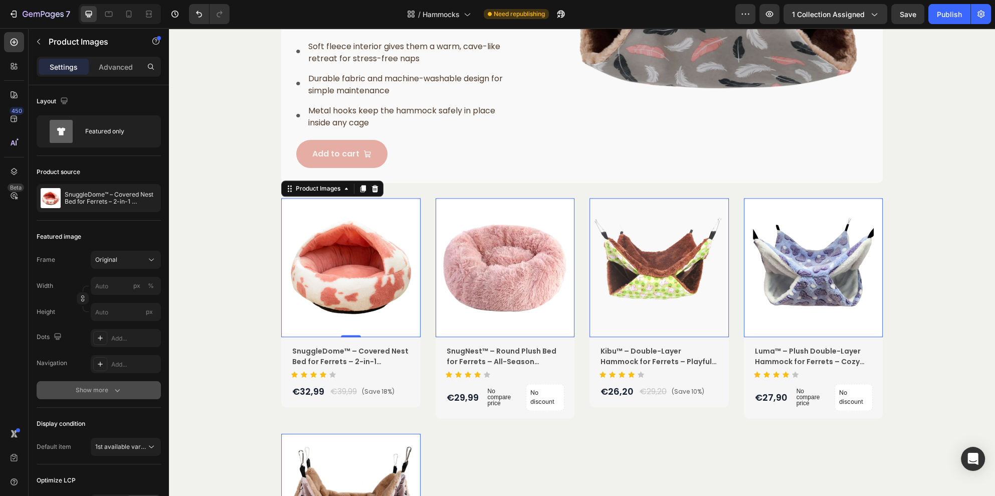
click at [90, 392] on div "Show more" at bounding box center [99, 390] width 47 height 10
click at [100, 393] on icon at bounding box center [100, 390] width 8 height 8
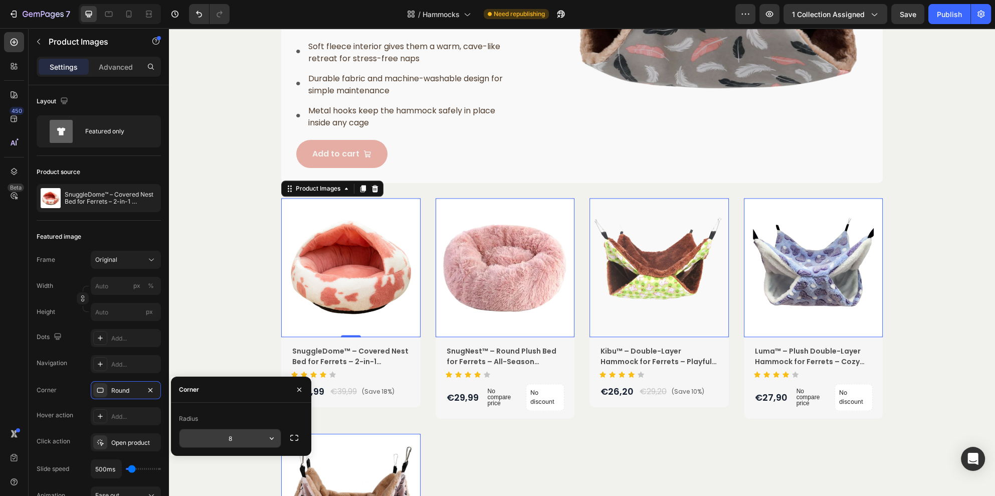
click at [245, 440] on input "8" at bounding box center [229, 438] width 101 height 18
type input "12"
click at [210, 314] on div "Product Images 0 SnuggleDome™ – Covered Nest Bed for Ferrets – 2-in-1 Hideaway …" at bounding box center [581, 428] width 811 height 460
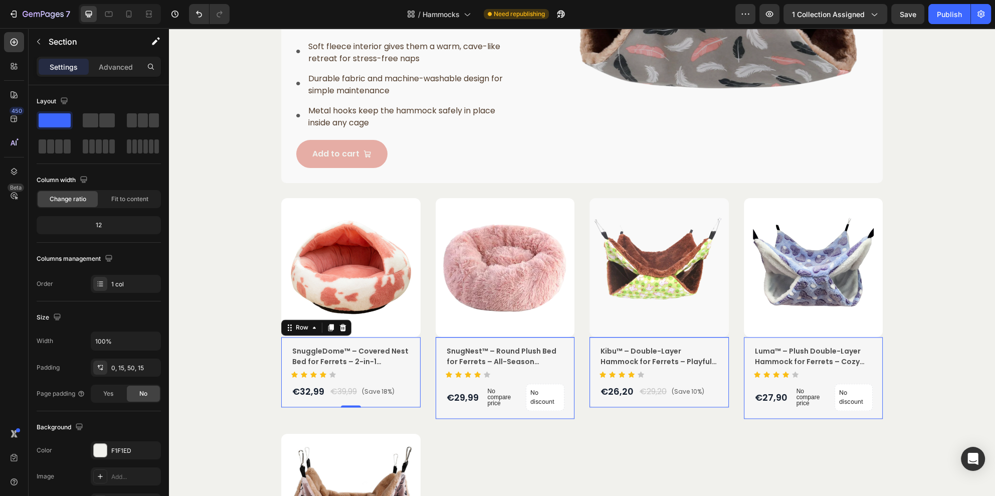
click at [409, 390] on div "SnuggleDome™ – Covered Nest Bed for Ferrets – 2-in-1 Hideaway Comfort Product T…" at bounding box center [350, 372] width 139 height 70
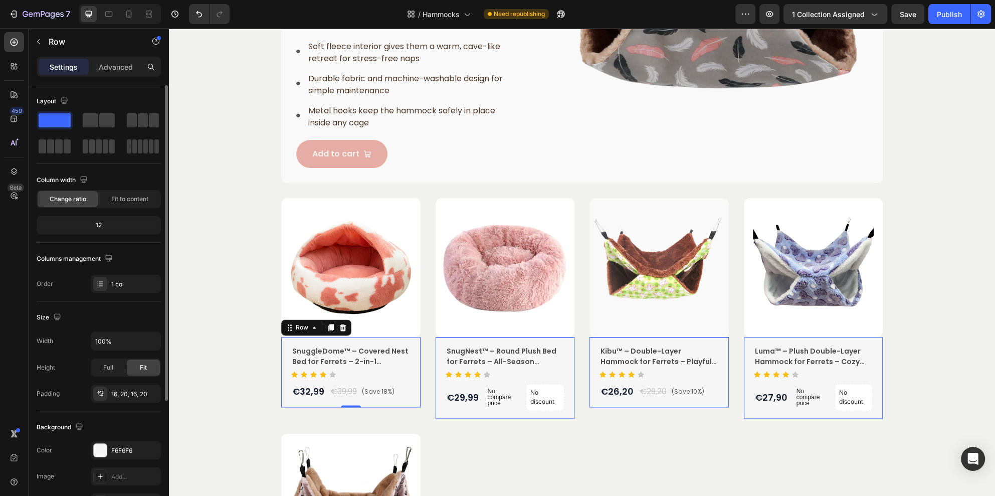
scroll to position [75, 0]
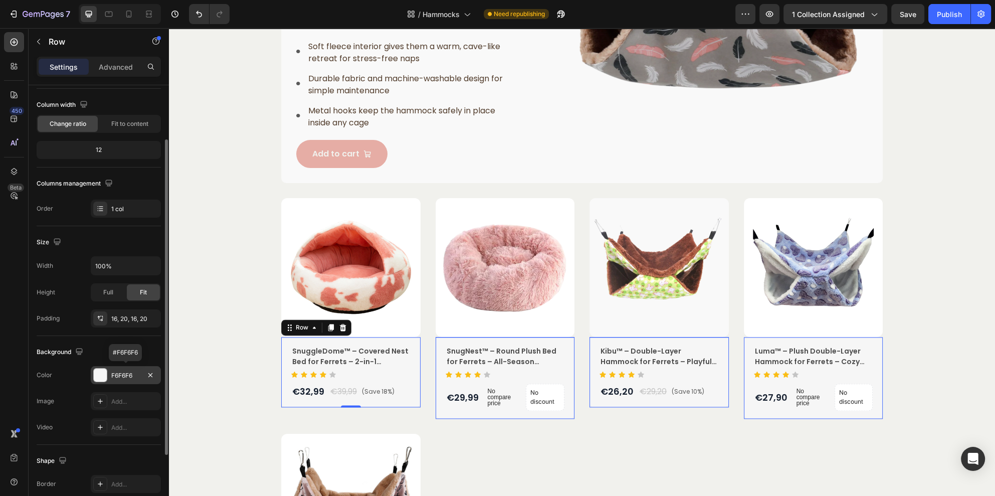
click at [102, 376] on div at bounding box center [100, 374] width 13 height 13
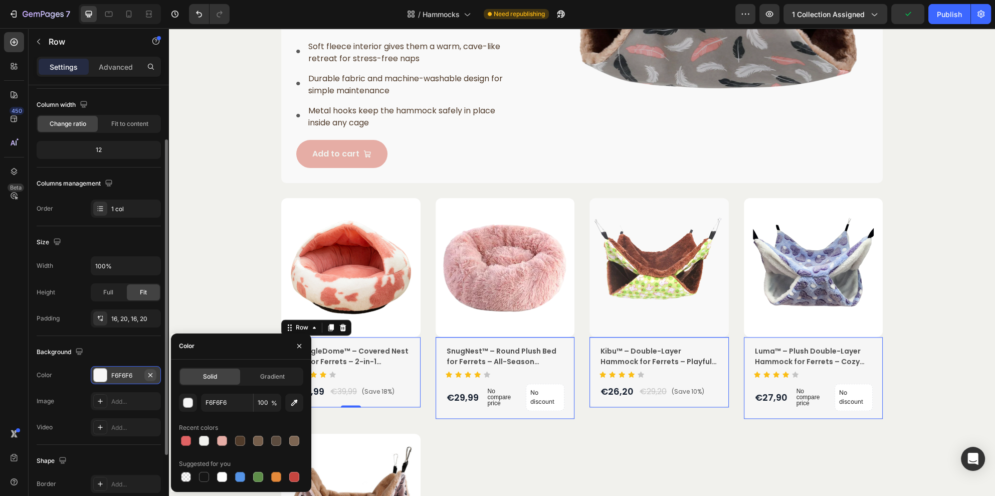
click at [152, 375] on icon "button" at bounding box center [150, 375] width 8 height 8
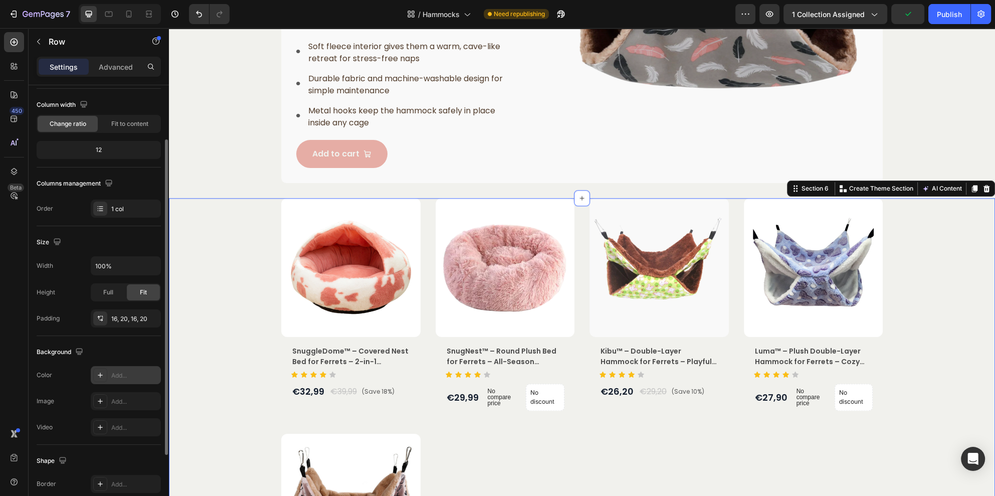
click at [225, 325] on div "Product Images SnuggleDome™ – Covered Nest Bed for Ferrets – 2-in-1 Hideaway Co…" at bounding box center [581, 428] width 811 height 460
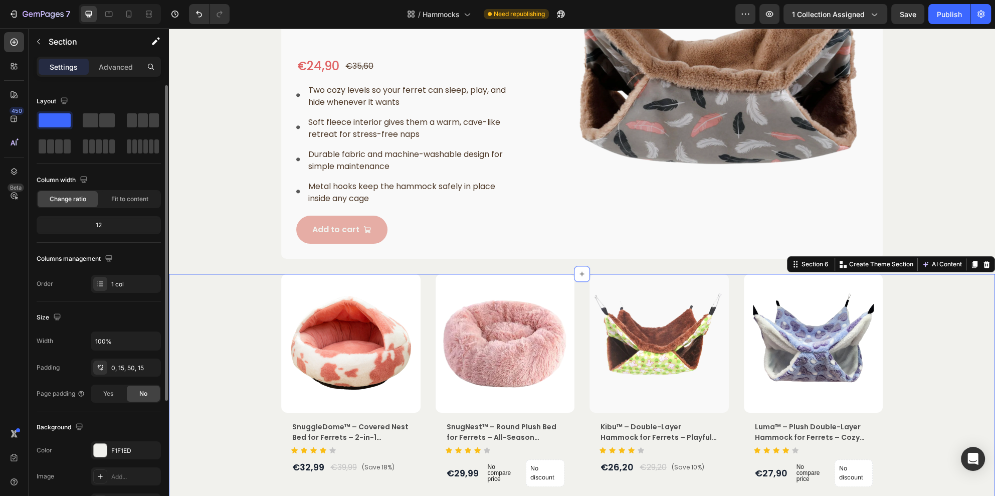
scroll to position [1651, 0]
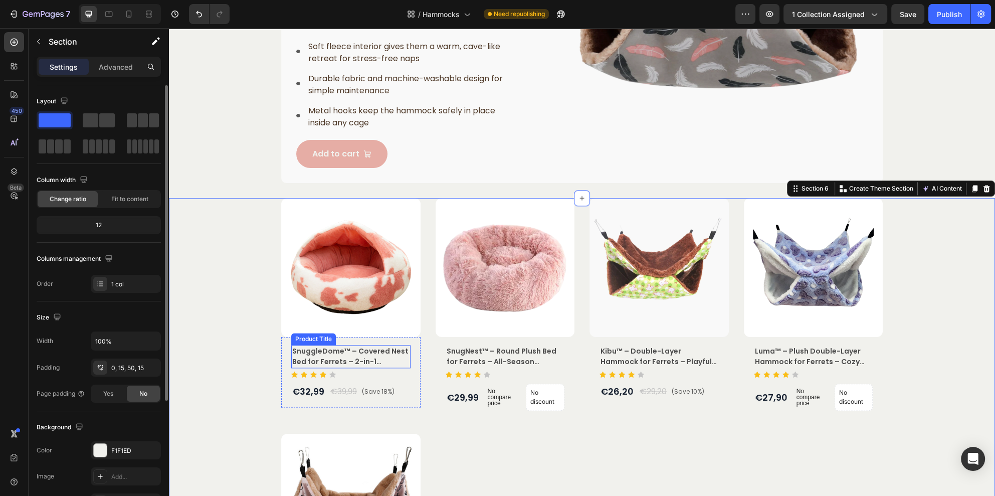
click at [350, 358] on h2 "SnuggleDome™ – Covered Nest Bed for Ferrets – 2-in-1 Hideaway Comfort" at bounding box center [350, 356] width 119 height 23
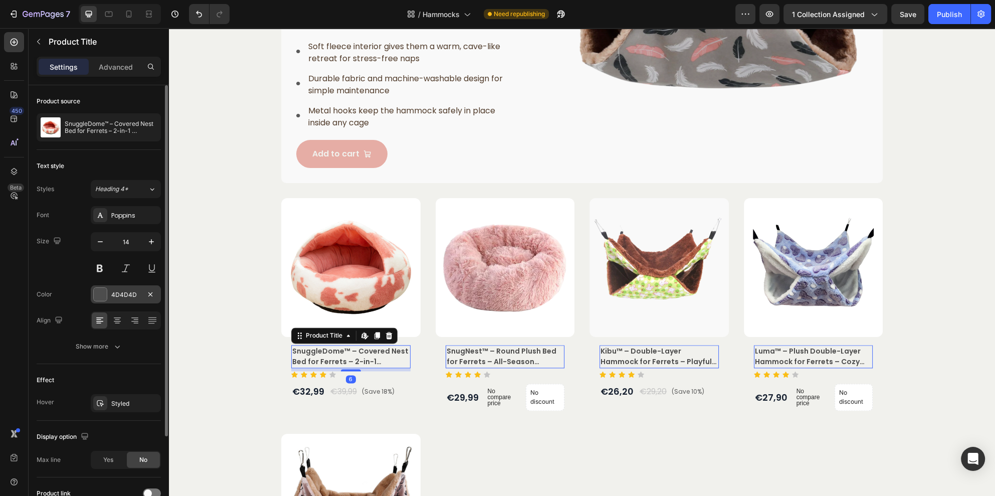
click at [100, 293] on div at bounding box center [100, 294] width 13 height 13
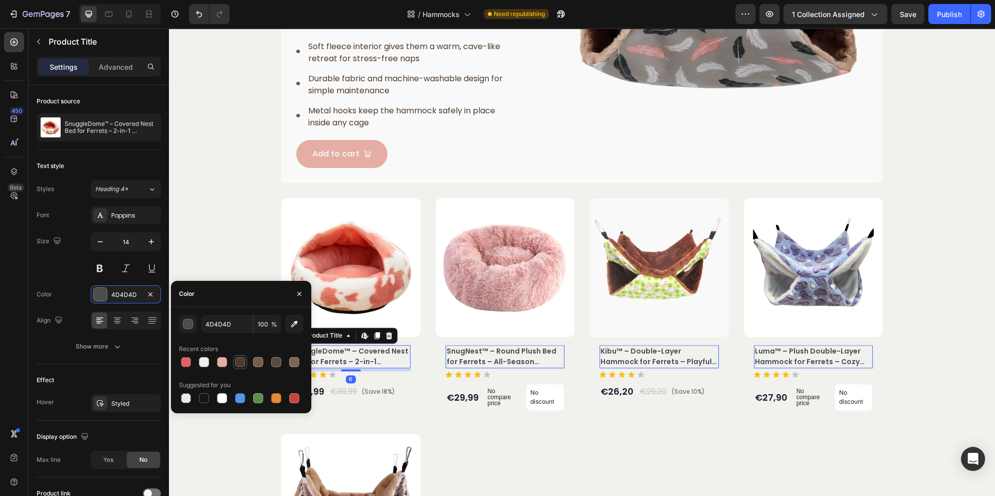
click at [239, 359] on div at bounding box center [240, 362] width 10 height 10
type input "503B2A"
click at [336, 392] on div "€39,99" at bounding box center [343, 391] width 29 height 14
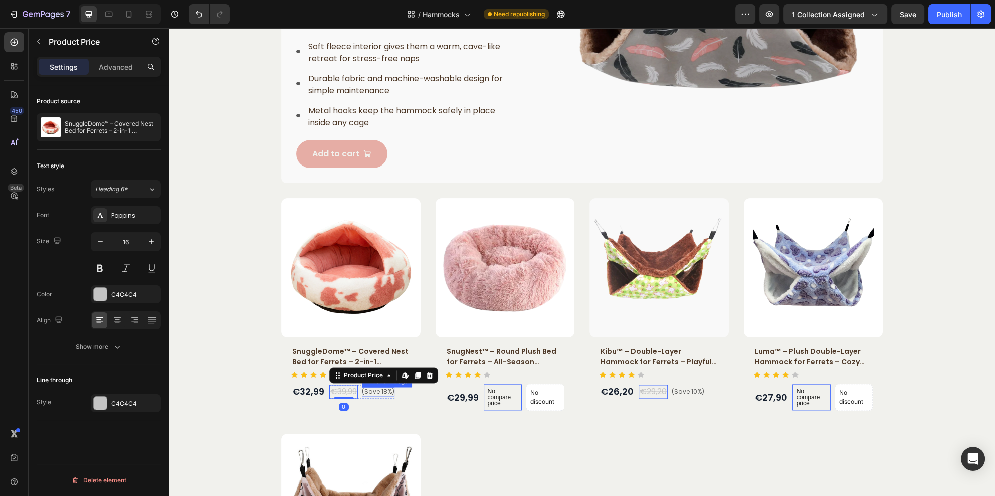
click at [375, 390] on pre "(Save 18%)" at bounding box center [378, 391] width 33 height 9
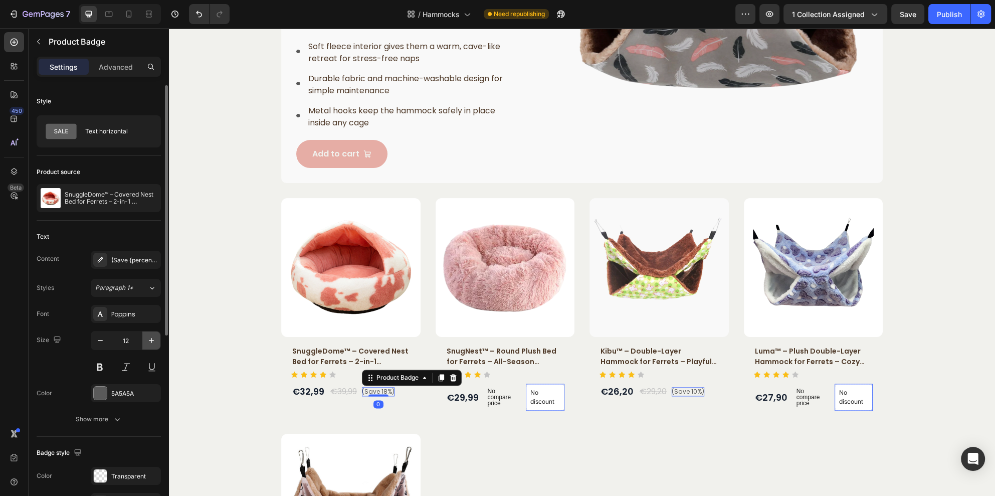
click at [154, 340] on icon "button" at bounding box center [151, 340] width 10 height 10
type input "15"
click at [105, 395] on div at bounding box center [100, 392] width 13 height 13
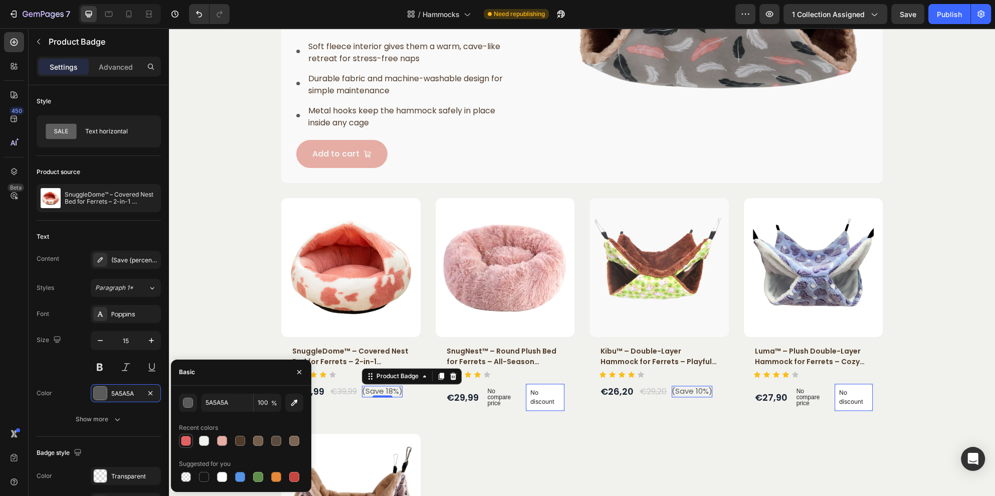
click at [188, 439] on div at bounding box center [186, 441] width 10 height 10
type input "E06364"
click at [377, 420] on div "Product Images SnuggleDome™ – Covered Nest Bed for Ferrets – 2-in-1 Hideaway Co…" at bounding box center [581, 415] width 601 height 435
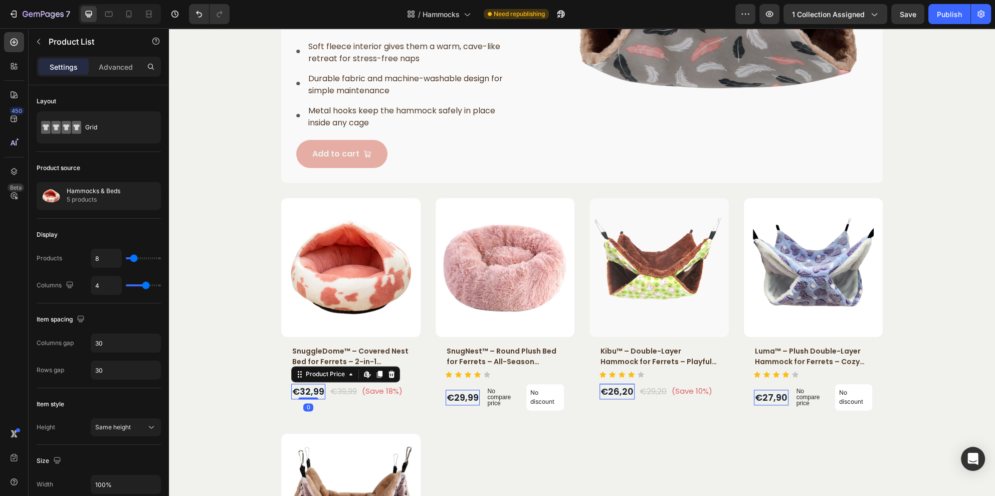
click at [306, 395] on div "€32,99" at bounding box center [308, 391] width 34 height 16
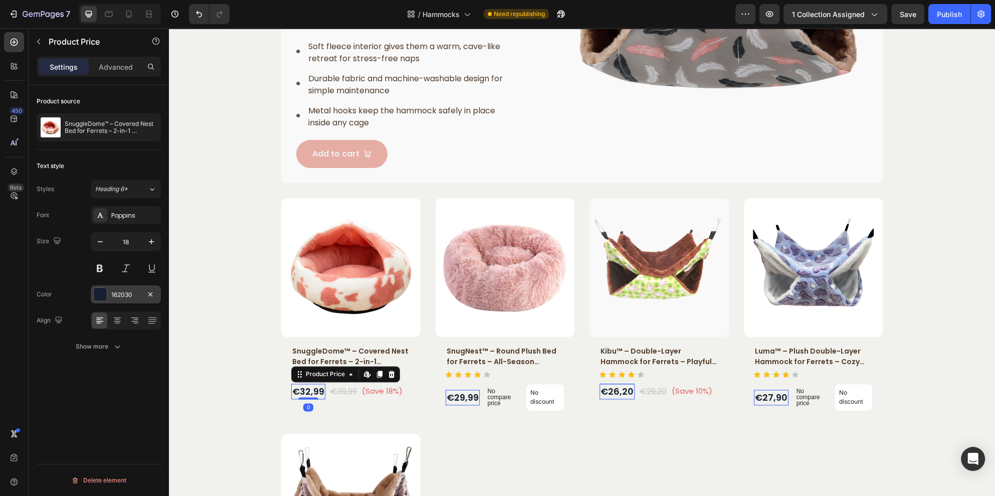
click at [102, 295] on div at bounding box center [100, 294] width 13 height 13
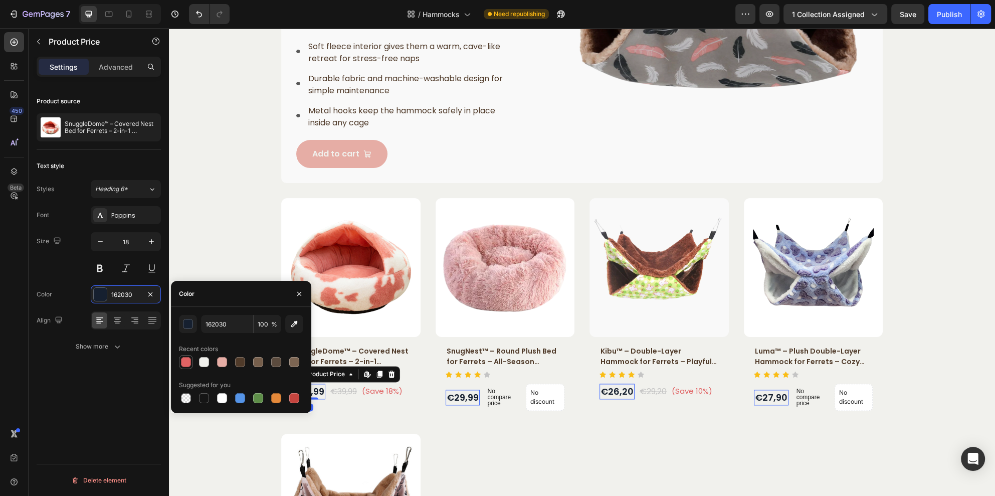
click at [186, 359] on div at bounding box center [186, 362] width 10 height 10
type input "E06364"
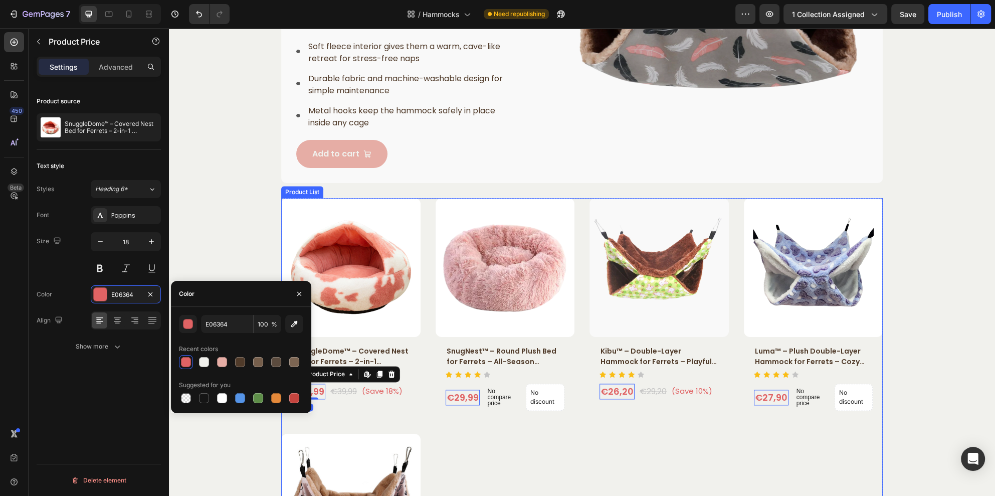
click at [355, 419] on div "Product Images SnuggleDome™ – Covered Nest Bed for Ferrets – 2-in-1 Hideaway Co…" at bounding box center [581, 415] width 601 height 435
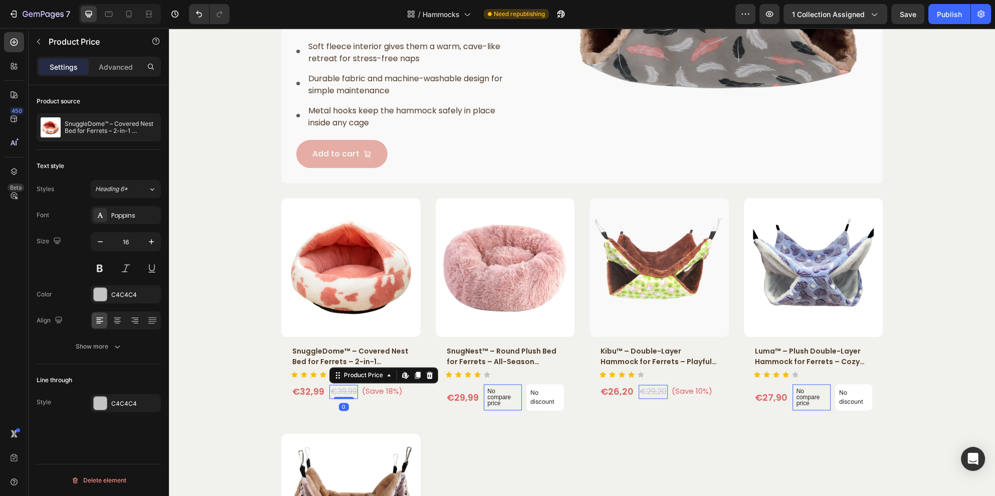
click at [338, 392] on div "€39,99" at bounding box center [343, 391] width 29 height 14
click at [107, 295] on div at bounding box center [100, 294] width 14 height 14
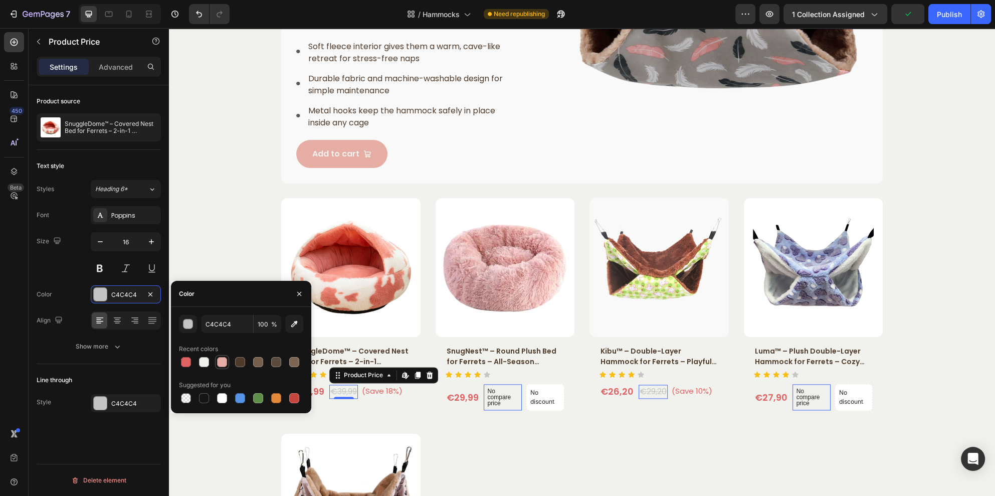
click at [225, 362] on div at bounding box center [222, 362] width 10 height 10
type input "E6ADA5"
click at [109, 402] on div "C4C4C4" at bounding box center [126, 403] width 70 height 18
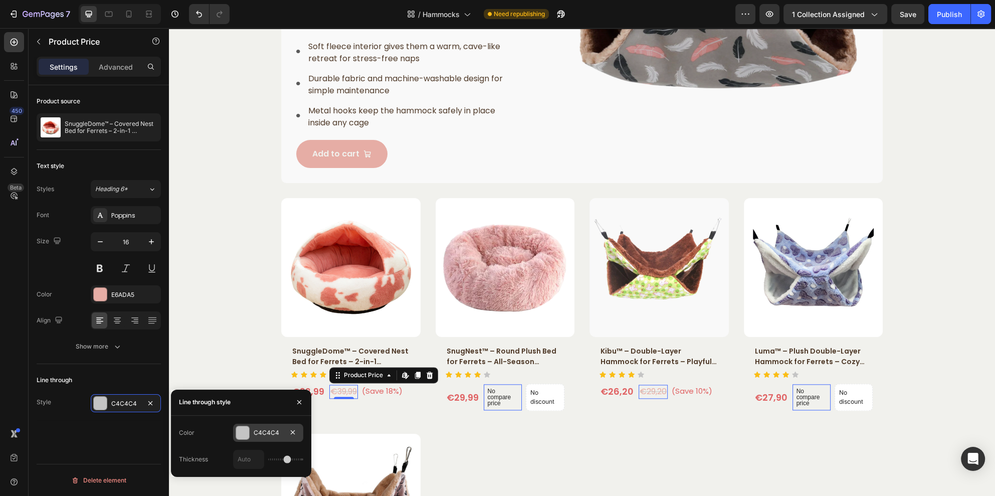
click at [255, 433] on div "C4C4C4" at bounding box center [268, 432] width 29 height 9
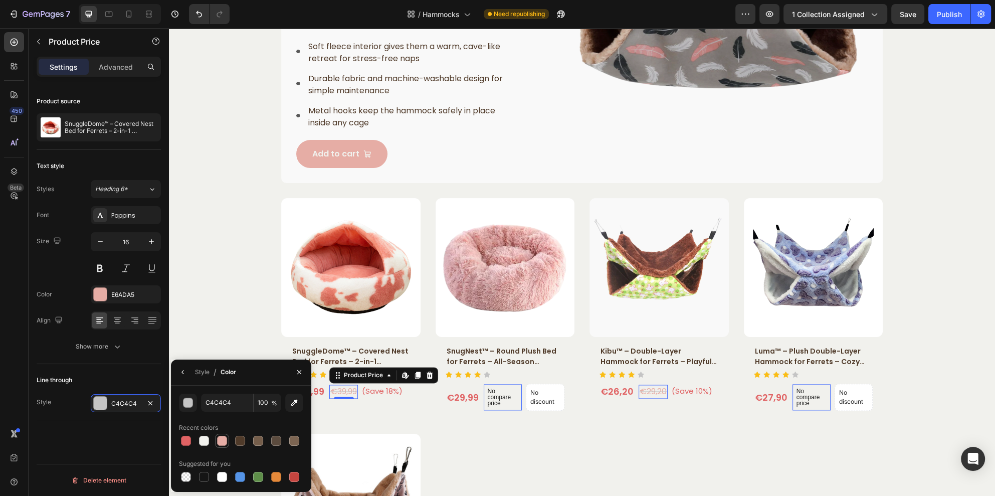
click at [223, 440] on div at bounding box center [222, 441] width 10 height 10
type input "E6ADA5"
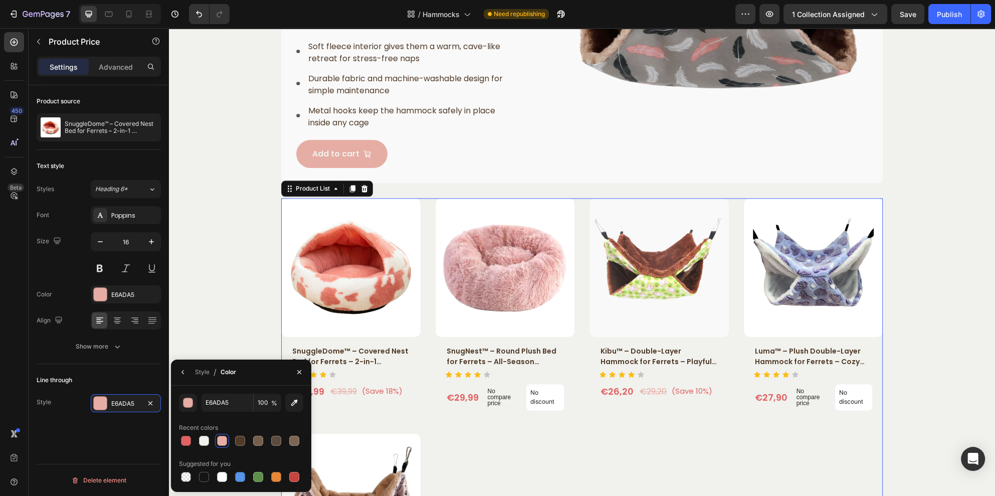
click at [476, 446] on div "Product Images SnuggleDome™ – Covered Nest Bed for Ferrets – 2-in-1 Hideaway Co…" at bounding box center [581, 415] width 601 height 435
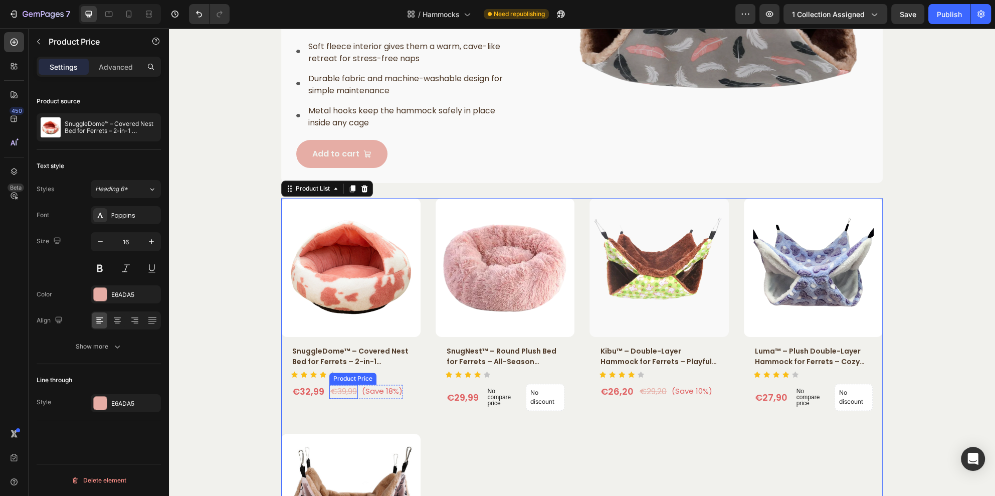
click at [337, 390] on div "€39,99" at bounding box center [343, 391] width 29 height 14
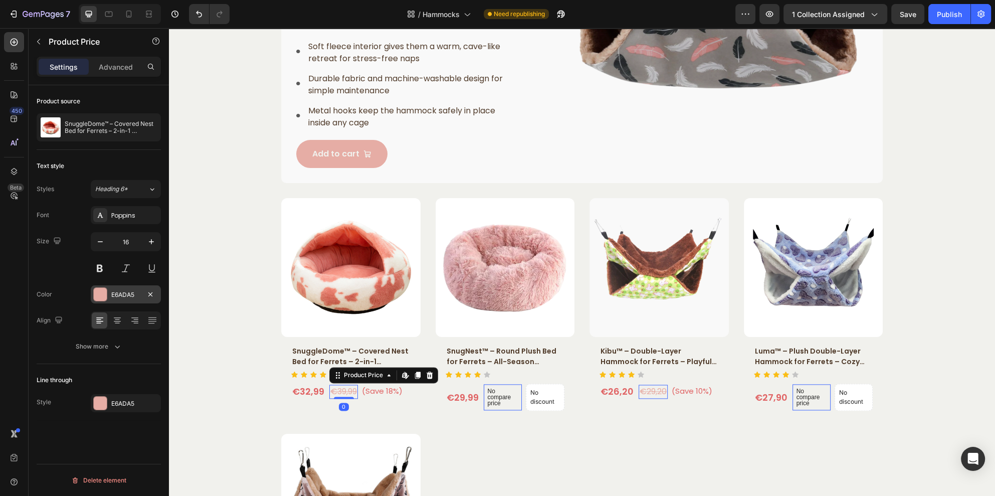
click at [110, 300] on div "E6ADA5" at bounding box center [126, 294] width 70 height 18
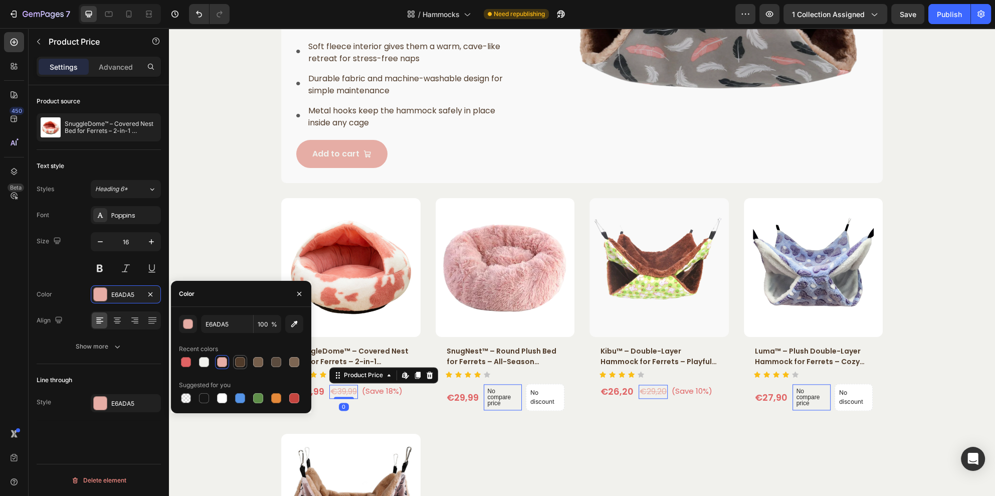
click at [236, 360] on div at bounding box center [240, 362] width 10 height 10
type input "503B2A"
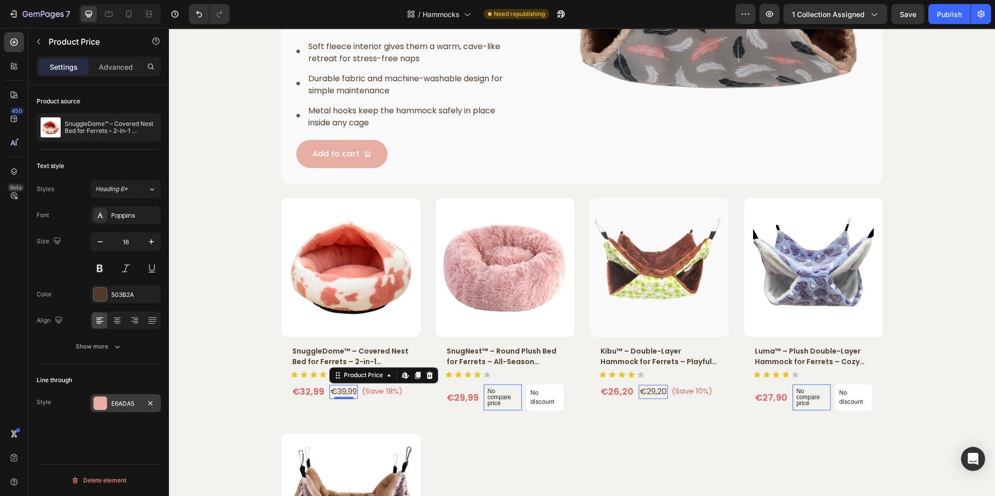
drag, startPoint x: 108, startPoint y: 404, endPoint x: 153, endPoint y: 398, distance: 46.1
click at [107, 404] on div "E6ADA5" at bounding box center [126, 403] width 70 height 18
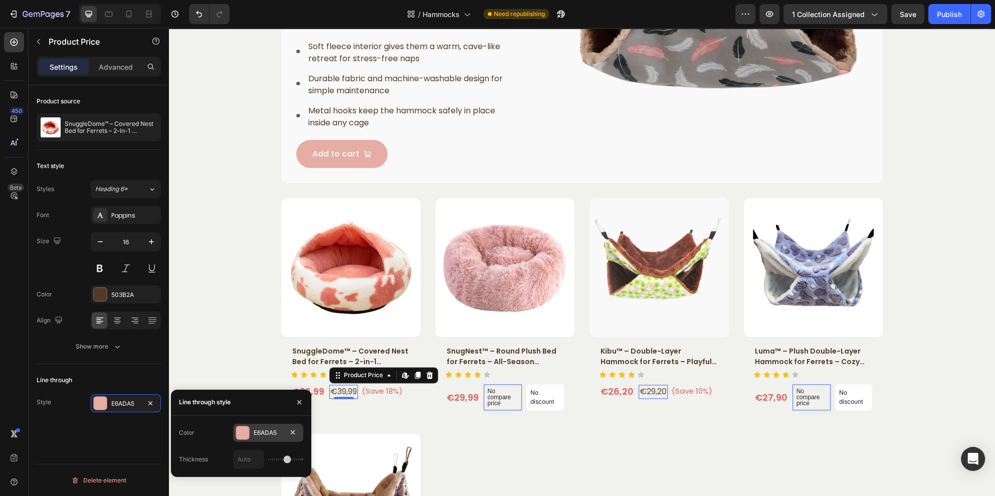
click at [239, 427] on div at bounding box center [242, 432] width 13 height 13
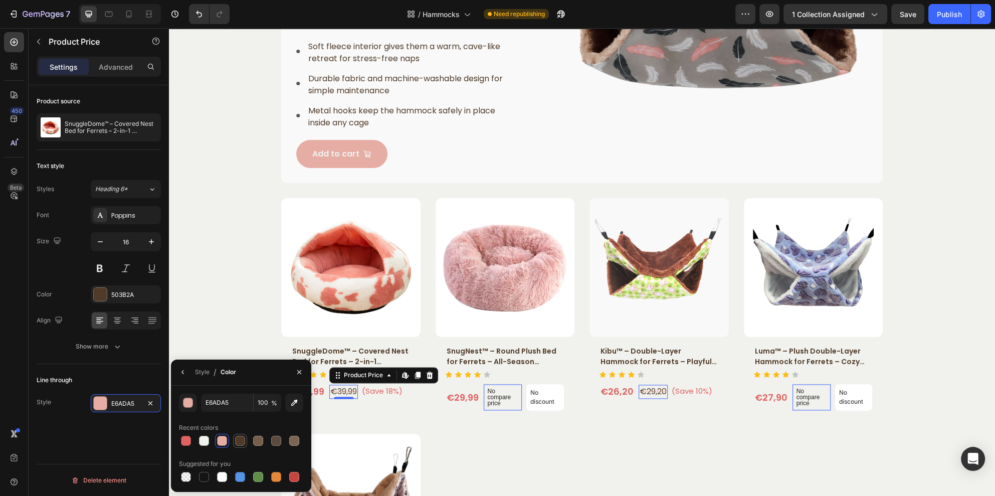
click at [237, 443] on div at bounding box center [240, 441] width 10 height 10
type input "503B2A"
click at [410, 420] on div "Product Images SnuggleDome™ – Covered Nest Bed for Ferrets – 2-in-1 Hideaway Co…" at bounding box center [581, 415] width 601 height 435
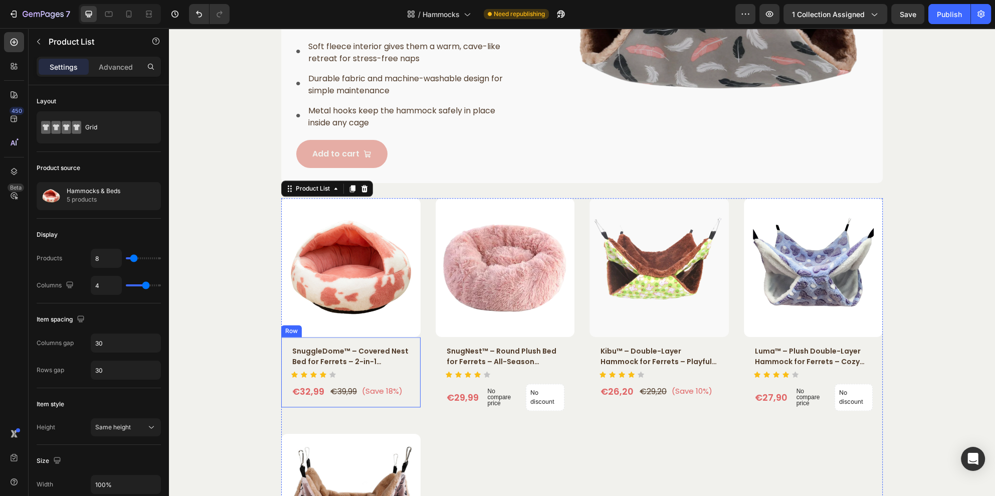
click at [291, 377] on div "SnuggleDome™ – Covered Nest Bed for Ferrets – 2-in-1 Hideaway Comfort Product T…" at bounding box center [350, 372] width 119 height 54
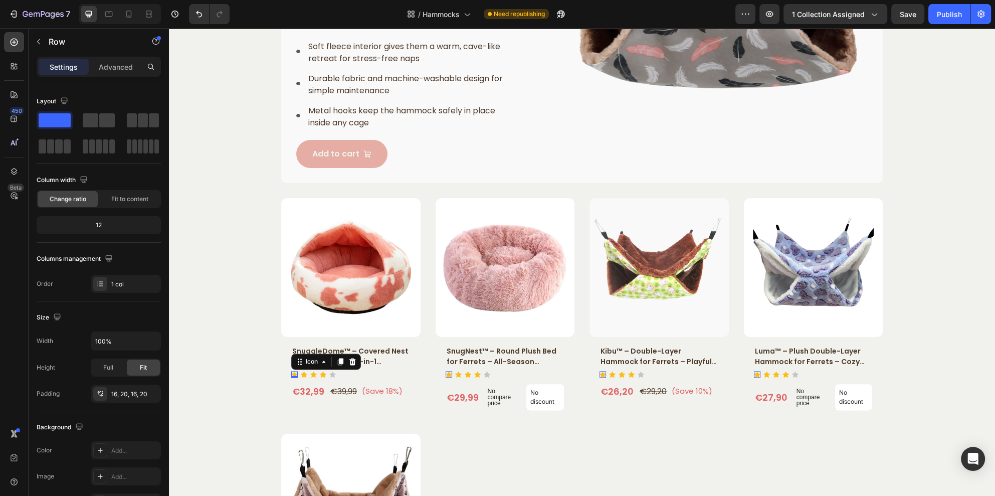
click at [291, 375] on div "Icon 0" at bounding box center [294, 374] width 7 height 7
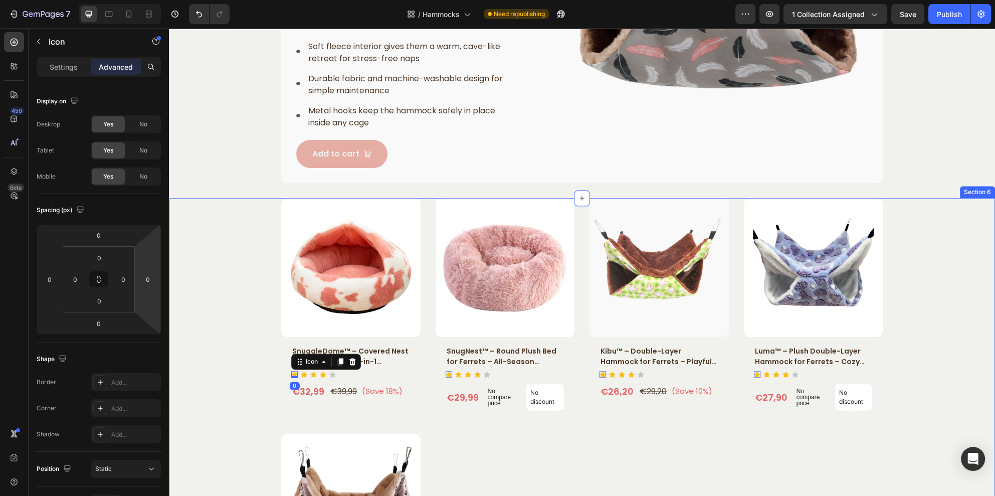
click at [210, 368] on div "Product Images SnuggleDome™ – Covered Nest Bed for Ferrets – 2-in-1 Hideaway Co…" at bounding box center [581, 428] width 811 height 460
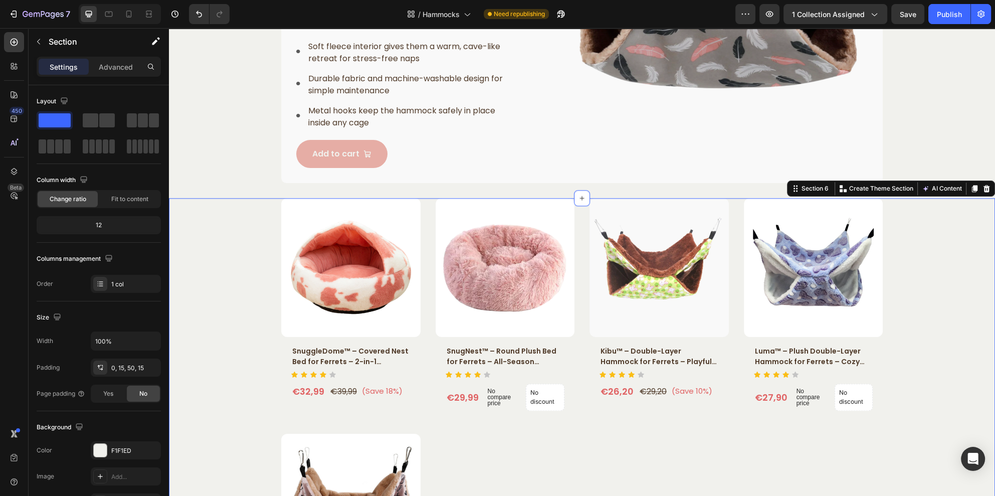
click at [256, 381] on div "Product Images SnuggleDome™ – Covered Nest Bed for Ferrets – 2-in-1 Hideaway Co…" at bounding box center [581, 428] width 811 height 460
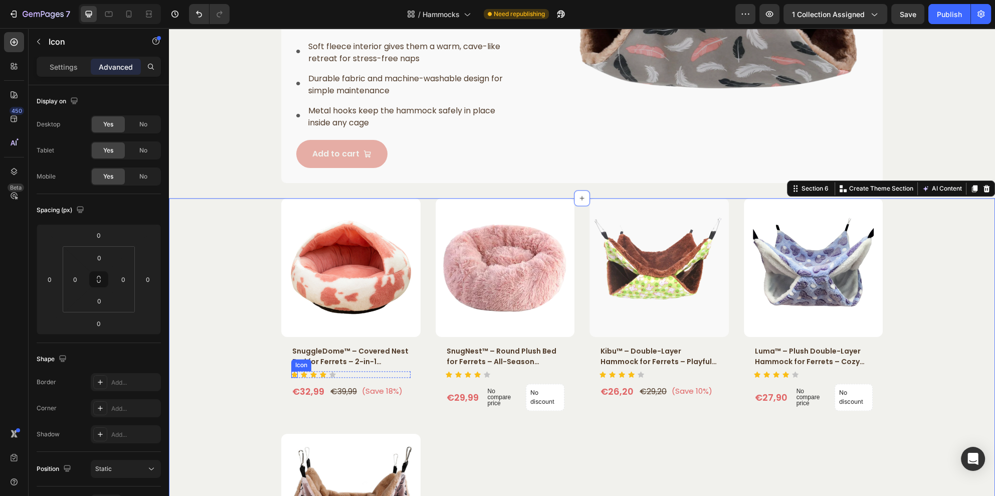
click at [291, 375] on div "Icon" at bounding box center [294, 374] width 7 height 7
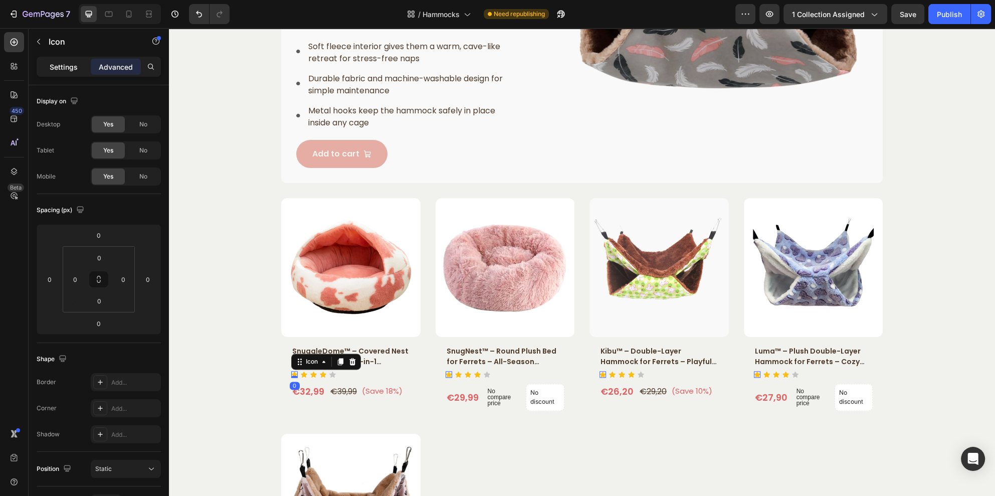
click at [68, 63] on p "Settings" at bounding box center [64, 67] width 28 height 11
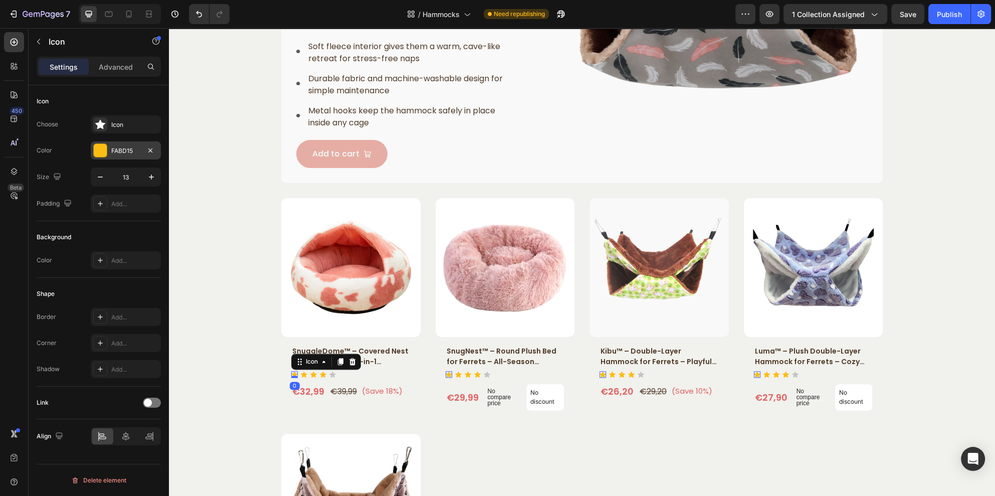
click at [103, 155] on div at bounding box center [100, 150] width 13 height 13
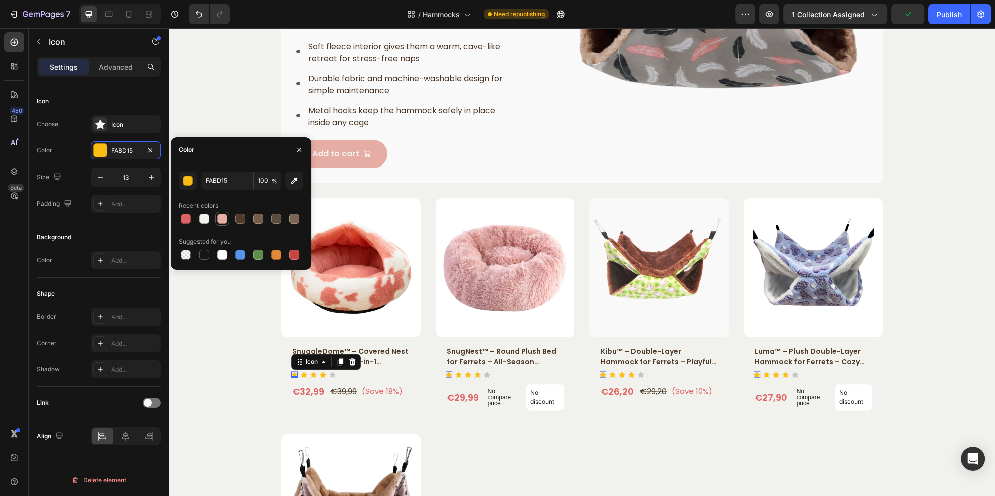
click at [219, 216] on div at bounding box center [222, 218] width 10 height 10
type input "E6ADA5"
click at [301, 372] on icon at bounding box center [304, 374] width 7 height 6
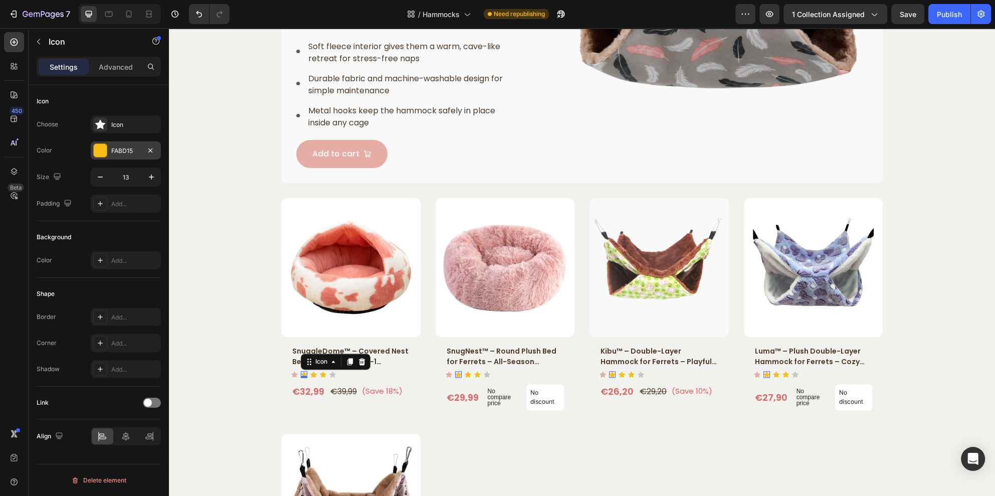
click at [105, 150] on div at bounding box center [100, 150] width 13 height 13
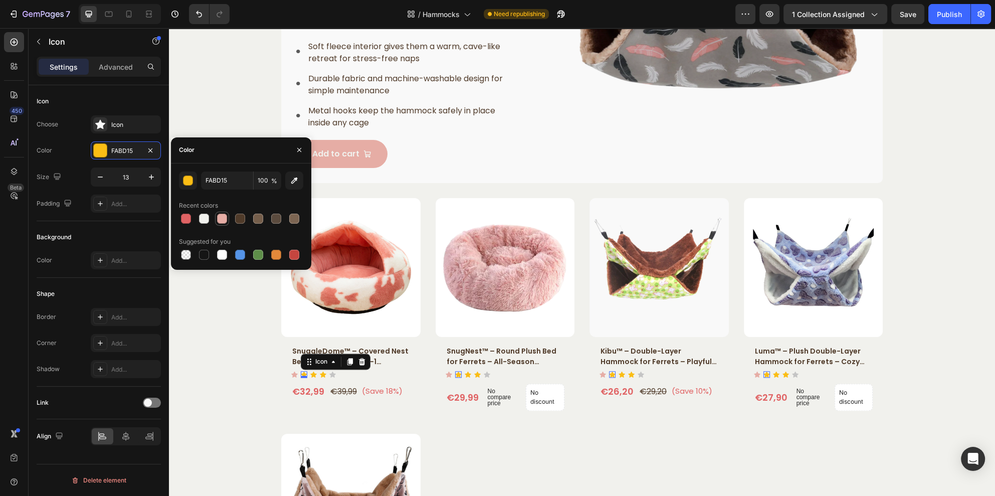
click at [219, 217] on div at bounding box center [222, 218] width 10 height 10
type input "E6ADA5"
click at [310, 374] on div "Icon" at bounding box center [313, 374] width 7 height 7
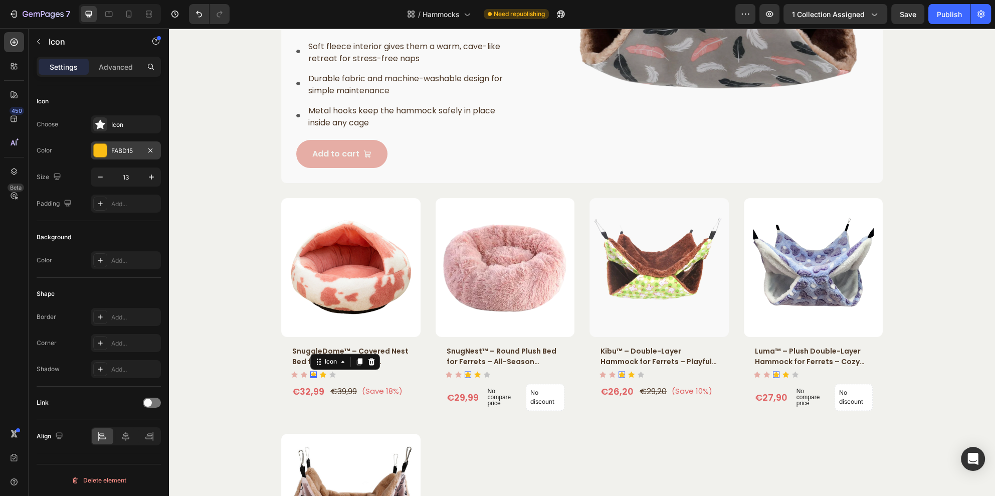
click at [101, 149] on div at bounding box center [100, 150] width 13 height 13
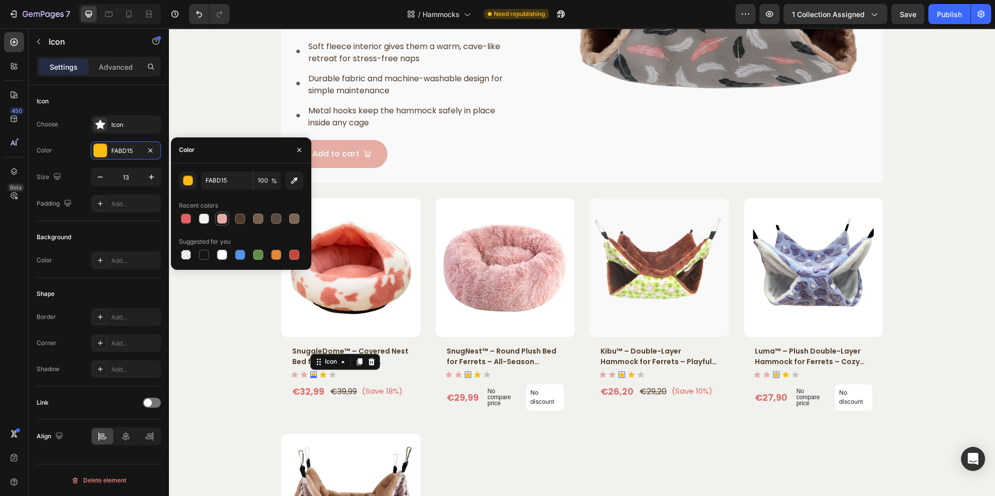
click at [223, 218] on div at bounding box center [222, 218] width 10 height 10
type input "E6ADA5"
click at [320, 375] on div "Icon" at bounding box center [323, 374] width 7 height 7
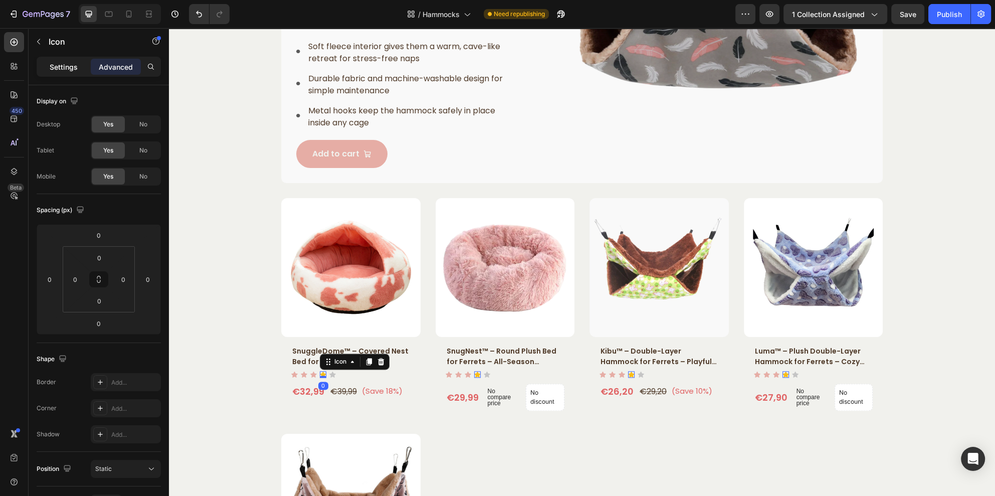
click at [71, 70] on p "Settings" at bounding box center [64, 67] width 28 height 11
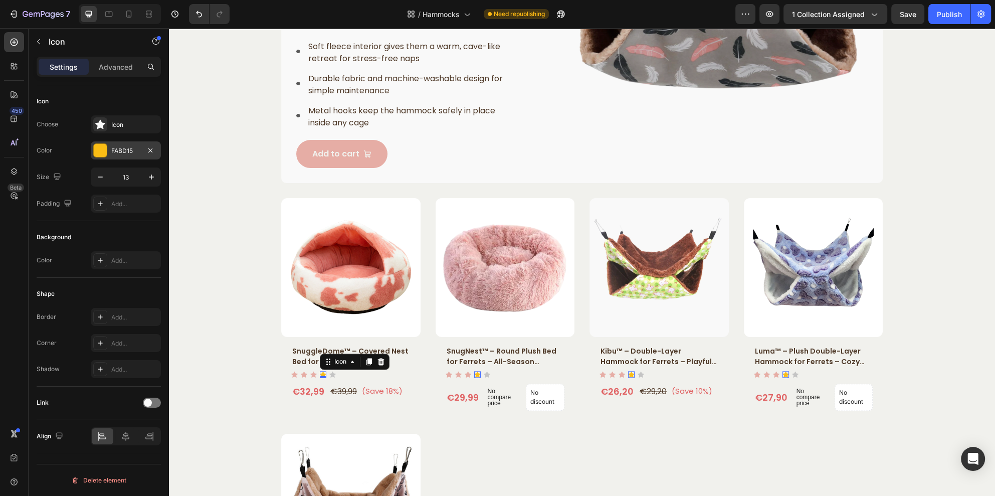
click at [102, 147] on div at bounding box center [100, 150] width 13 height 13
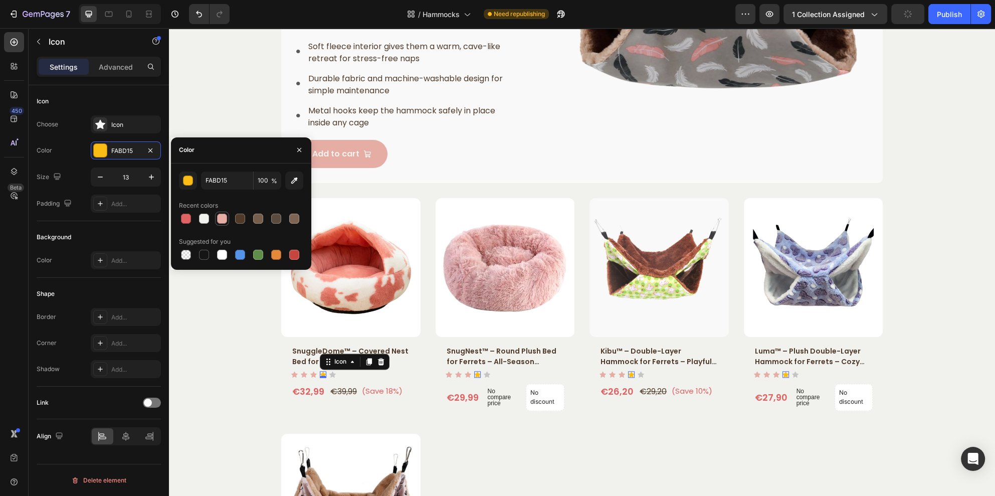
drag, startPoint x: 223, startPoint y: 215, endPoint x: 227, endPoint y: 225, distance: 10.3
click at [223, 217] on div at bounding box center [222, 218] width 10 height 10
type input "E6ADA5"
click at [329, 374] on div "Icon 0" at bounding box center [332, 374] width 7 height 7
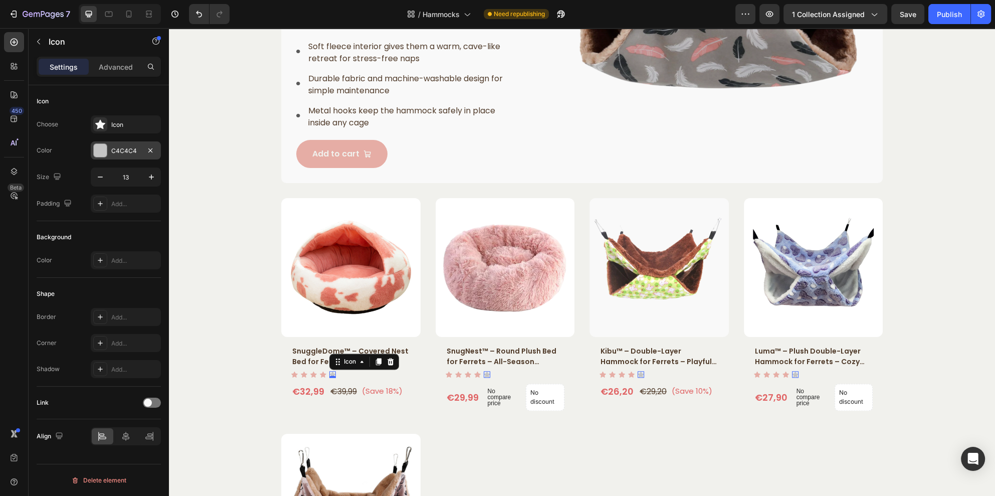
click at [110, 151] on div "C4C4C4" at bounding box center [126, 150] width 70 height 18
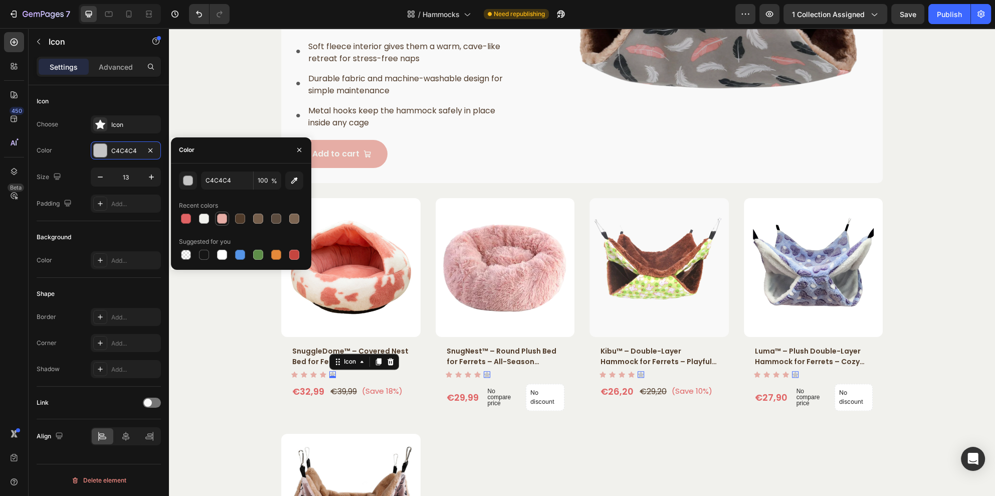
click at [223, 218] on div at bounding box center [222, 218] width 10 height 10
type input "E6ADA5"
click at [223, 329] on div "Product Images SnuggleDome™ – Covered Nest Bed for Ferrets – 2-in-1 Hideaway Co…" at bounding box center [581, 428] width 811 height 460
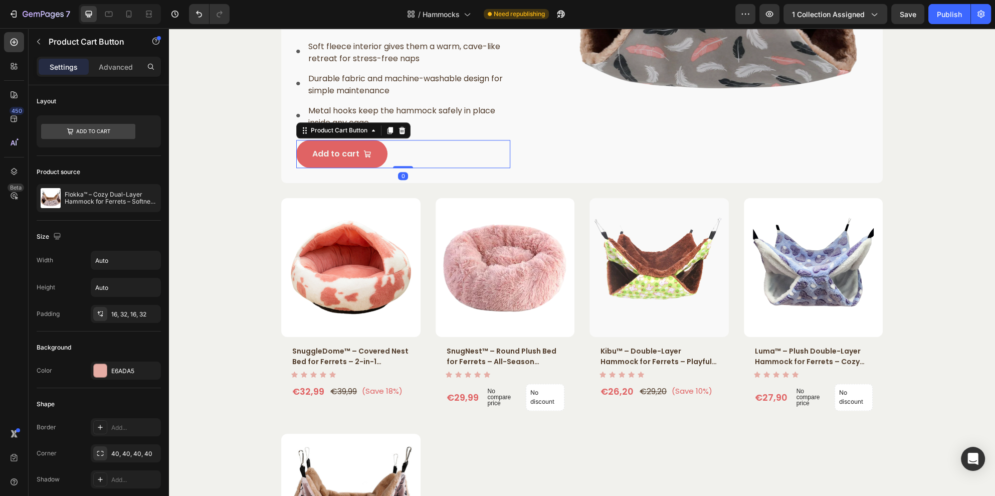
click at [371, 158] on button "Add to cart" at bounding box center [341, 154] width 91 height 28
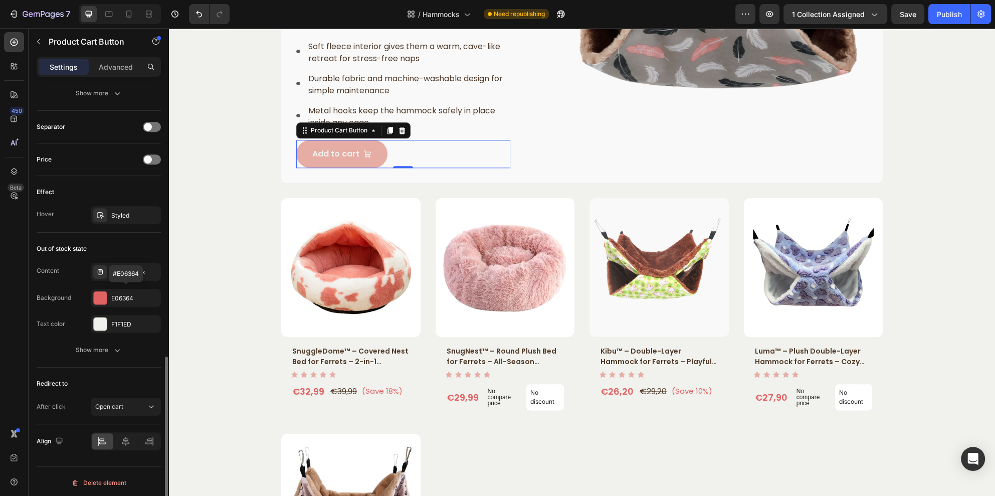
scroll to position [712, 0]
click at [148, 412] on button "Open cart" at bounding box center [126, 406] width 70 height 18
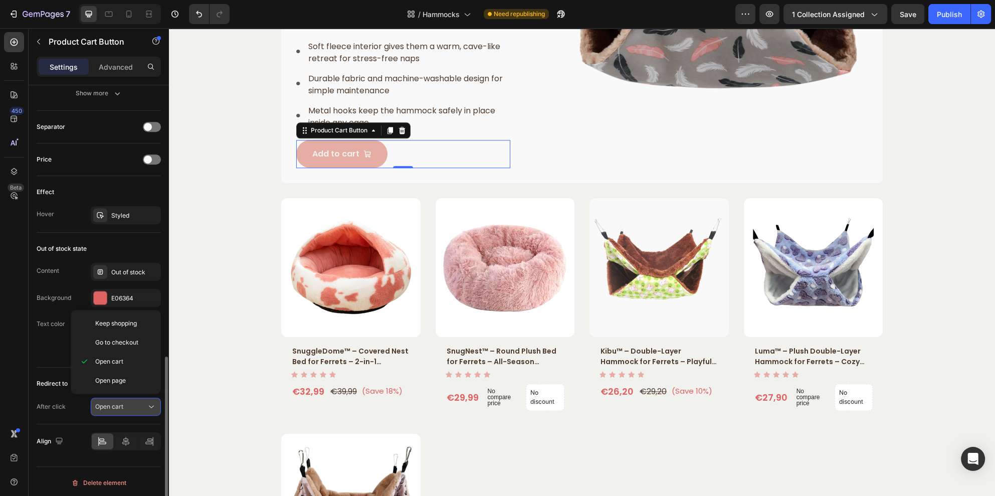
click at [148, 408] on icon at bounding box center [151, 406] width 10 height 10
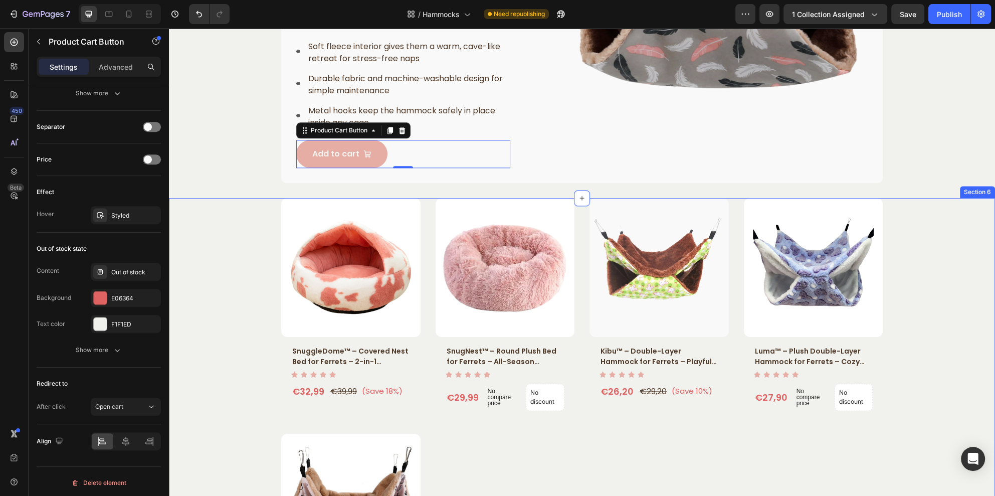
click at [225, 271] on div "Product Images SnuggleDome™ – Covered Nest Bed for Ferrets – 2-in-1 Hideaway Co…" at bounding box center [581, 428] width 811 height 460
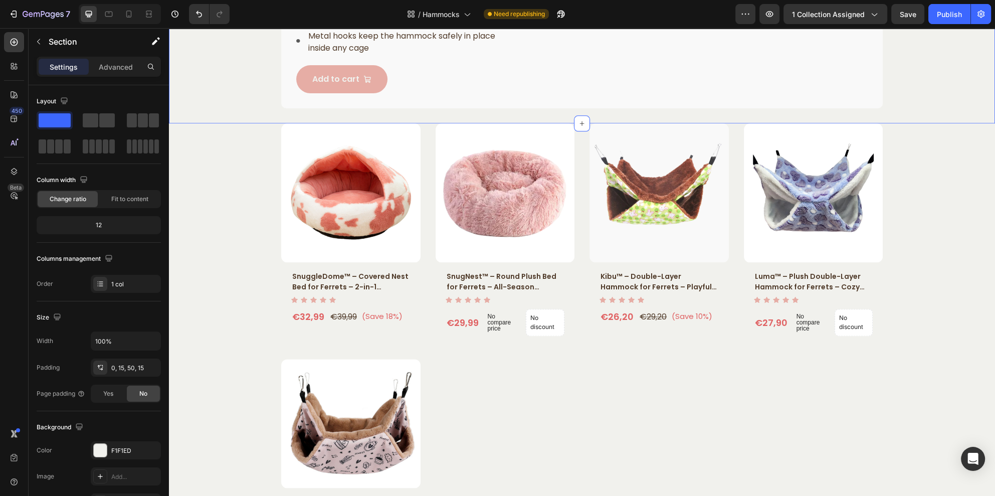
scroll to position [1802, 0]
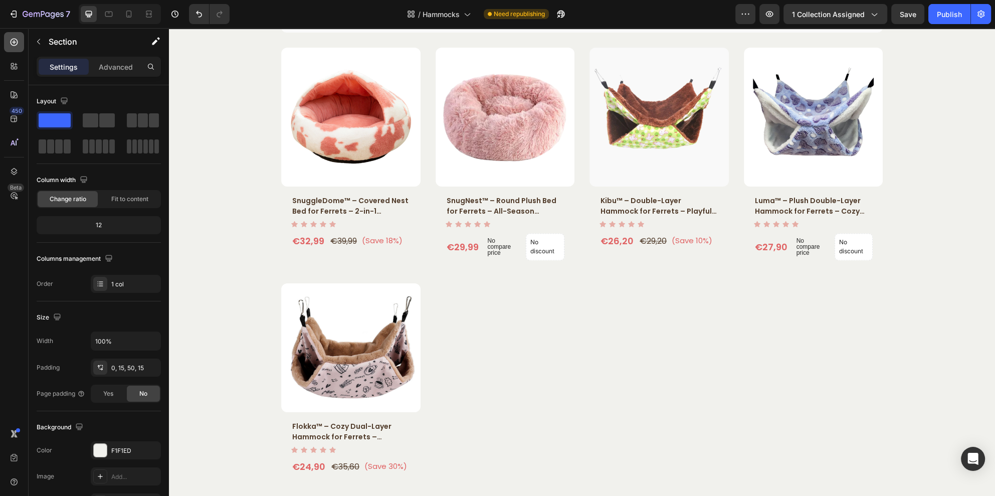
click at [13, 37] on div at bounding box center [14, 42] width 20 height 20
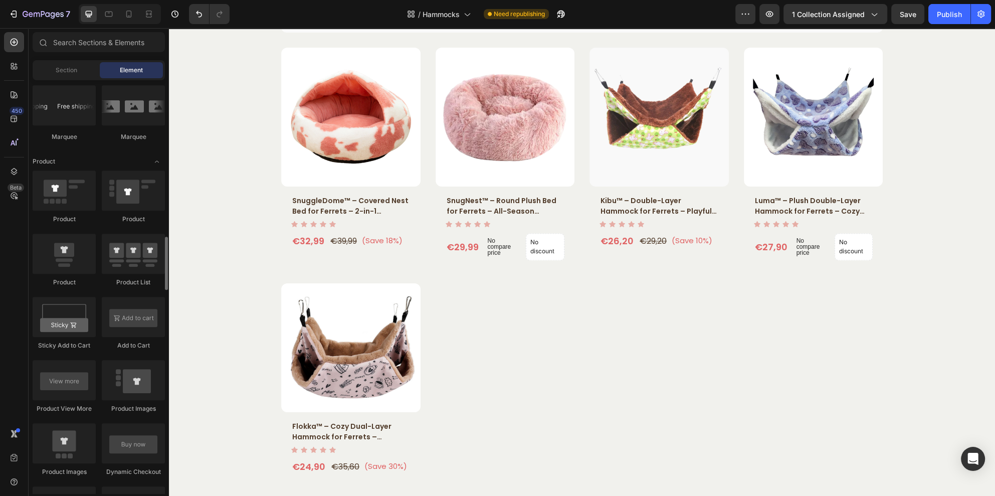
scroll to position [1283, 0]
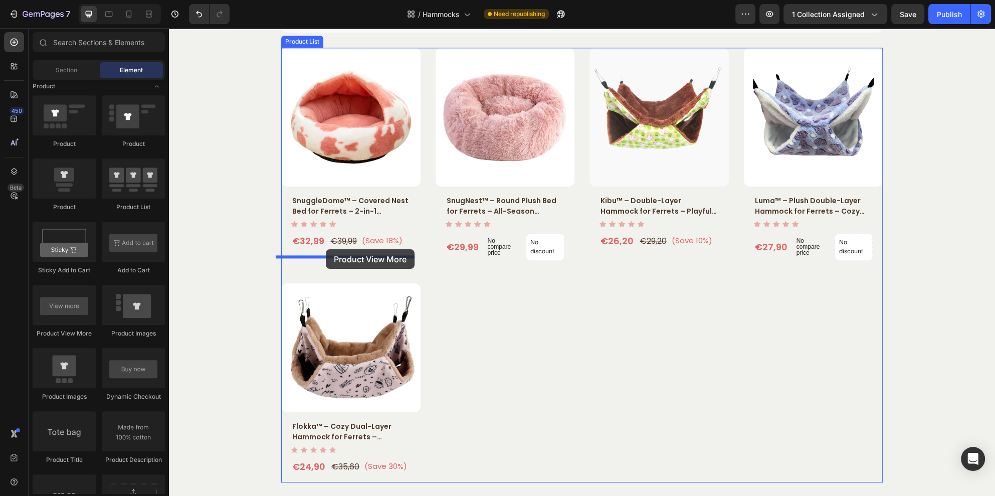
drag, startPoint x: 239, startPoint y: 343, endPoint x: 326, endPoint y: 249, distance: 128.4
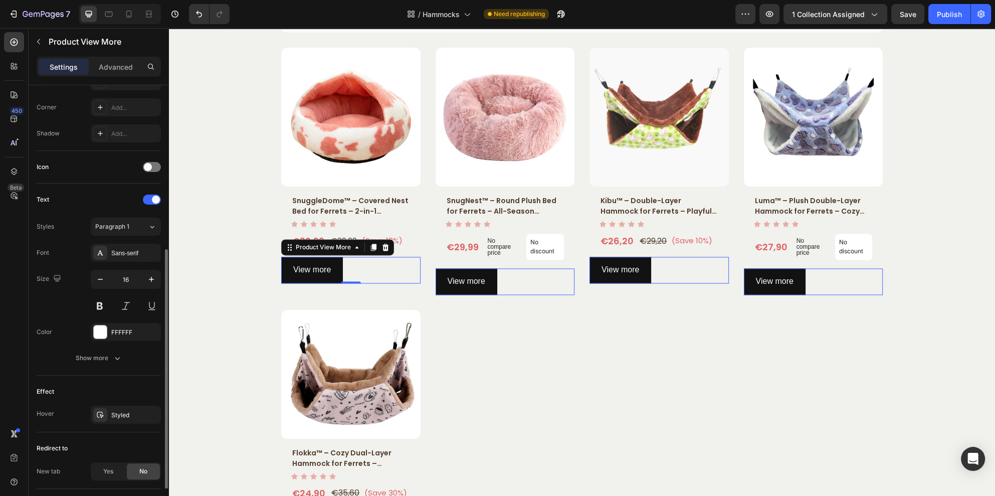
scroll to position [367, 0]
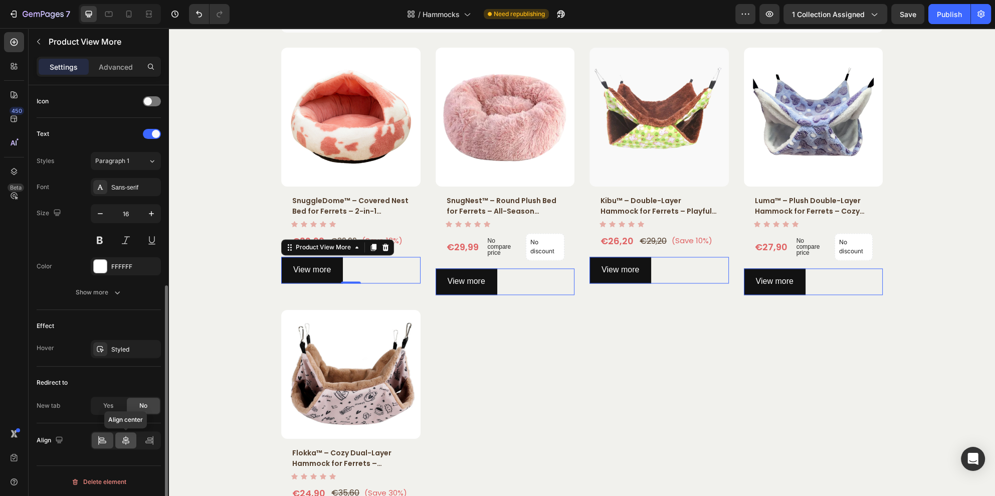
click at [125, 440] on icon at bounding box center [126, 440] width 10 height 10
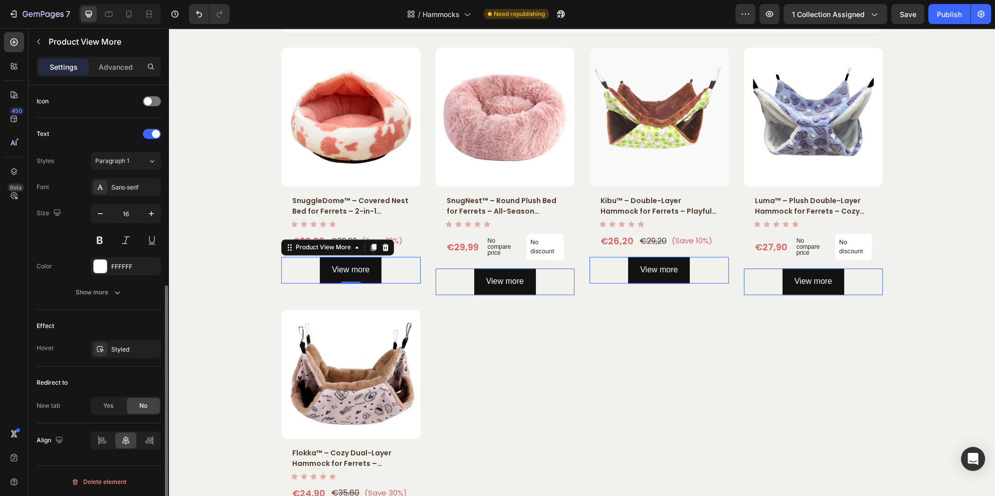
scroll to position [292, 0]
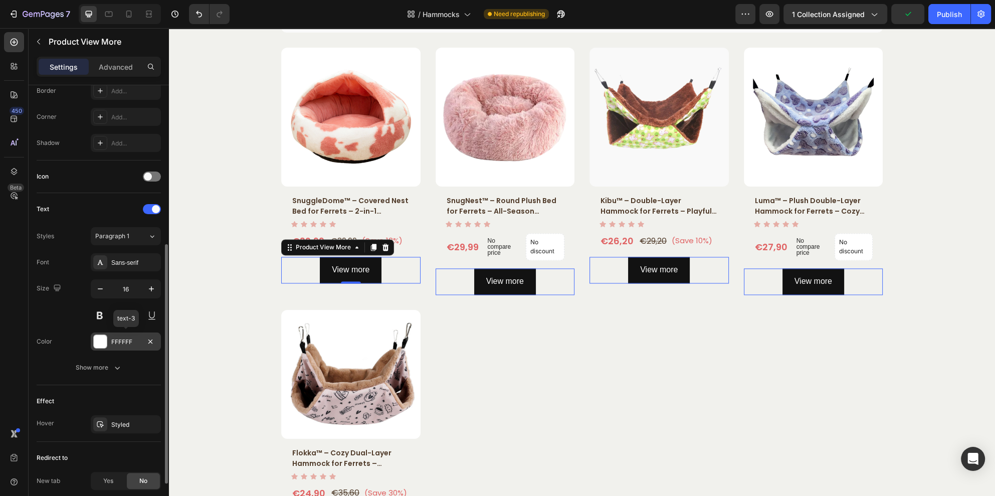
click at [108, 340] on div "FFFFFF" at bounding box center [126, 341] width 70 height 18
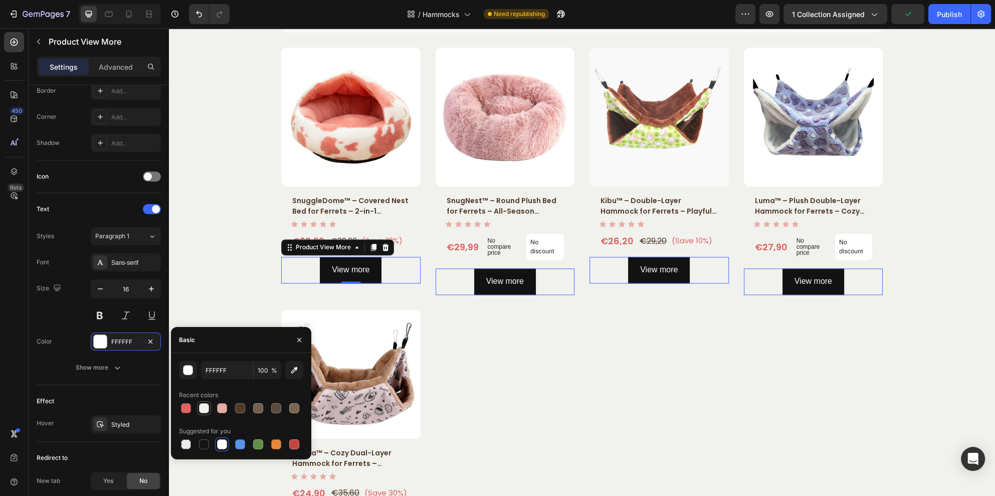
click at [205, 410] on div at bounding box center [204, 408] width 10 height 10
type input "F1F1ED"
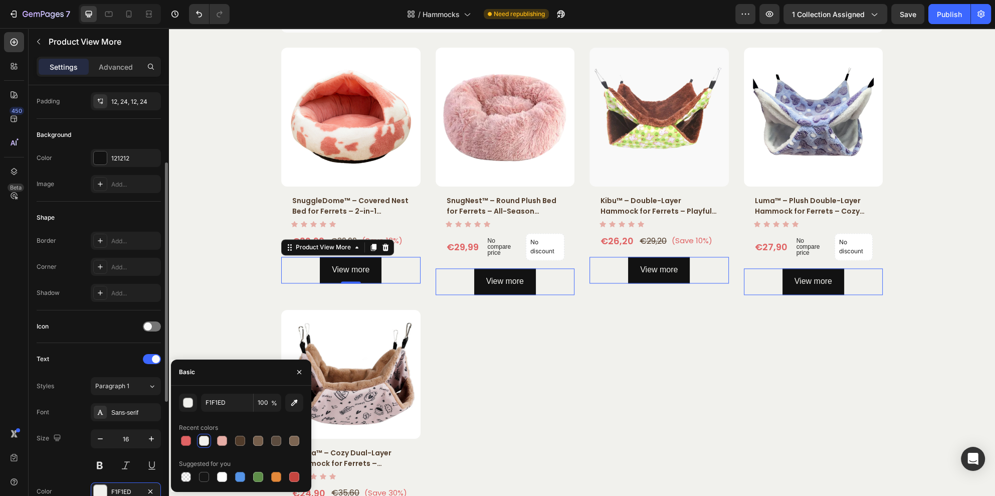
scroll to position [67, 0]
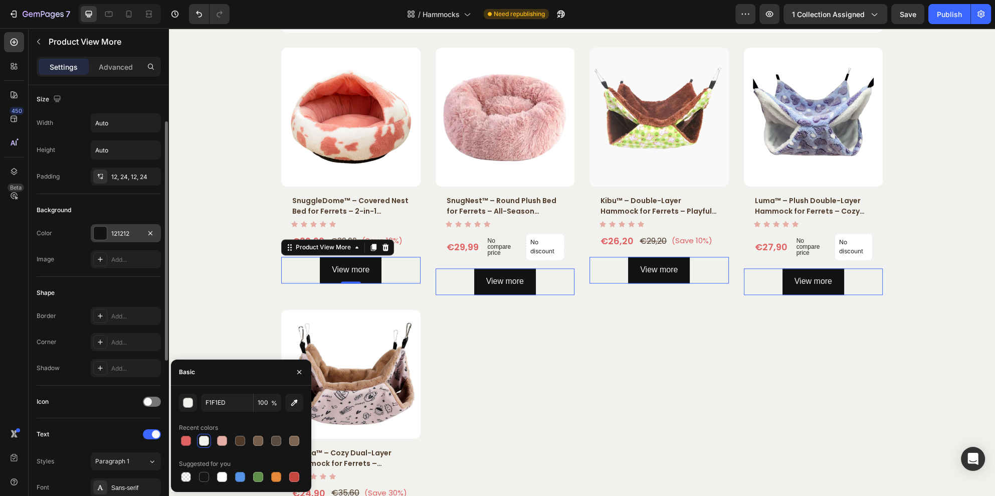
click at [98, 232] on div at bounding box center [100, 233] width 13 height 13
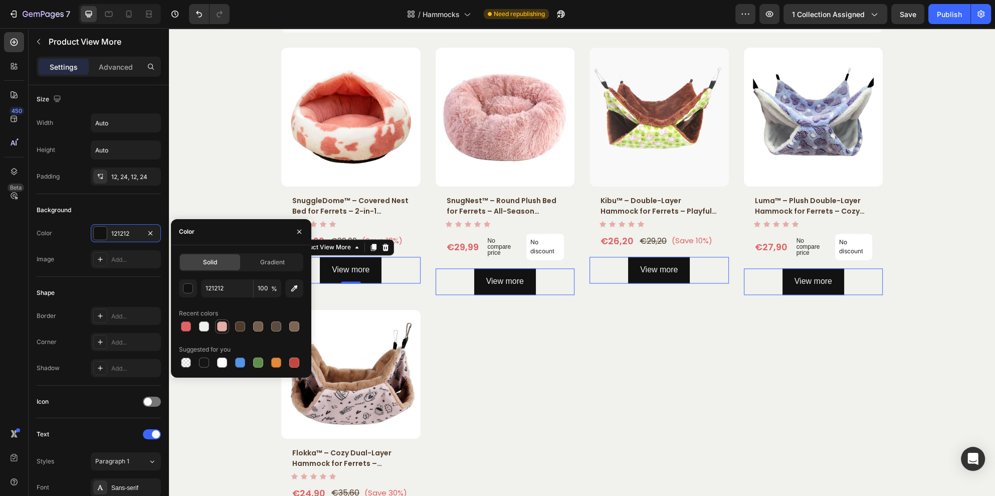
click at [221, 329] on div at bounding box center [222, 326] width 10 height 10
type input "E6ADA5"
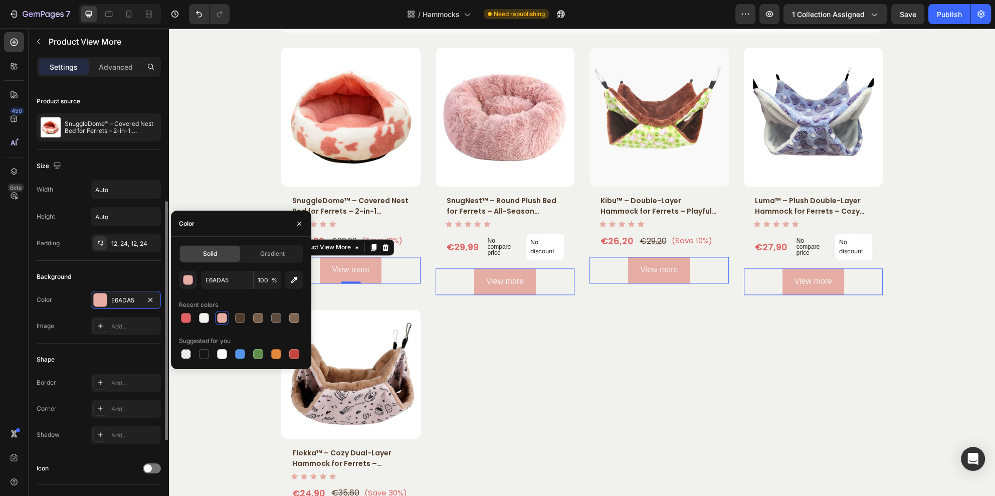
scroll to position [75, 0]
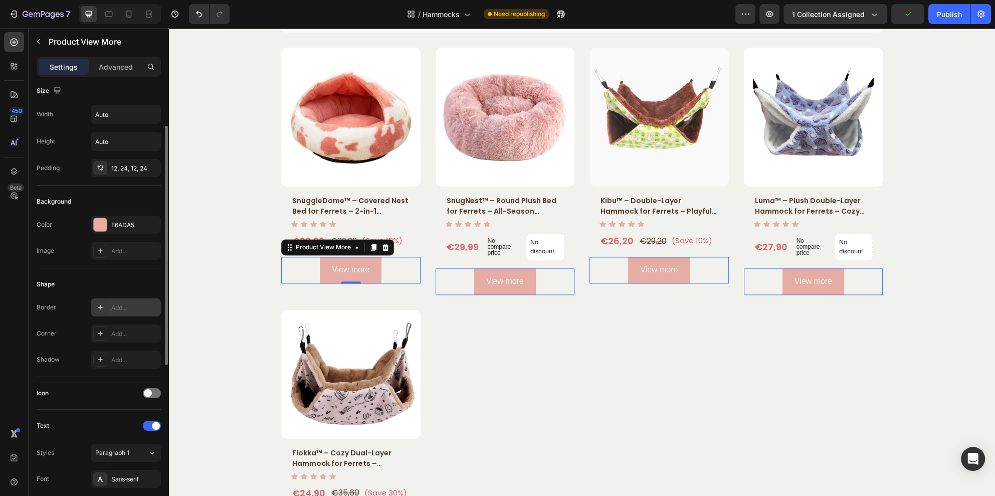
click at [98, 306] on icon at bounding box center [100, 307] width 5 height 5
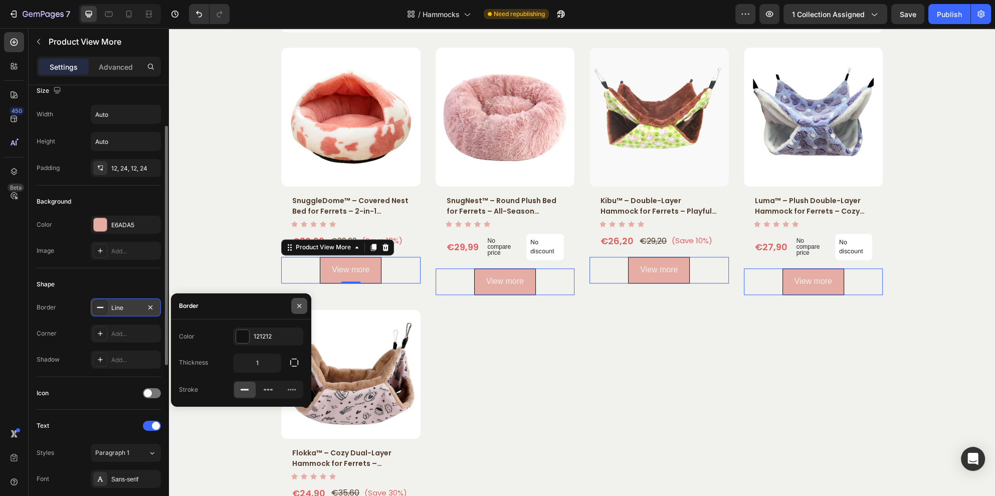
click at [299, 310] on button "button" at bounding box center [299, 306] width 16 height 16
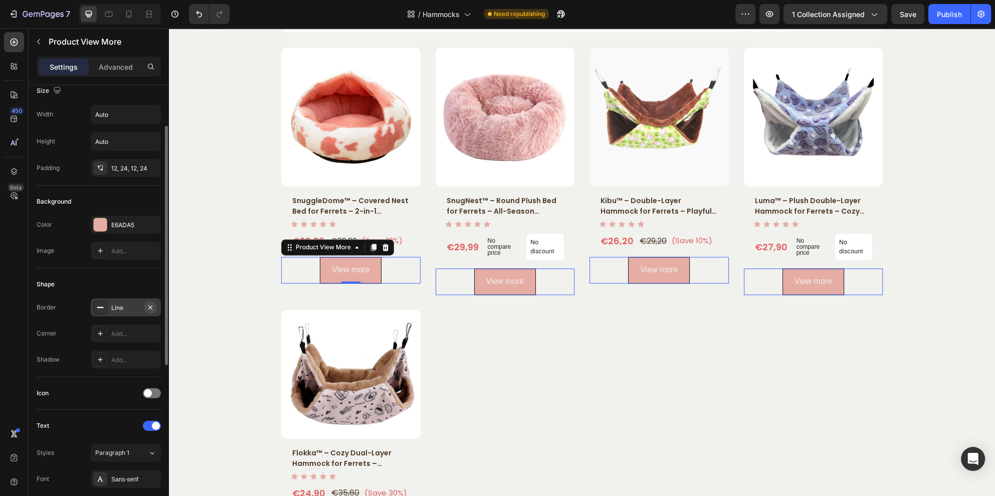
click at [152, 305] on icon "button" at bounding box center [150, 307] width 8 height 8
click at [121, 330] on div "Add..." at bounding box center [134, 333] width 47 height 9
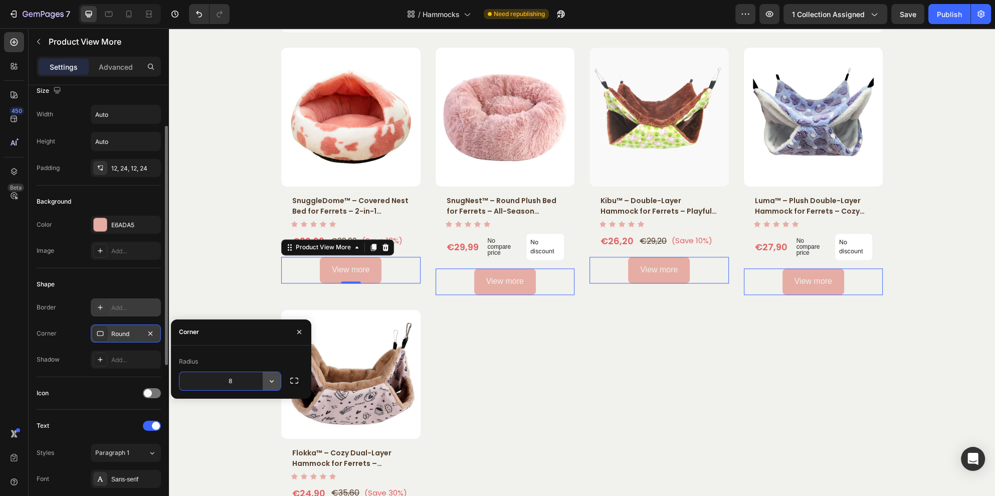
click at [276, 382] on icon "button" at bounding box center [272, 381] width 10 height 10
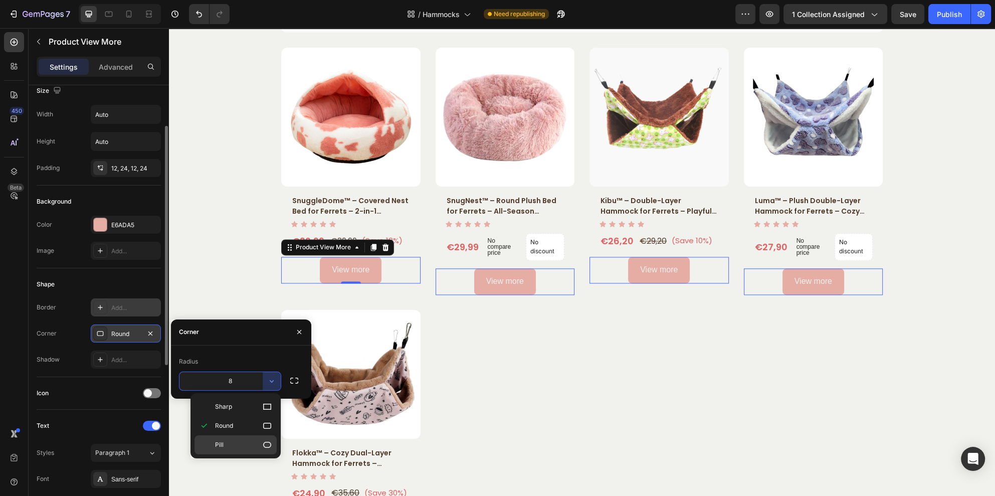
click at [258, 444] on p "Pill" at bounding box center [243, 445] width 57 height 10
type input "9999"
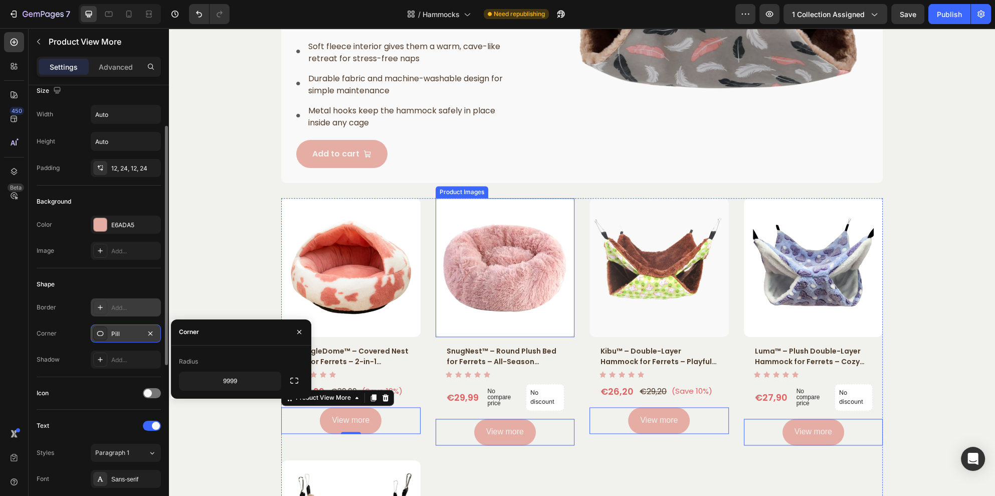
scroll to position [1802, 0]
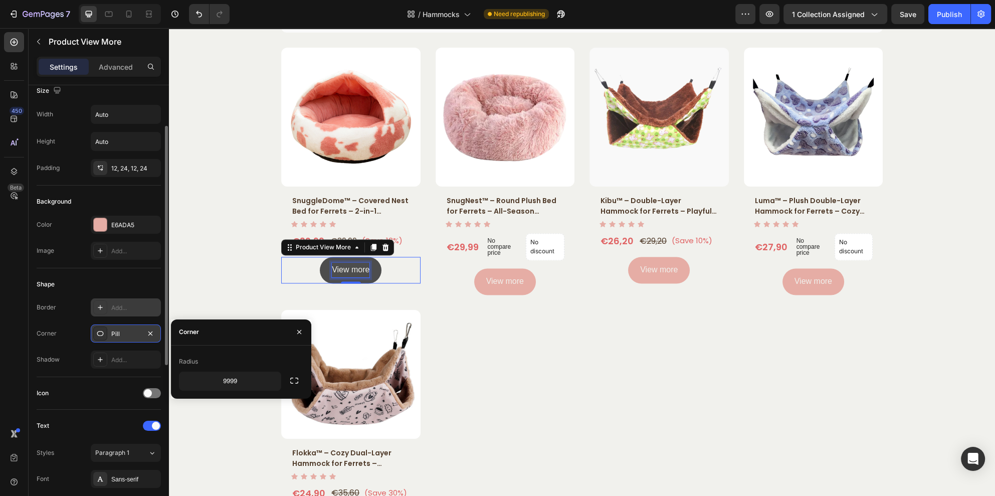
click at [351, 270] on p "View more" at bounding box center [351, 270] width 38 height 15
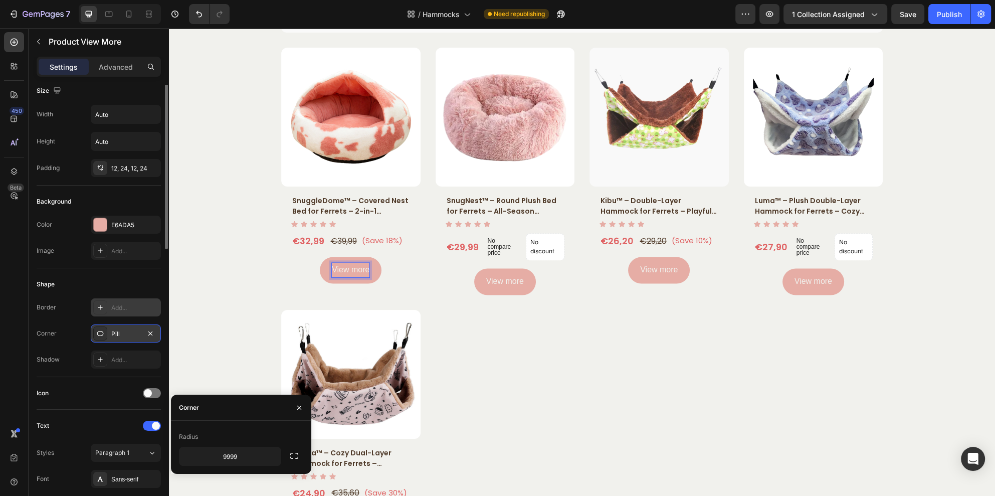
scroll to position [0, 0]
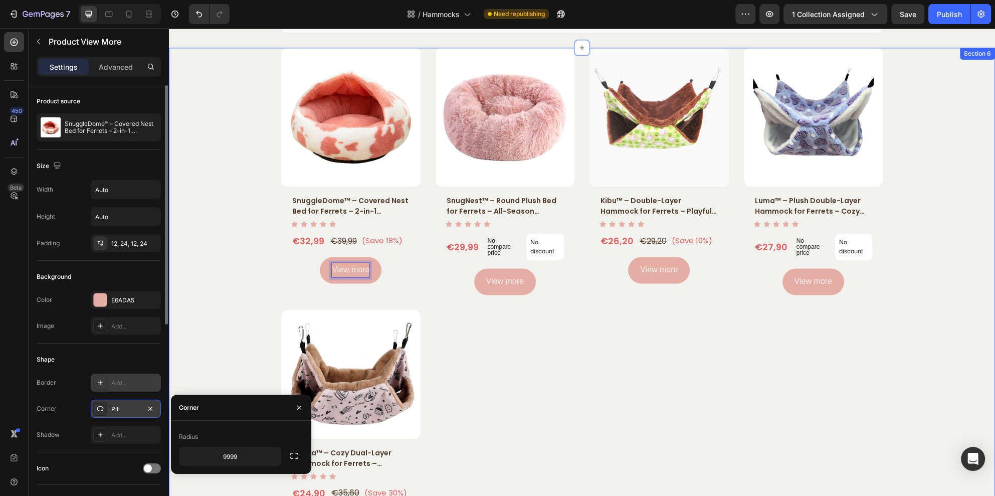
click at [241, 288] on div "Product Images SnuggleDome™ – Covered Nest Bed for Ferrets – 2-in-1 Hideaway Co…" at bounding box center [581, 304] width 811 height 513
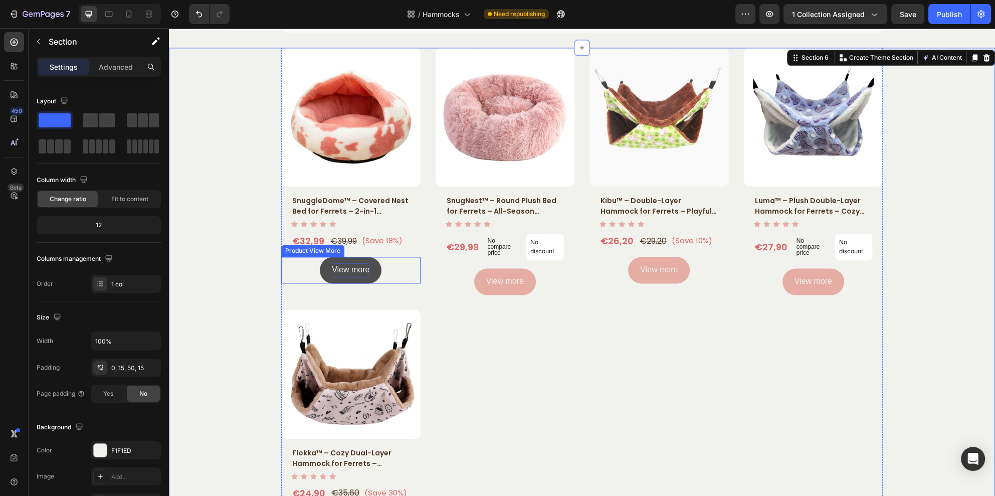
click at [338, 268] on p "View more" at bounding box center [351, 270] width 38 height 15
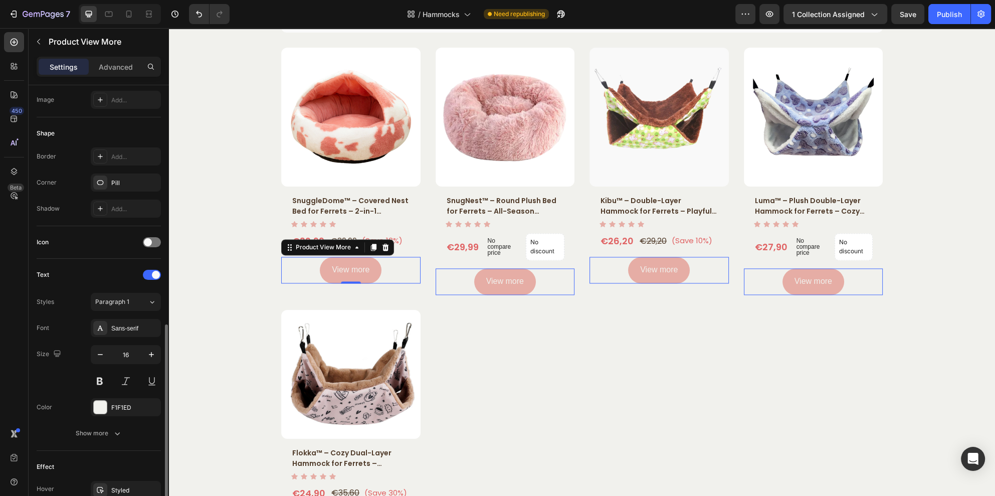
scroll to position [301, 0]
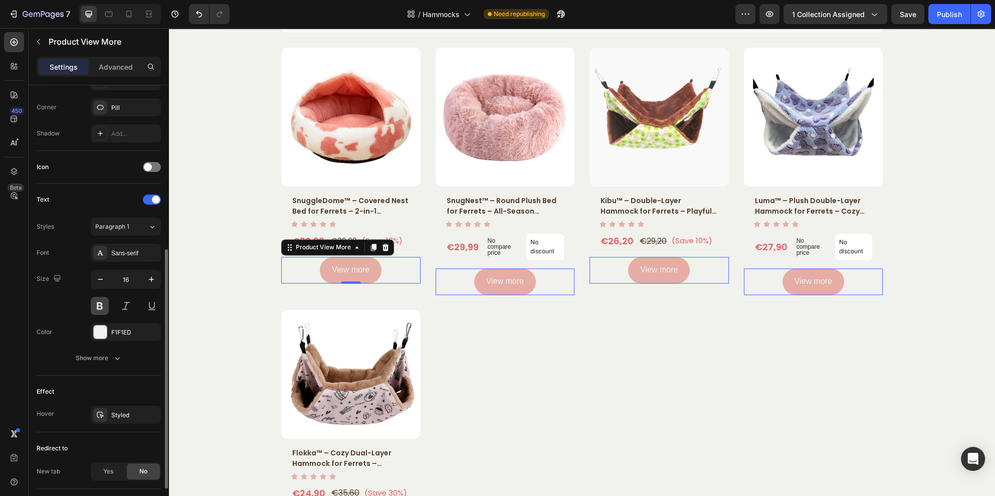
click at [100, 302] on button at bounding box center [100, 306] width 18 height 18
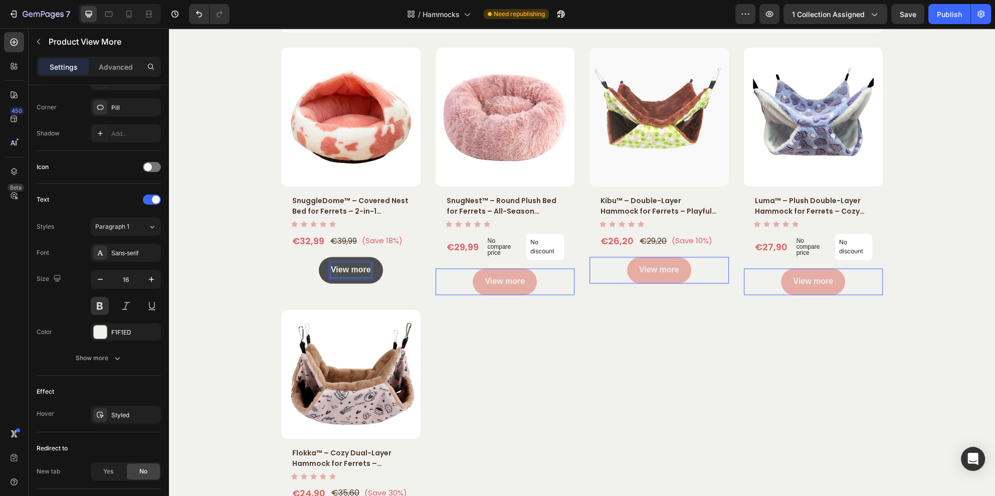
click at [319, 269] on button "View more" at bounding box center [351, 270] width 64 height 27
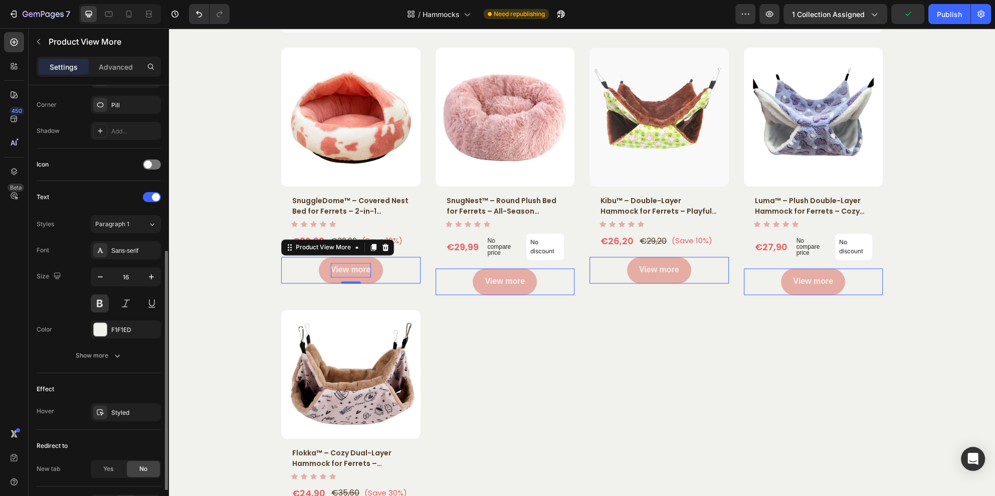
scroll to position [367, 0]
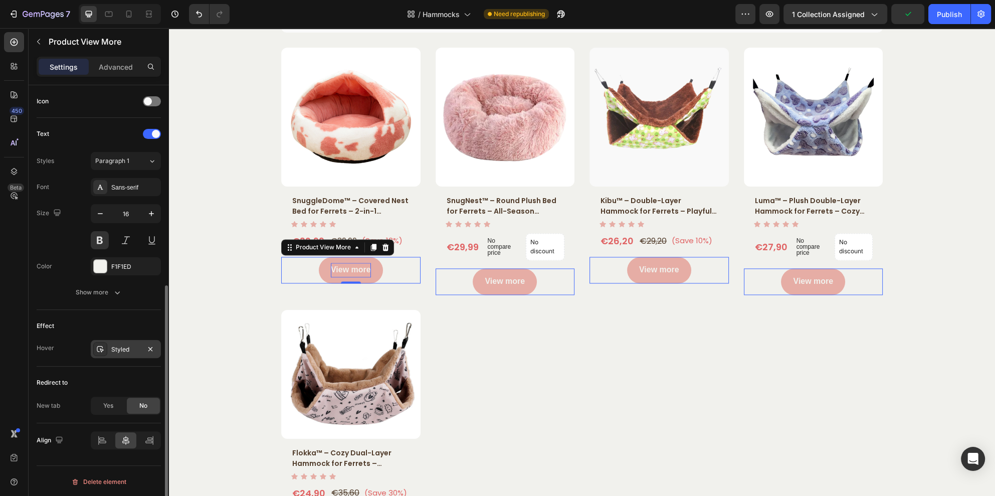
click at [103, 349] on icon at bounding box center [100, 349] width 8 height 8
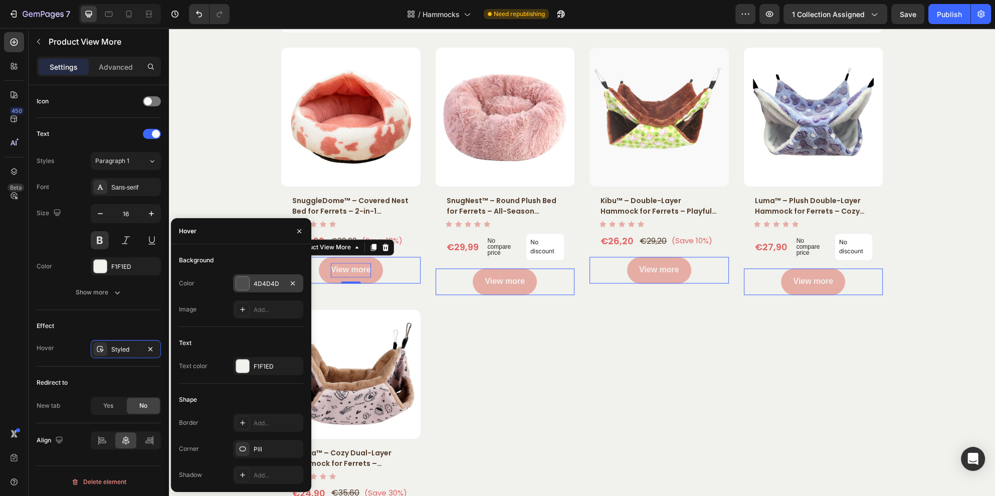
click at [247, 283] on div at bounding box center [242, 283] width 13 height 13
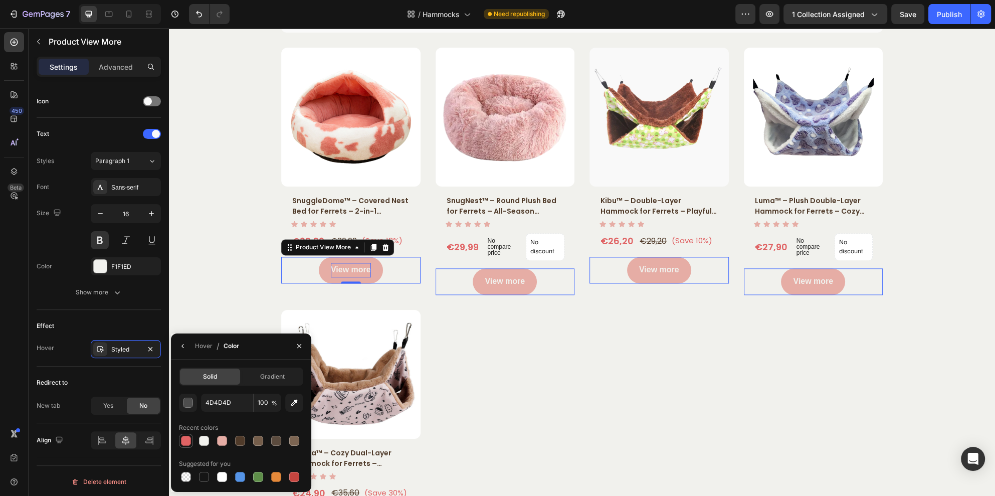
click at [189, 438] on div at bounding box center [186, 441] width 10 height 10
type input "E06364"
click at [206, 346] on div "Hover" at bounding box center [204, 345] width 18 height 9
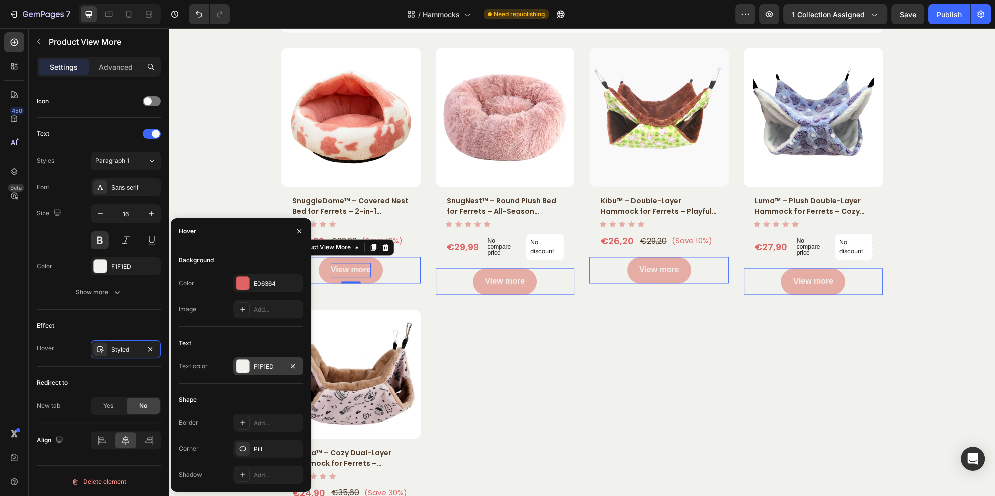
click at [243, 366] on div at bounding box center [242, 365] width 13 height 13
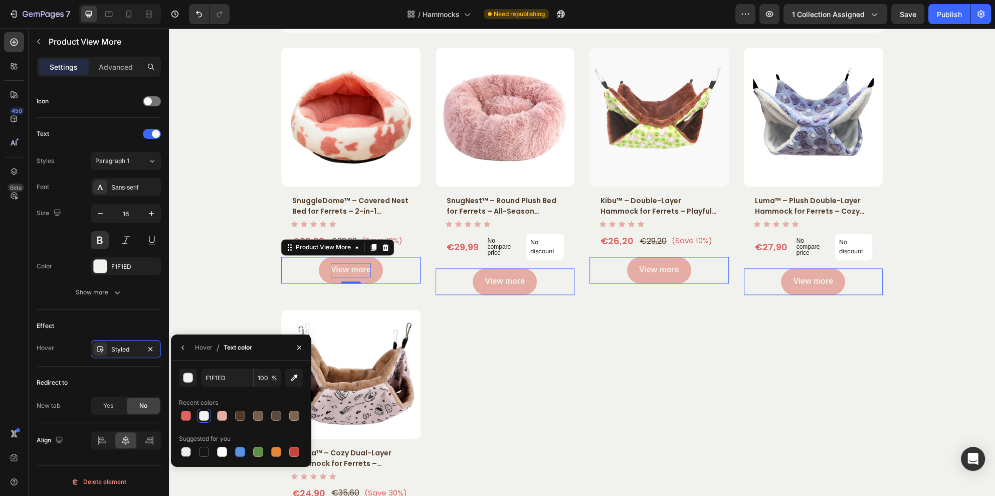
click at [205, 418] on div at bounding box center [204, 415] width 10 height 10
click at [299, 351] on button "button" at bounding box center [299, 347] width 16 height 16
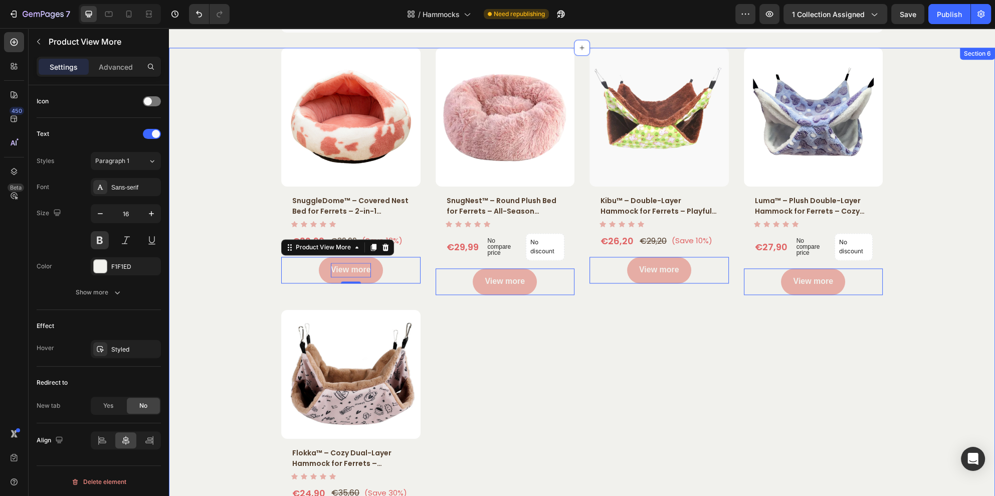
click at [236, 298] on div "Product Images SnuggleDome™ – Covered Nest Bed for Ferrets – 2-in-1 Hideaway Co…" at bounding box center [581, 304] width 811 height 513
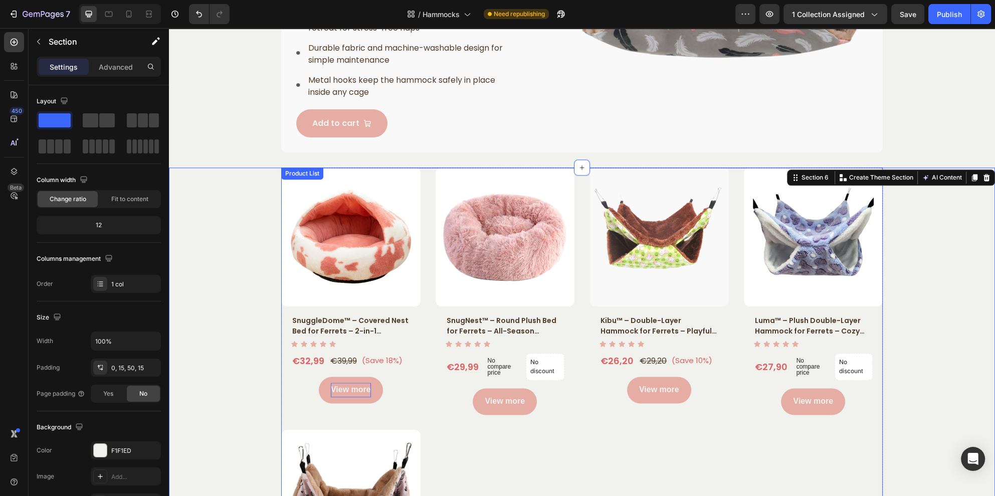
scroll to position [1651, 0]
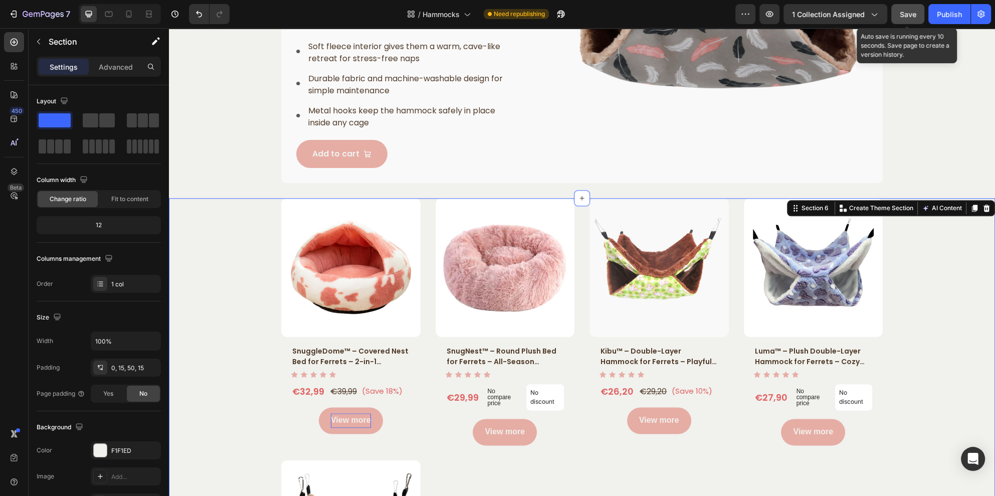
click at [906, 16] on span "Save" at bounding box center [908, 14] width 17 height 9
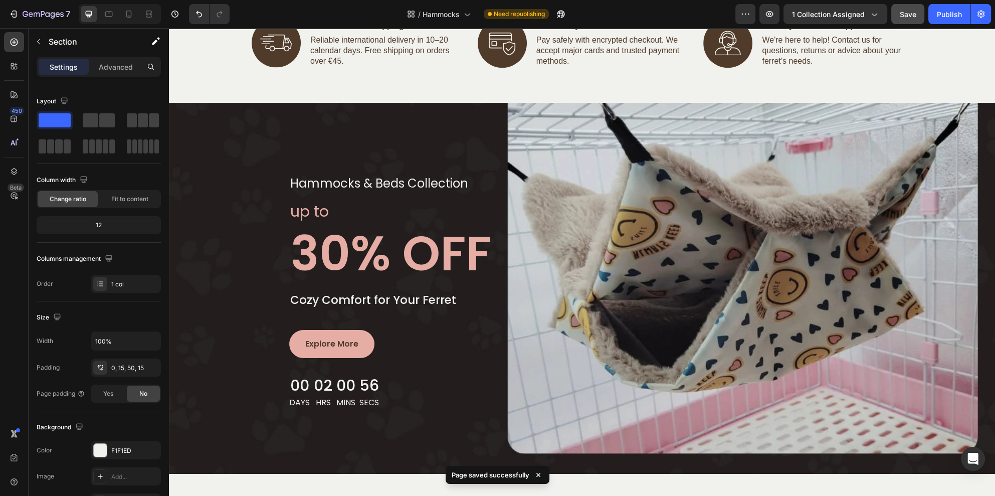
scroll to position [838, 0]
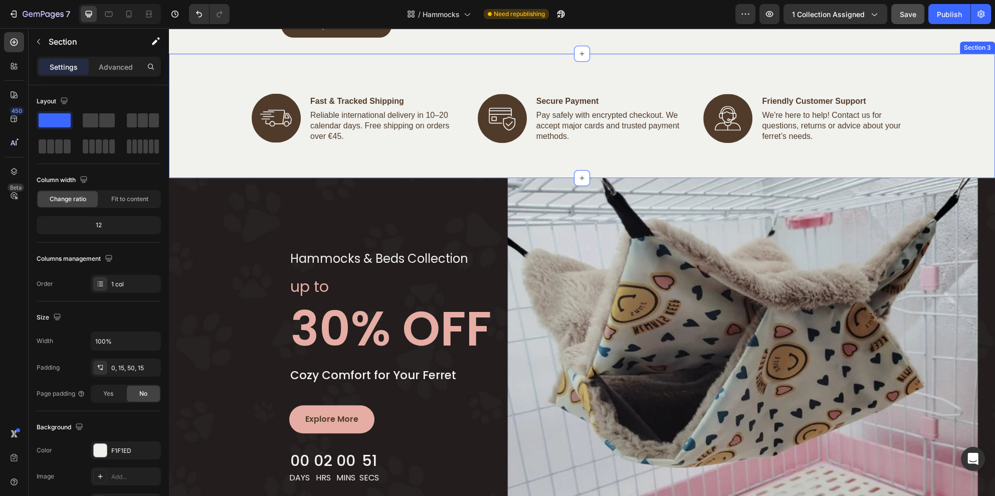
click at [206, 168] on div "Image Fast & Tracked Shipping Text Block Reliable international delivery in 10–…" at bounding box center [582, 131] width 806 height 74
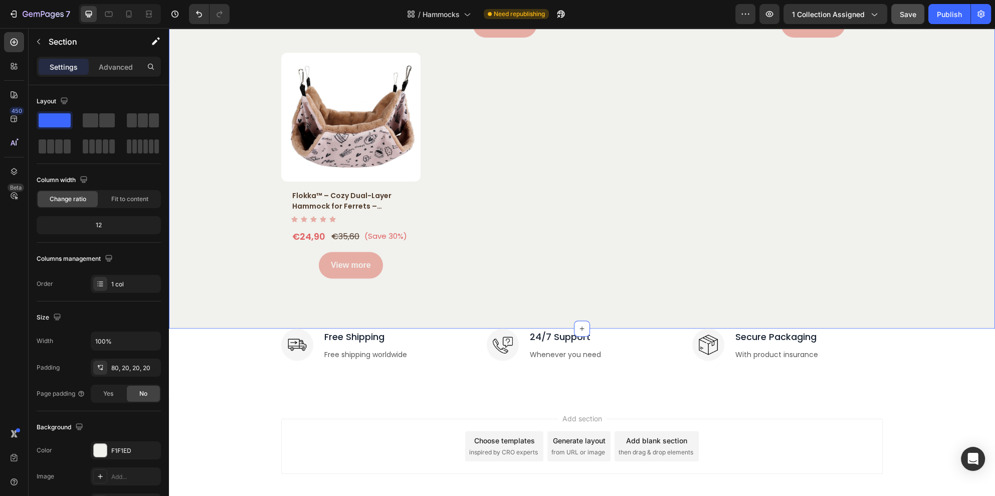
scroll to position [2330, 0]
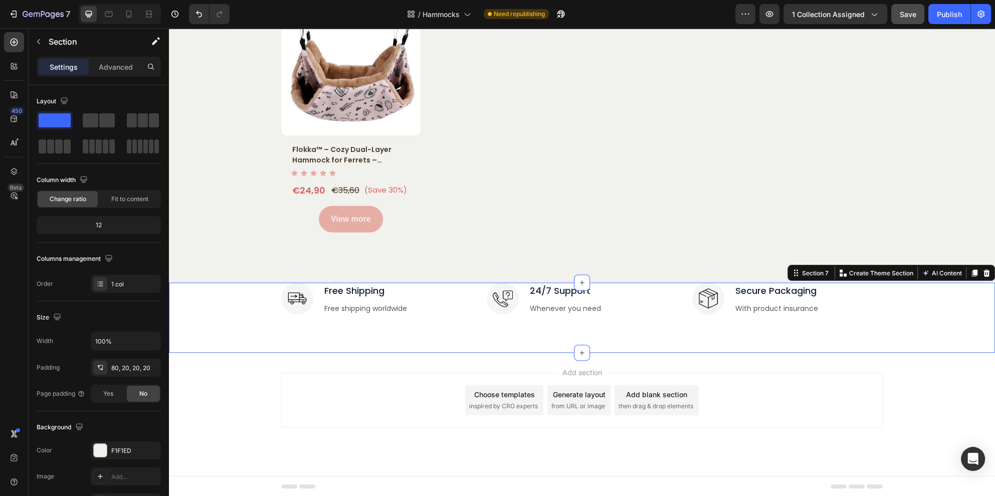
click at [239, 306] on div "Image Free Shipping Text block Free shipping worldwide Text block Row Image 24/…" at bounding box center [581, 302] width 811 height 40
click at [980, 271] on div at bounding box center [986, 273] width 12 height 12
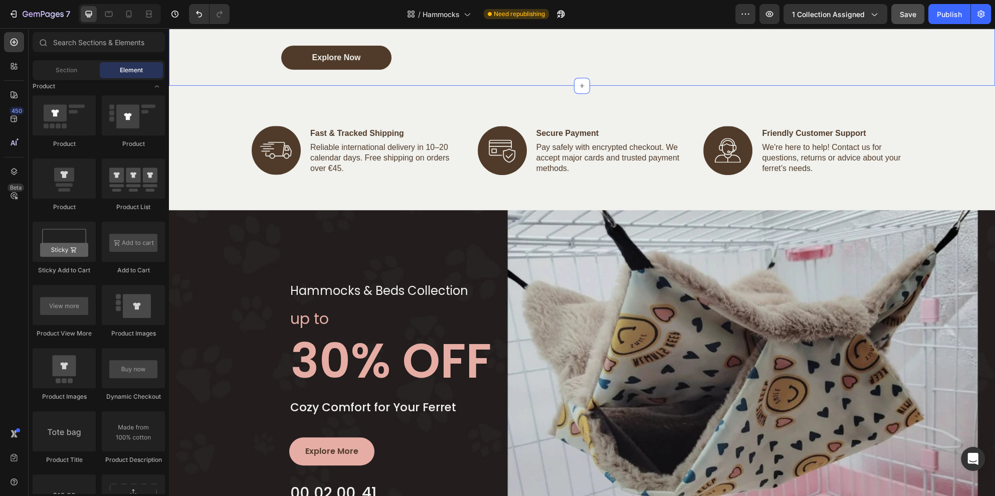
scroll to position [883, 0]
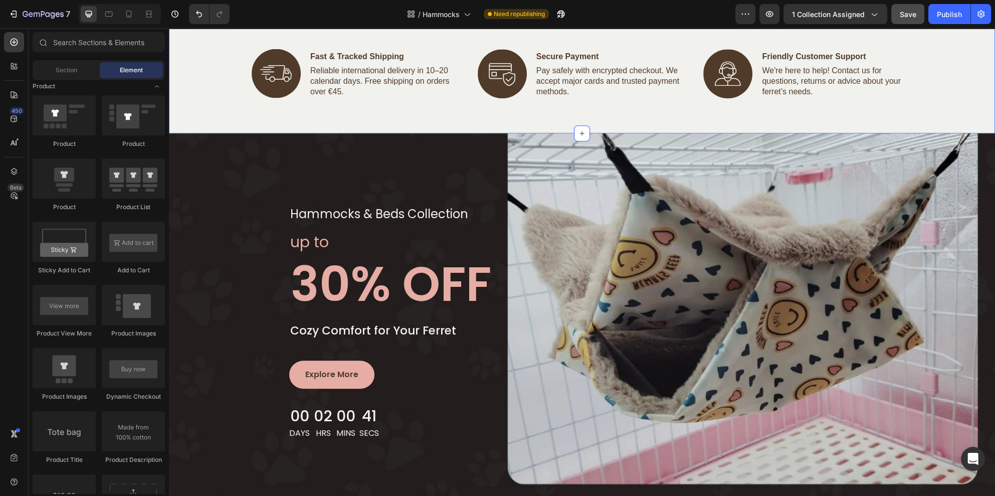
click at [197, 123] on div "Image Fast & Tracked Shipping Text Block Reliable international delivery in 10–…" at bounding box center [582, 86] width 806 height 74
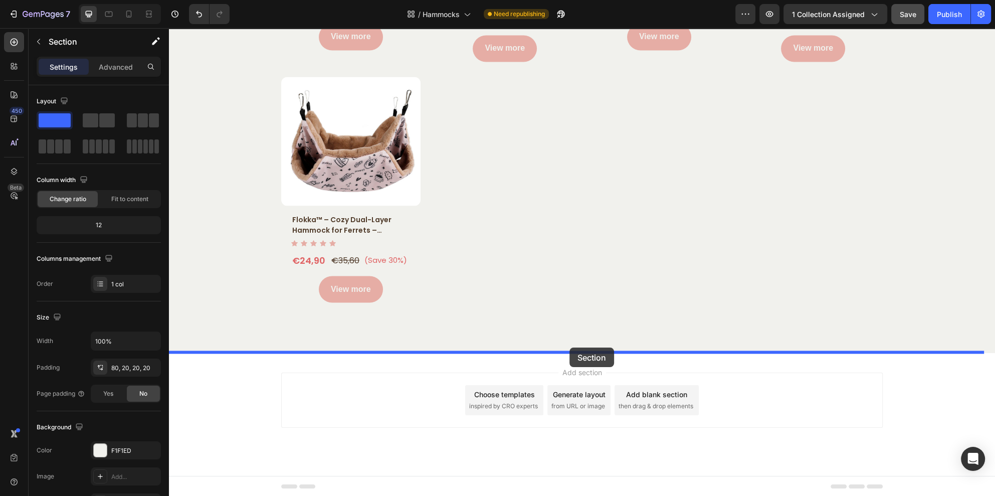
drag, startPoint x: 796, startPoint y: 227, endPoint x: 566, endPoint y: 348, distance: 259.8
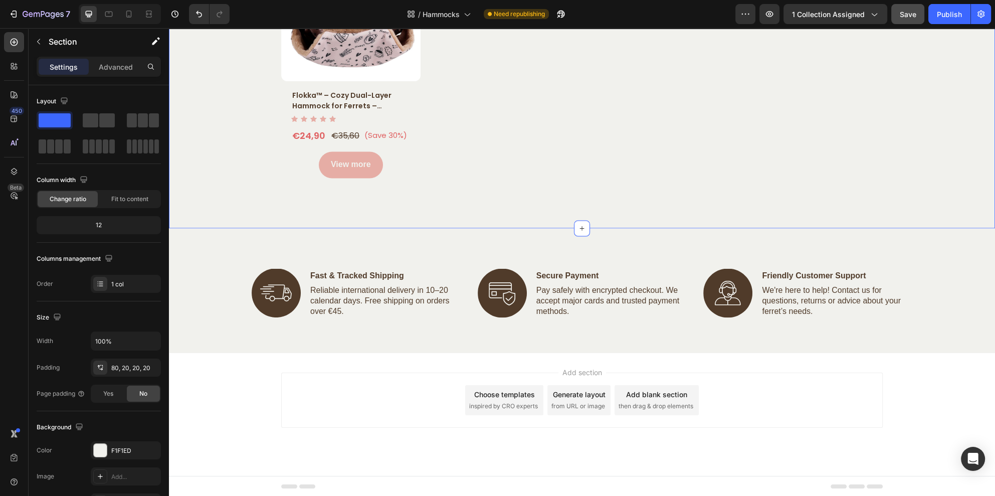
scroll to position [2135, 0]
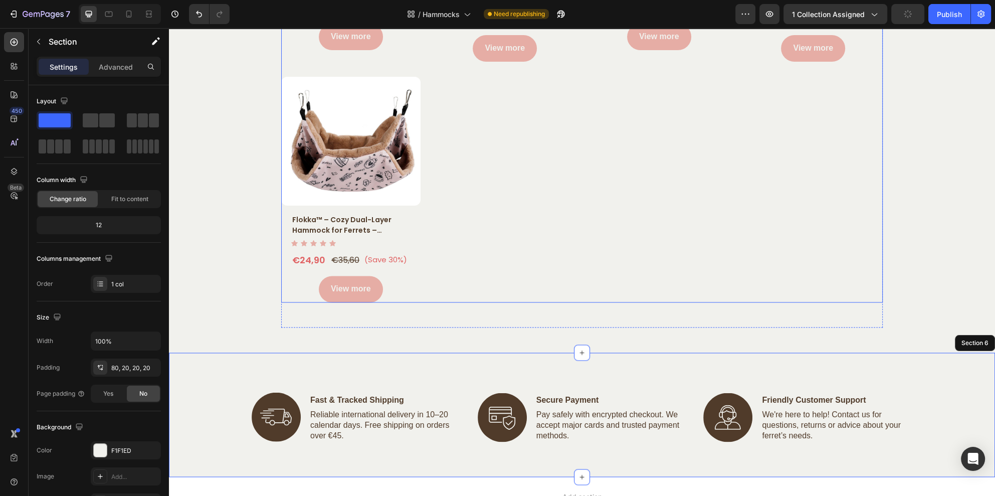
click at [714, 270] on div "Product Images SnuggleDome™ – Covered Nest Bed for Ferrets – 2-in-1 Hideaway Co…" at bounding box center [581, 59] width 601 height 488
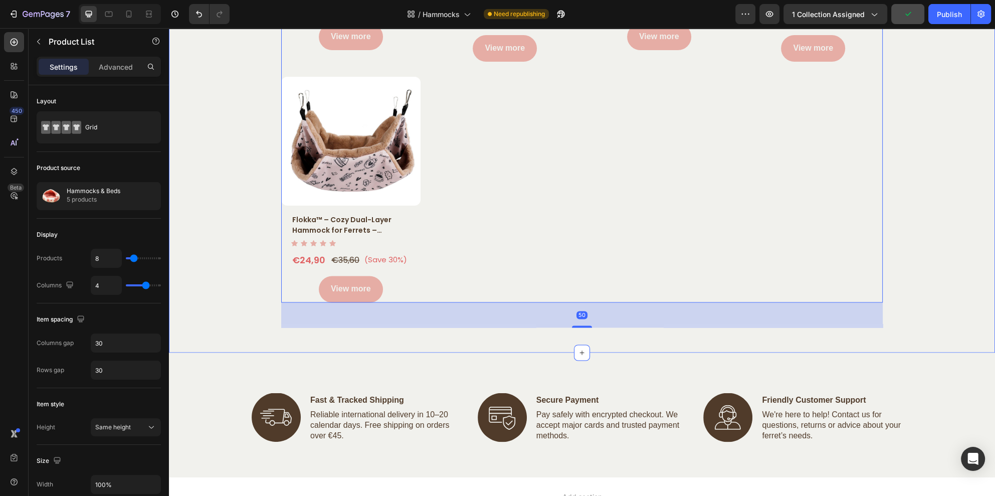
click at [963, 322] on div "Product Images SnuggleDome™ – Covered Nest Bed for Ferrets – 2-in-1 Hideaway Co…" at bounding box center [581, 71] width 811 height 513
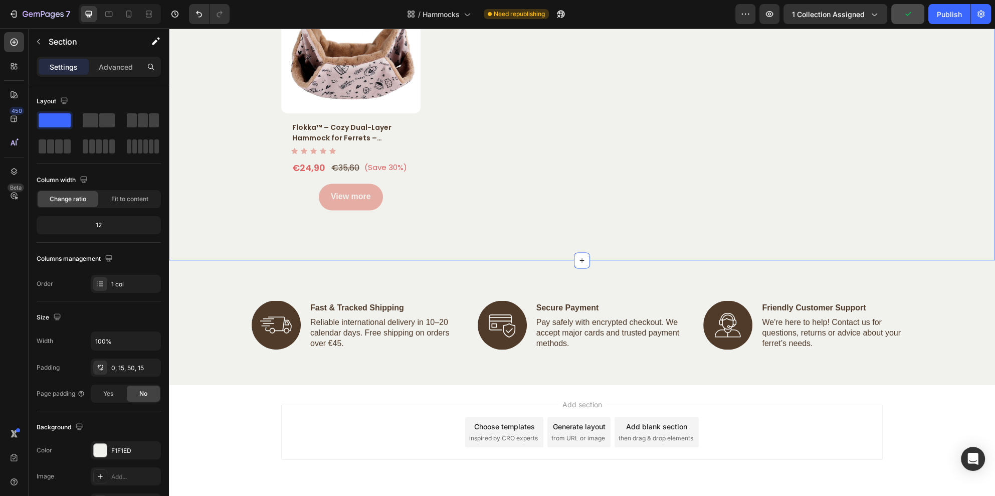
scroll to position [2260, 0]
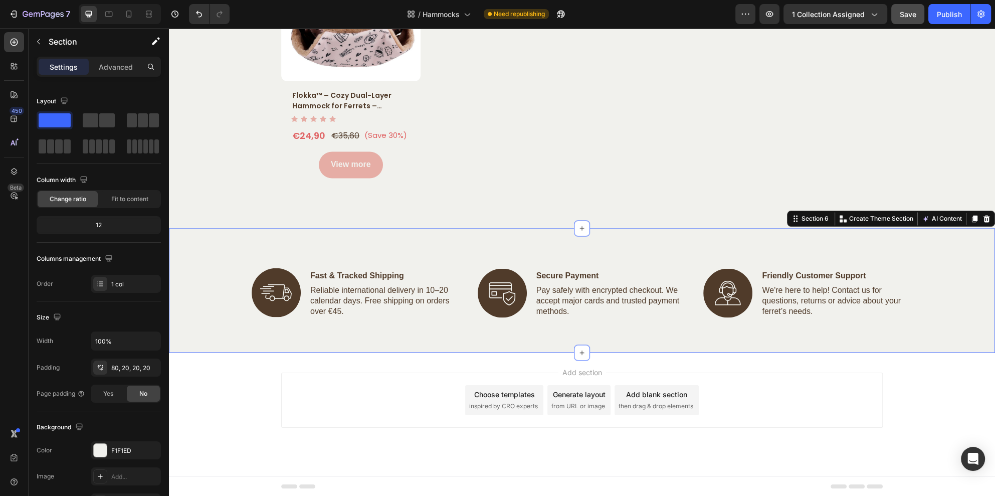
click at [872, 252] on div "Image Fast & Tracked Shipping Text Block Reliable international delivery in 10–…" at bounding box center [582, 290] width 826 height 124
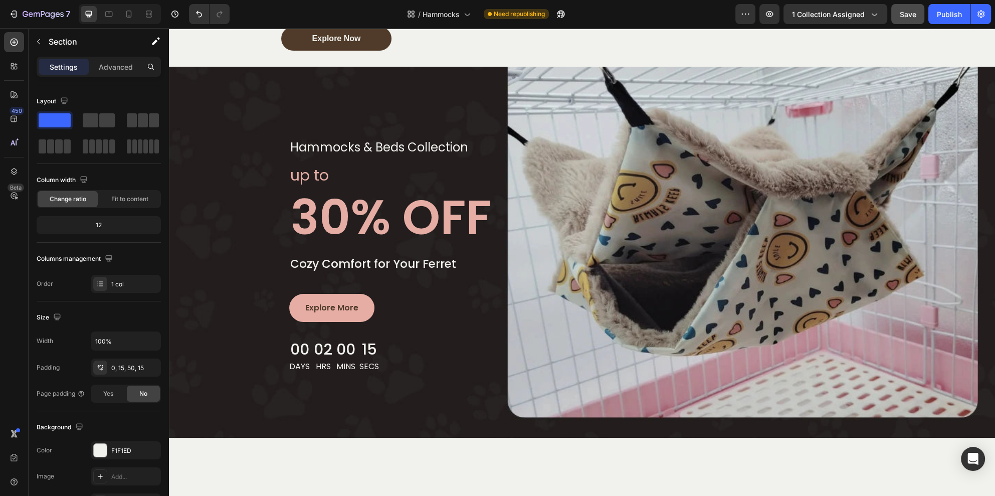
scroll to position [305, 0]
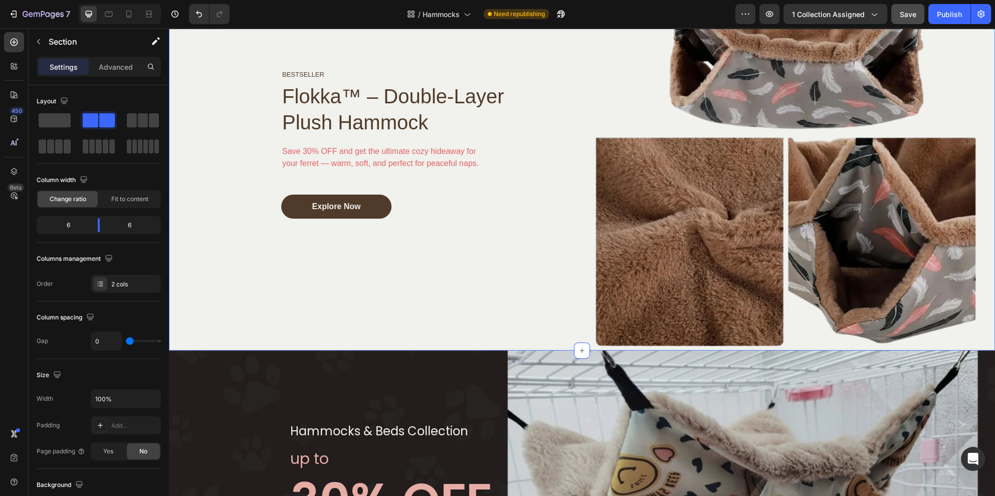
click at [252, 291] on div "BESTSELLER Text block Flokka™ – Double-Layer Plush Hammock Heading Save 30% OFF…" at bounding box center [375, 143] width 413 height 413
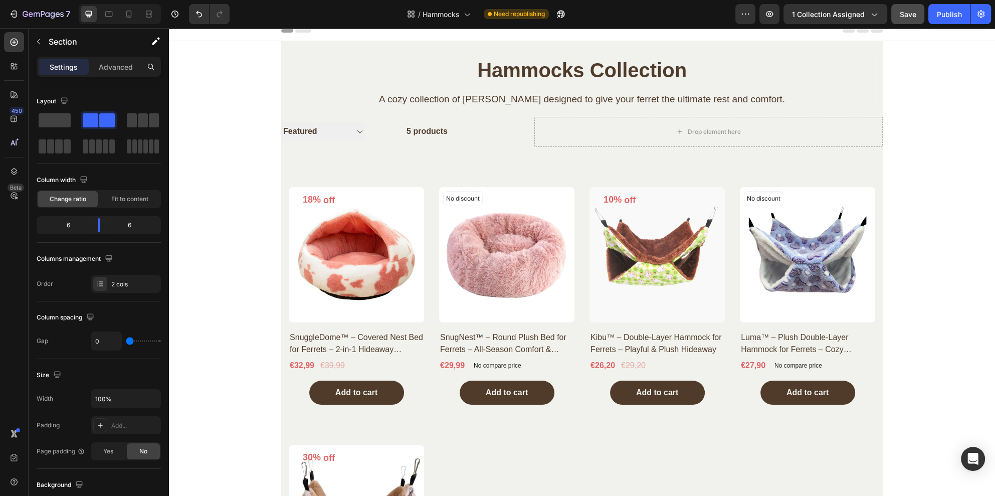
scroll to position [0, 0]
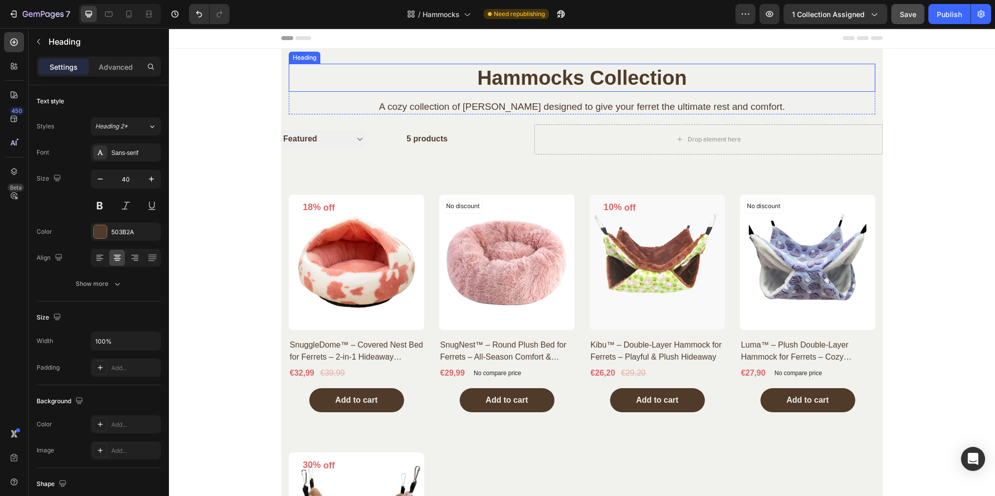
click at [821, 75] on h2 "Hammocks Collection" at bounding box center [582, 78] width 586 height 28
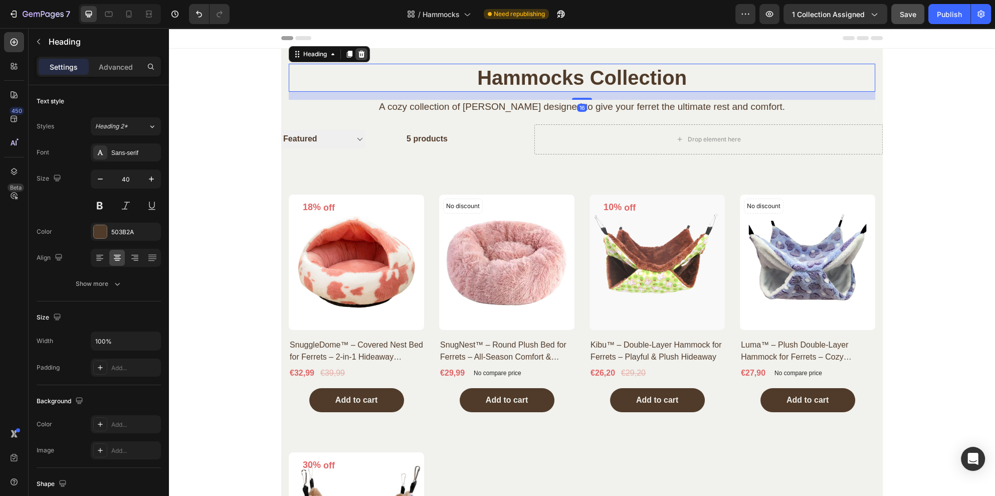
click at [358, 57] on icon at bounding box center [361, 54] width 7 height 7
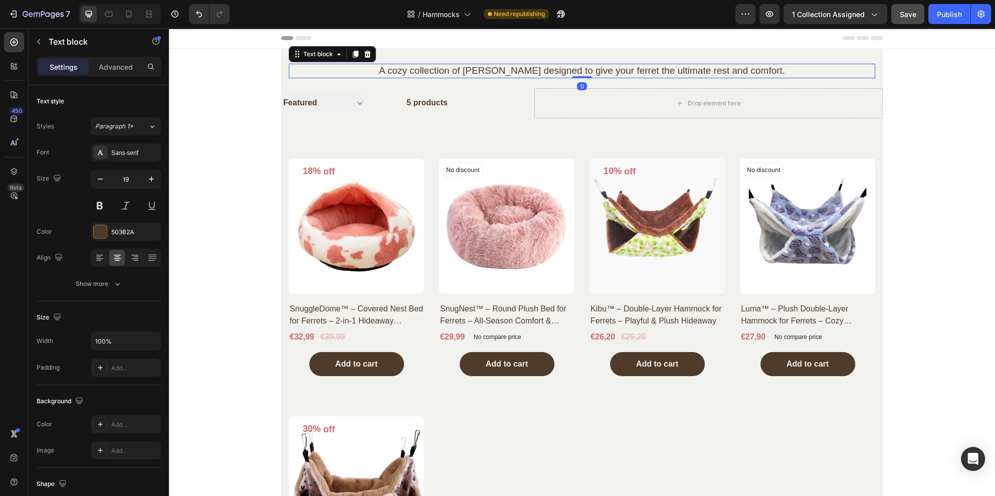
click at [823, 71] on p "A cozy collection of [PERSON_NAME] designed to give your ferret the ultimate re…" at bounding box center [582, 71] width 584 height 13
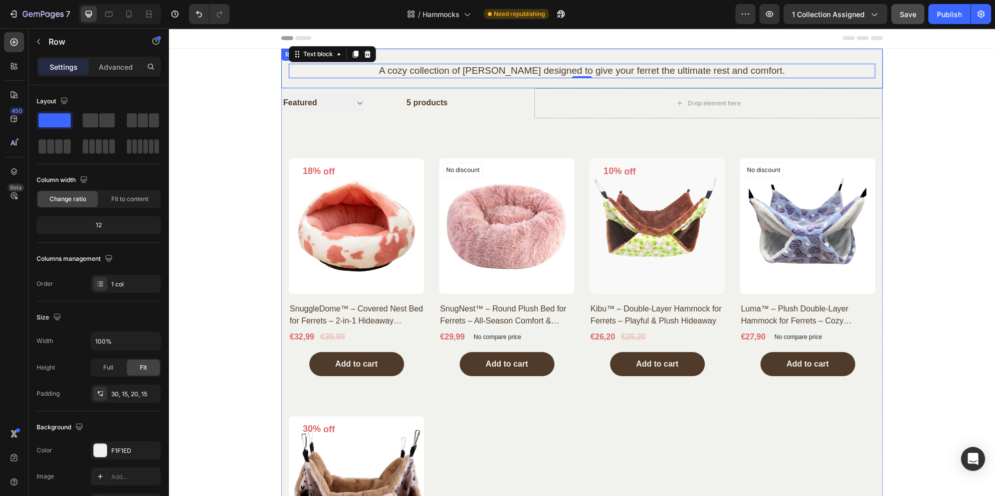
click at [281, 84] on div "A cozy collection of hammocks designed to give your ferret the ultimate rest an…" at bounding box center [581, 69] width 601 height 40
click at [340, 59] on icon at bounding box center [343, 58] width 7 height 7
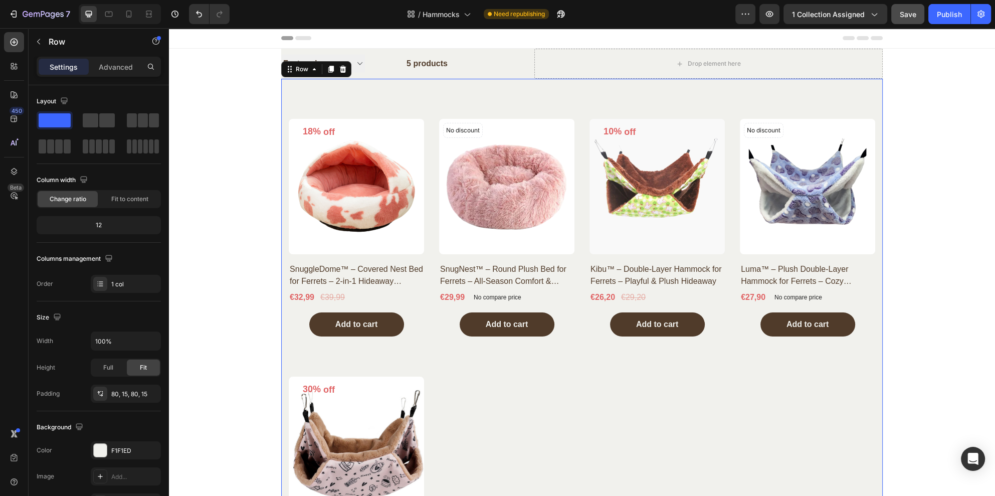
click at [290, 104] on div "18% off (P) Tag Product Images & Gallery Row SnuggleDome™ – Covered Nest Bed fo…" at bounding box center [581, 356] width 601 height 555
click at [339, 66] on icon at bounding box center [343, 69] width 8 height 8
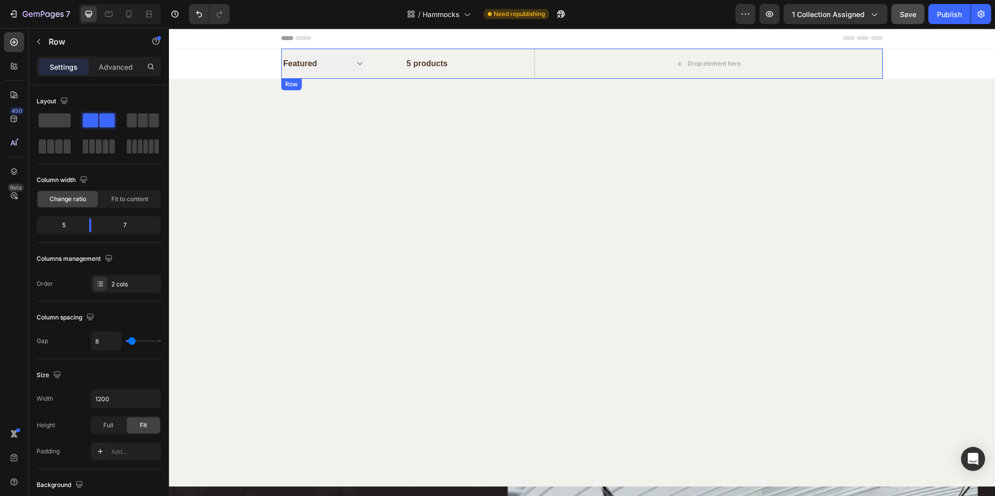
click at [528, 73] on div "Sorting Best selling Featured Alphabetically, A-Z Alphabetically, Z-A Price, lo…" at bounding box center [581, 64] width 601 height 30
click at [341, 87] on div at bounding box center [343, 88] width 12 height 12
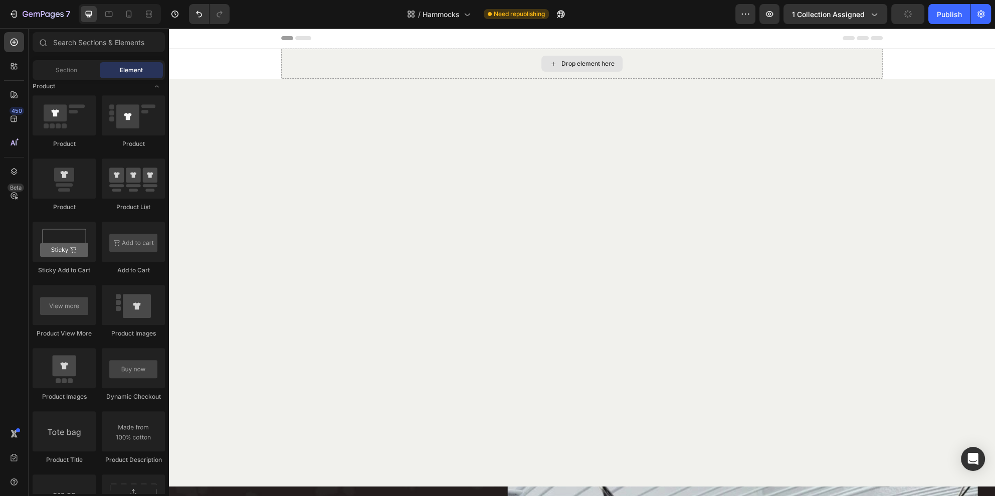
click at [850, 62] on div "Drop element here" at bounding box center [581, 64] width 601 height 30
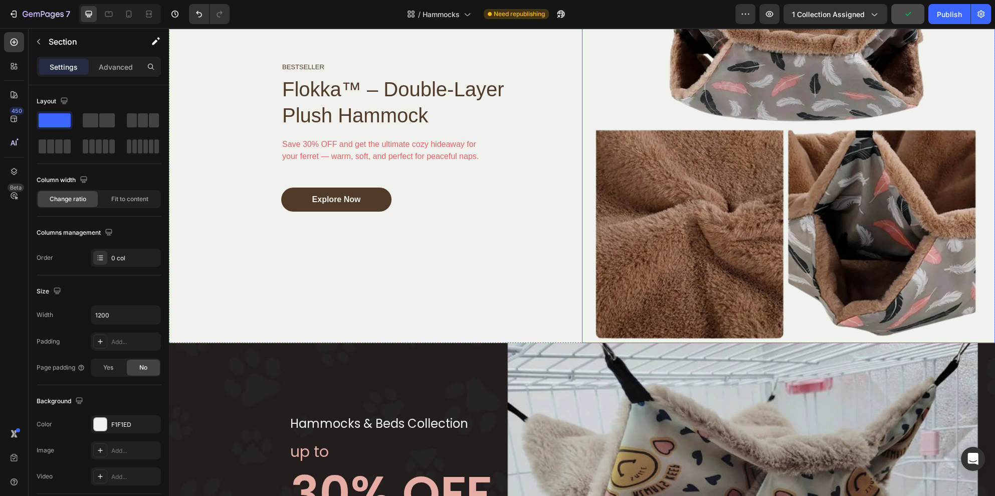
scroll to position [75, 0]
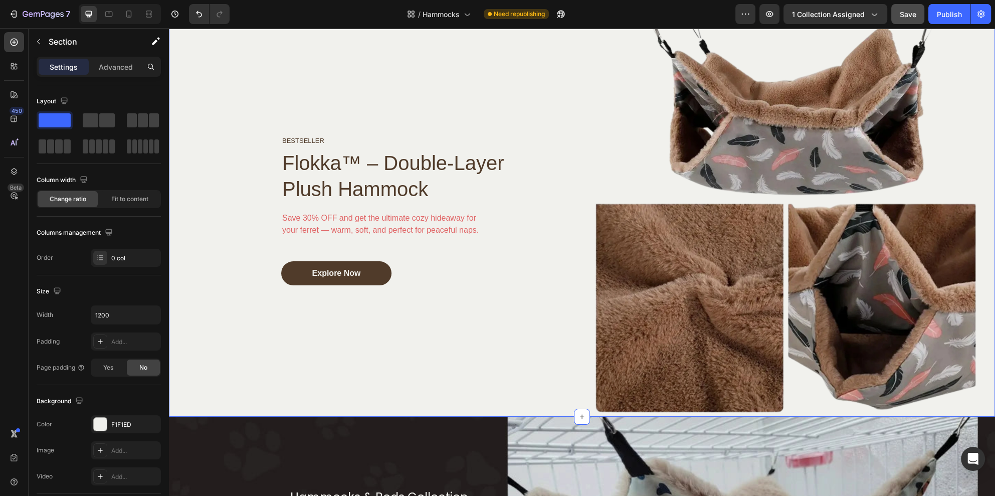
click at [434, 377] on div "BESTSELLER Text block Flokka™ – Double-Layer Plush Hammock Heading Save 30% OFF…" at bounding box center [375, 210] width 413 height 413
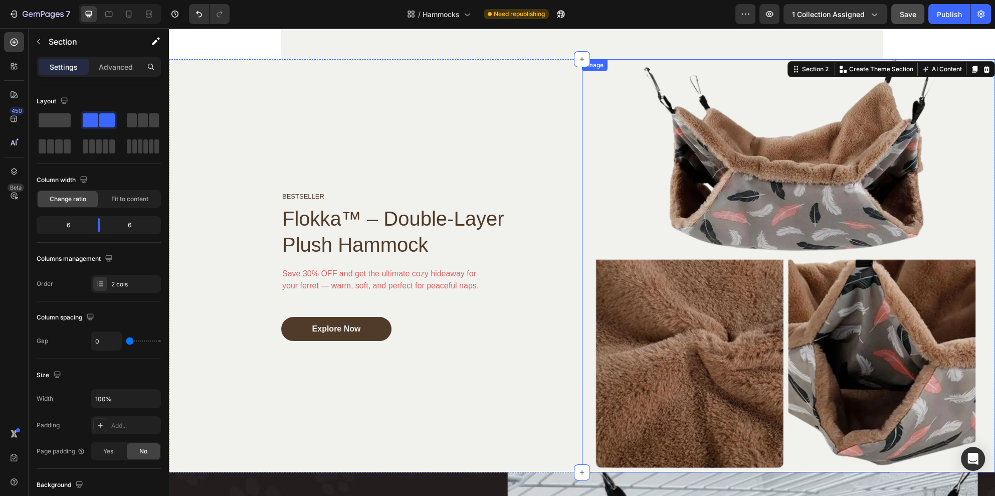
scroll to position [0, 0]
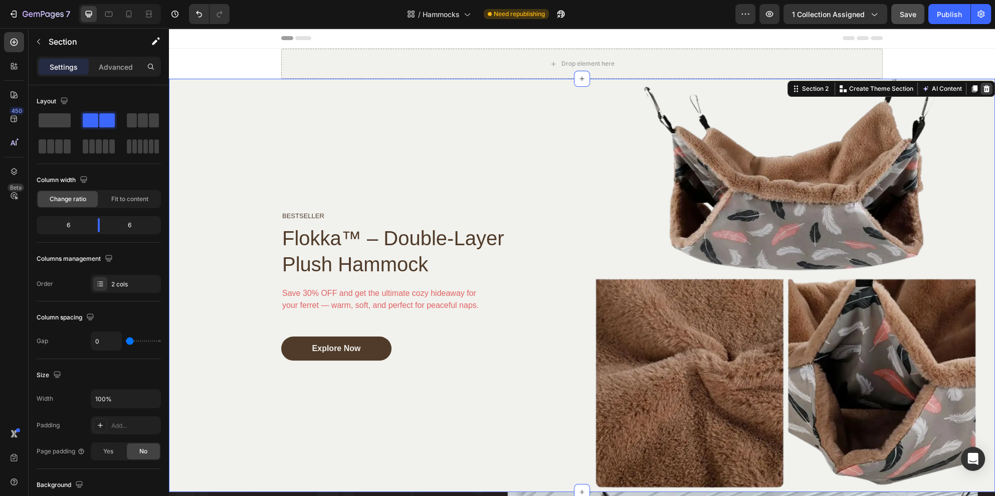
click at [982, 85] on icon at bounding box center [986, 89] width 8 height 8
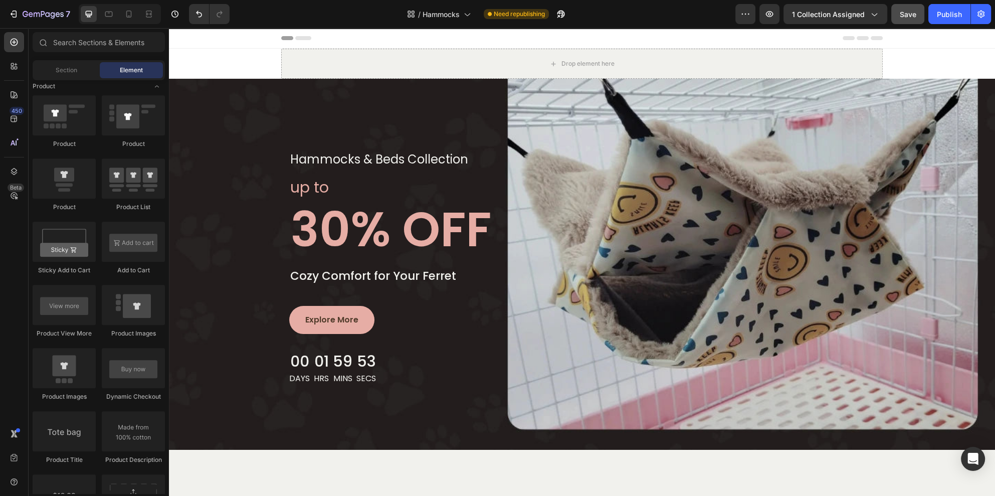
click at [873, 63] on div "Drop element here" at bounding box center [581, 64] width 601 height 30
click at [303, 58] on div "Drop element here" at bounding box center [581, 64] width 601 height 30
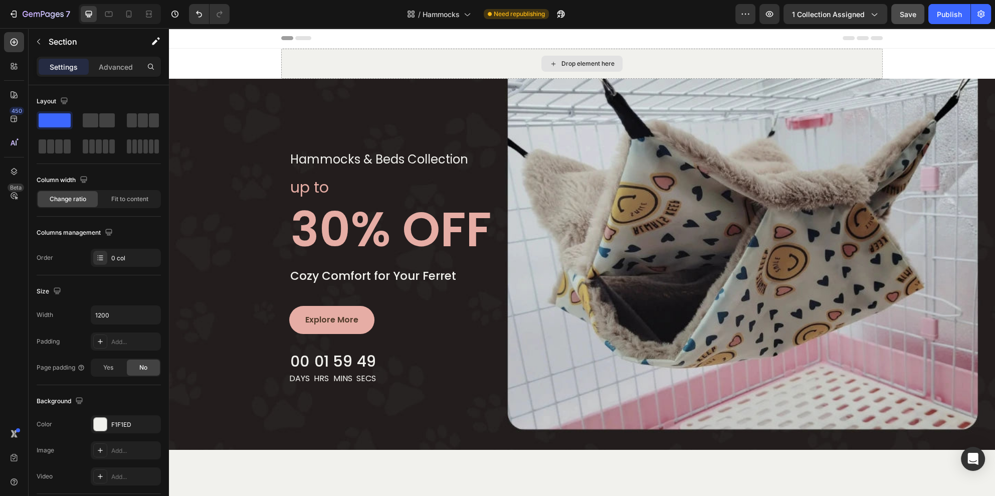
click at [474, 64] on div "Drop element here" at bounding box center [581, 64] width 601 height 30
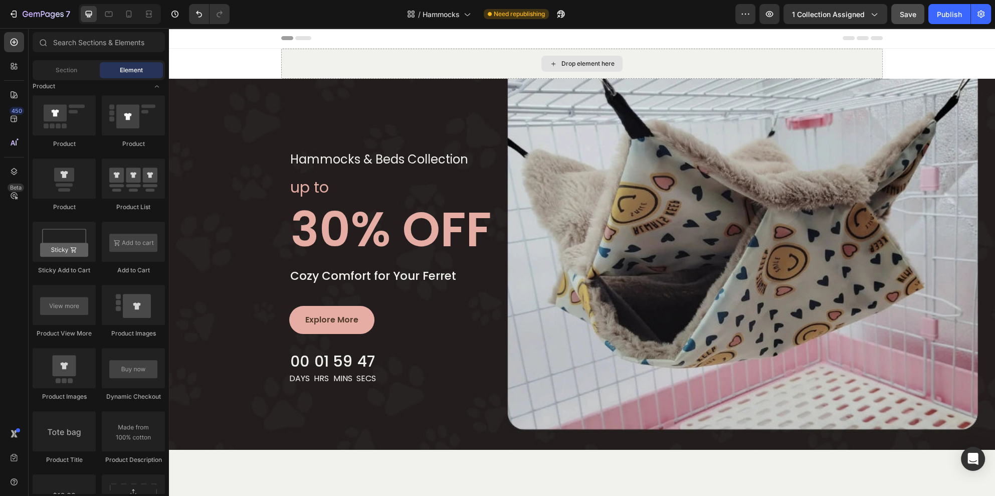
click at [303, 62] on div "Drop element here" at bounding box center [581, 64] width 601 height 30
click at [881, 65] on section "Drop element here" at bounding box center [581, 64] width 617 height 30
click at [861, 65] on div "Drop element here" at bounding box center [581, 64] width 601 height 30
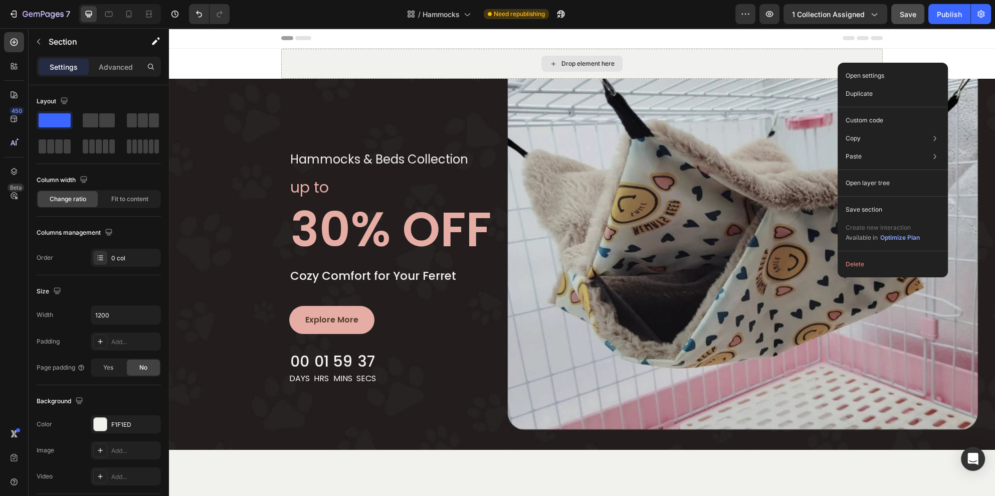
click at [355, 65] on div "Drop element here" at bounding box center [581, 64] width 601 height 30
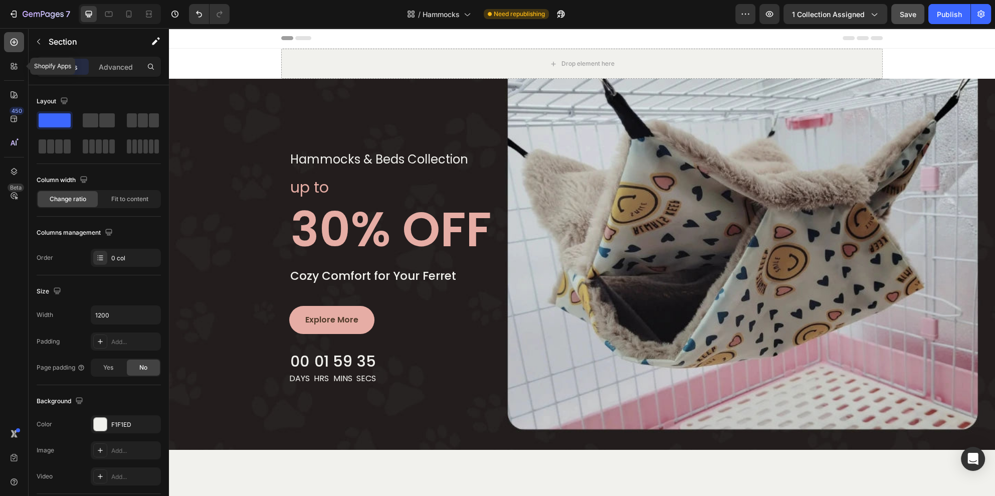
click at [16, 47] on div at bounding box center [14, 42] width 20 height 20
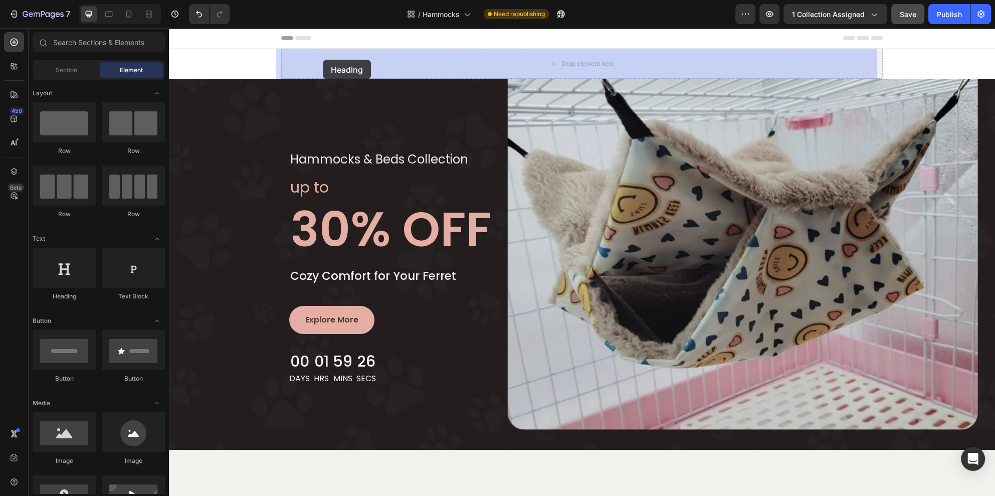
drag, startPoint x: 297, startPoint y: 266, endPoint x: 323, endPoint y: 61, distance: 206.6
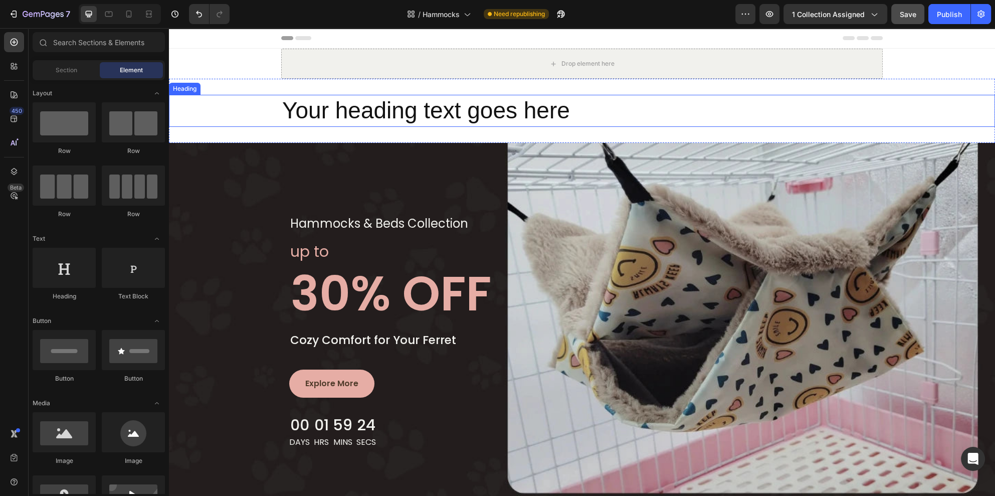
click at [250, 112] on div "Your heading text goes here" at bounding box center [582, 111] width 826 height 32
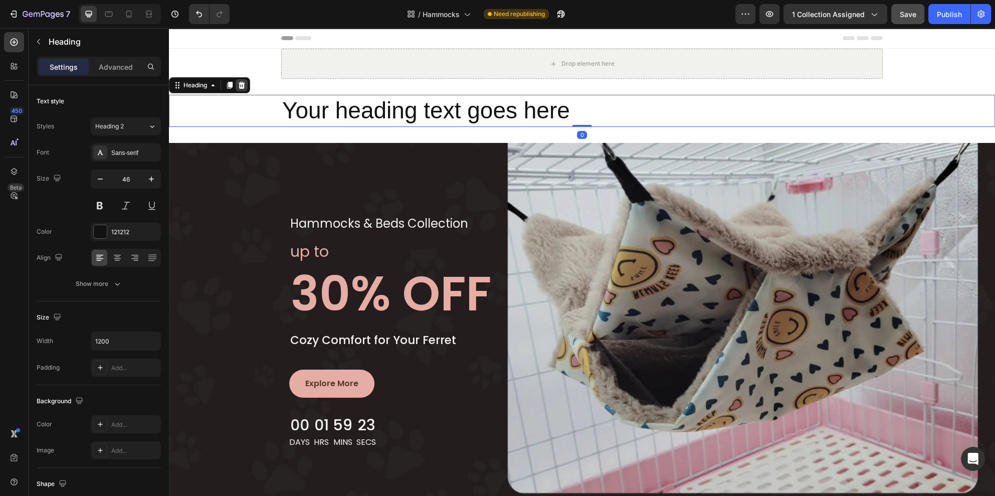
click at [240, 82] on icon at bounding box center [242, 85] width 8 height 8
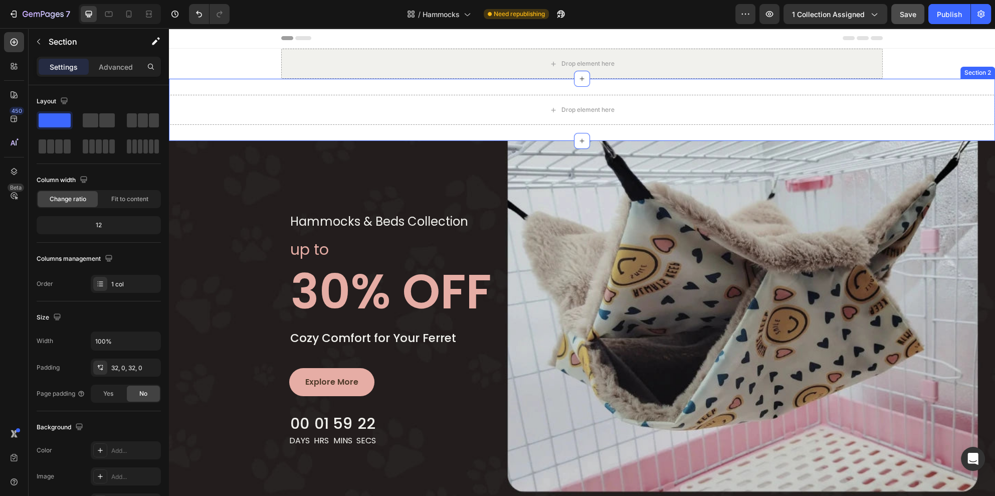
click at [238, 87] on div "Drop element here Section 2" at bounding box center [582, 110] width 826 height 62
click at [983, 68] on icon at bounding box center [986, 69] width 7 height 7
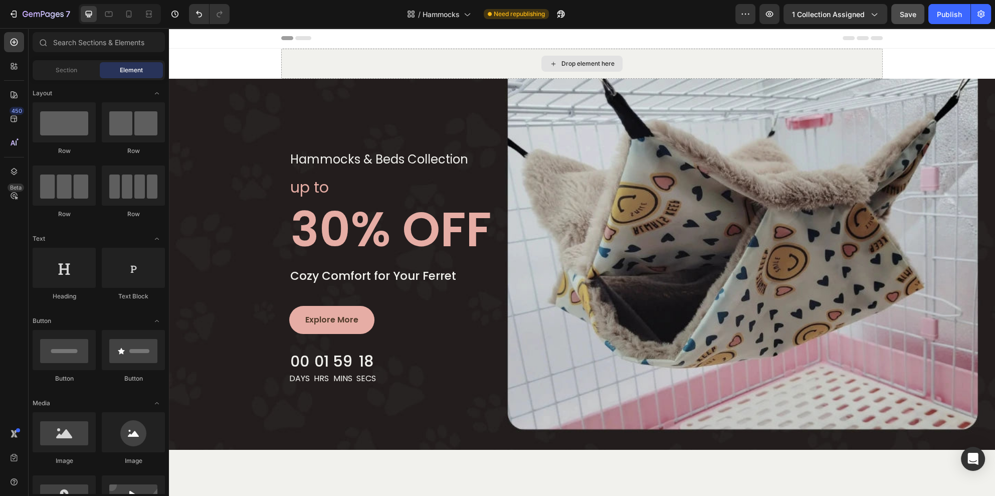
click at [828, 57] on div "Drop element here" at bounding box center [581, 64] width 601 height 30
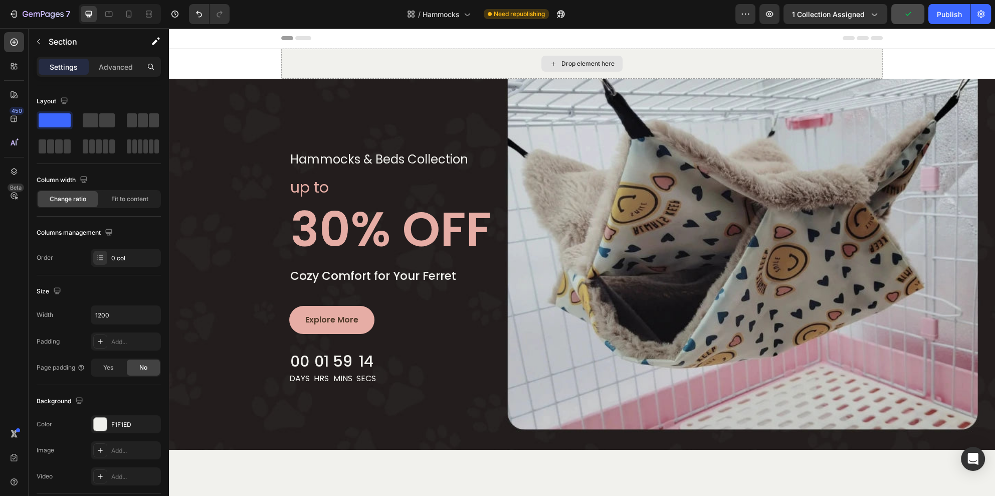
click at [332, 65] on div "Drop element here" at bounding box center [581, 64] width 601 height 30
click at [924, 39] on div "Header" at bounding box center [582, 38] width 826 height 21
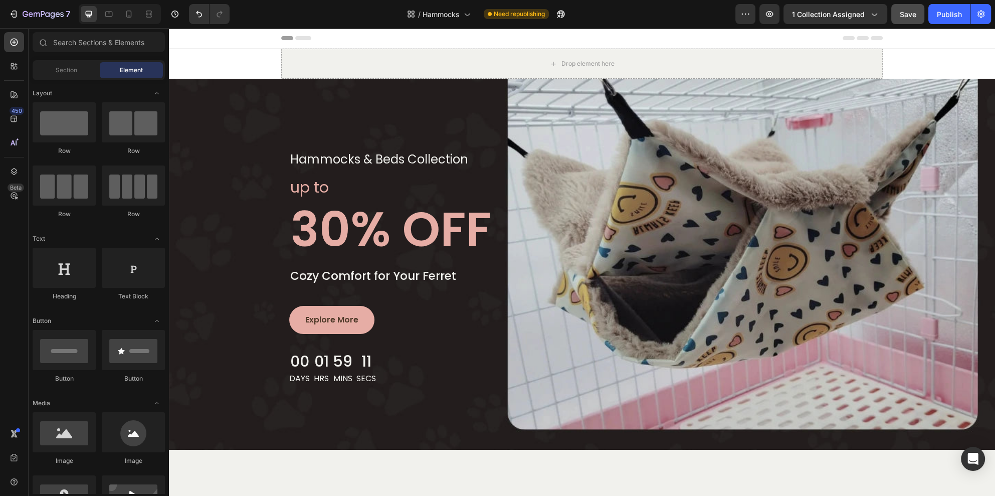
click at [239, 39] on div "Header" at bounding box center [582, 38] width 826 height 21
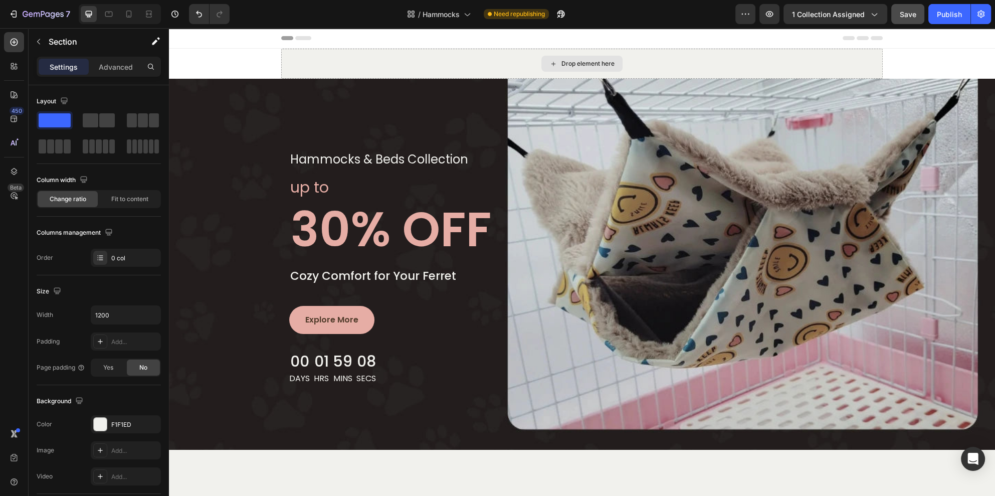
click at [323, 60] on div "Drop element here" at bounding box center [581, 64] width 601 height 30
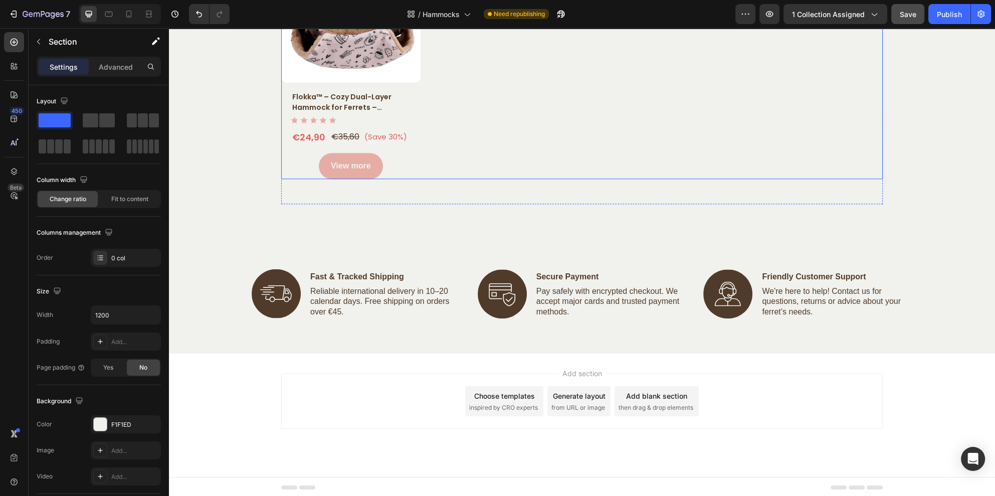
scroll to position [1222, 0]
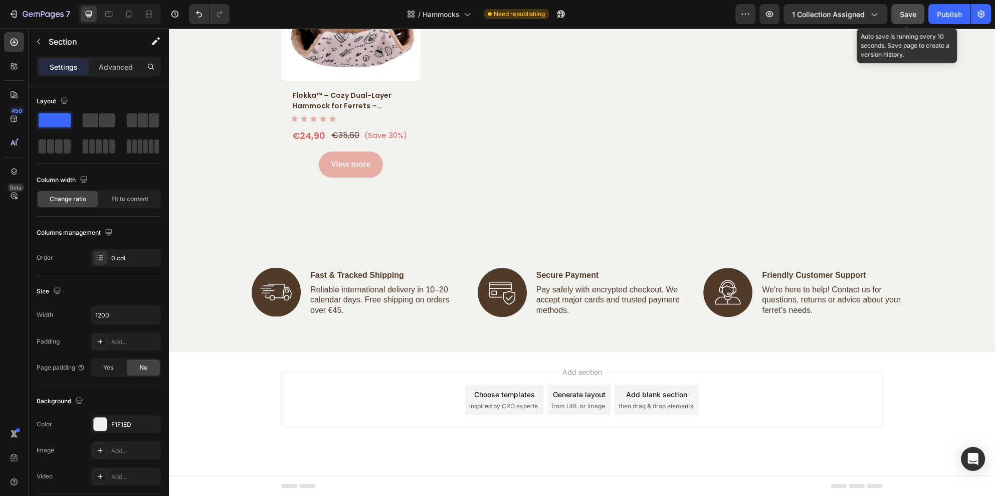
click at [908, 15] on span "Save" at bounding box center [908, 14] width 17 height 9
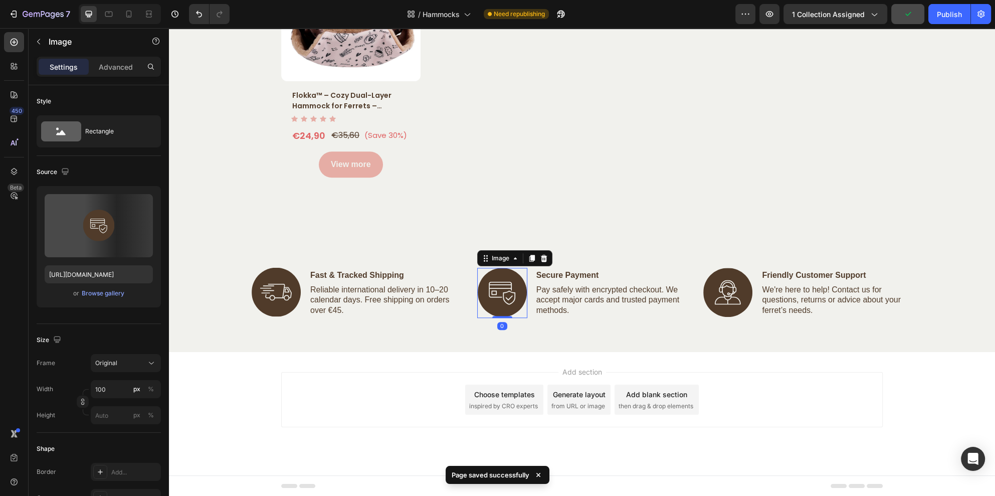
click at [484, 296] on img at bounding box center [502, 293] width 50 height 50
click at [273, 296] on img at bounding box center [276, 293] width 50 height 50
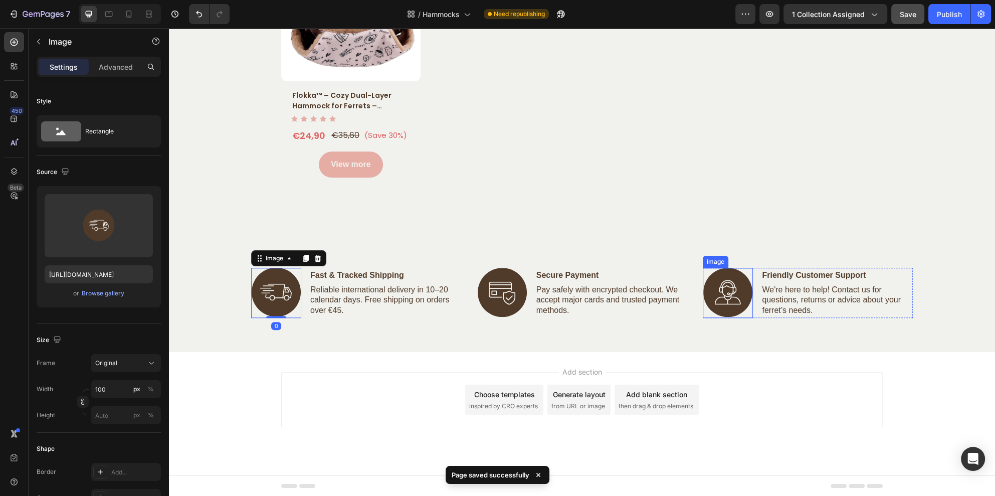
click at [732, 288] on img at bounding box center [728, 293] width 50 height 50
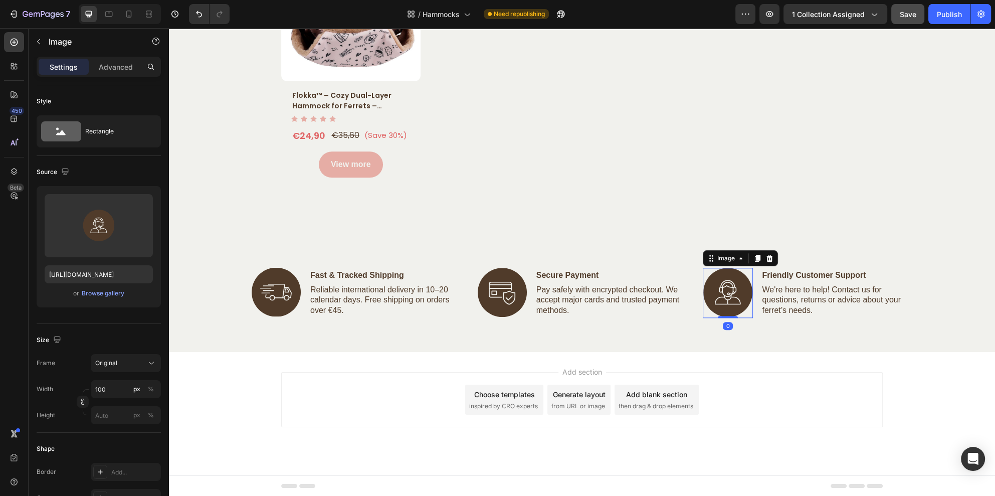
click at [920, 13] on button "Save" at bounding box center [907, 14] width 33 height 20
click at [943, 9] on div "Publish" at bounding box center [949, 14] width 25 height 11
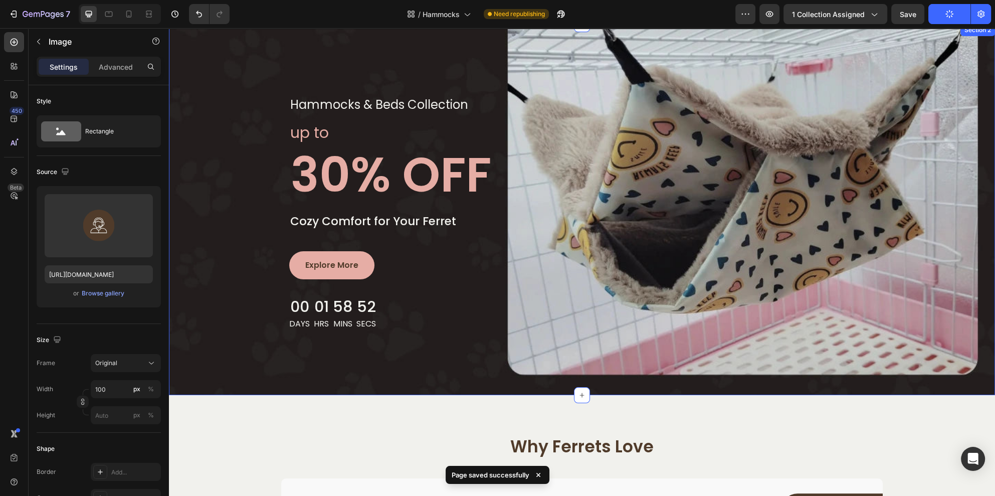
scroll to position [0, 0]
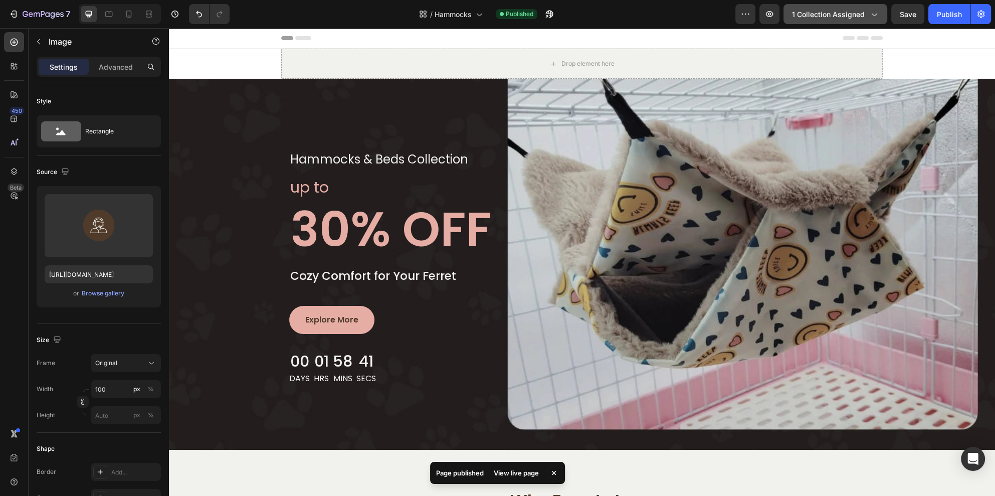
click at [838, 13] on span "1 collection assigned" at bounding box center [828, 14] width 73 height 11
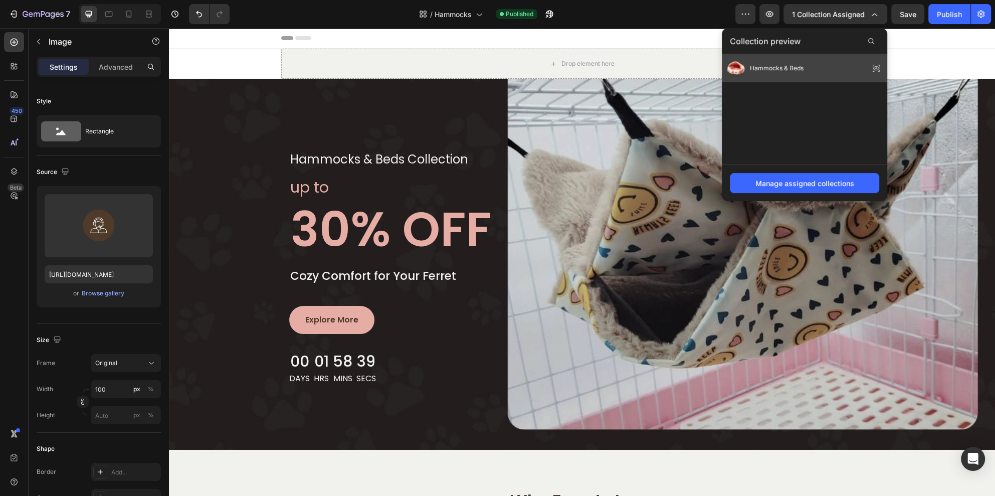
click at [796, 65] on span "Hammocks & Beds" at bounding box center [777, 68] width 54 height 9
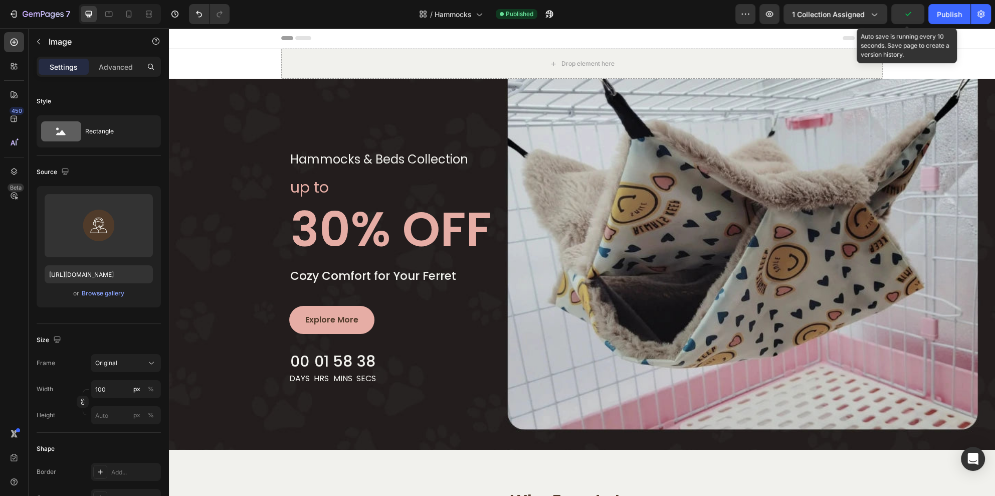
click at [909, 16] on icon "button" at bounding box center [908, 14] width 10 height 10
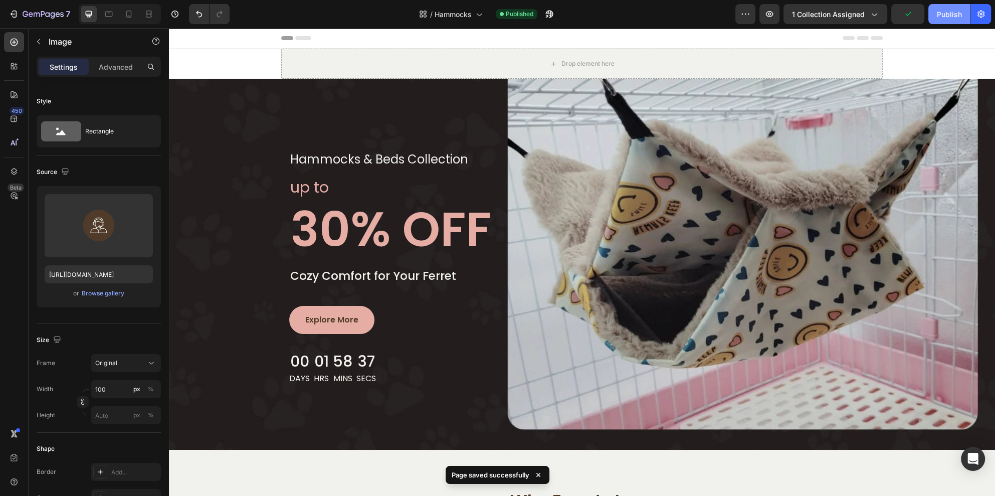
click at [935, 15] on button "Publish" at bounding box center [949, 14] width 42 height 20
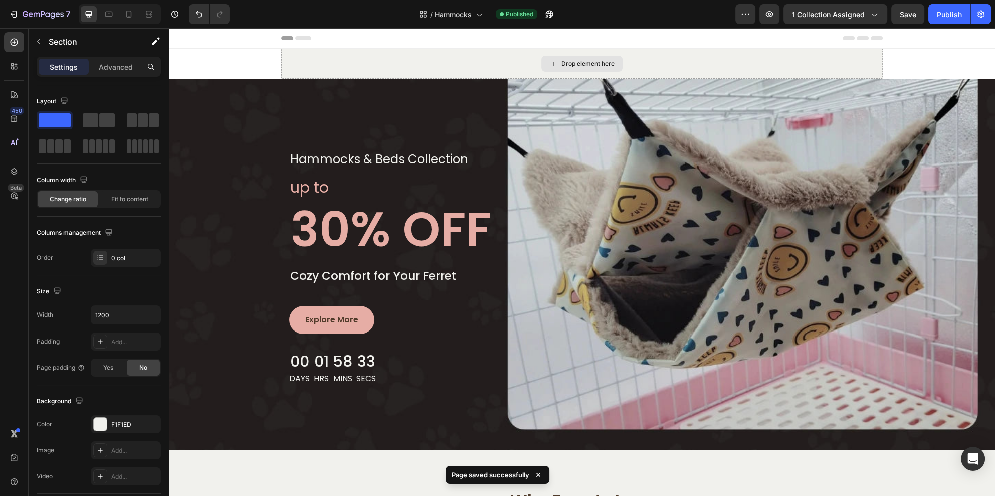
click at [324, 63] on div "Drop element here" at bounding box center [581, 64] width 601 height 30
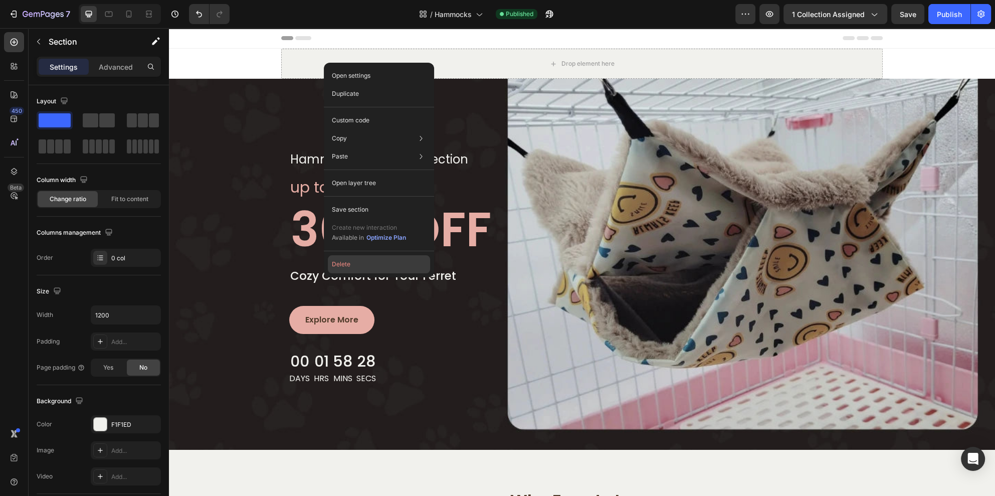
click at [342, 262] on button "Delete" at bounding box center [379, 264] width 102 height 18
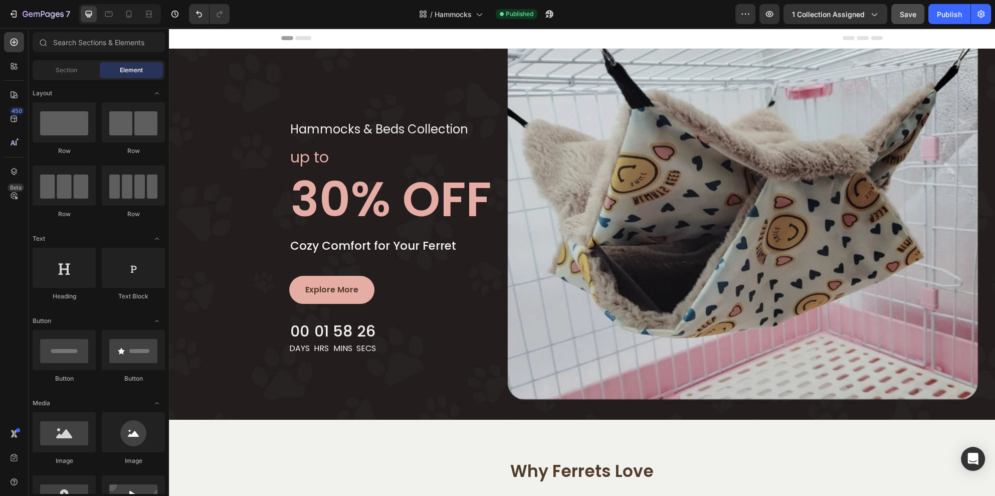
click at [916, 15] on span "Save" at bounding box center [908, 14] width 17 height 9
click at [946, 16] on div "Publish" at bounding box center [949, 14] width 25 height 11
click at [47, 13] on icon "button" at bounding box center [47, 14] width 5 height 5
click at [826, 10] on span "0 collection assigned" at bounding box center [827, 14] width 74 height 11
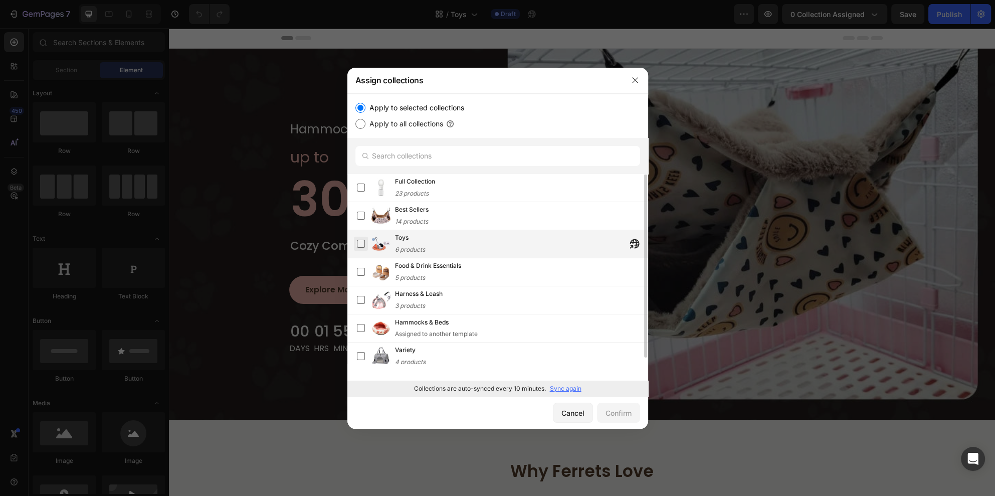
click at [364, 245] on label at bounding box center [361, 244] width 8 height 8
click at [637, 416] on button "Confirm" at bounding box center [618, 412] width 43 height 20
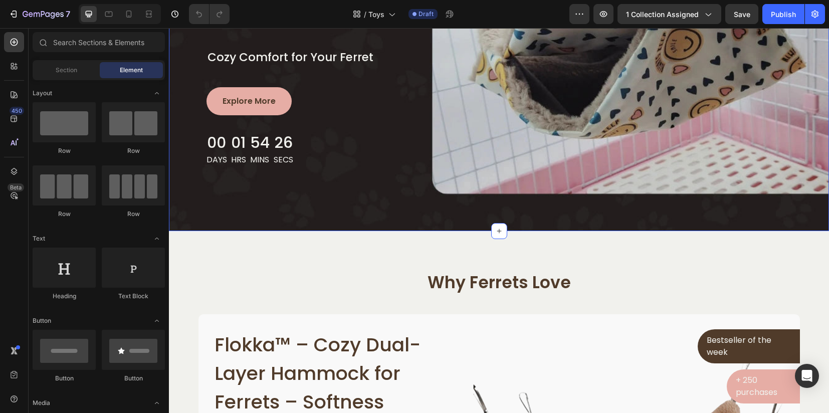
scroll to position [63, 0]
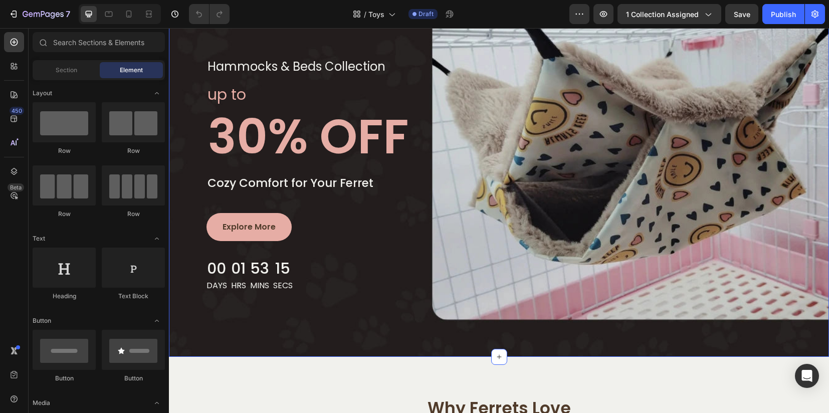
click at [384, 343] on div "hammocks & beds collection Text block Row up to Text block 30% OFF Heading Cozy…" at bounding box center [499, 171] width 660 height 371
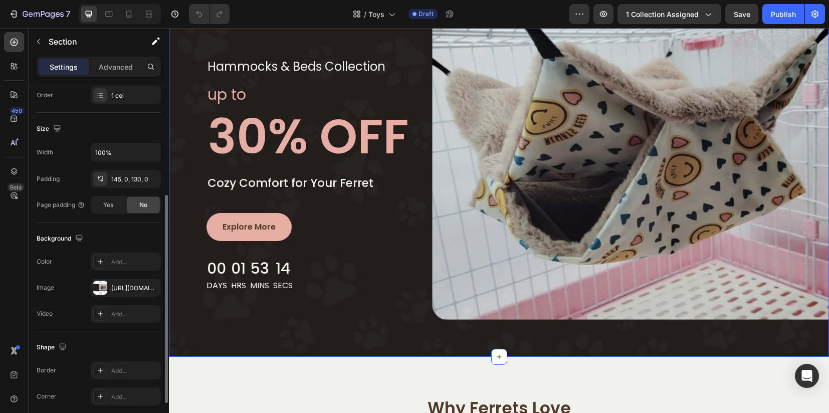
scroll to position [251, 0]
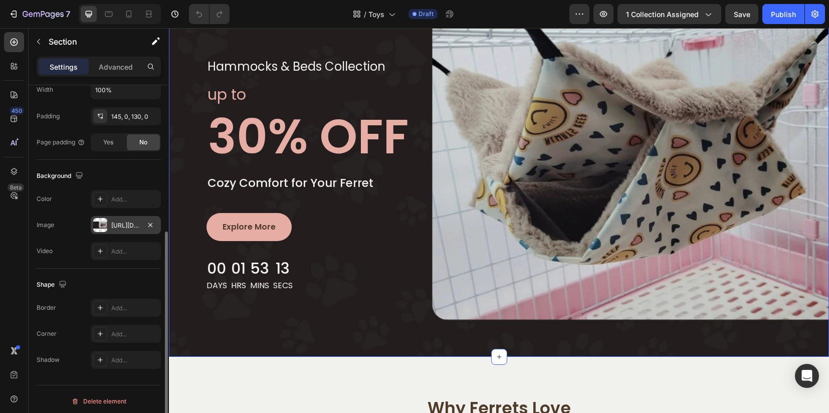
click at [105, 224] on div at bounding box center [100, 225] width 14 height 14
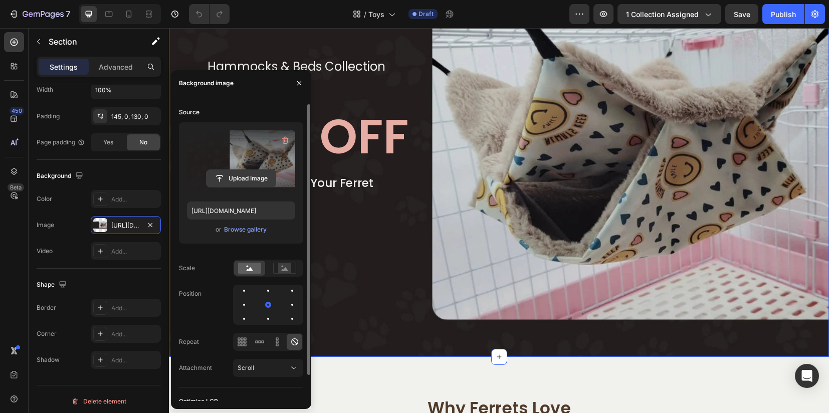
click at [233, 176] on input "file" at bounding box center [240, 178] width 69 height 17
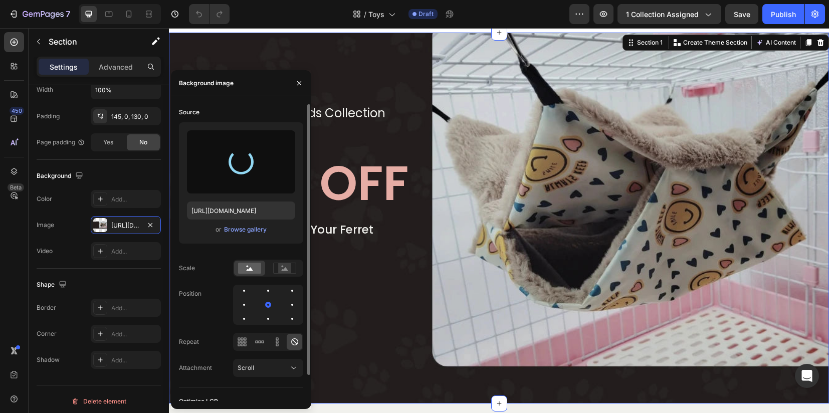
scroll to position [0, 0]
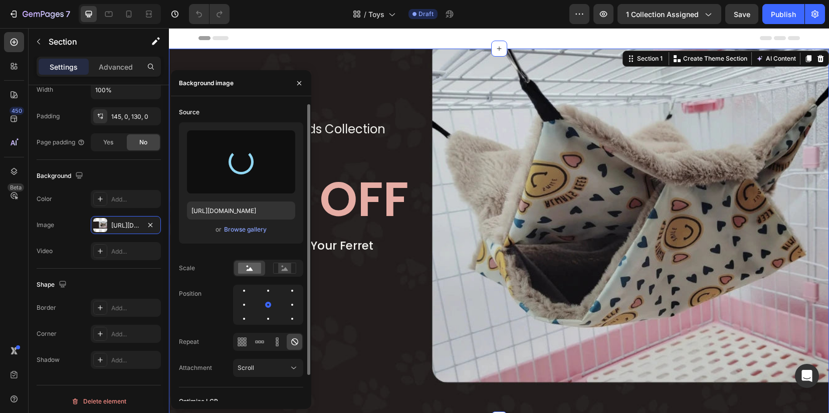
type input "https://cdn.shopify.com/s/files/1/0912/1346/3925/files/gempages_572635729960633…"
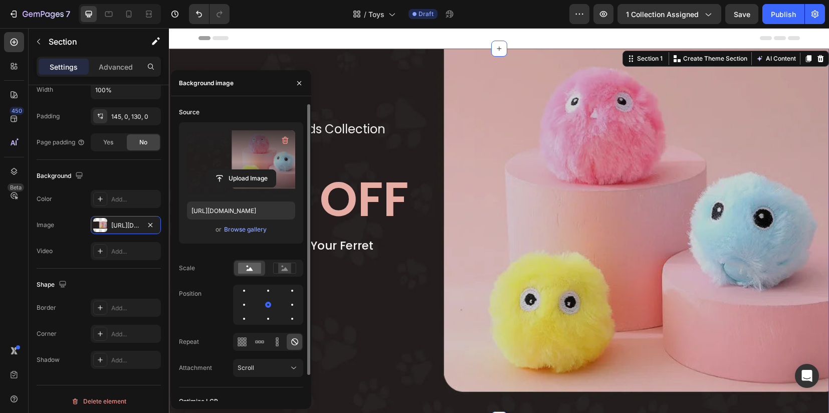
click at [397, 38] on div "Header" at bounding box center [498, 38] width 601 height 20
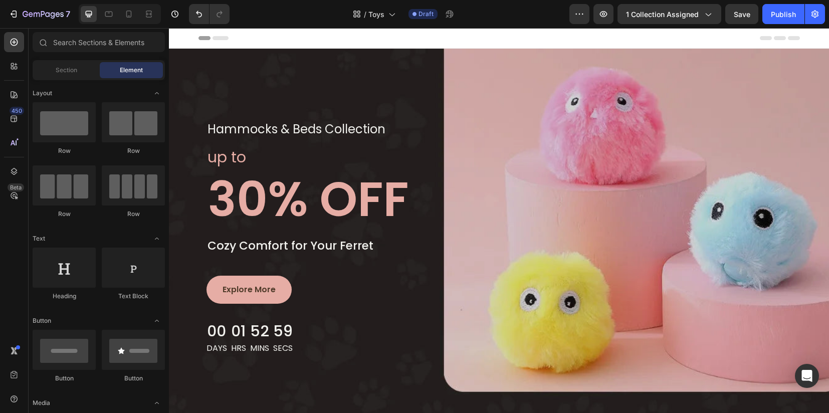
click at [342, 40] on div "Header" at bounding box center [498, 38] width 601 height 20
click at [238, 135] on p "hammocks & beds collection" at bounding box center [296, 129] width 178 height 15
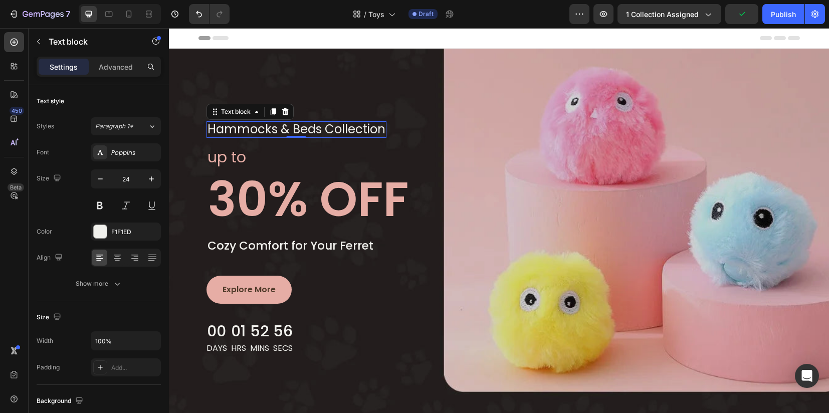
click at [304, 132] on p "hammocks & beds collection" at bounding box center [296, 129] width 178 height 15
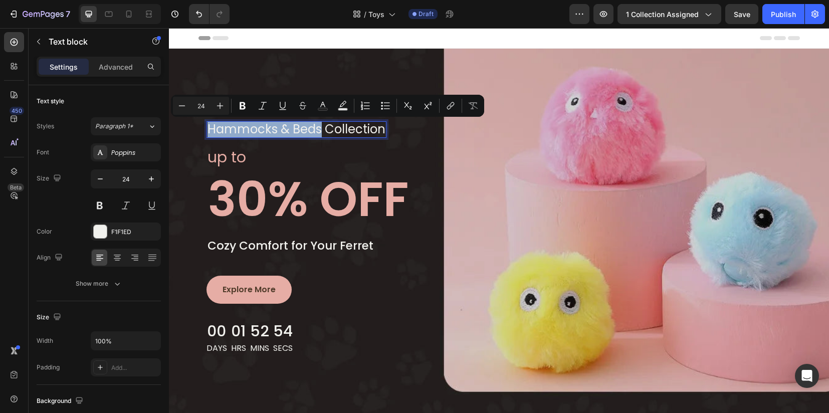
drag, startPoint x: 314, startPoint y: 129, endPoint x: 201, endPoint y: 131, distance: 112.8
click at [206, 131] on div "hammocks & beds collection" at bounding box center [296, 129] width 180 height 17
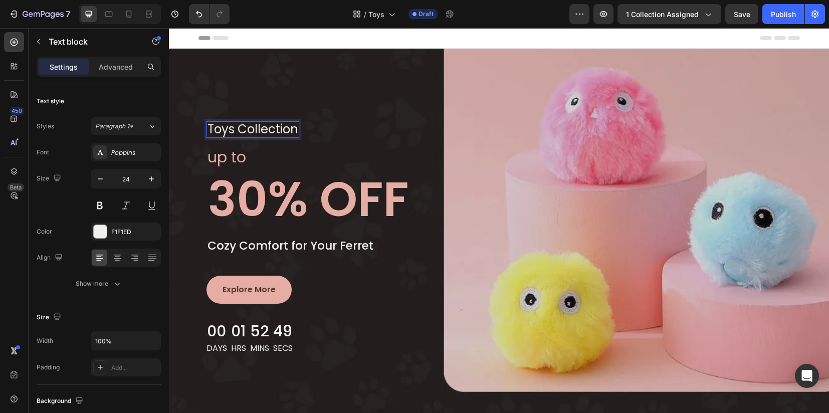
click at [306, 46] on div "Header" at bounding box center [498, 38] width 601 height 20
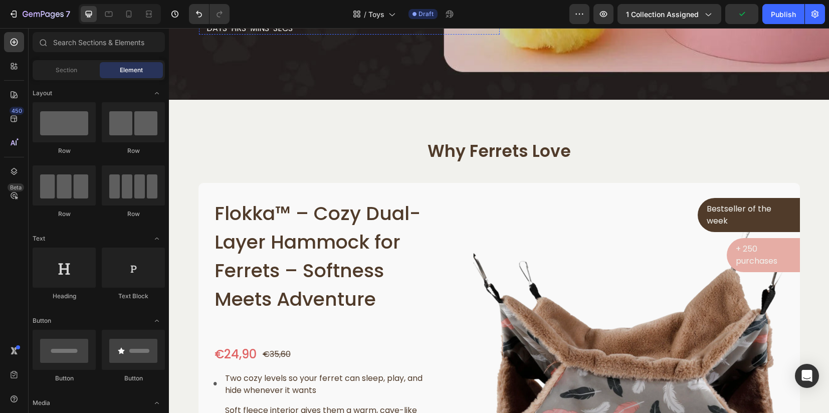
scroll to position [376, 0]
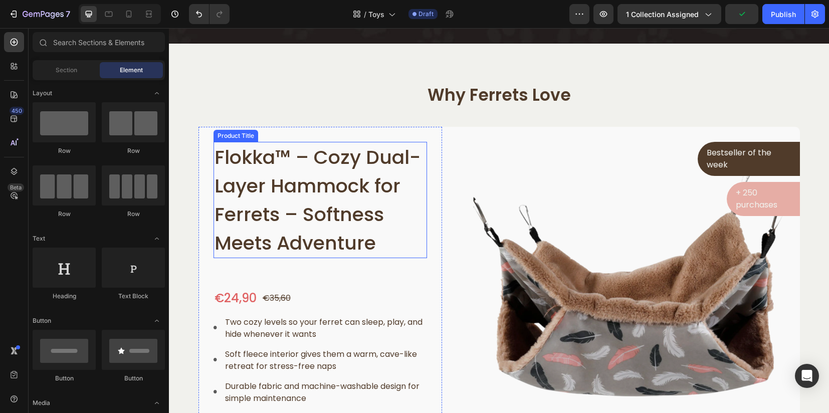
click at [310, 188] on h1 "Flokka™ – Cozy Dual-Layer Hammock for Ferrets – Softness Meets Adventure" at bounding box center [320, 200] width 214 height 116
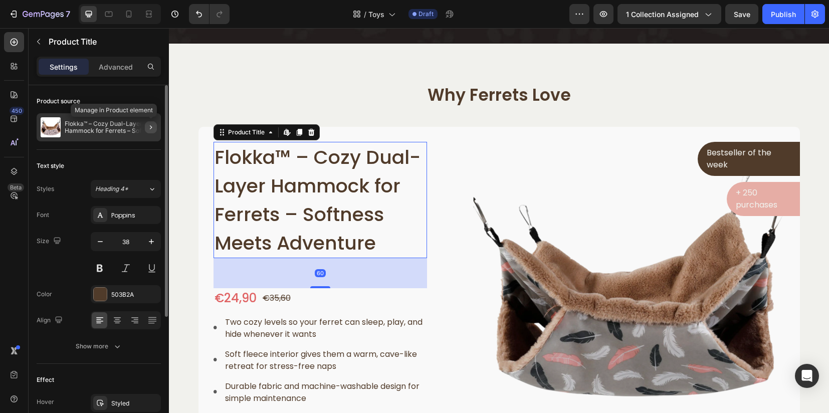
click at [149, 125] on icon "button" at bounding box center [151, 127] width 8 height 8
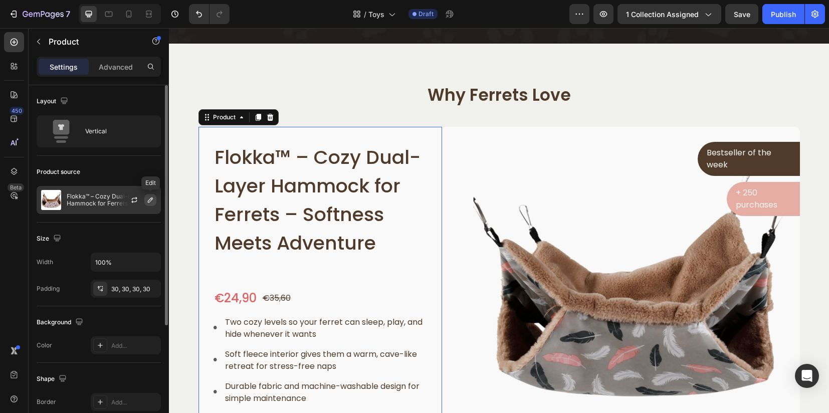
click at [149, 202] on icon "button" at bounding box center [150, 200] width 8 height 8
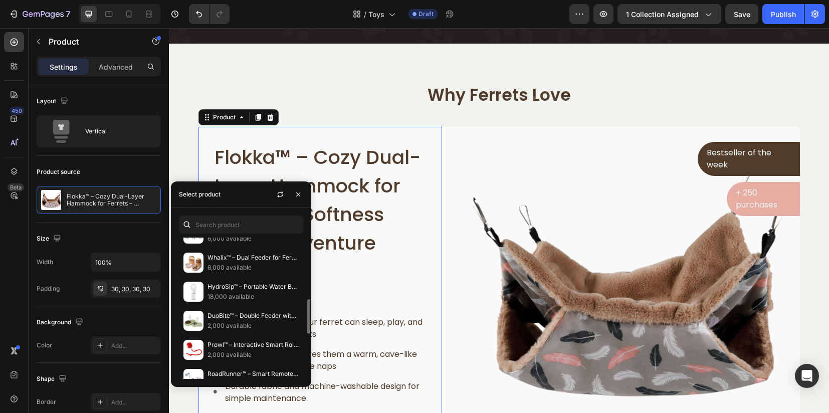
scroll to position [314, 0]
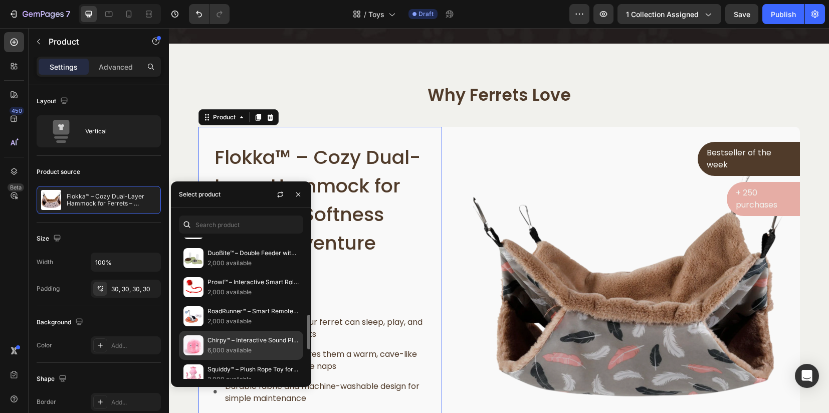
click at [230, 336] on p "Chirpy™ – Interactive Sound Plush Ball for Ferrets – Stimulates Natural Play" at bounding box center [252, 340] width 91 height 10
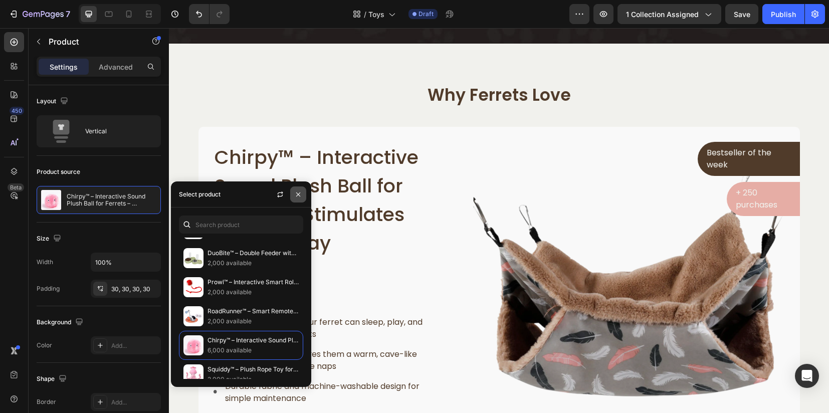
click at [299, 196] on icon "button" at bounding box center [298, 194] width 8 height 8
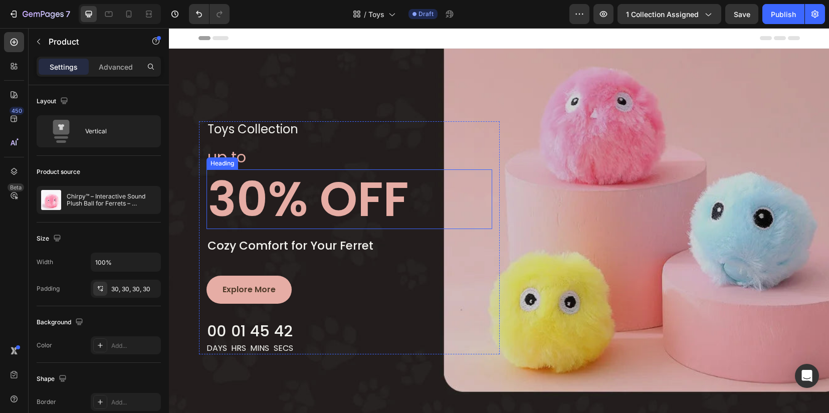
scroll to position [0, 0]
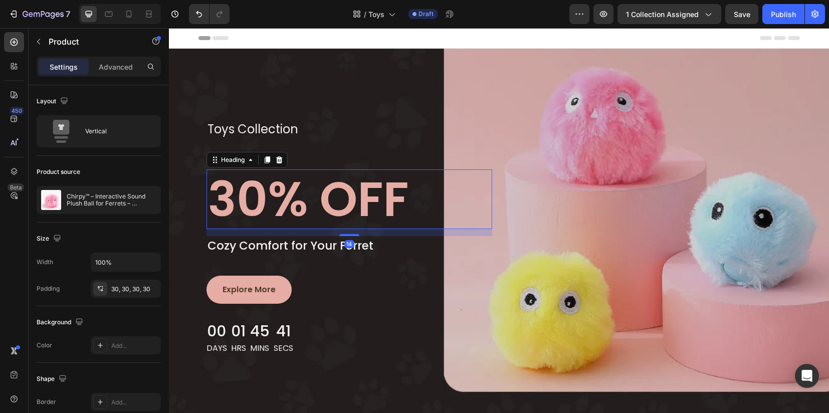
click at [250, 191] on h2 "30% OFF" at bounding box center [349, 199] width 286 height 60
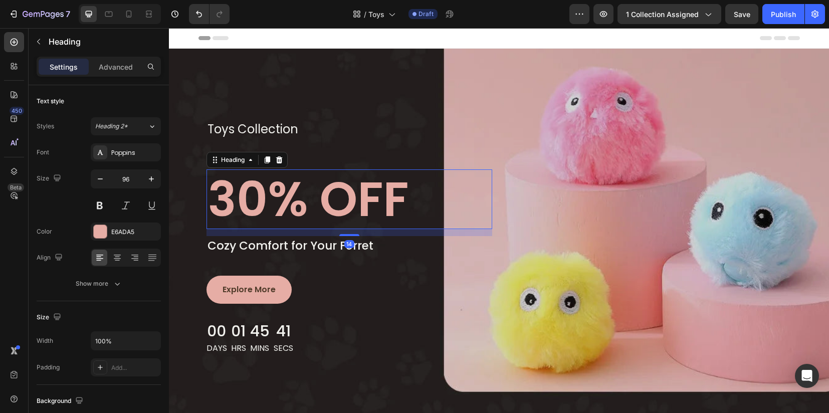
click at [254, 192] on h2 "30% OFF" at bounding box center [349, 199] width 286 height 60
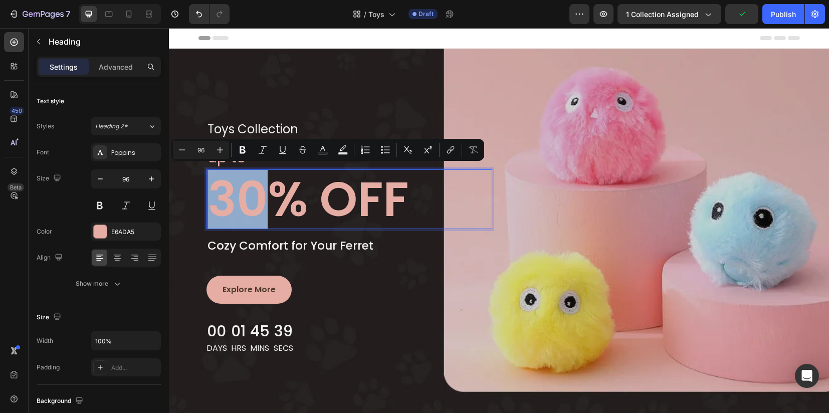
drag, startPoint x: 260, startPoint y: 193, endPoint x: 217, endPoint y: 194, distance: 43.1
click at [217, 194] on p "30% OFF" at bounding box center [349, 199] width 284 height 58
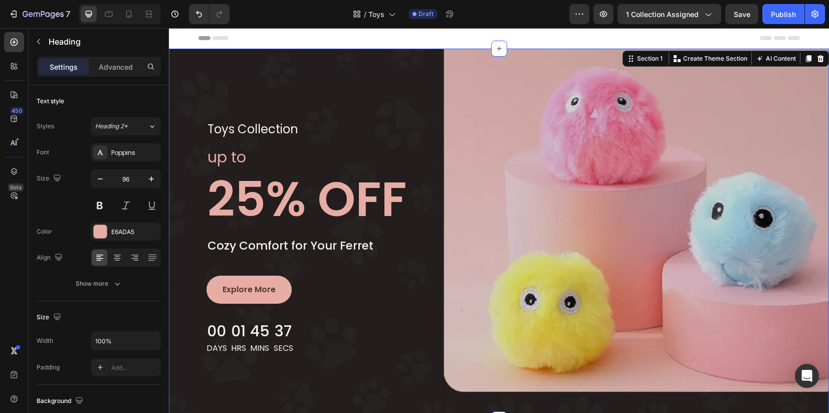
click at [378, 115] on div "toys collection Text block Row up to Text block 25% OFF Heading Cozy Comfort fo…" at bounding box center [499, 234] width 660 height 371
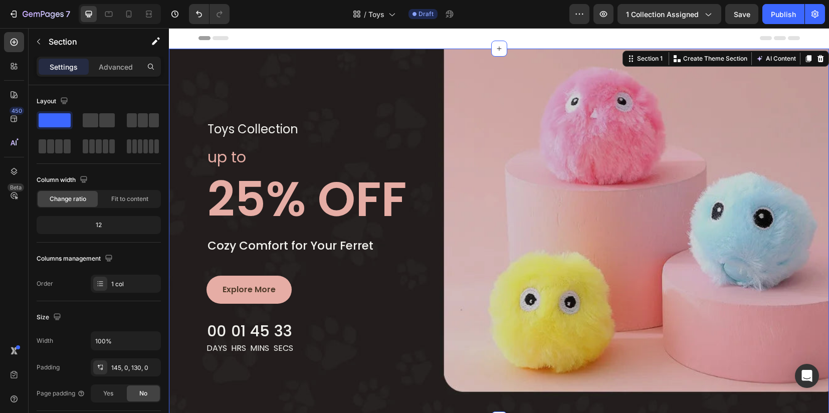
click at [363, 41] on div "Header" at bounding box center [498, 38] width 601 height 20
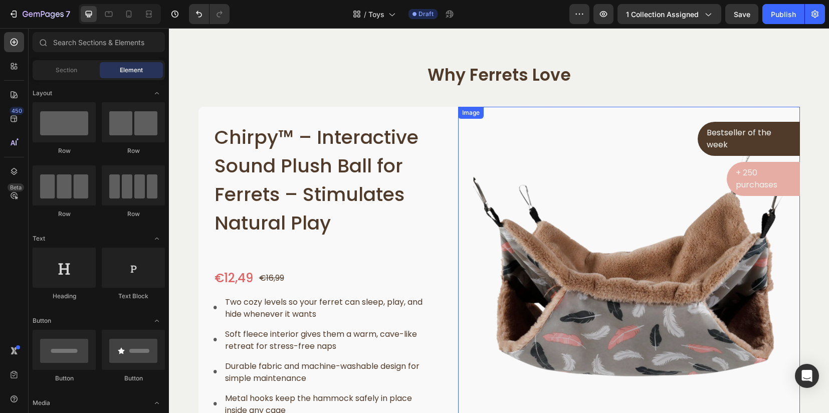
scroll to position [334, 0]
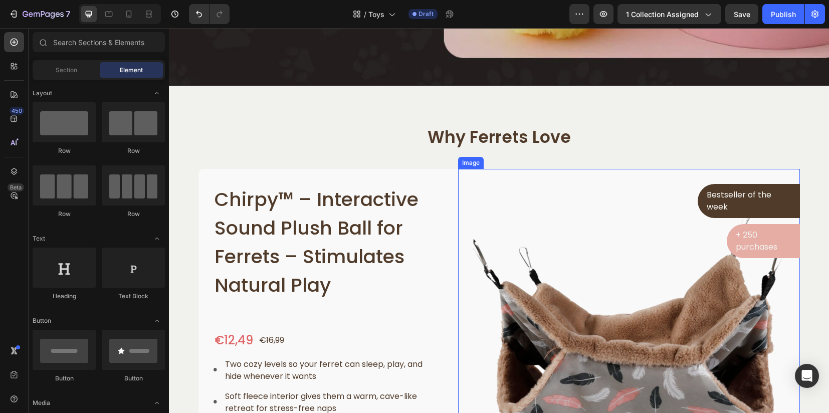
click at [583, 321] on img at bounding box center [628, 339] width 341 height 341
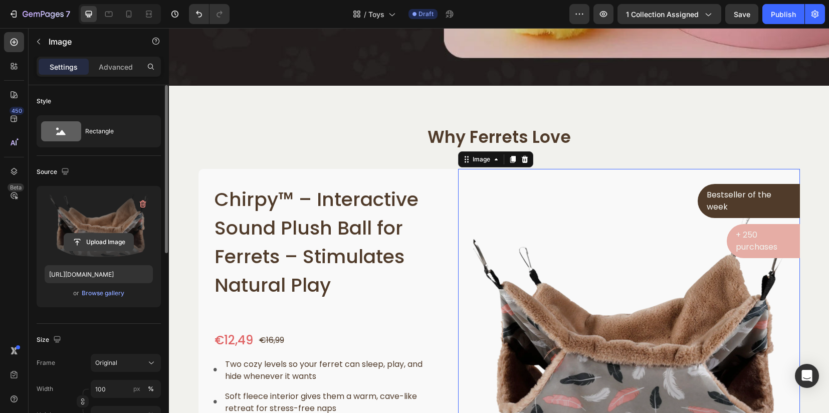
click at [97, 245] on input "file" at bounding box center [98, 242] width 69 height 17
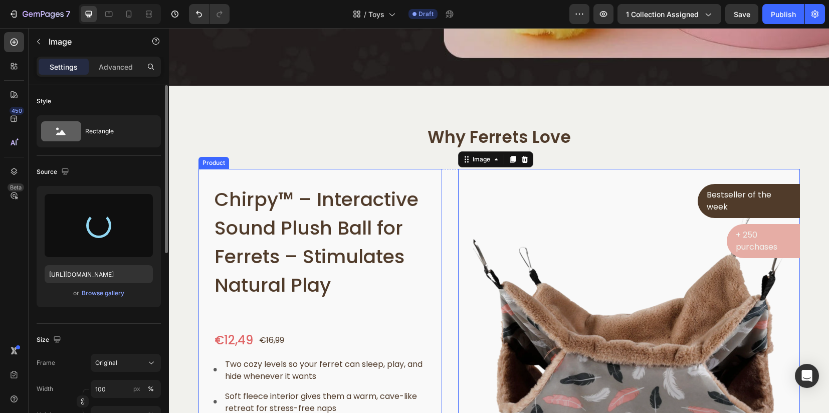
type input "https://cdn.shopify.com/s/files/1/0912/1346/3925/files/gempages_572635729960633…"
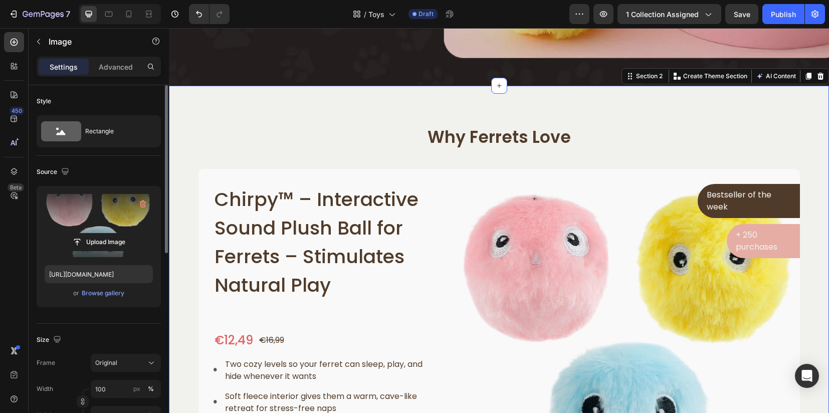
click at [805, 147] on div "Why Ferrets Love Heading Row Chirpy™ – Interactive Sound Plush Ball for Ferrets…" at bounding box center [498, 329] width 645 height 407
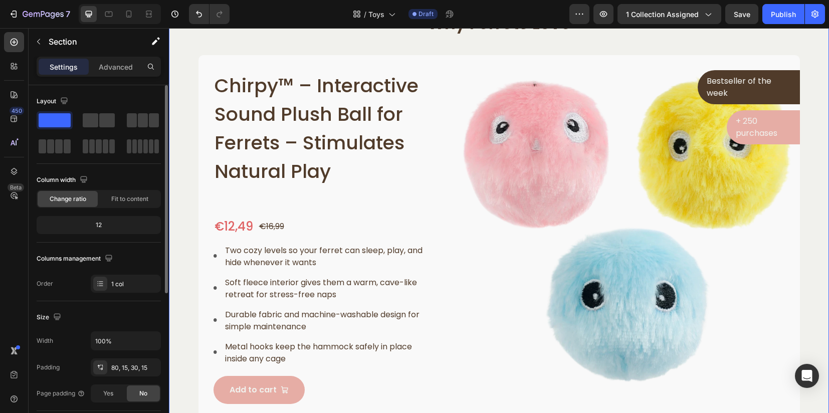
scroll to position [396, 0]
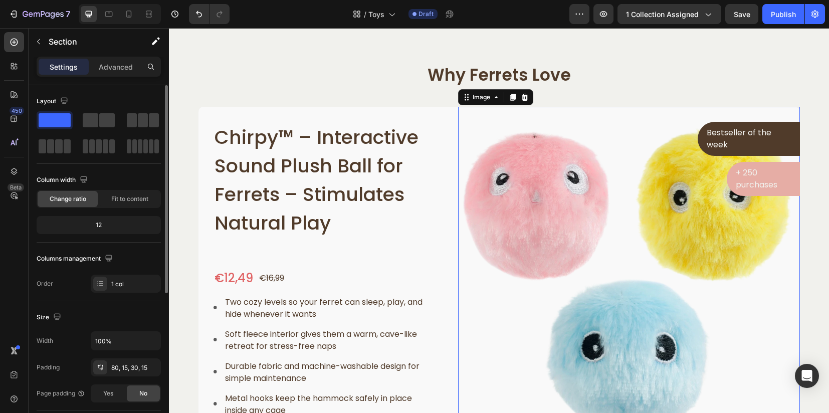
click at [592, 256] on img at bounding box center [628, 277] width 341 height 341
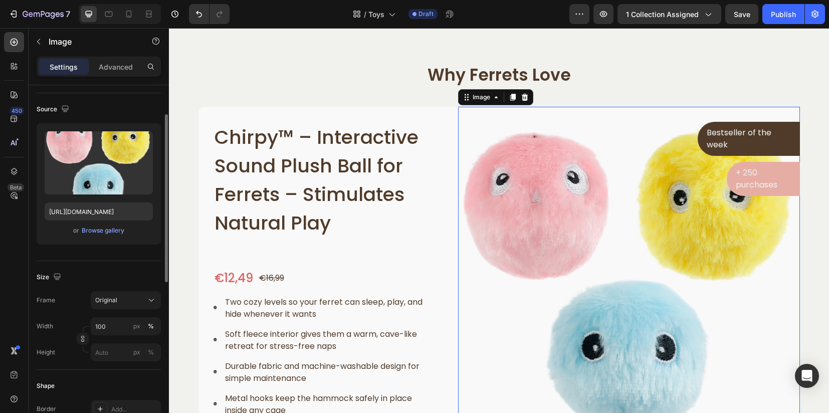
scroll to position [125, 0]
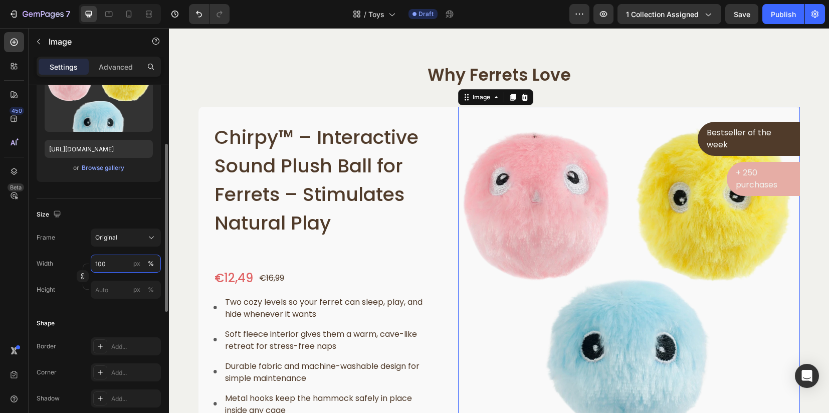
click at [110, 261] on input "100" at bounding box center [126, 264] width 70 height 18
type input "80"
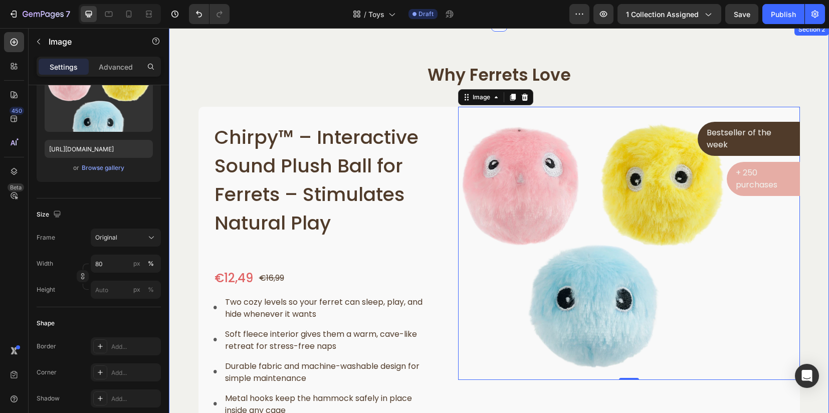
click at [806, 224] on div "Why Ferrets Love Heading Row Chirpy™ – Interactive Sound Plush Ball for Ferrets…" at bounding box center [498, 267] width 645 height 407
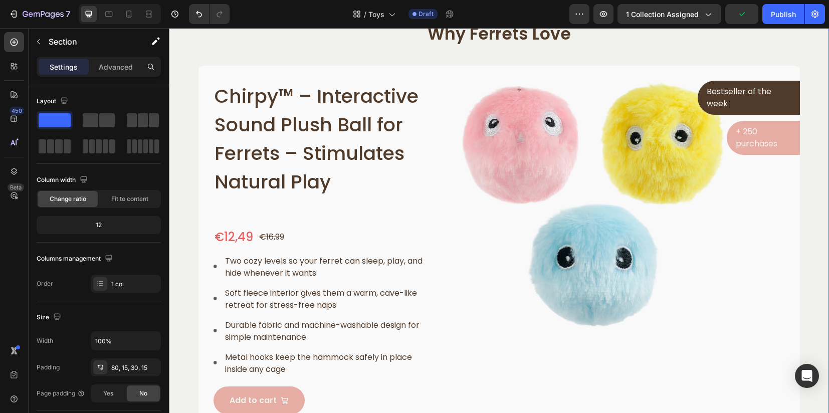
scroll to position [459, 0]
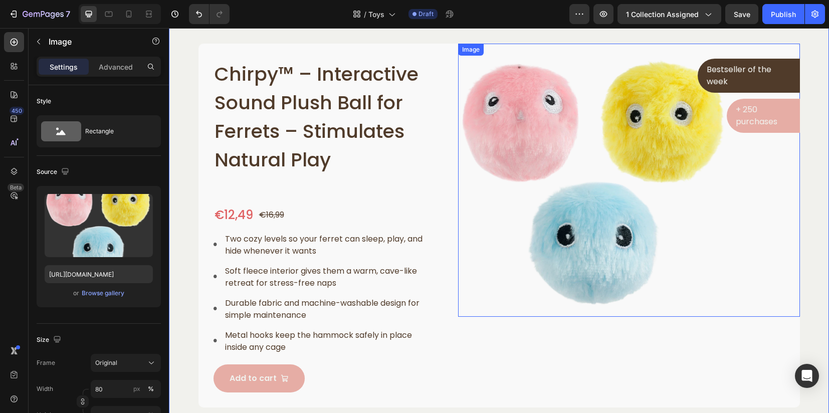
click at [633, 165] on img at bounding box center [594, 180] width 273 height 273
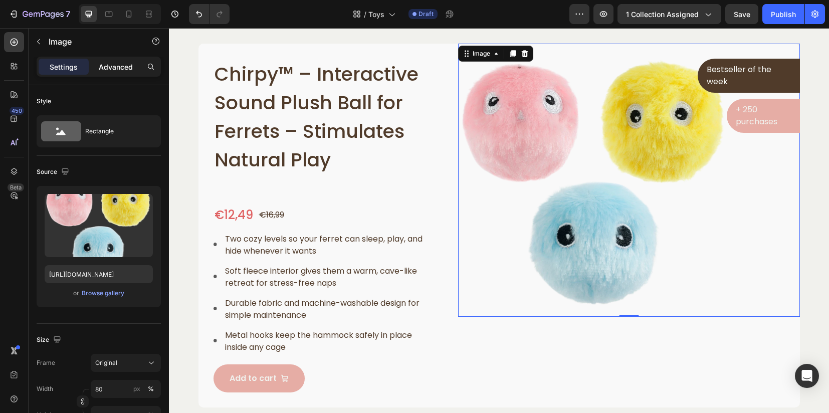
click at [107, 66] on p "Advanced" at bounding box center [116, 67] width 34 height 11
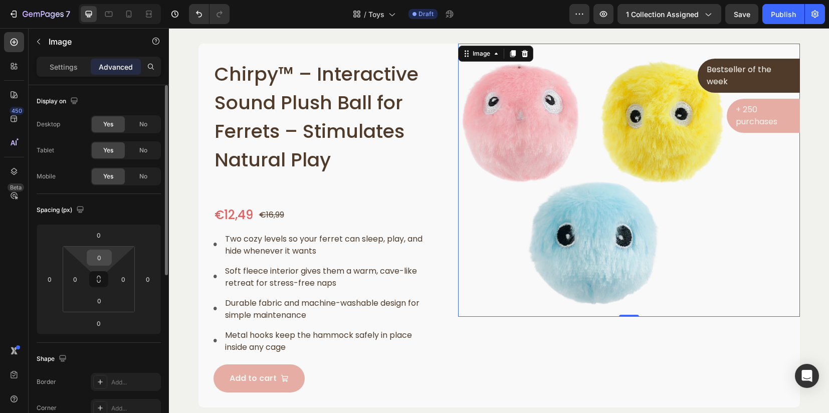
click at [102, 254] on input "0" at bounding box center [99, 257] width 20 height 15
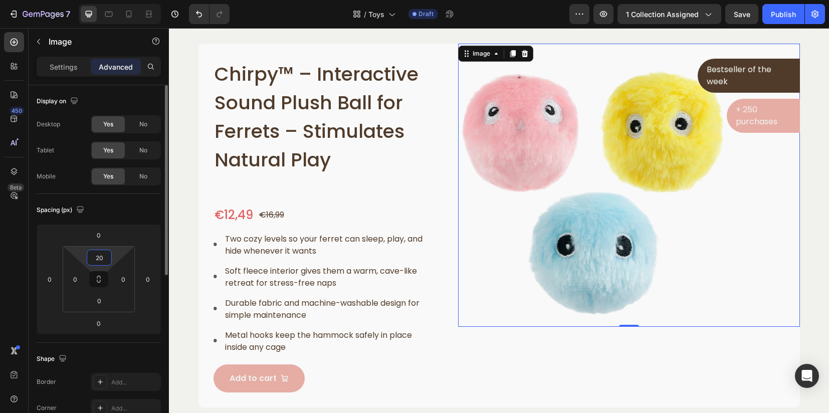
type input "2"
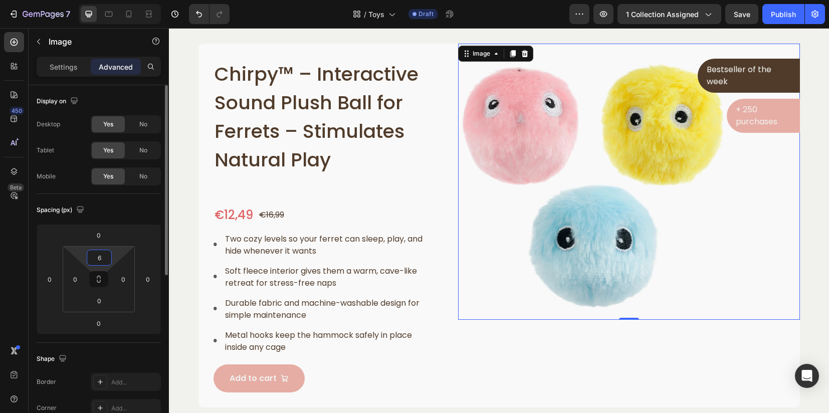
type input "60"
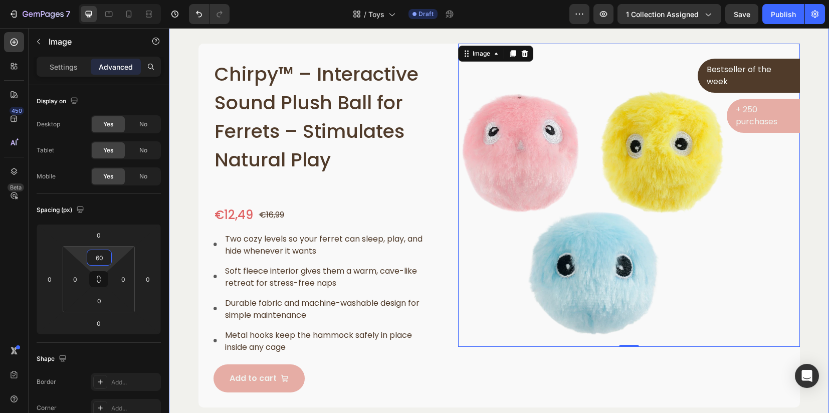
click at [812, 202] on div "Why Ferrets Love Heading Row Chirpy™ – Interactive Sound Plush Ball for Ferrets…" at bounding box center [499, 191] width 660 height 463
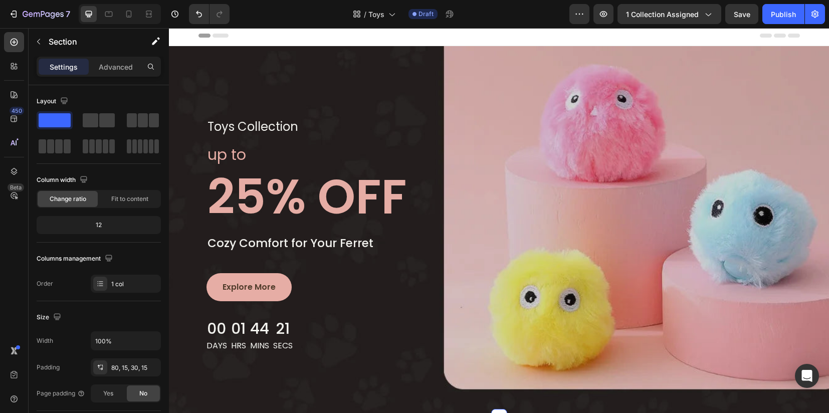
scroll to position [0, 0]
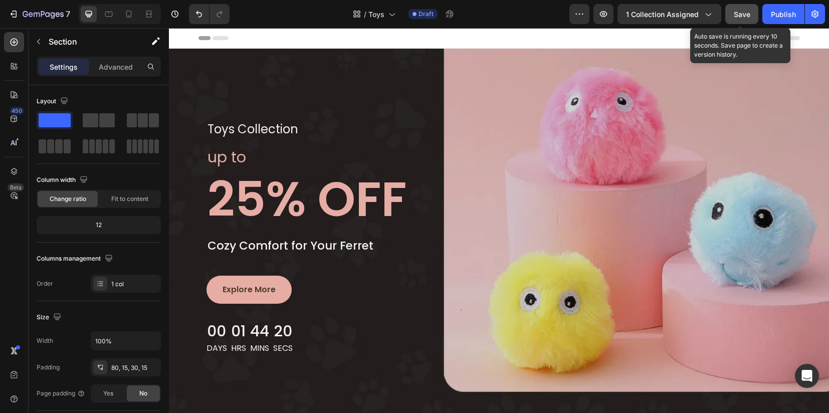
click at [748, 17] on span "Save" at bounding box center [742, 14] width 17 height 9
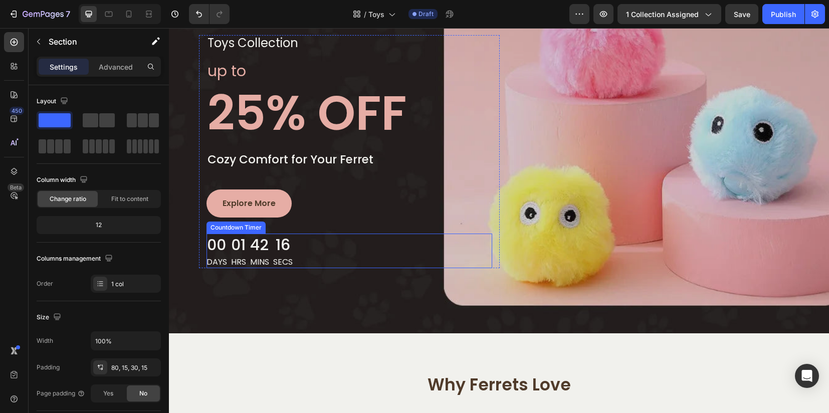
scroll to position [43, 0]
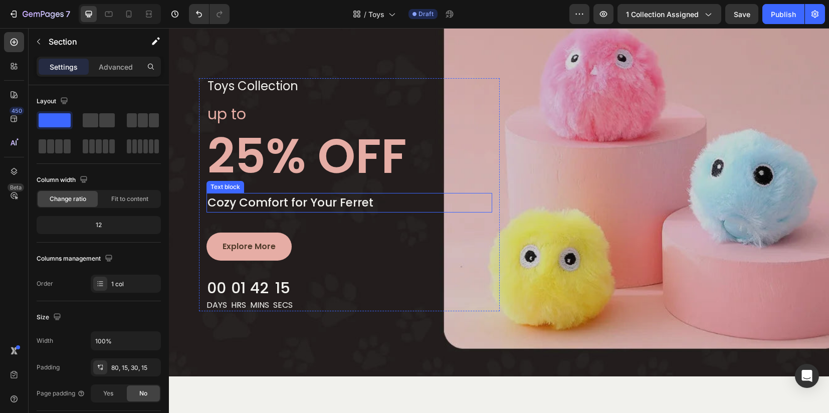
click at [249, 209] on p "Cozy Comfort for Your Ferret" at bounding box center [349, 203] width 284 height 18
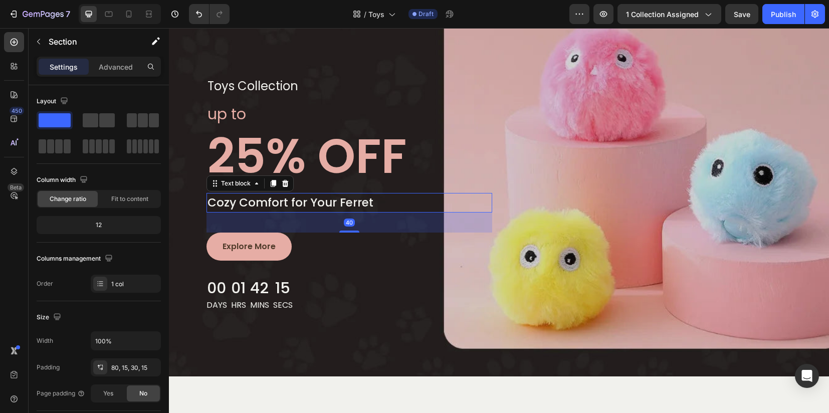
click at [249, 209] on p "Cozy Comfort for Your Ferret" at bounding box center [349, 203] width 284 height 18
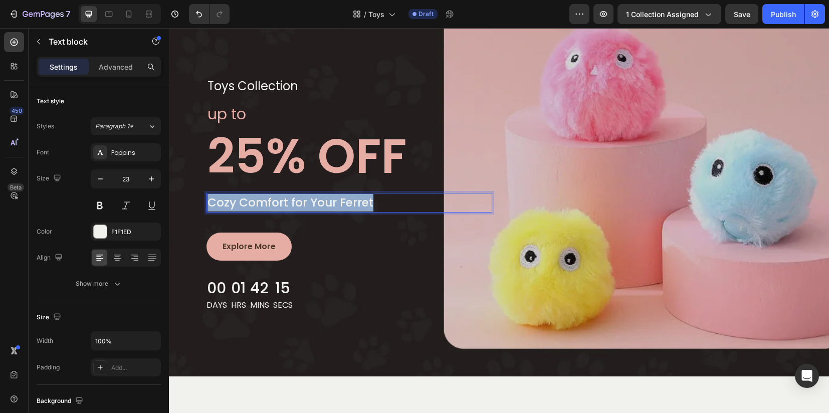
click at [249, 209] on p "Cozy Comfort for Your Ferret" at bounding box center [349, 203] width 284 height 18
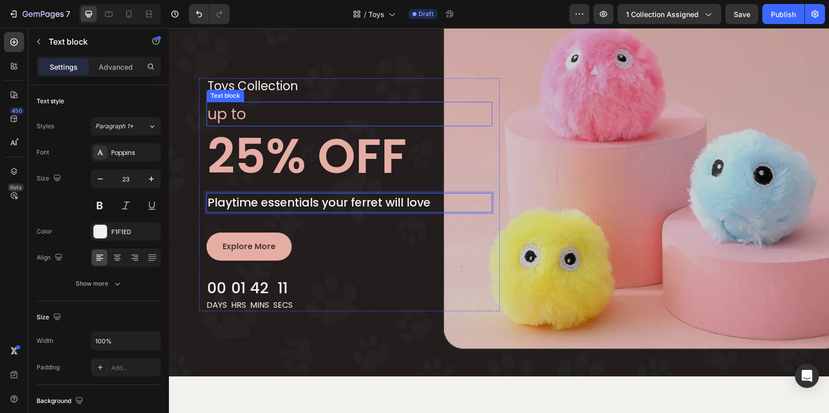
click at [408, 104] on p "up to" at bounding box center [349, 114] width 284 height 23
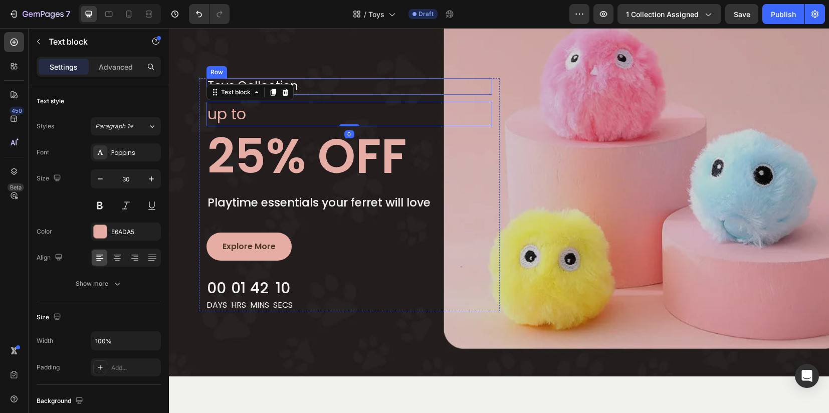
click at [407, 86] on div "toys collection Text block Row" at bounding box center [349, 86] width 286 height 17
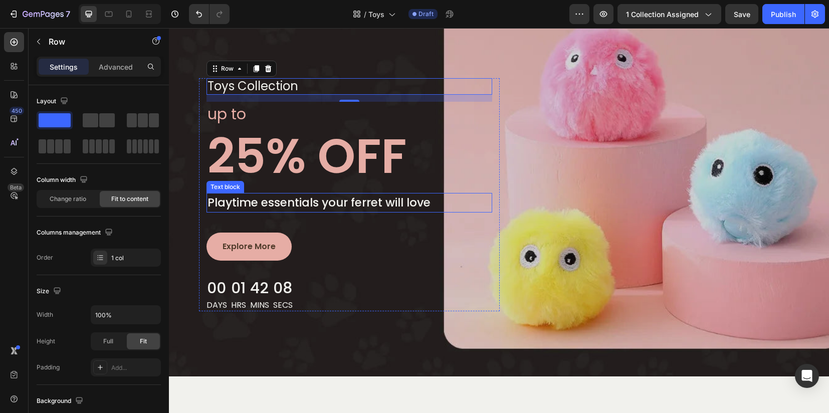
click at [369, 202] on p "Playtime essentials your ferret will love" at bounding box center [349, 203] width 284 height 18
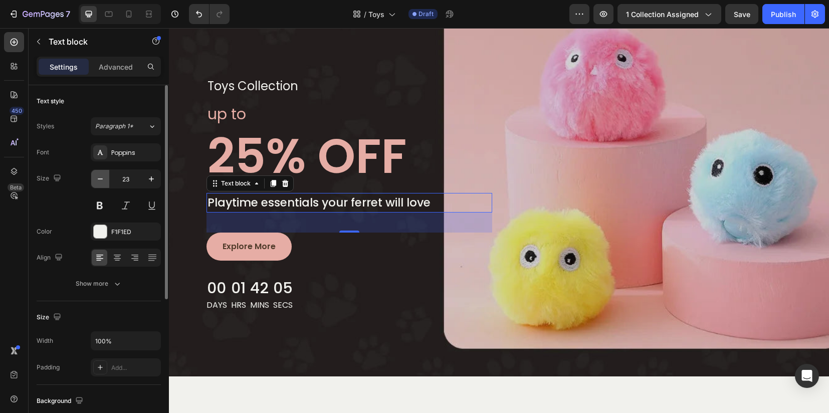
click at [102, 176] on icon "button" at bounding box center [100, 179] width 10 height 10
type input "22"
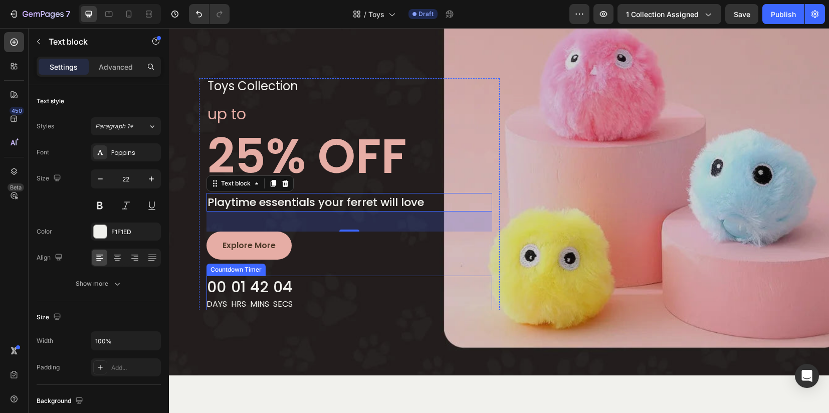
click at [424, 297] on div "00 Days 01 Hrs 42 Mins 04 Secs" at bounding box center [349, 293] width 286 height 35
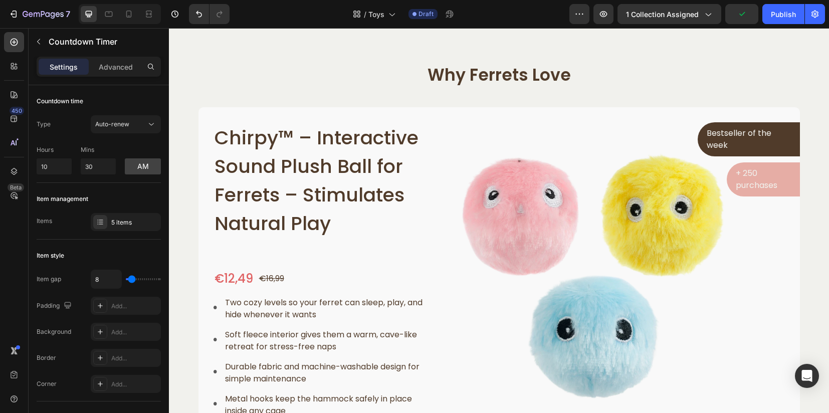
scroll to position [419, 0]
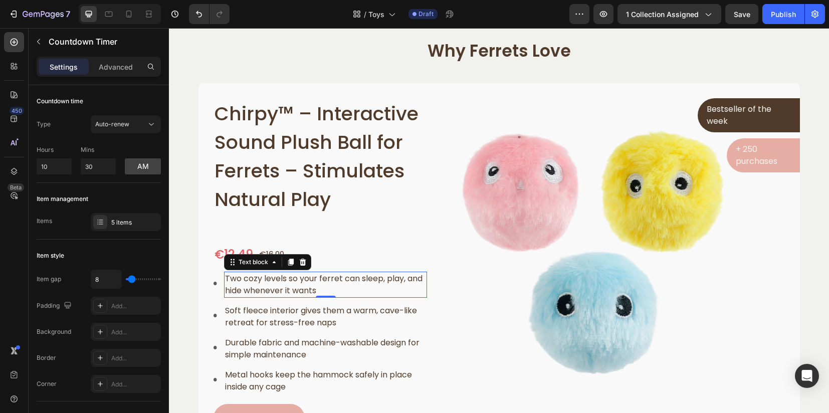
click at [265, 279] on p "Two cozy levels so your ferret can sleep, play, and hide whenever it wants" at bounding box center [325, 285] width 201 height 24
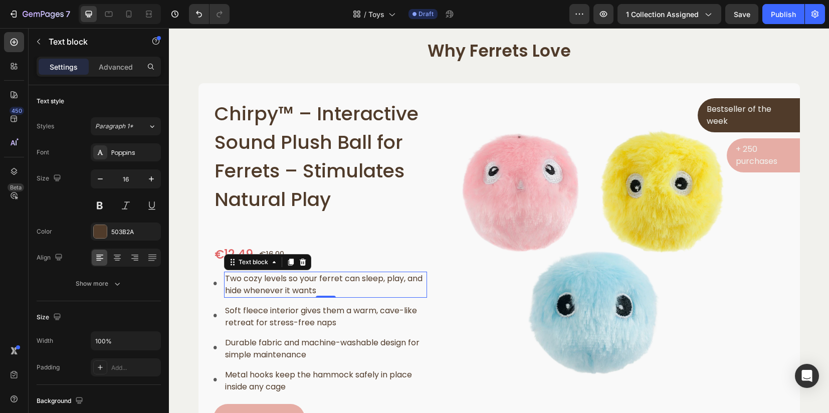
click at [265, 279] on p "Two cozy levels so your ferret can sleep, play, and hide whenever it wants" at bounding box center [325, 285] width 201 height 24
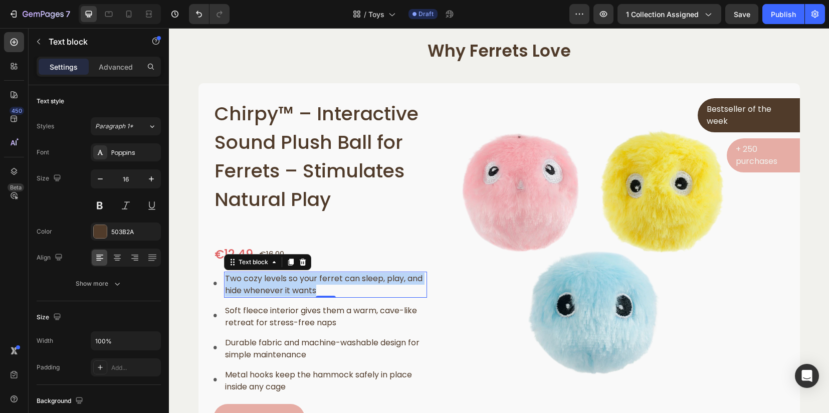
click at [265, 279] on p "Two cozy levels so your ferret can sleep, play, and hide whenever it wants" at bounding box center [325, 285] width 201 height 24
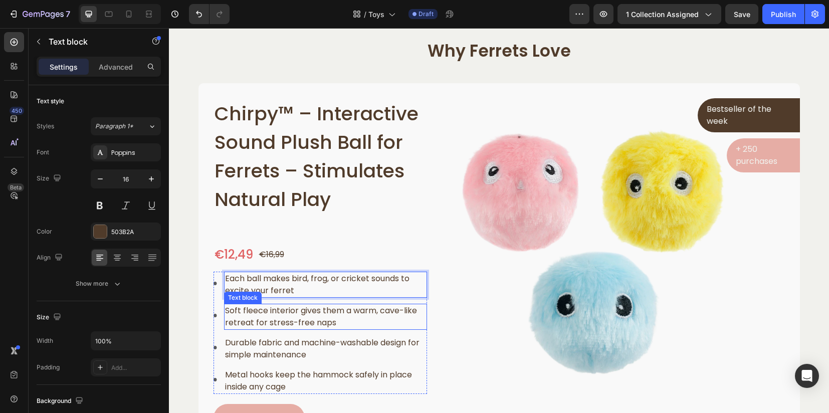
click at [261, 315] on p "Soft fleece interior gives them a warm, cave-like retreat for stress-free naps" at bounding box center [325, 317] width 201 height 24
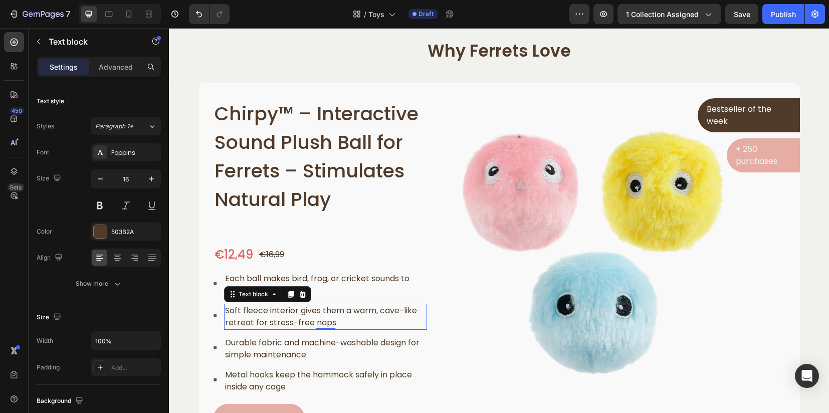
click at [261, 315] on p "Soft fleece interior gives them a warm, cave-like retreat for stress-free naps" at bounding box center [325, 317] width 201 height 24
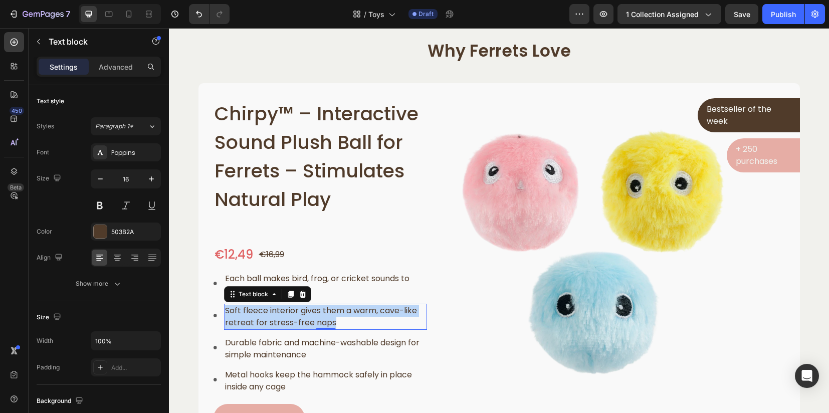
click at [261, 315] on p "Soft fleece interior gives them a warm, cave-like retreat for stress-free naps" at bounding box center [325, 317] width 201 height 24
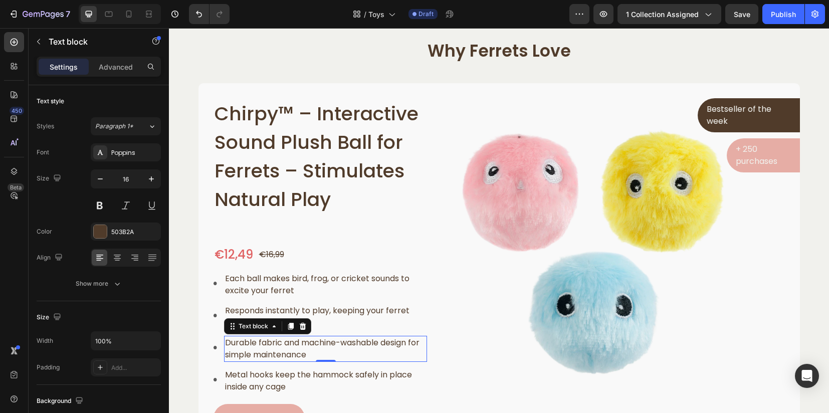
click at [264, 337] on p "Durable fabric and machine-washable design for simple maintenance" at bounding box center [325, 349] width 201 height 24
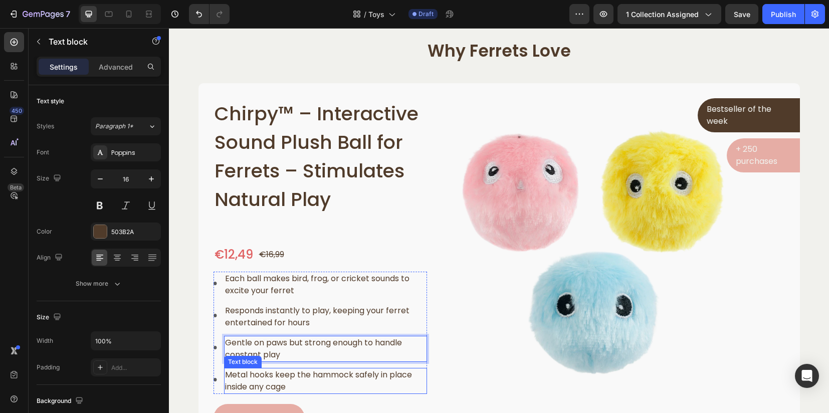
click at [252, 374] on p "Metal hooks keep the hammock safely in place inside any cage" at bounding box center [325, 381] width 201 height 24
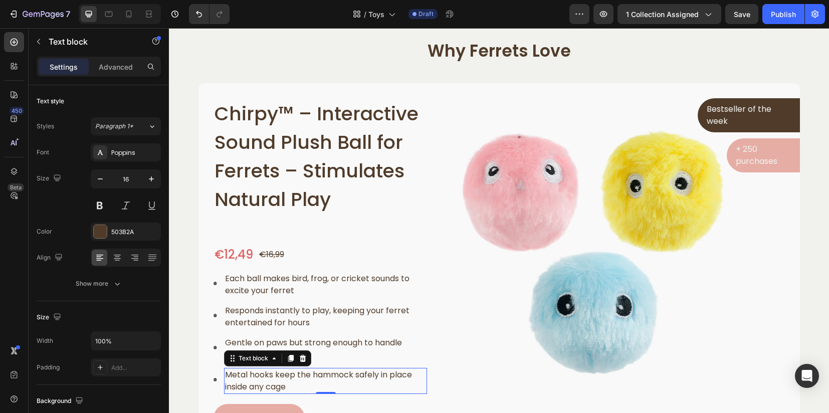
click at [252, 374] on p "Metal hooks keep the hammock safely in place inside any cage" at bounding box center [325, 381] width 201 height 24
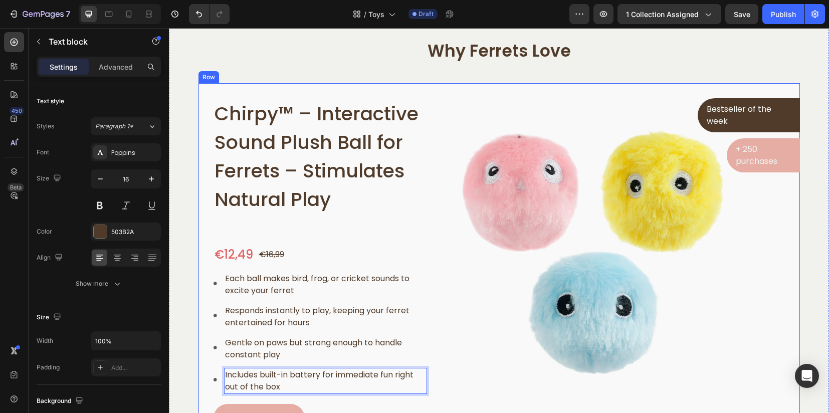
click at [448, 309] on div "Chirpy™ – Interactive Sound Plush Ball for Ferrets – Stimulates Natural Play Pr…" at bounding box center [498, 265] width 601 height 364
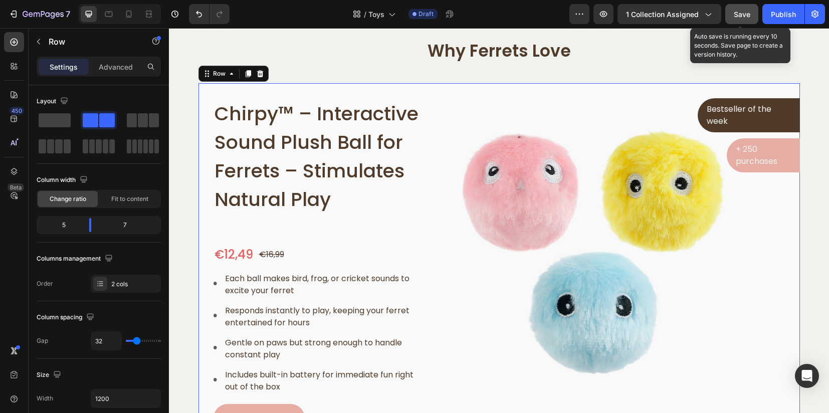
click at [755, 15] on button "Save" at bounding box center [741, 14] width 33 height 20
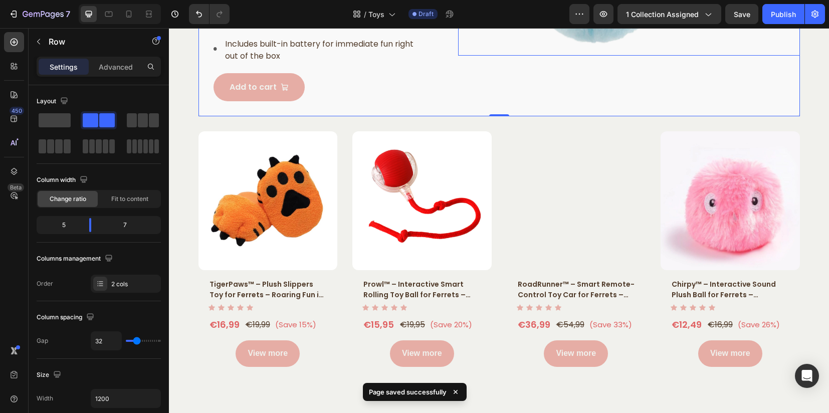
scroll to position [795, 0]
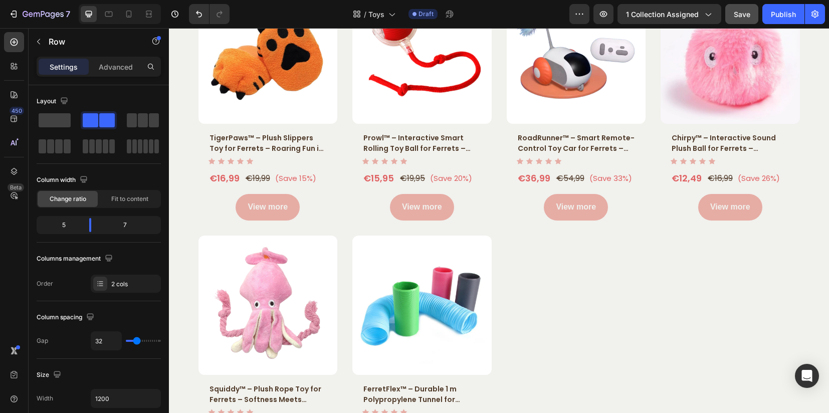
click at [735, 12] on span "Save" at bounding box center [742, 14] width 17 height 9
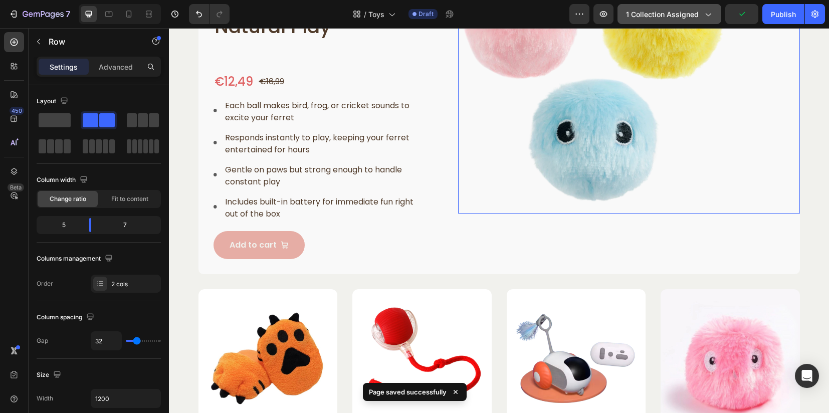
scroll to position [583, 0]
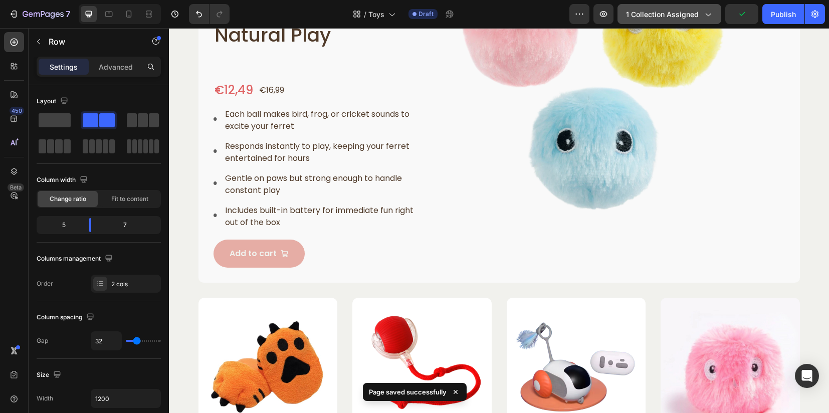
click at [690, 18] on span "1 collection assigned" at bounding box center [662, 14] width 73 height 11
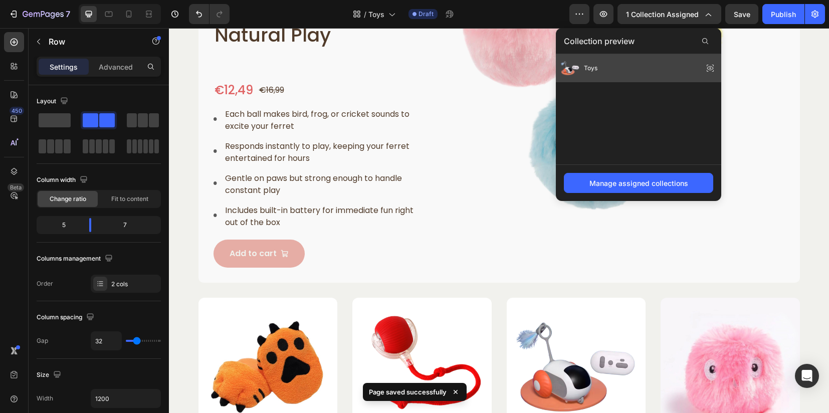
click at [624, 68] on div "Toys" at bounding box center [638, 68] width 165 height 28
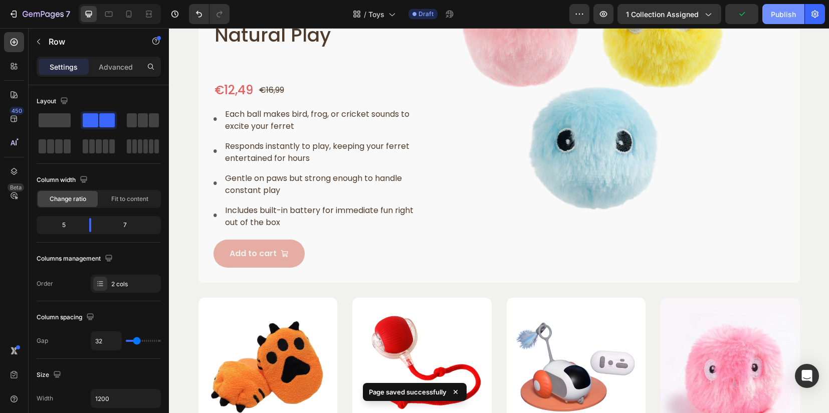
click at [774, 15] on div "Publish" at bounding box center [783, 14] width 25 height 11
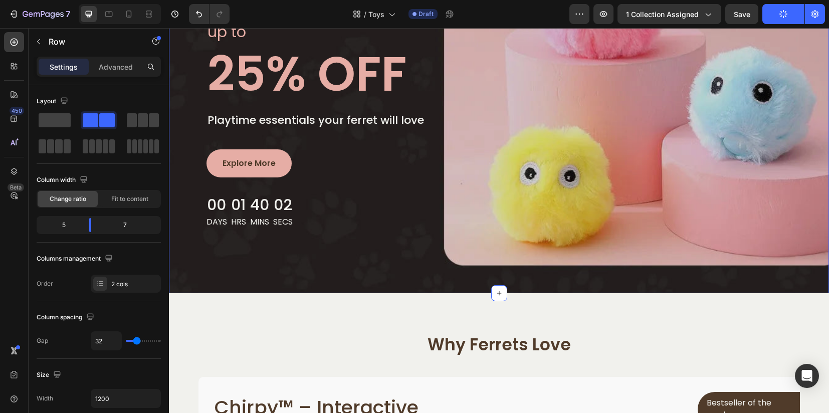
scroll to position [0, 0]
